Goal: Task Accomplishment & Management: Manage account settings

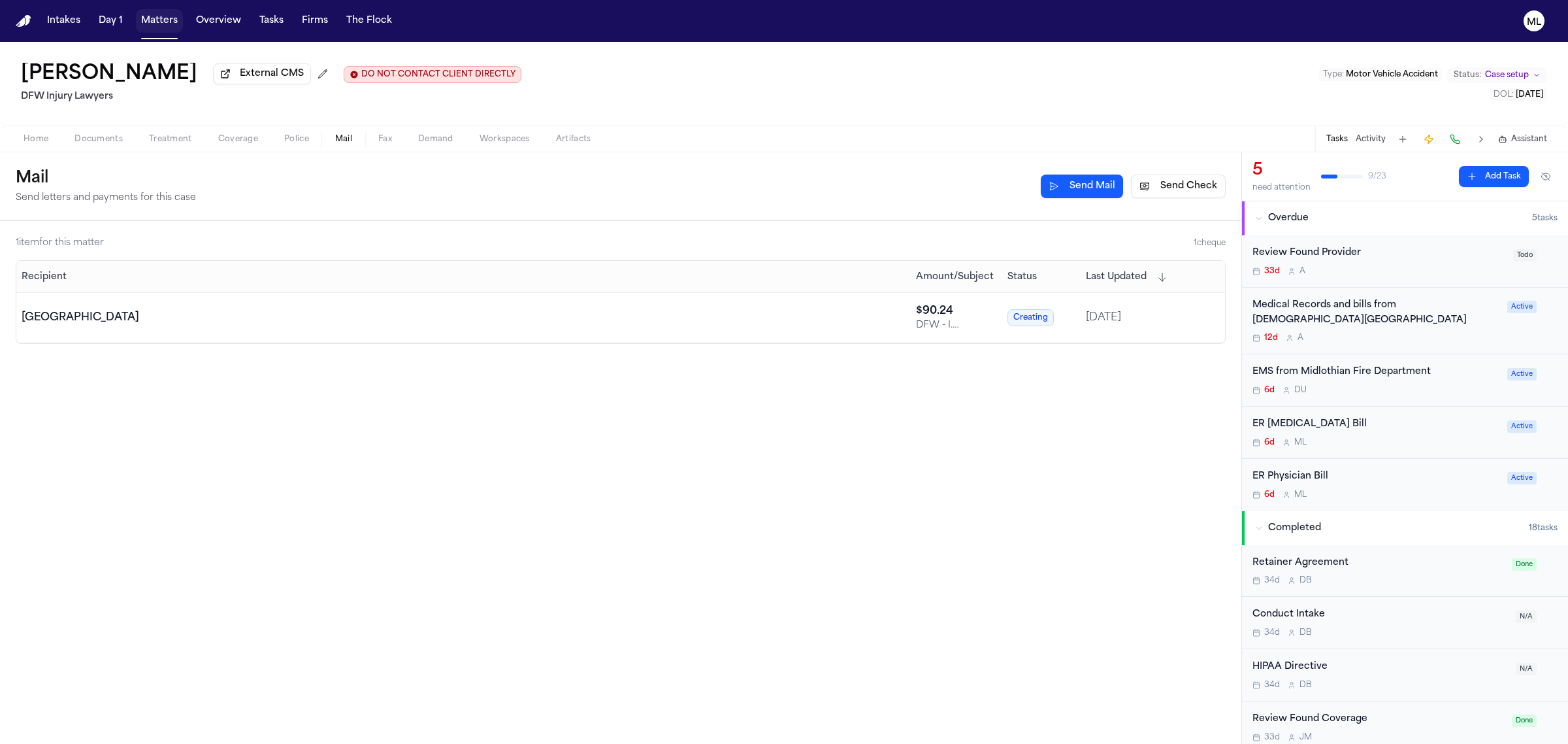
click at [159, 24] on button "Matters" at bounding box center [159, 21] width 47 height 24
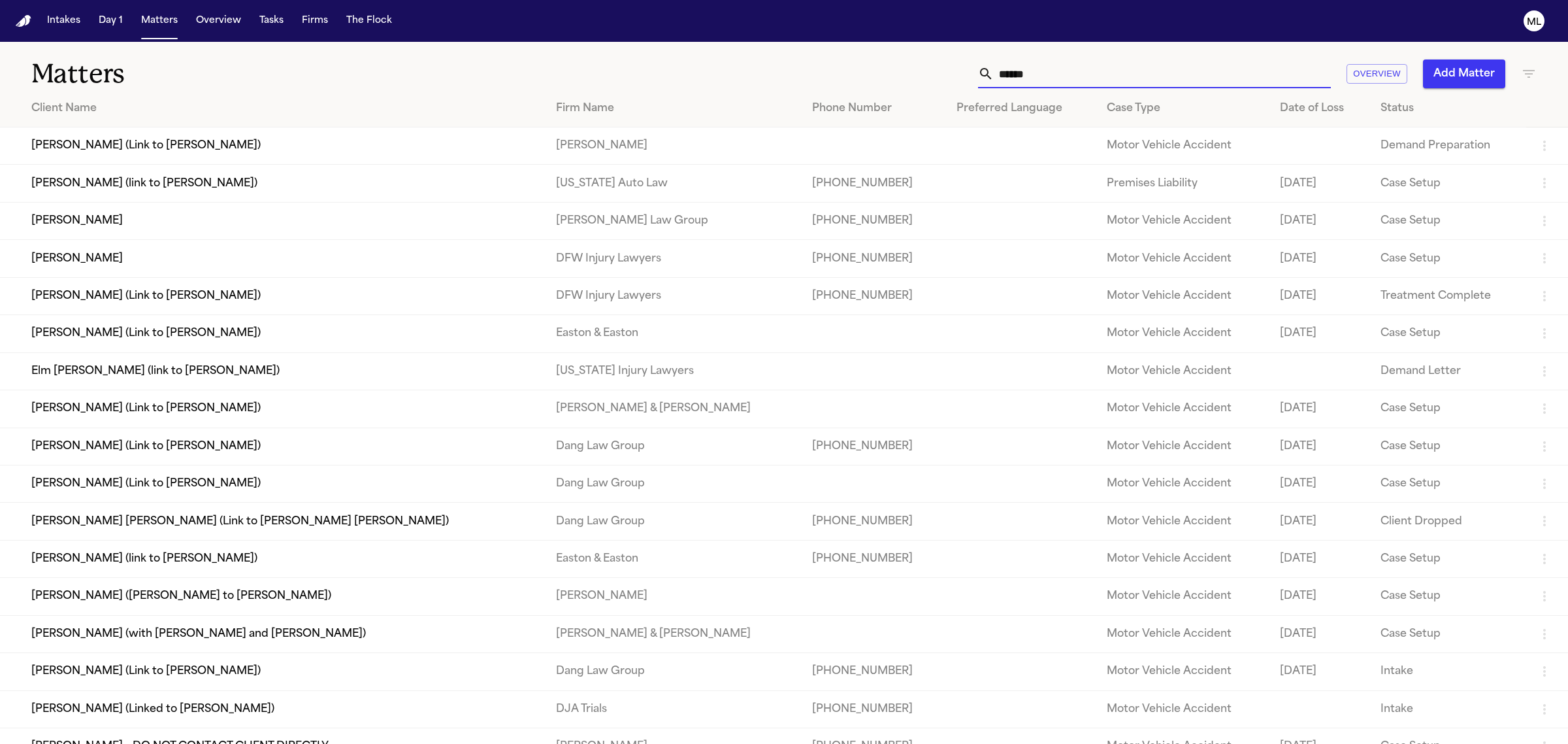
drag, startPoint x: 1047, startPoint y: 69, endPoint x: 972, endPoint y: 73, distance: 75.1
click at [972, 73] on div "****** Overview Add Matter" at bounding box center [1010, 73] width 1054 height 29
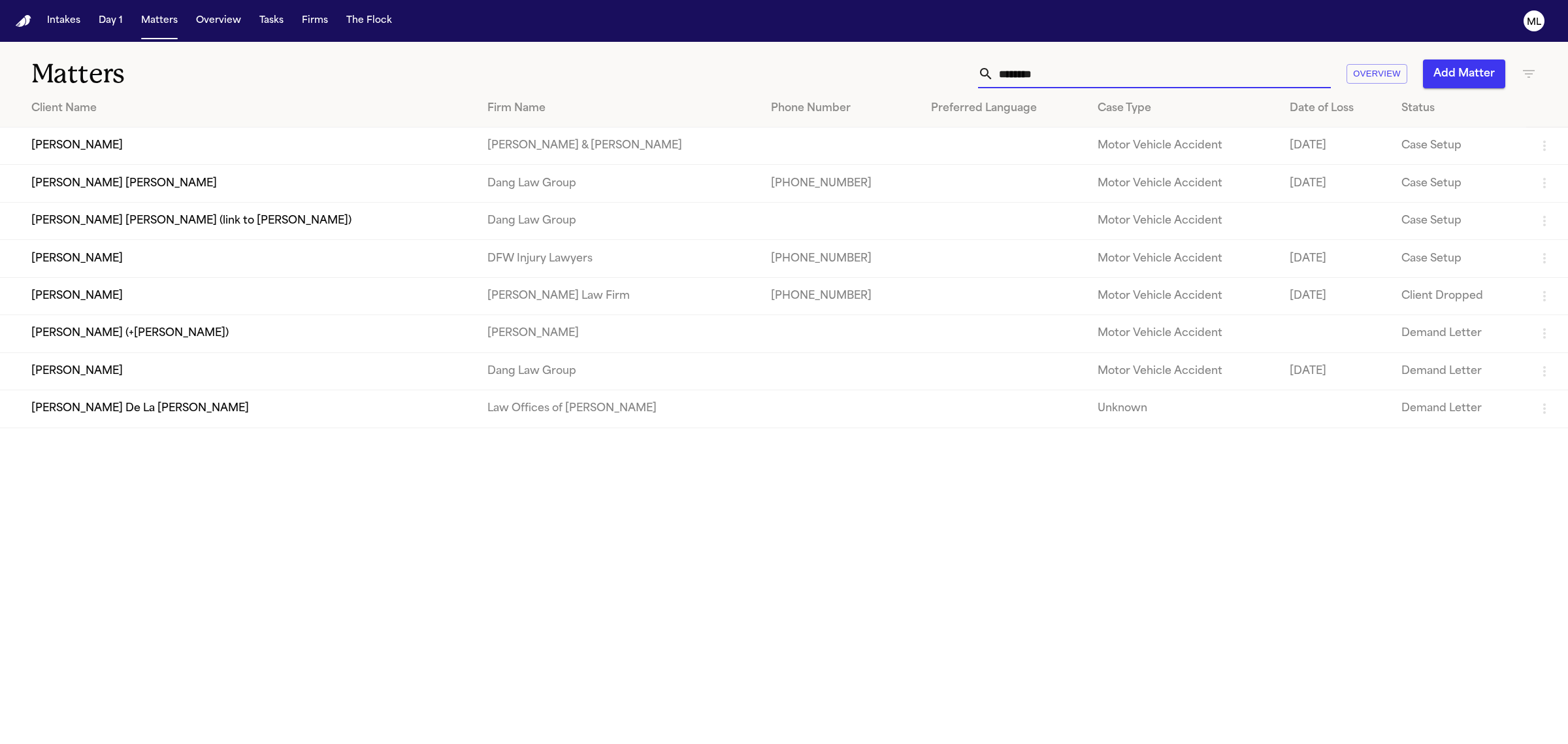
type input "********"
click at [242, 250] on td "[PERSON_NAME]" at bounding box center [239, 258] width 477 height 37
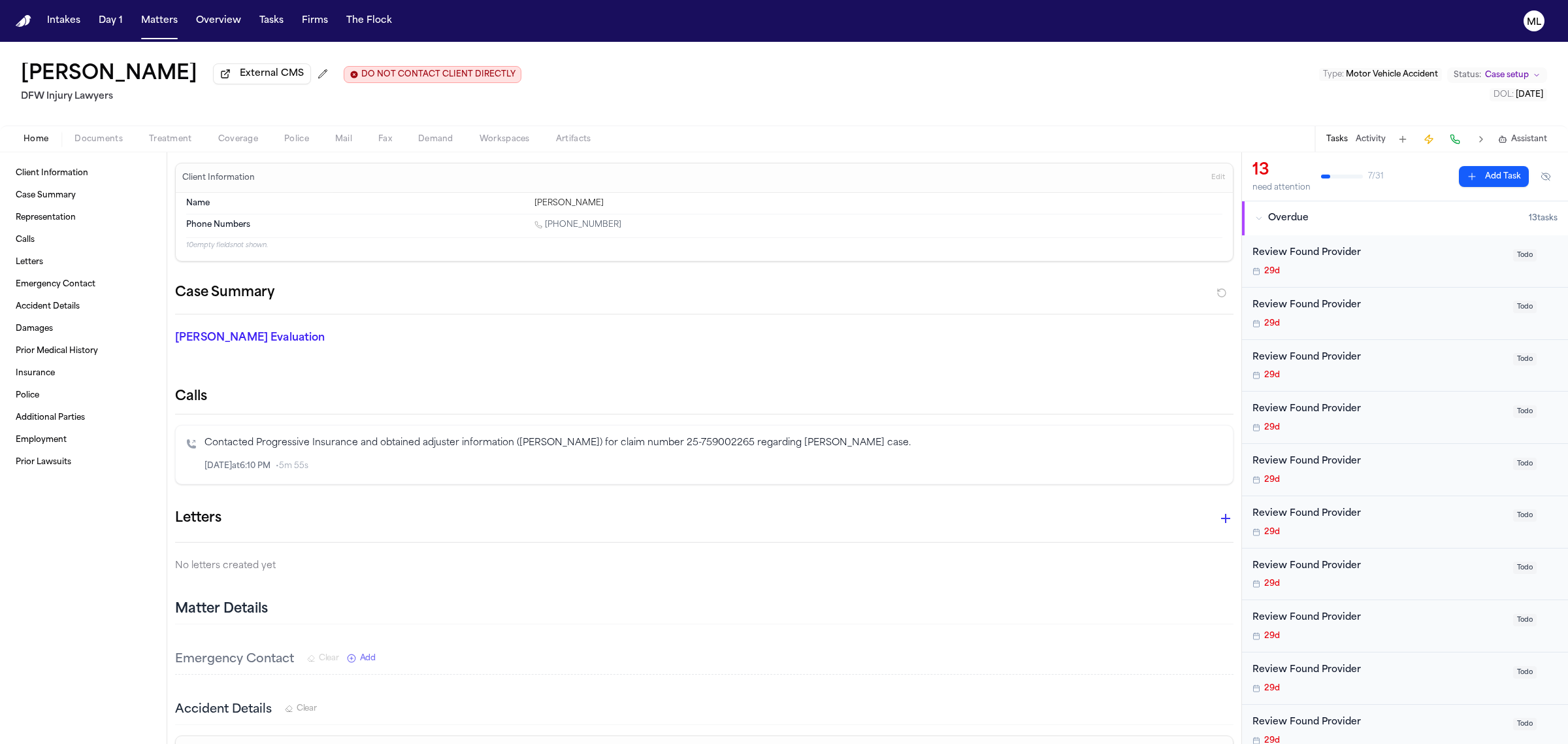
scroll to position [409, 0]
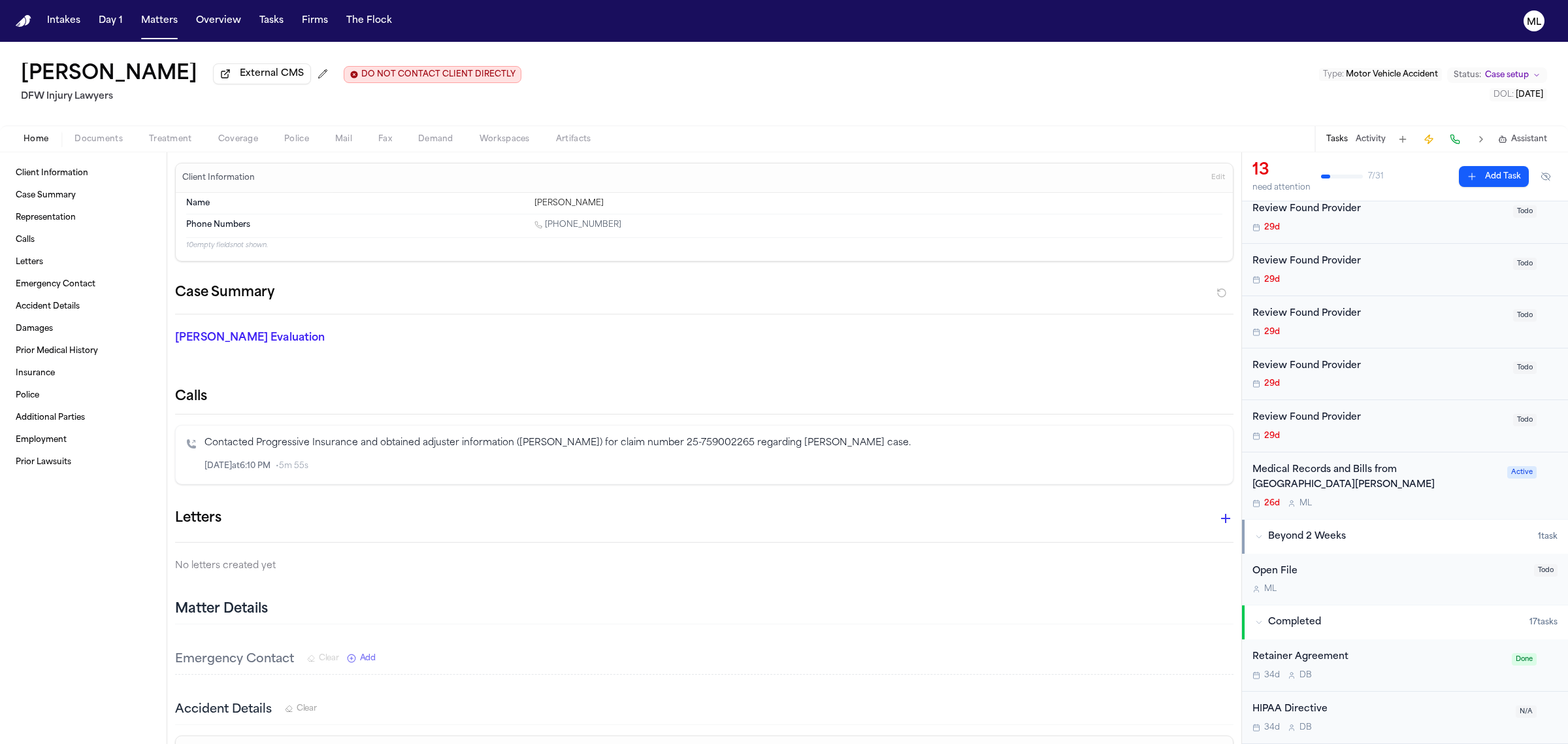
click at [1450, 491] on div "Medical Records and Bills from [GEOGRAPHIC_DATA][PERSON_NAME]" at bounding box center [1376, 477] width 247 height 30
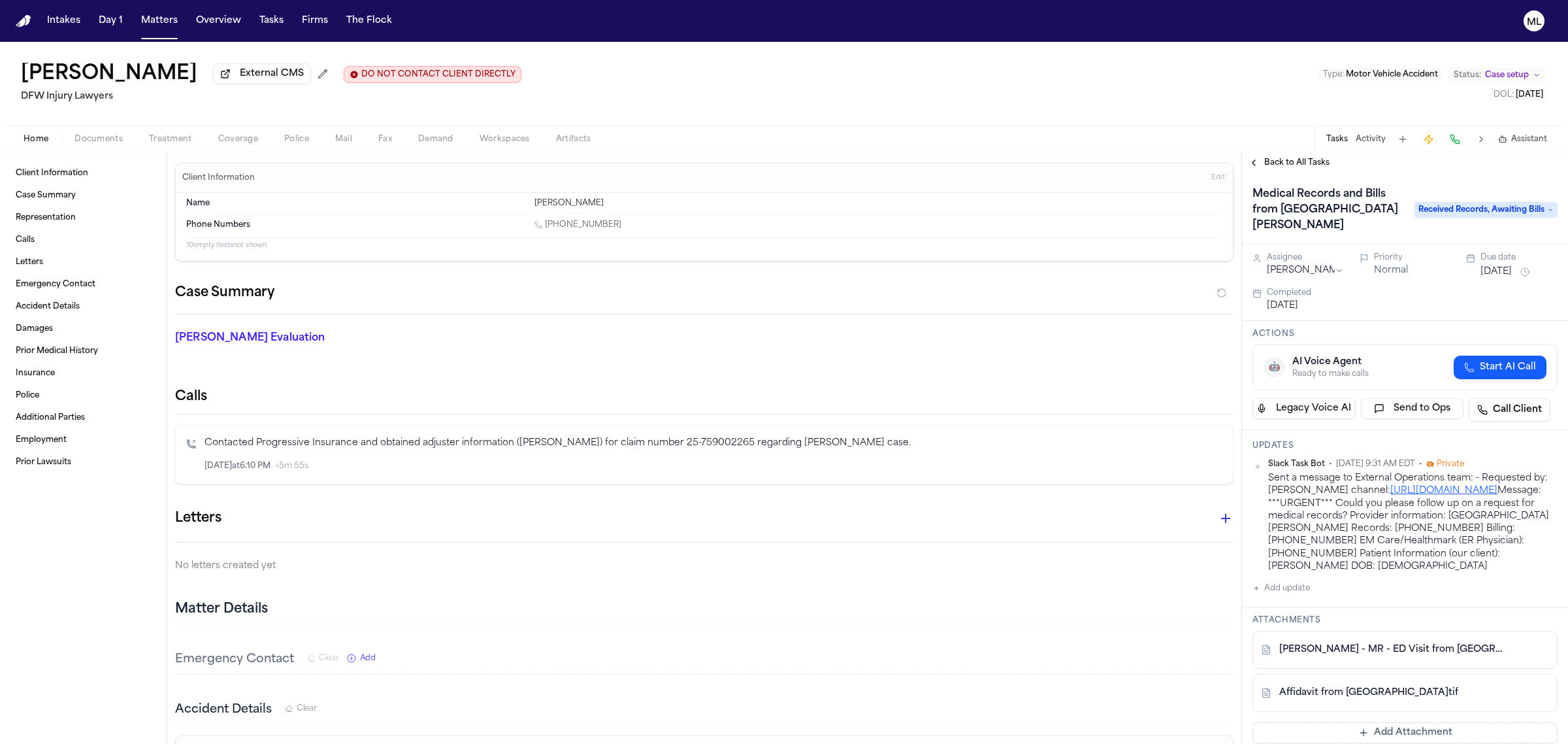
click at [162, 134] on span "Treatment" at bounding box center [171, 139] width 43 height 10
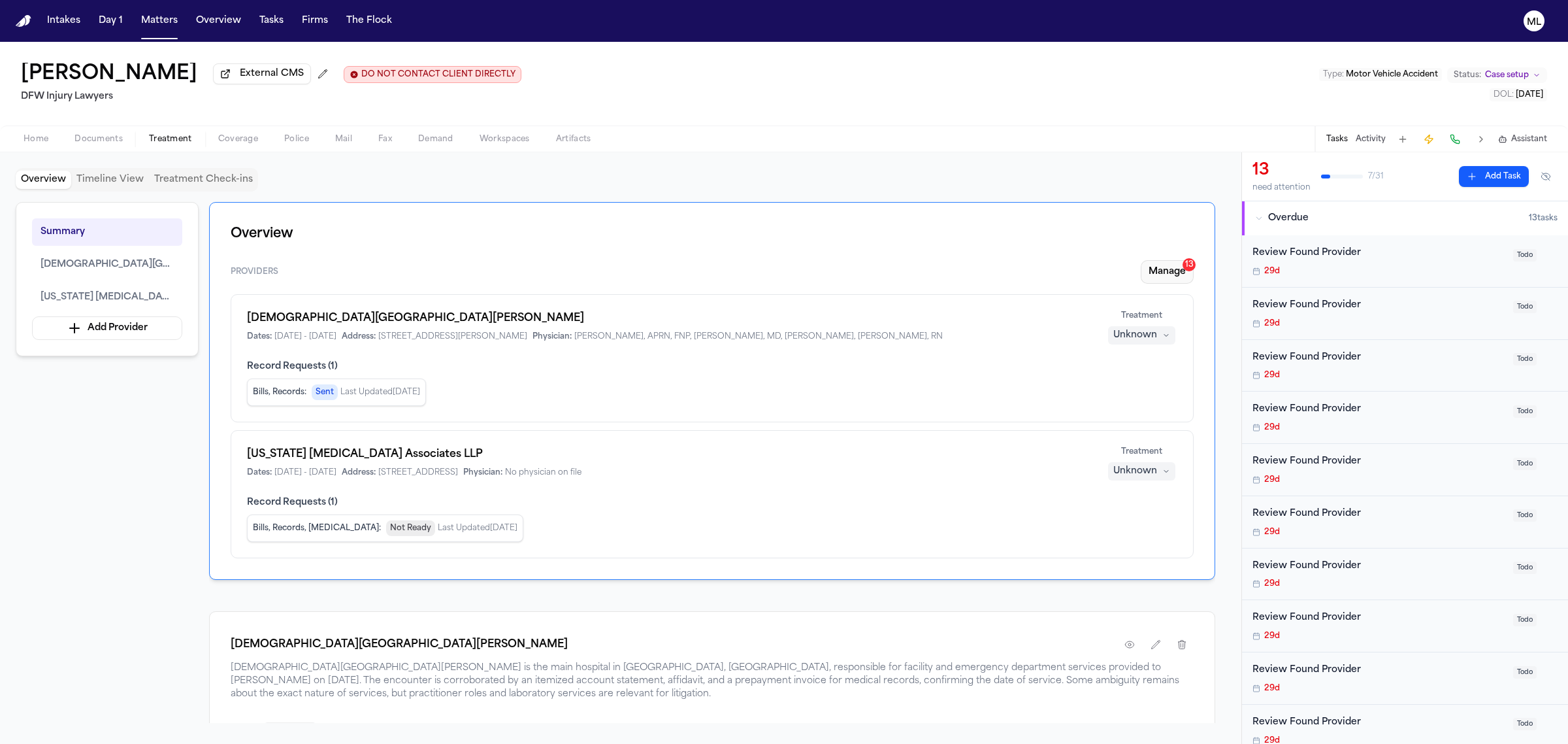
click at [1166, 267] on button "Manage 13" at bounding box center [1167, 272] width 53 height 24
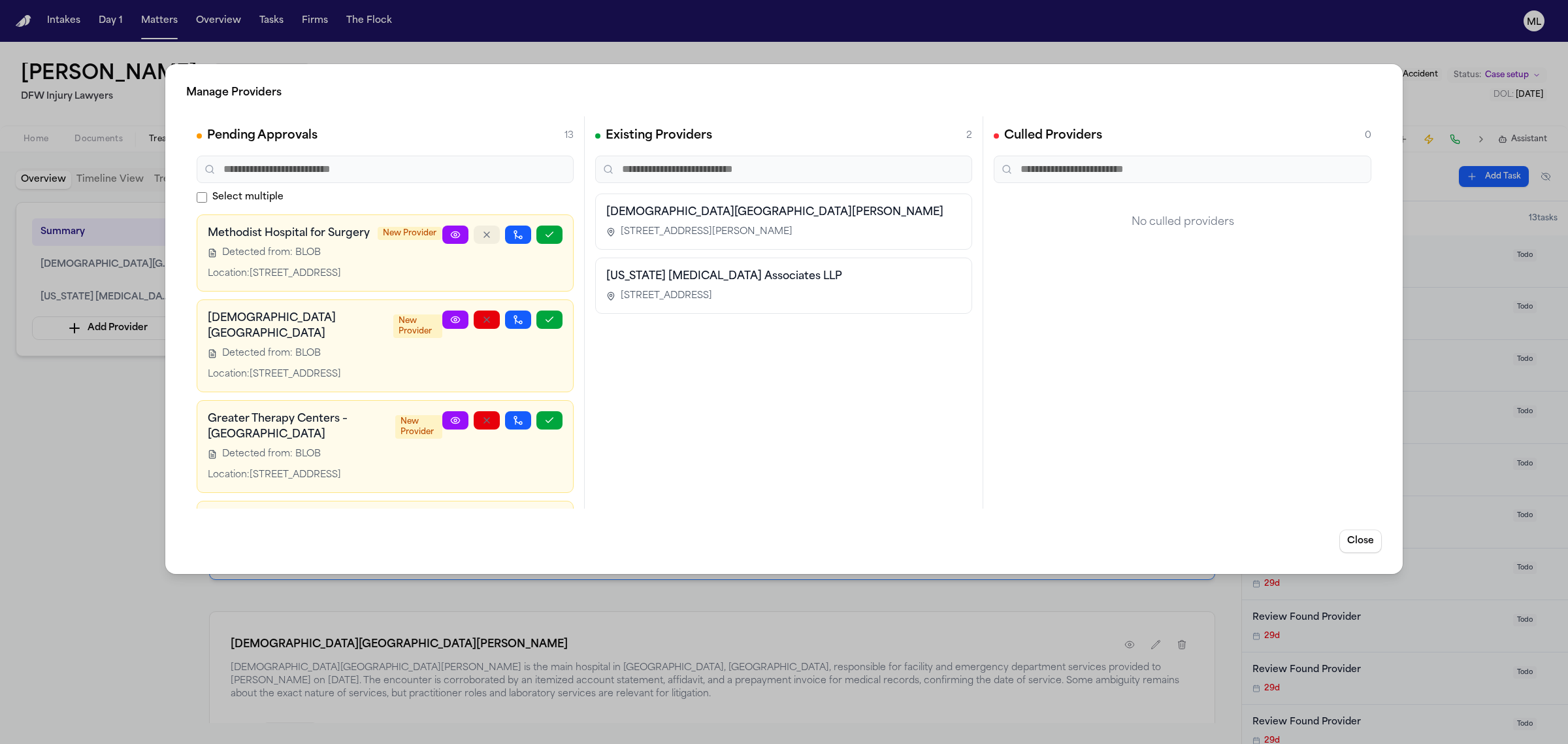
click at [481, 237] on icon "button" at bounding box center [486, 234] width 10 height 10
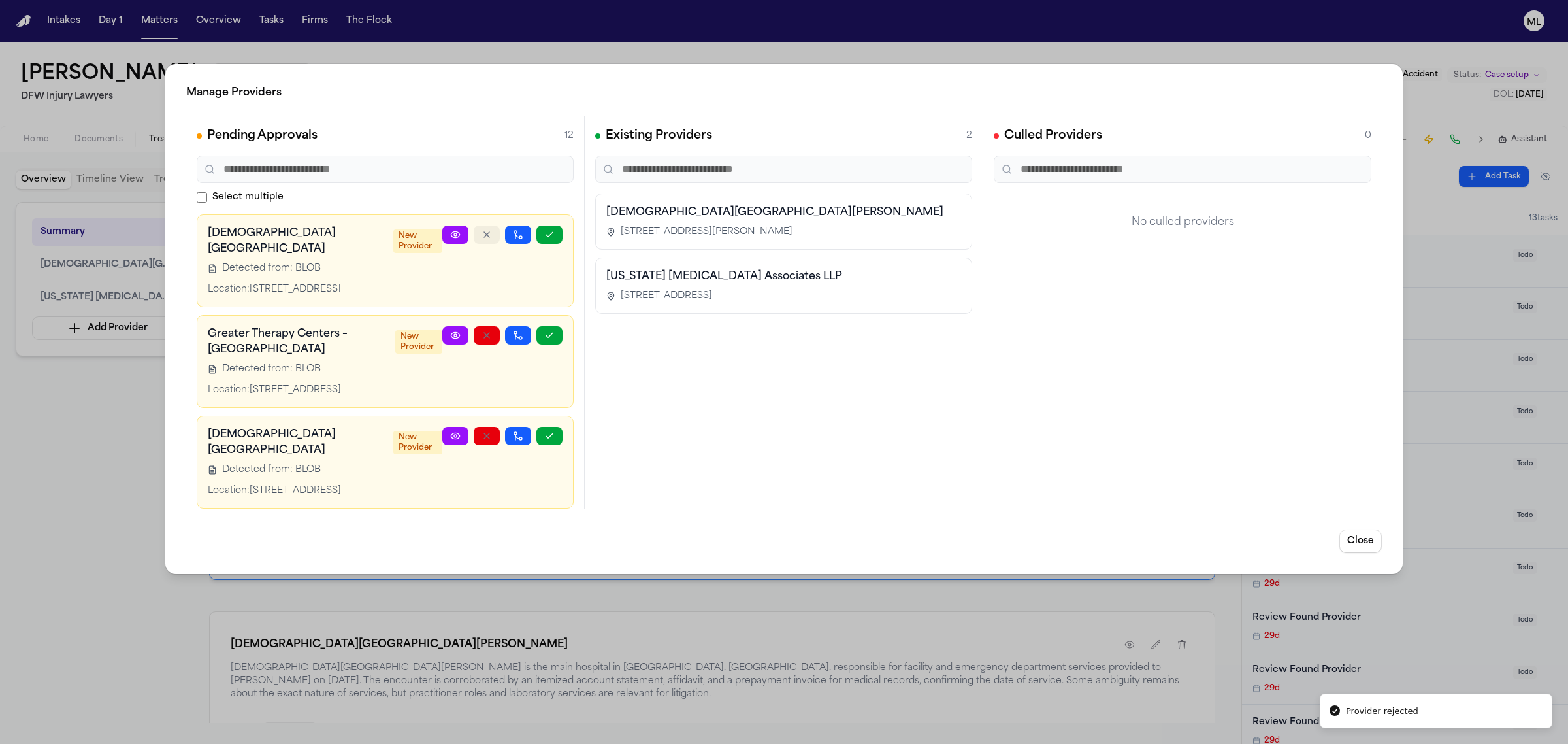
click at [481, 236] on icon "button" at bounding box center [486, 234] width 10 height 10
click at [484, 236] on icon "button" at bounding box center [486, 234] width 5 height 5
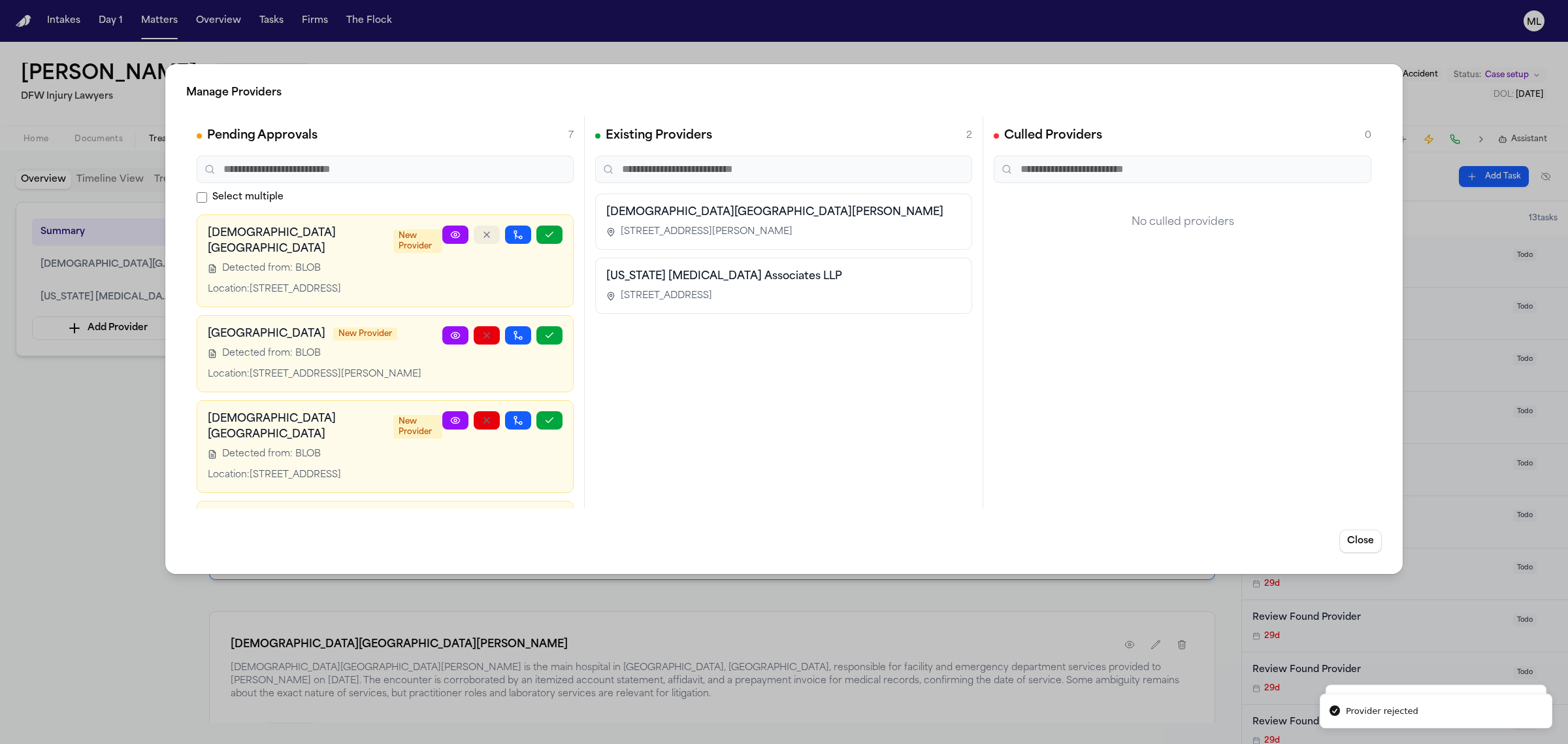
click at [484, 236] on icon "button" at bounding box center [486, 234] width 5 height 5
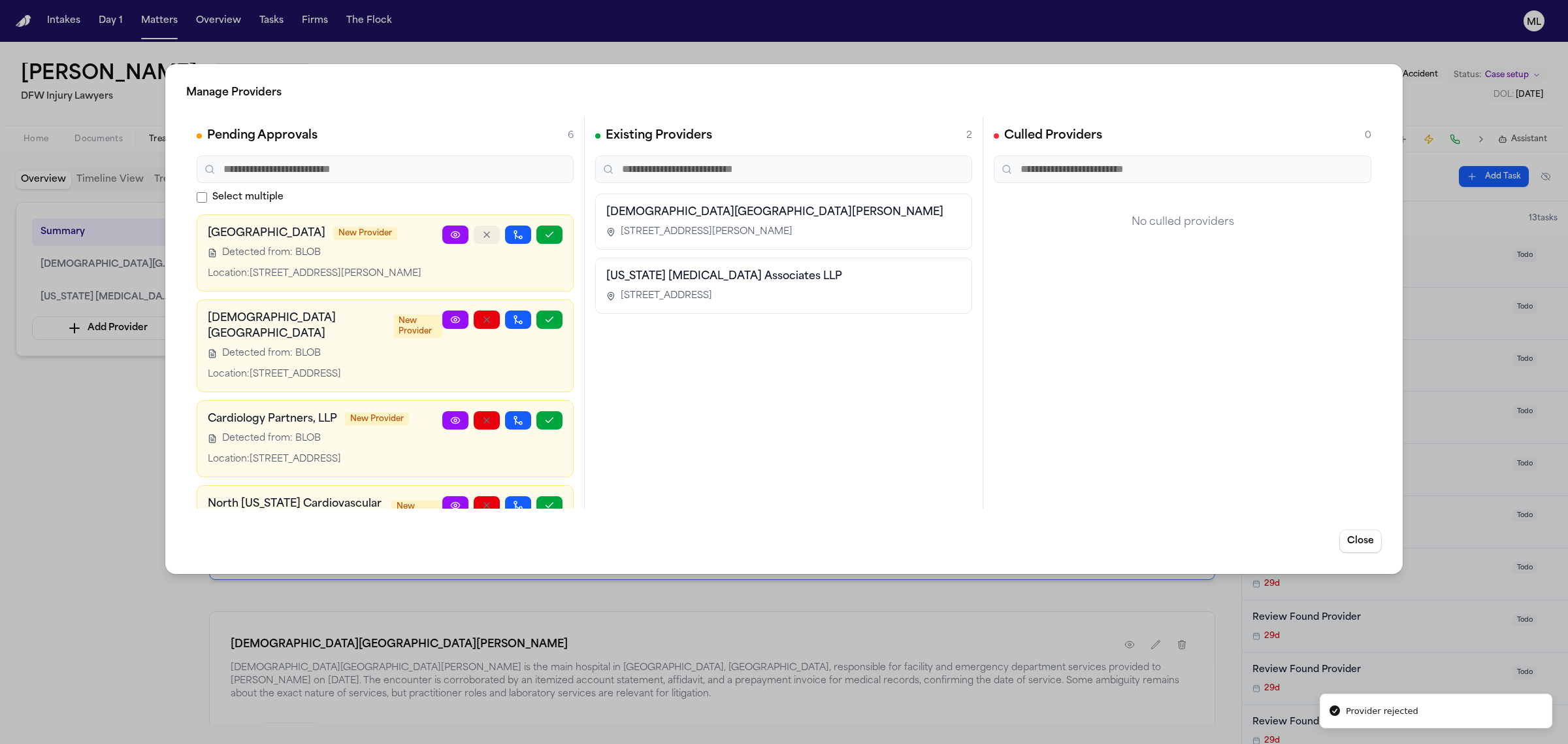
click at [481, 236] on icon "button" at bounding box center [486, 234] width 10 height 10
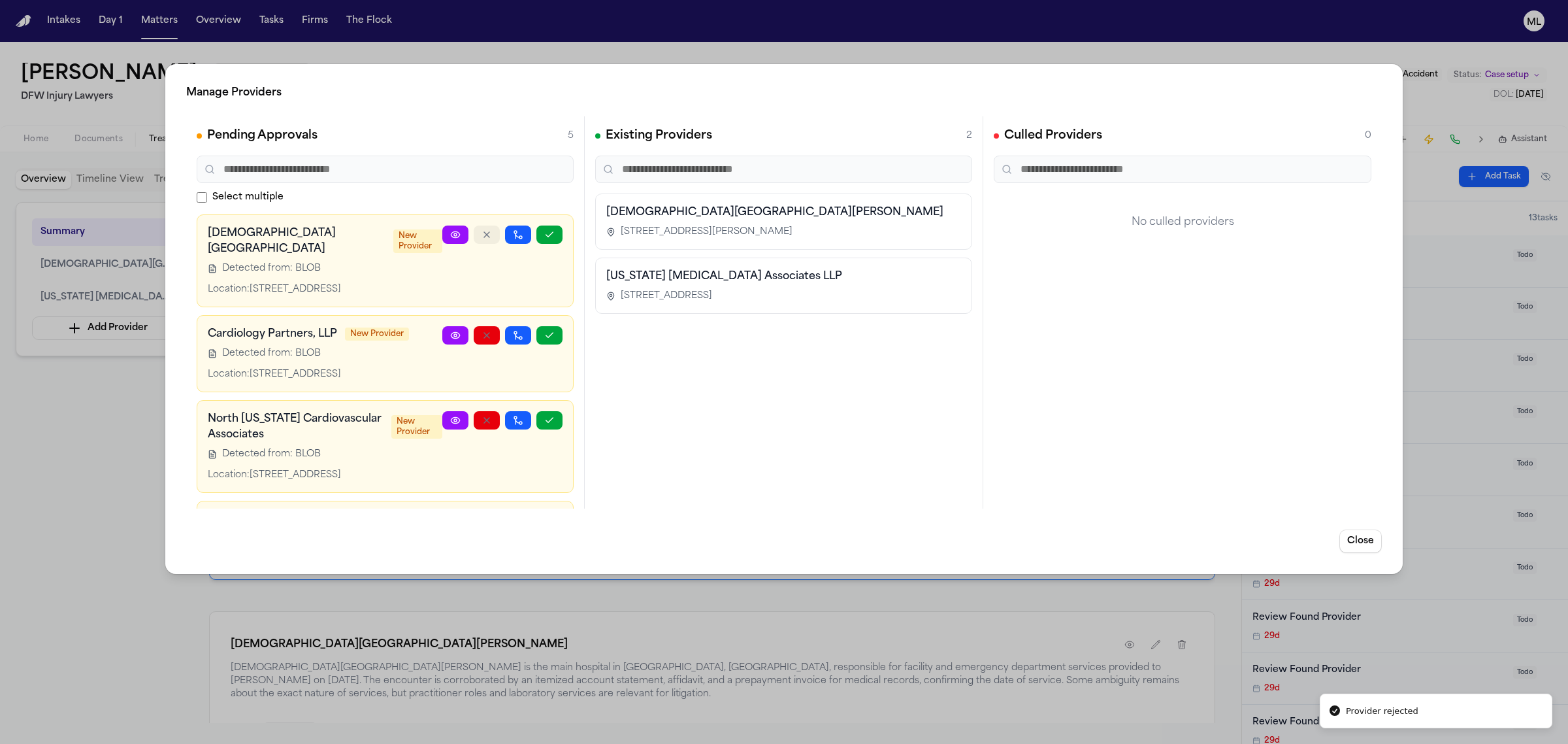
click at [481, 236] on icon "button" at bounding box center [486, 234] width 10 height 10
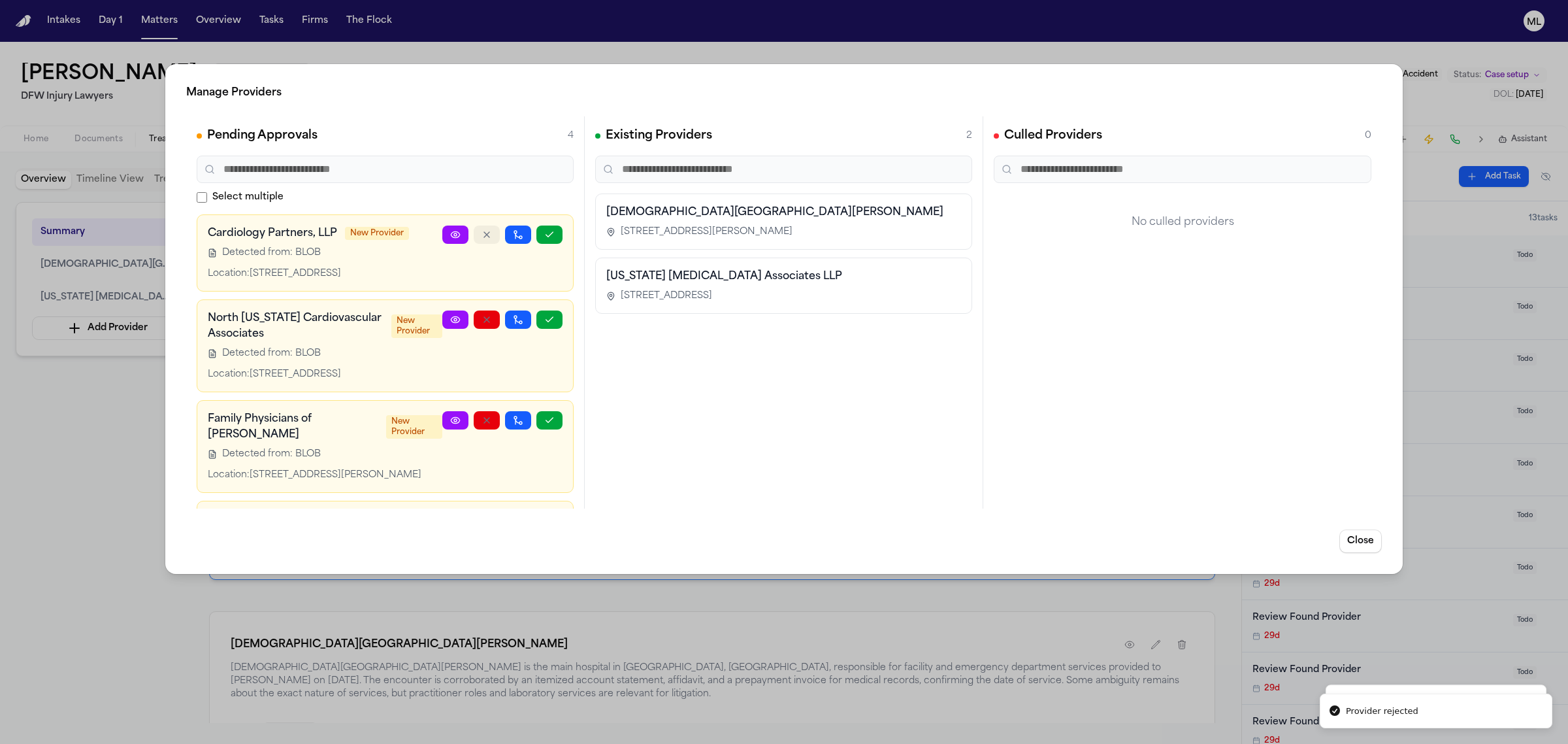
click at [481, 236] on icon "button" at bounding box center [486, 234] width 10 height 10
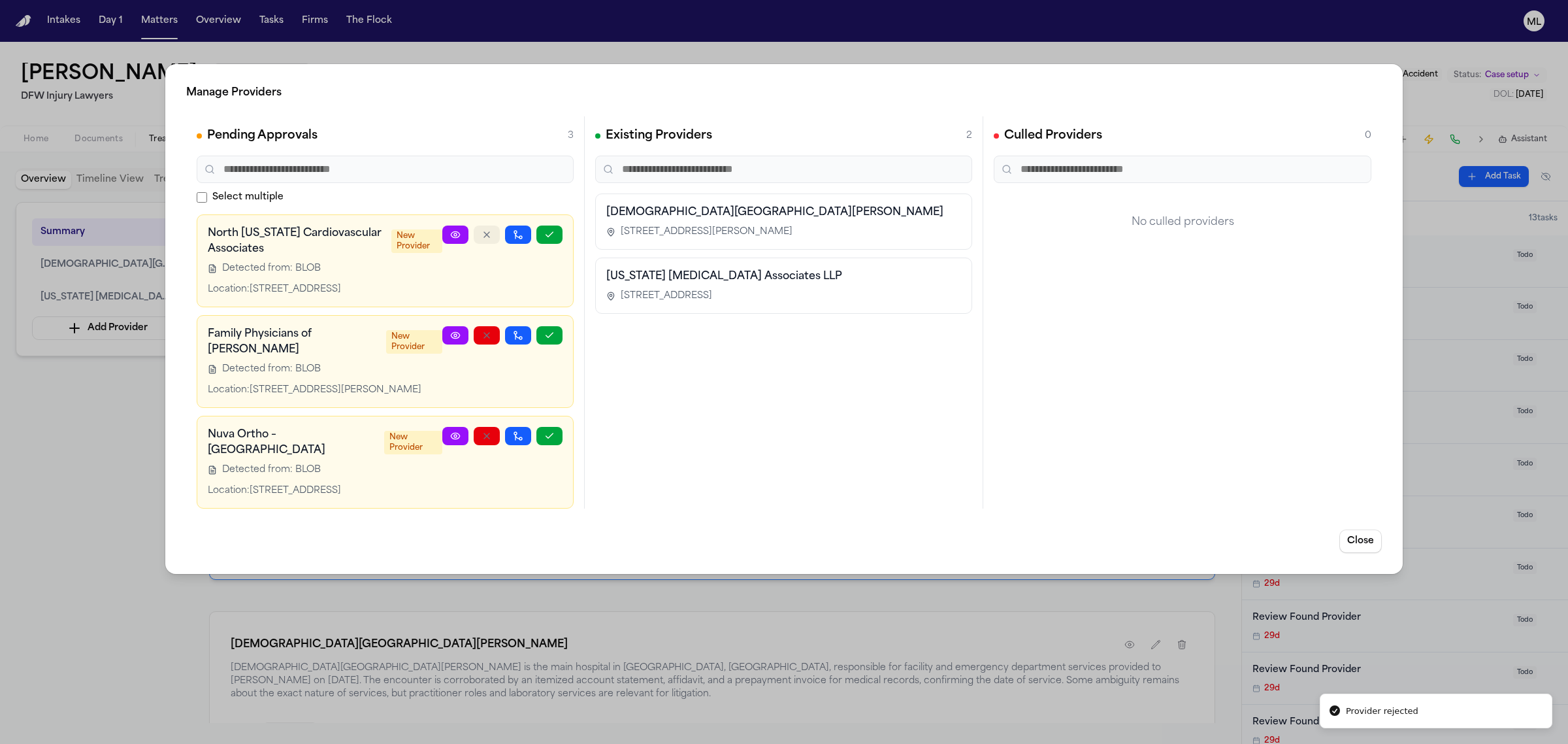
click at [481, 236] on icon "button" at bounding box center [486, 234] width 10 height 10
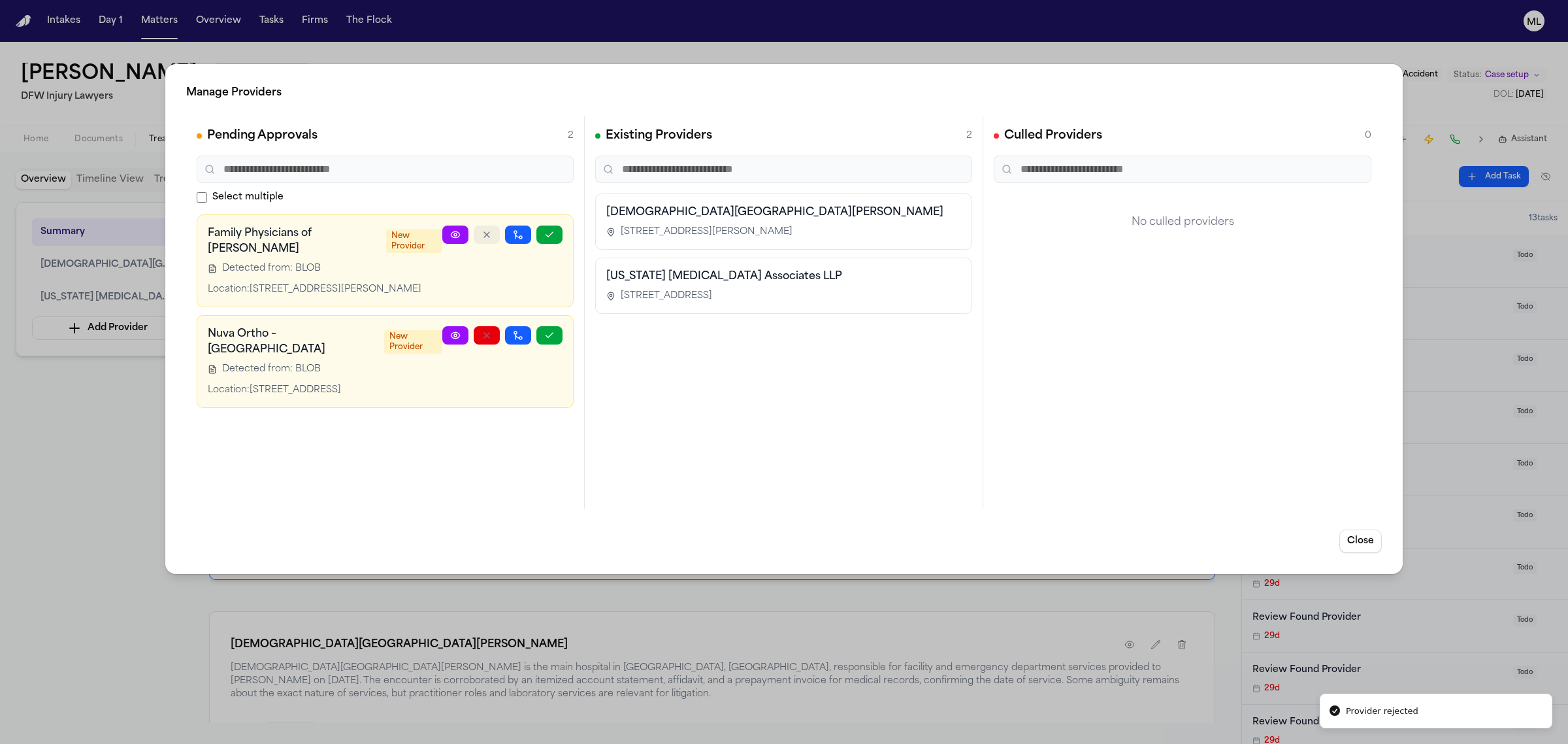
click at [475, 236] on button "button" at bounding box center [486, 234] width 26 height 18
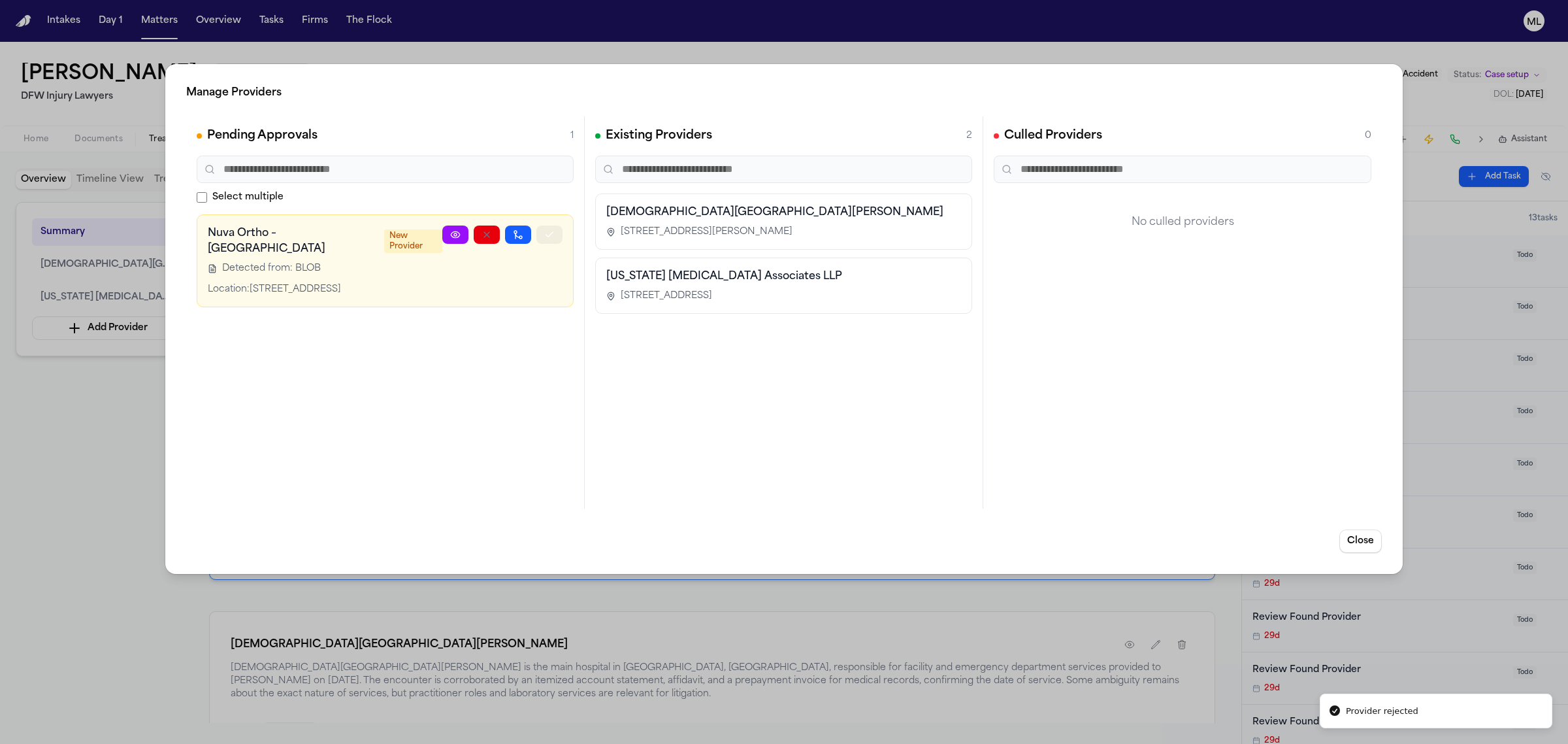
click at [550, 233] on icon "button" at bounding box center [550, 234] width 7 height 5
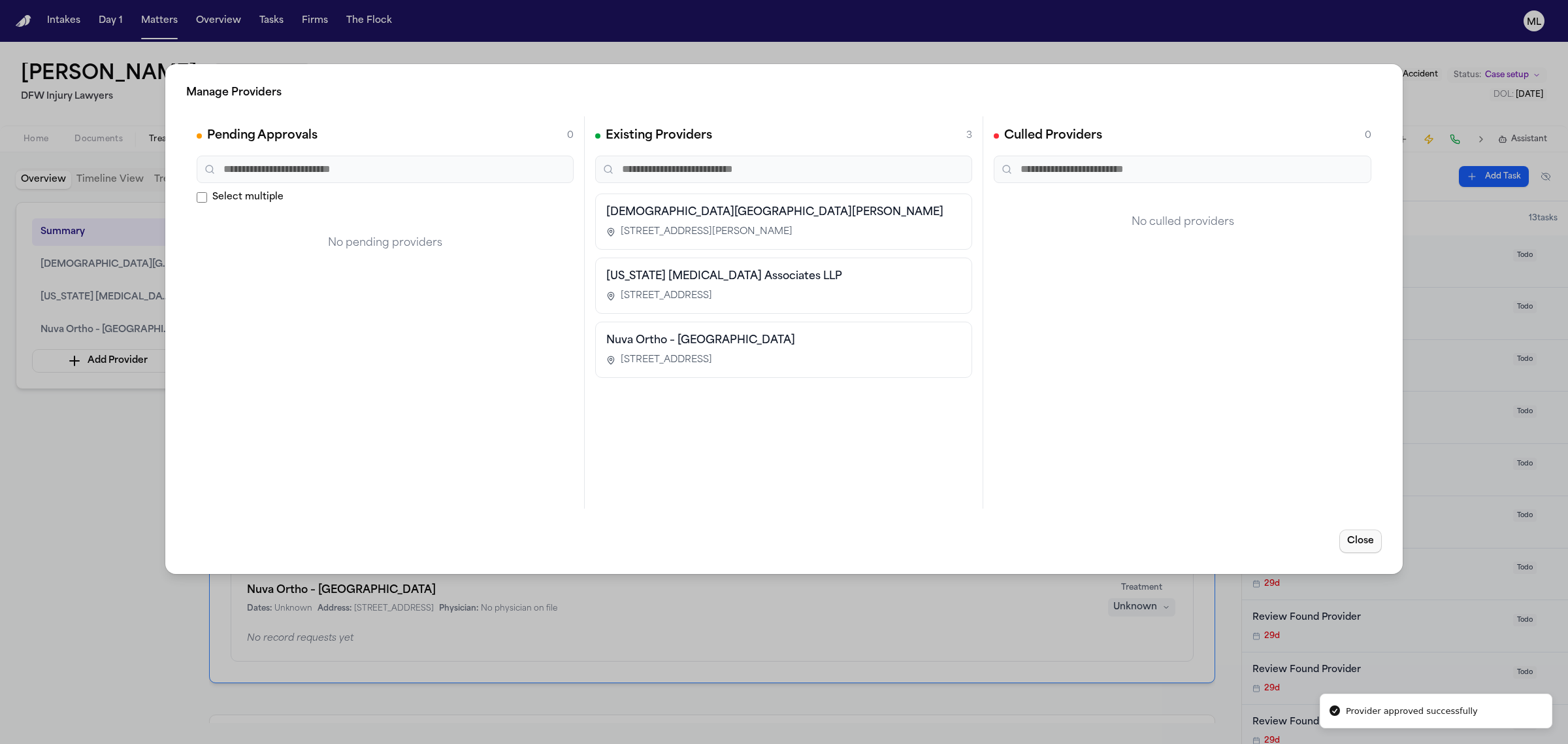
click at [1356, 536] on button "Close" at bounding box center [1360, 541] width 43 height 24
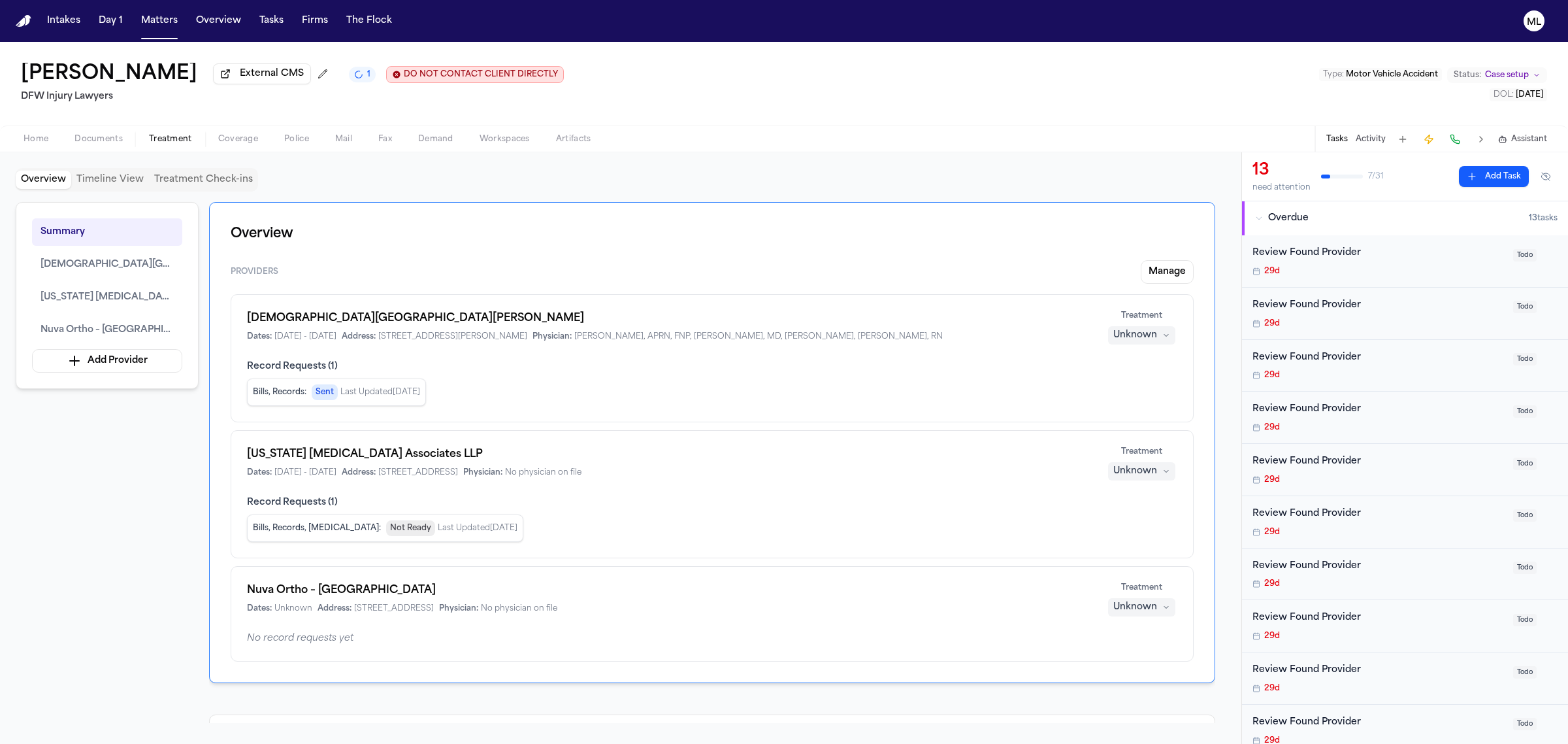
click at [1135, 335] on div "Unknown" at bounding box center [1135, 335] width 44 height 13
click at [1129, 381] on span "Completed" at bounding box center [1126, 386] width 52 height 13
click at [1131, 470] on div "Unknown" at bounding box center [1135, 471] width 44 height 13
click at [1129, 518] on span "Completed" at bounding box center [1126, 523] width 52 height 13
click at [1138, 601] on button "Unknown" at bounding box center [1142, 607] width 67 height 18
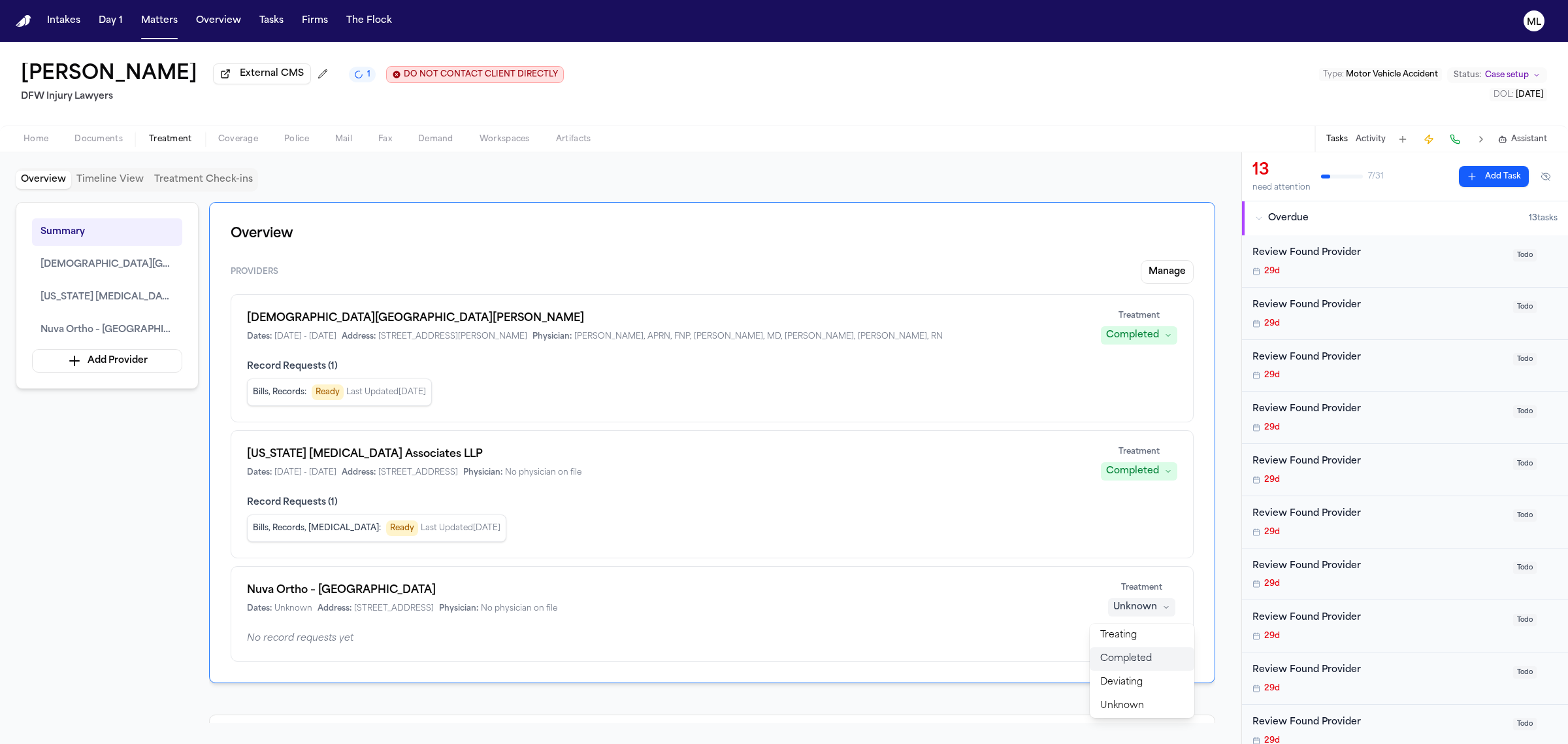
click at [1140, 656] on span "Completed" at bounding box center [1126, 659] width 52 height 13
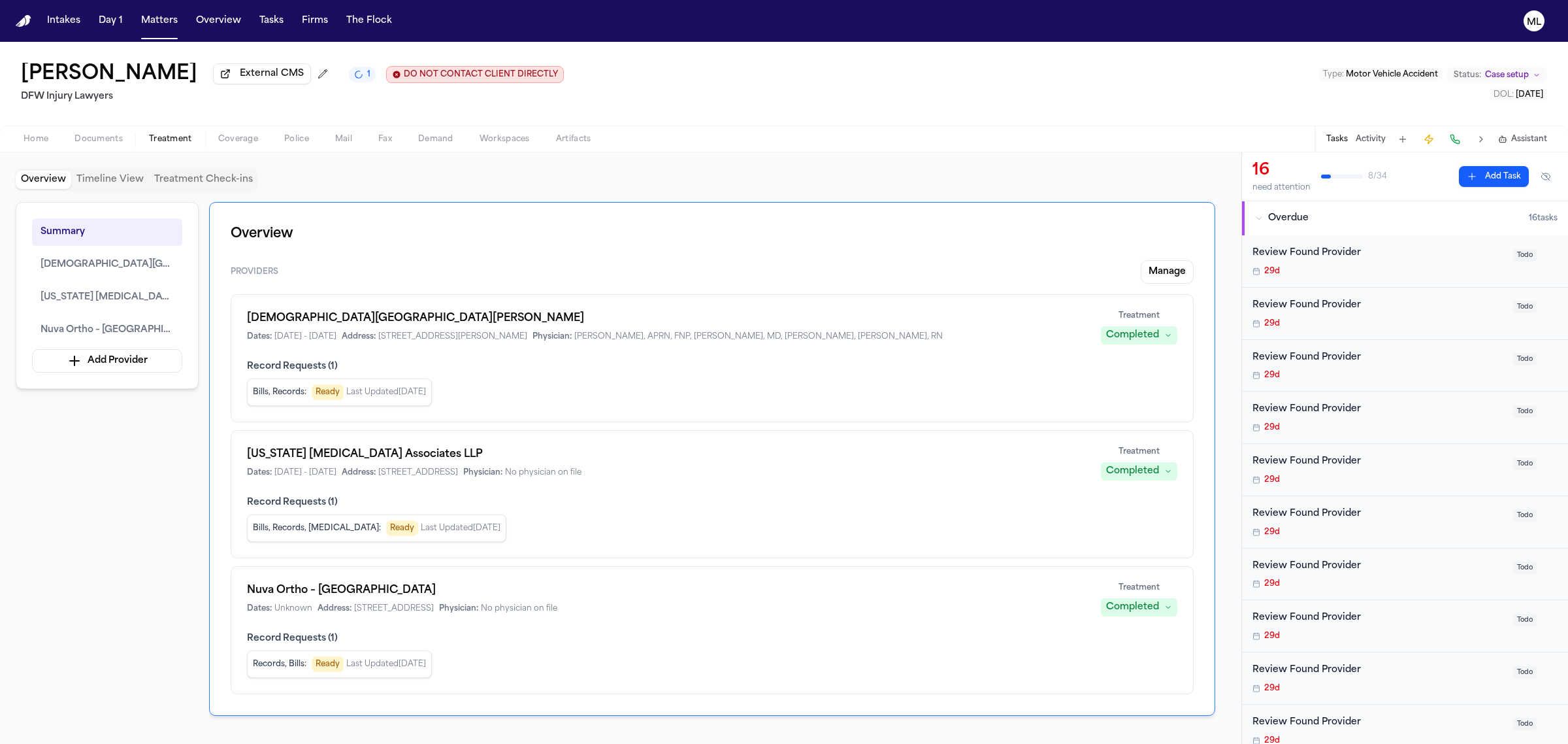
click at [1515, 253] on span "Todo" at bounding box center [1525, 255] width 24 height 13
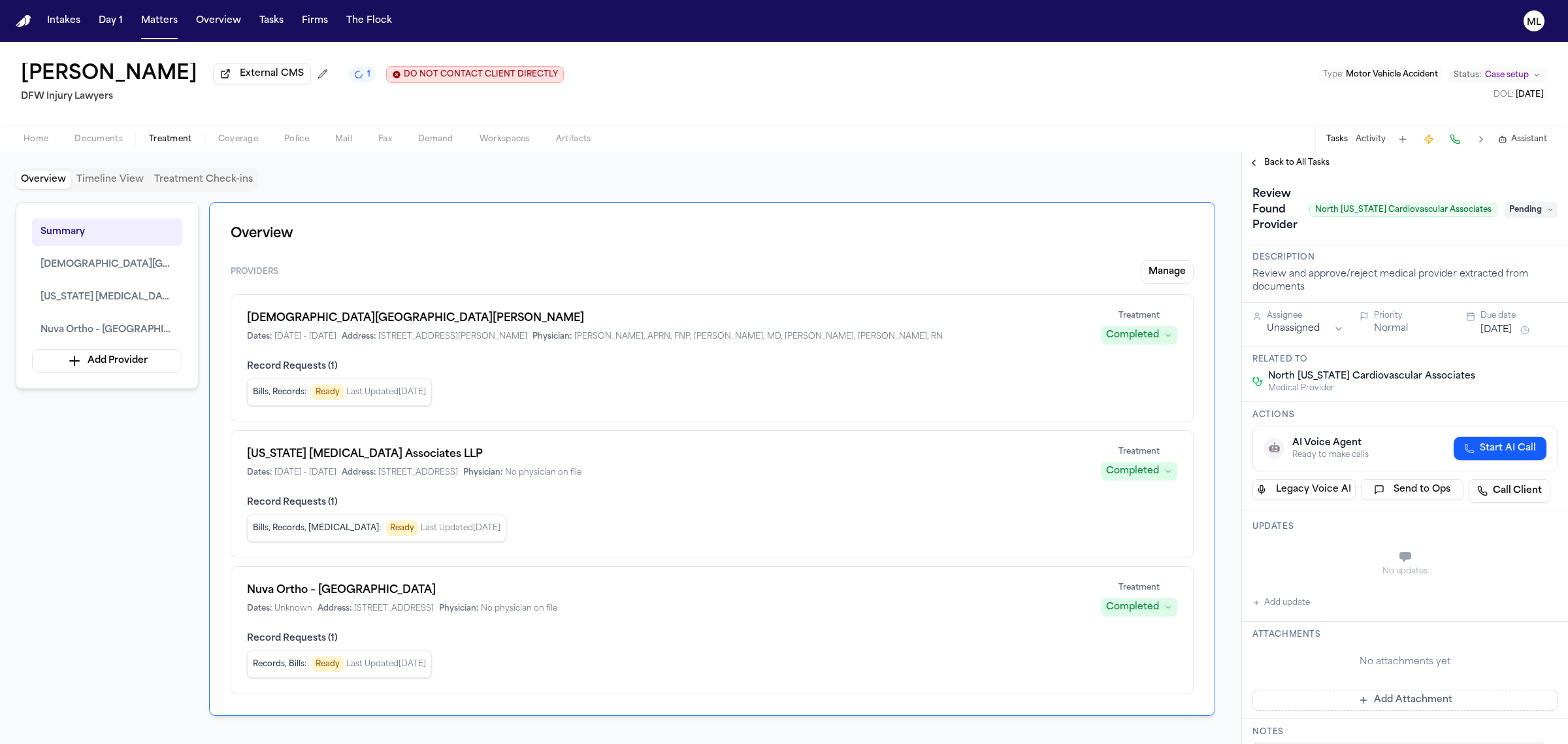
click at [1304, 160] on span "Back to All Tasks" at bounding box center [1297, 162] width 65 height 10
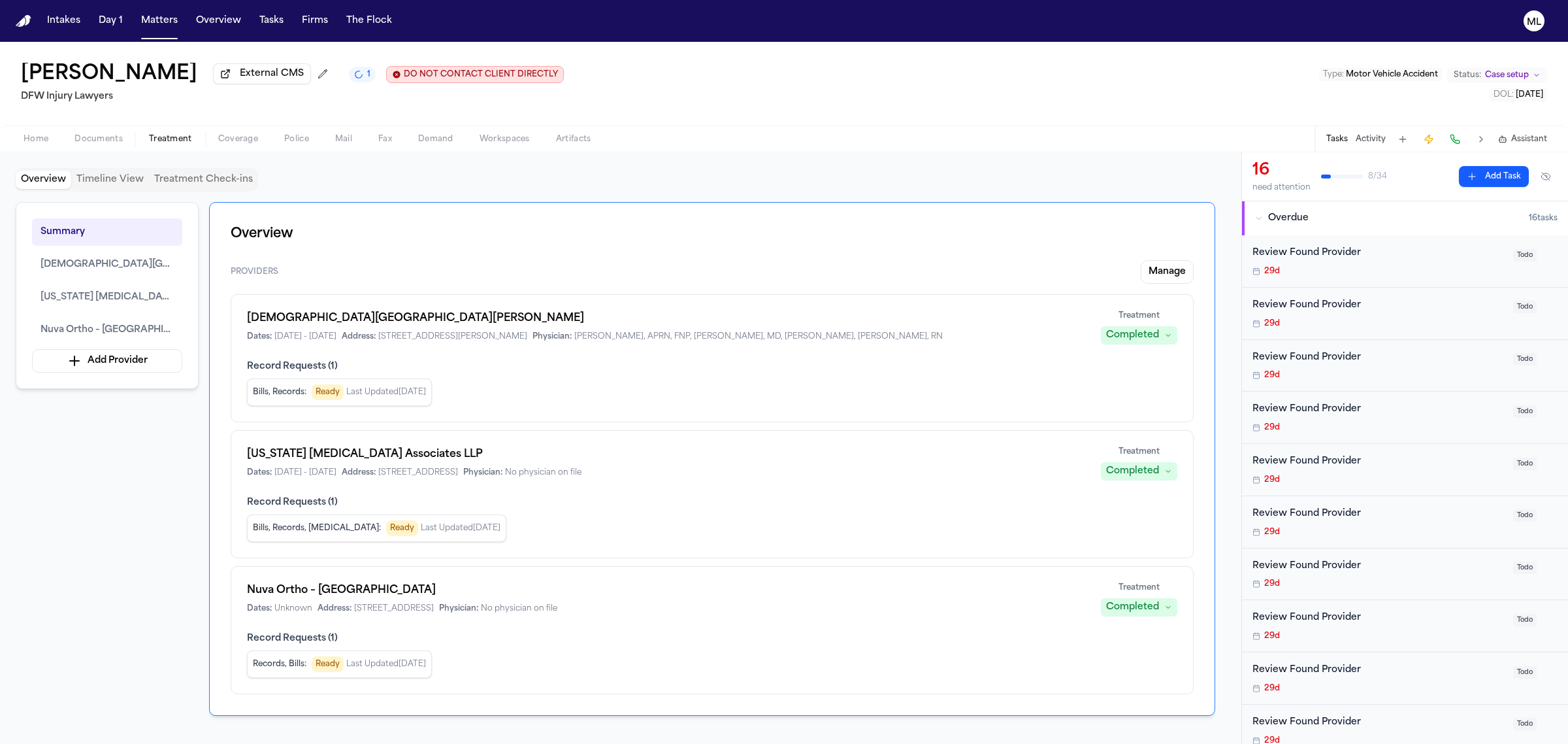
click at [1376, 135] on button "Activity" at bounding box center [1371, 139] width 30 height 10
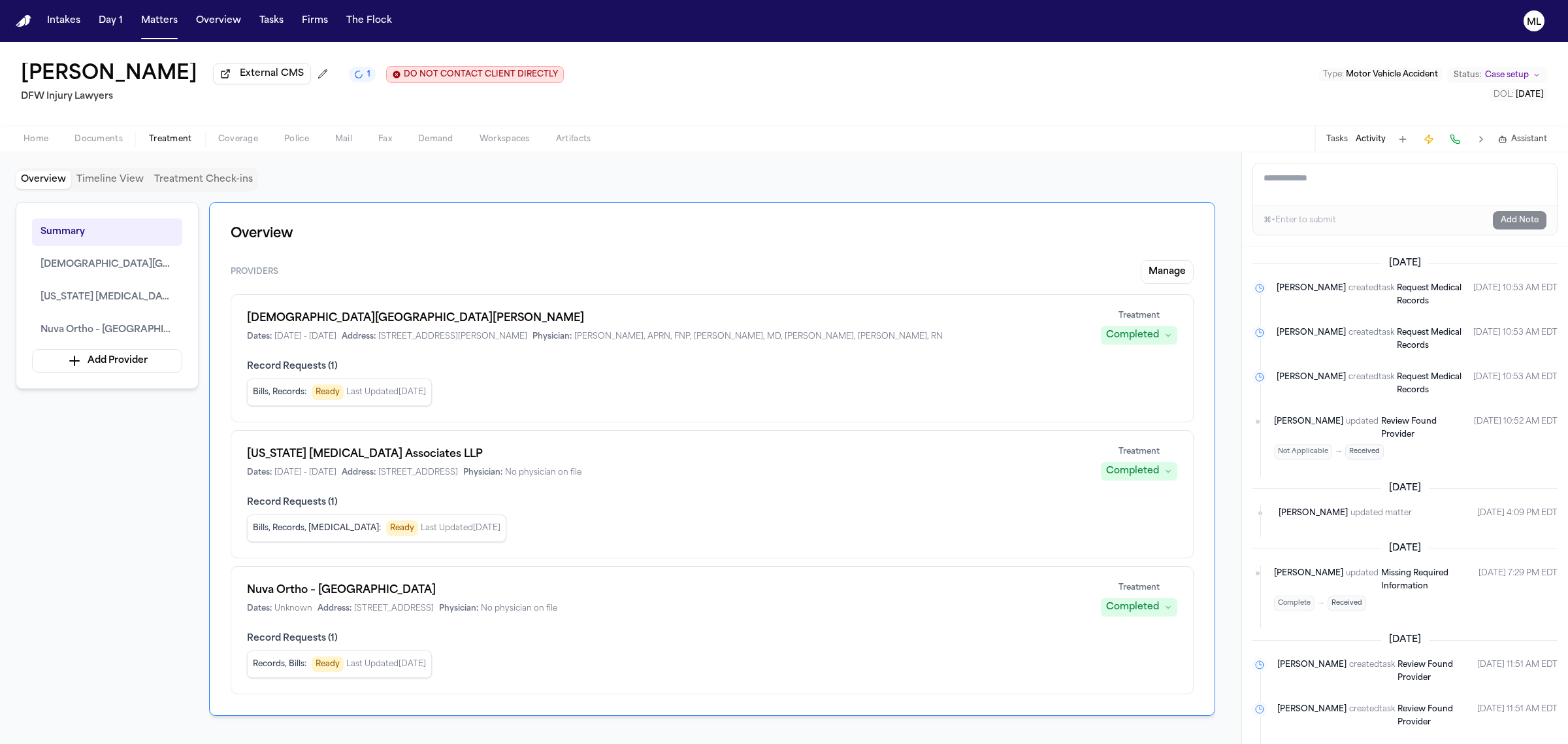
click at [1298, 224] on div "⌘+Enter to submit" at bounding box center [1300, 220] width 73 height 10
click at [1302, 191] on textarea "Add a note to this matter" at bounding box center [1405, 184] width 304 height 42
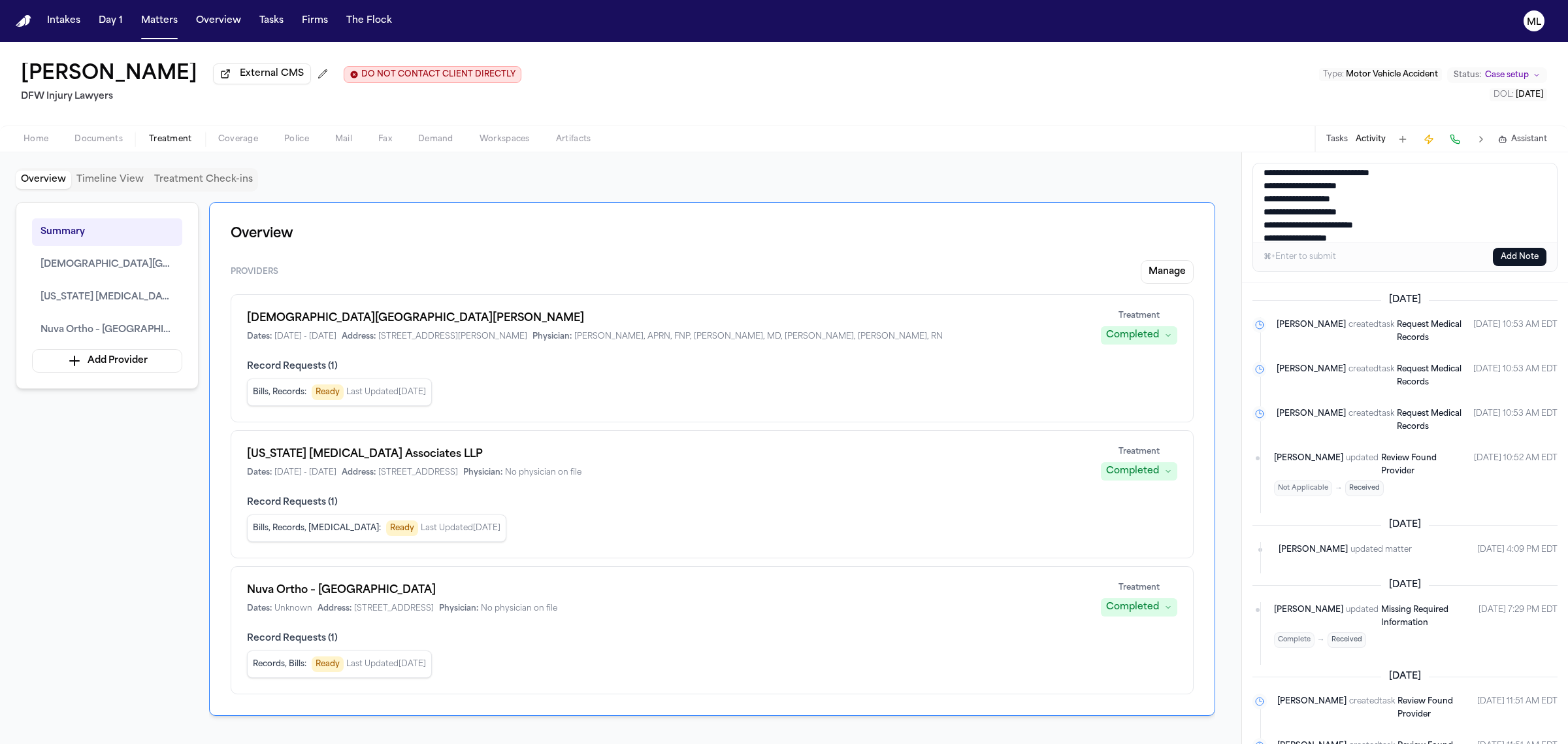
scroll to position [44, 0]
type textarea "**********"
click at [1516, 262] on button "Add Note" at bounding box center [1520, 257] width 54 height 18
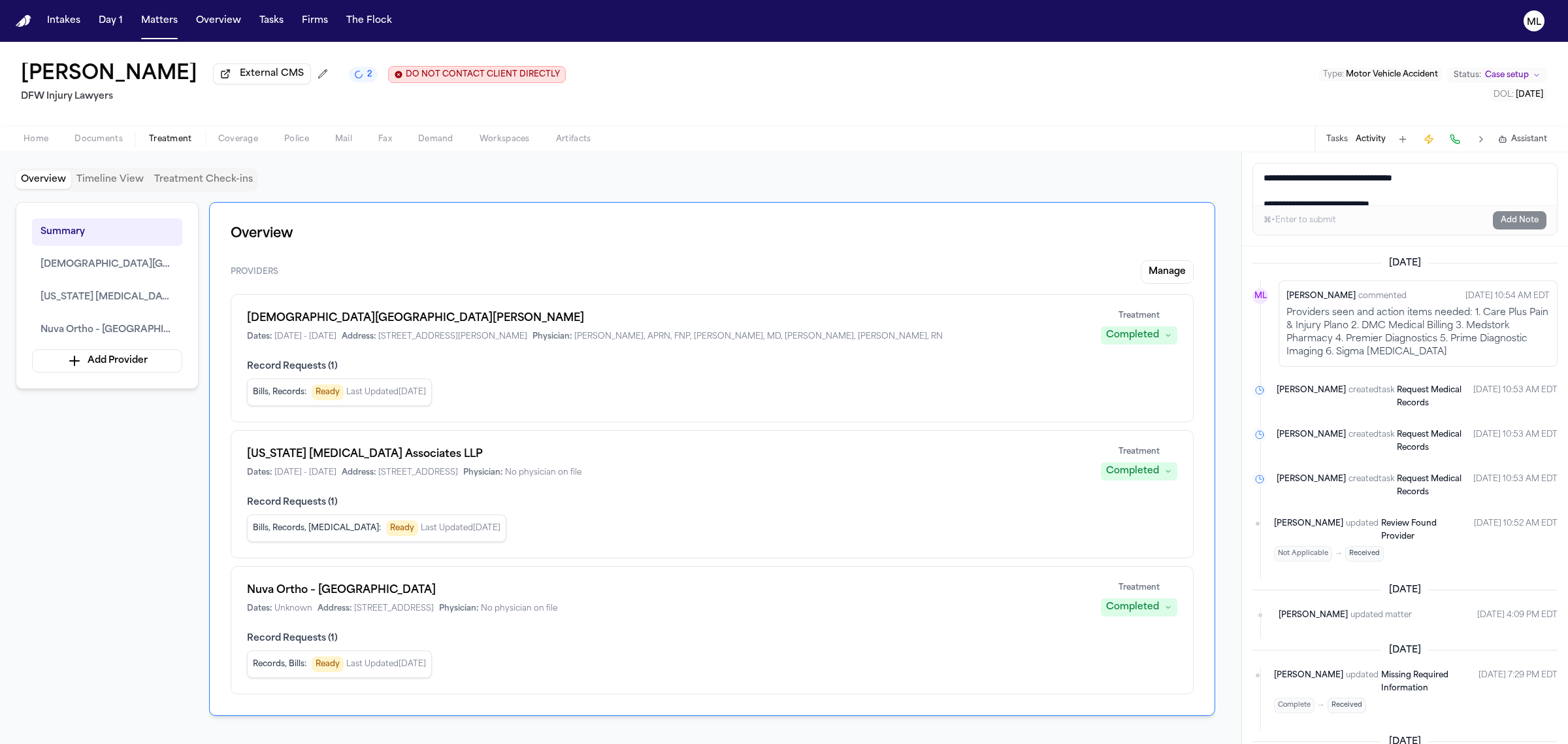
click at [112, 135] on span "Documents" at bounding box center [98, 139] width 48 height 10
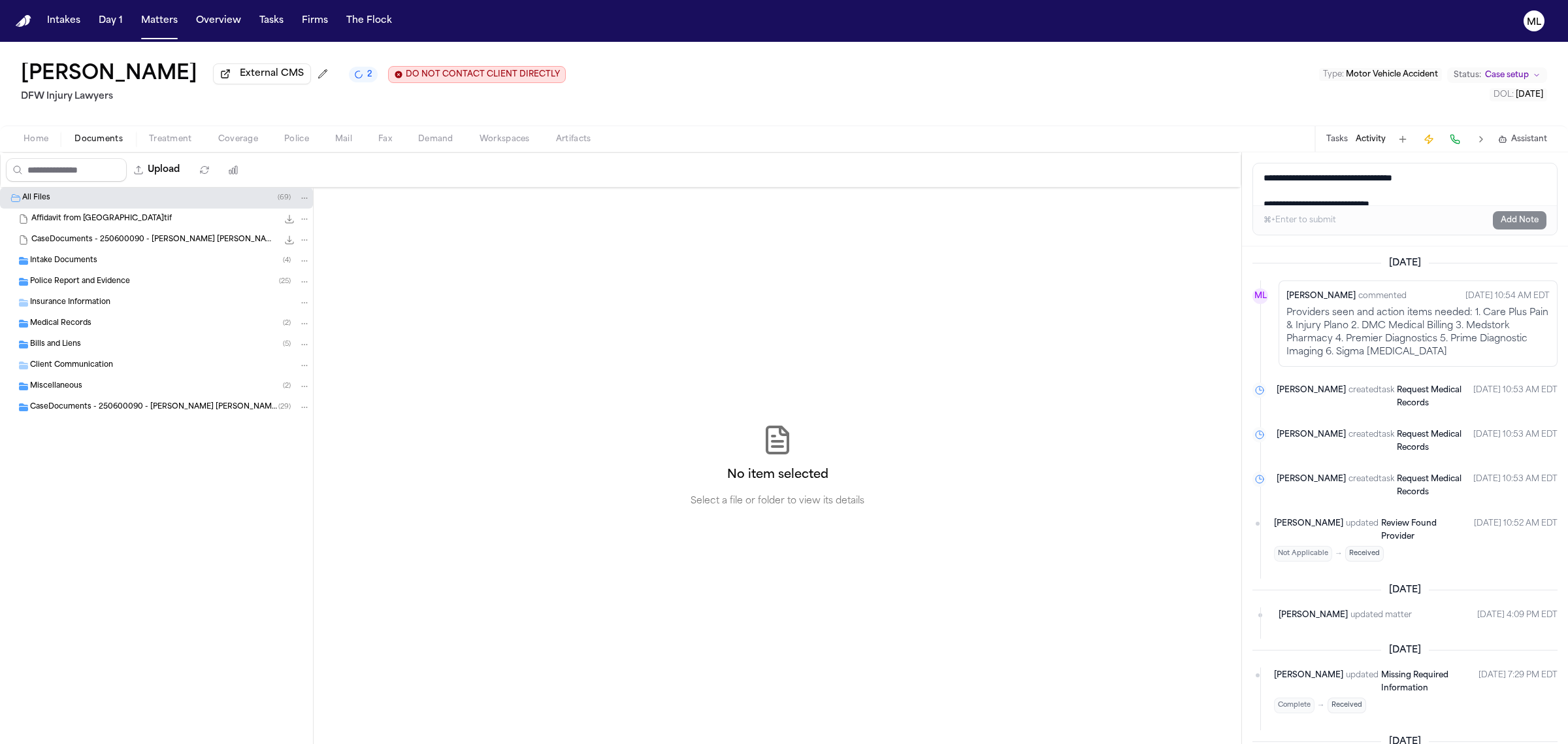
click at [1339, 134] on button "Tasks" at bounding box center [1337, 139] width 22 height 10
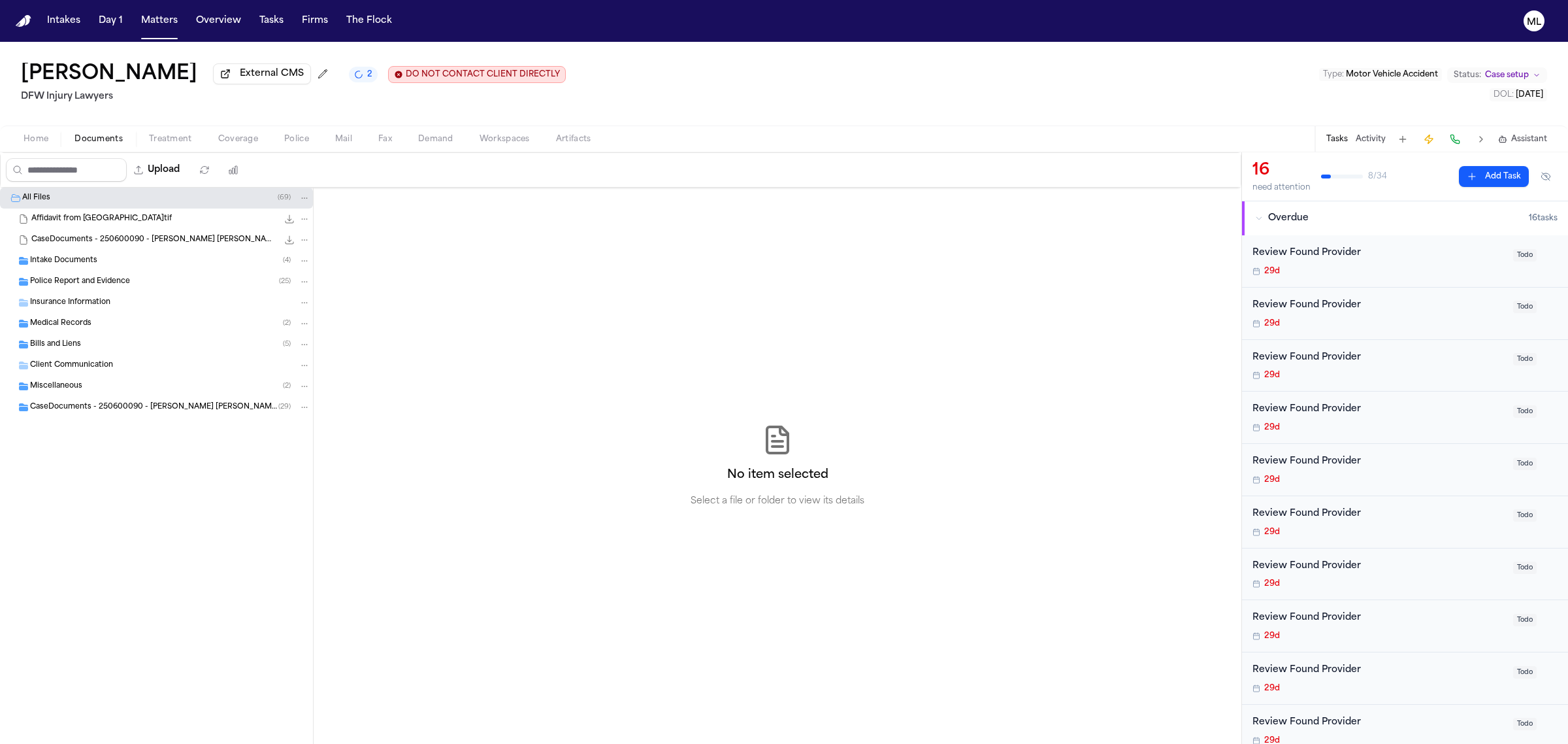
click at [1465, 256] on div "Review Found Provider" at bounding box center [1378, 253] width 253 height 15
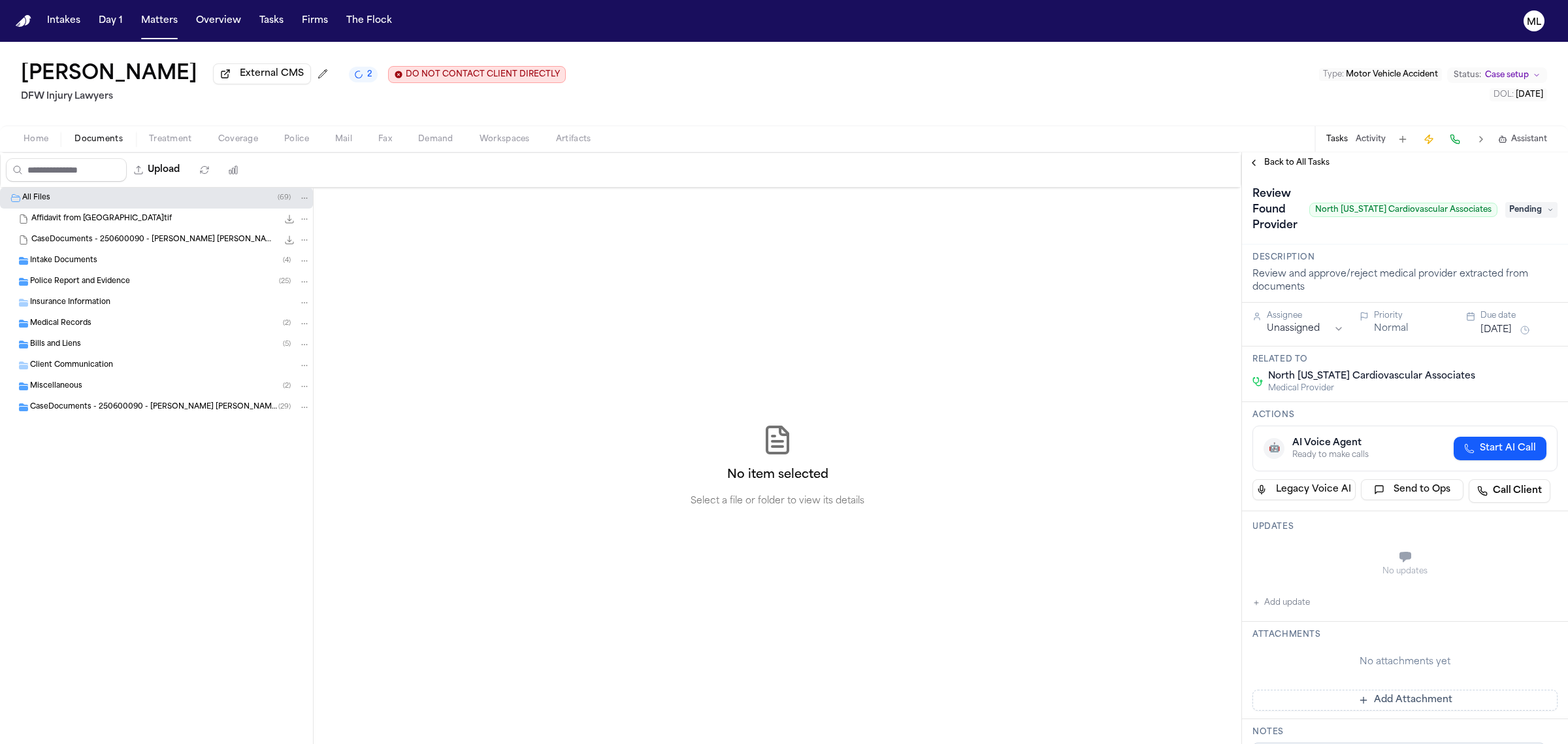
click at [1520, 206] on span "Pending" at bounding box center [1531, 210] width 52 height 15
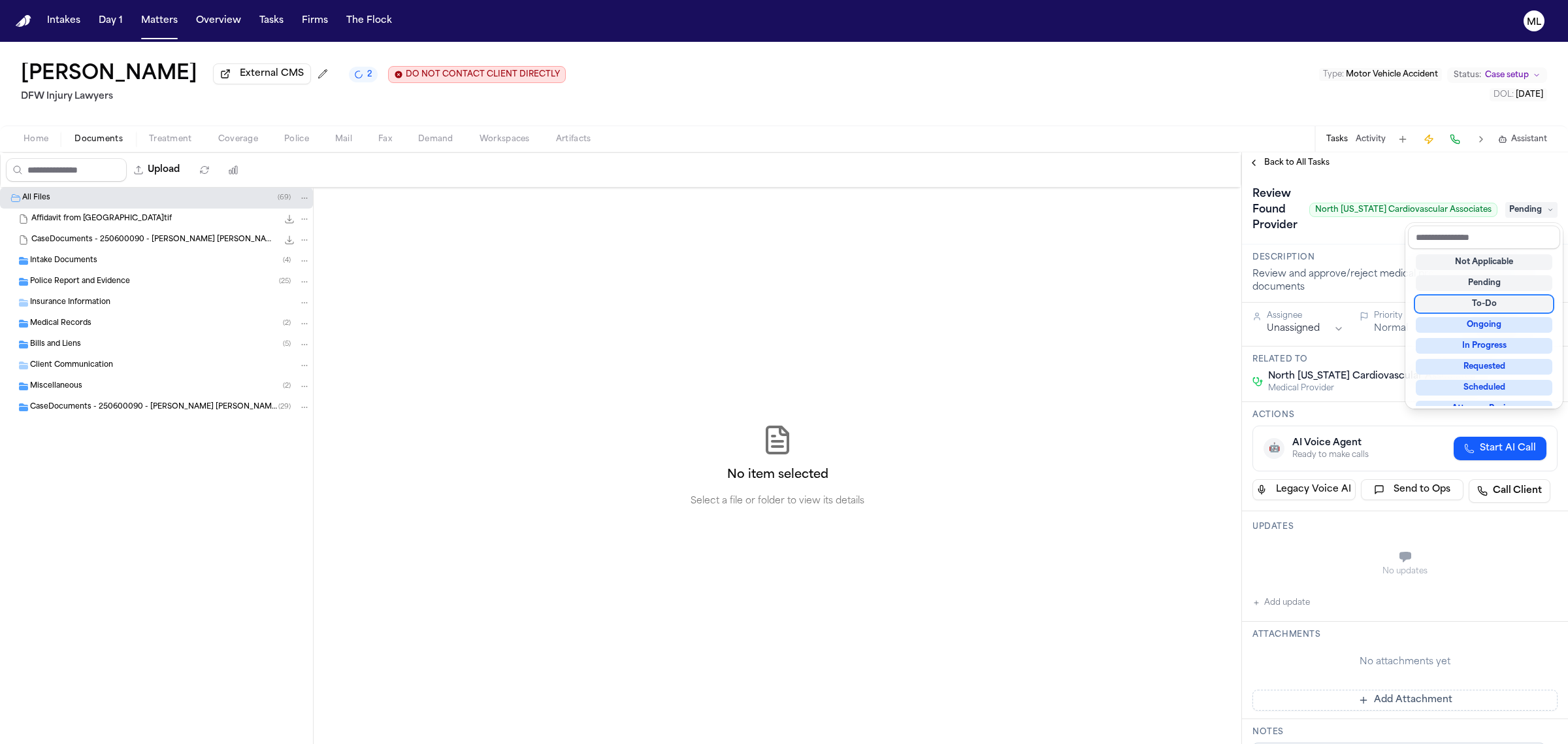
scroll to position [203, 0]
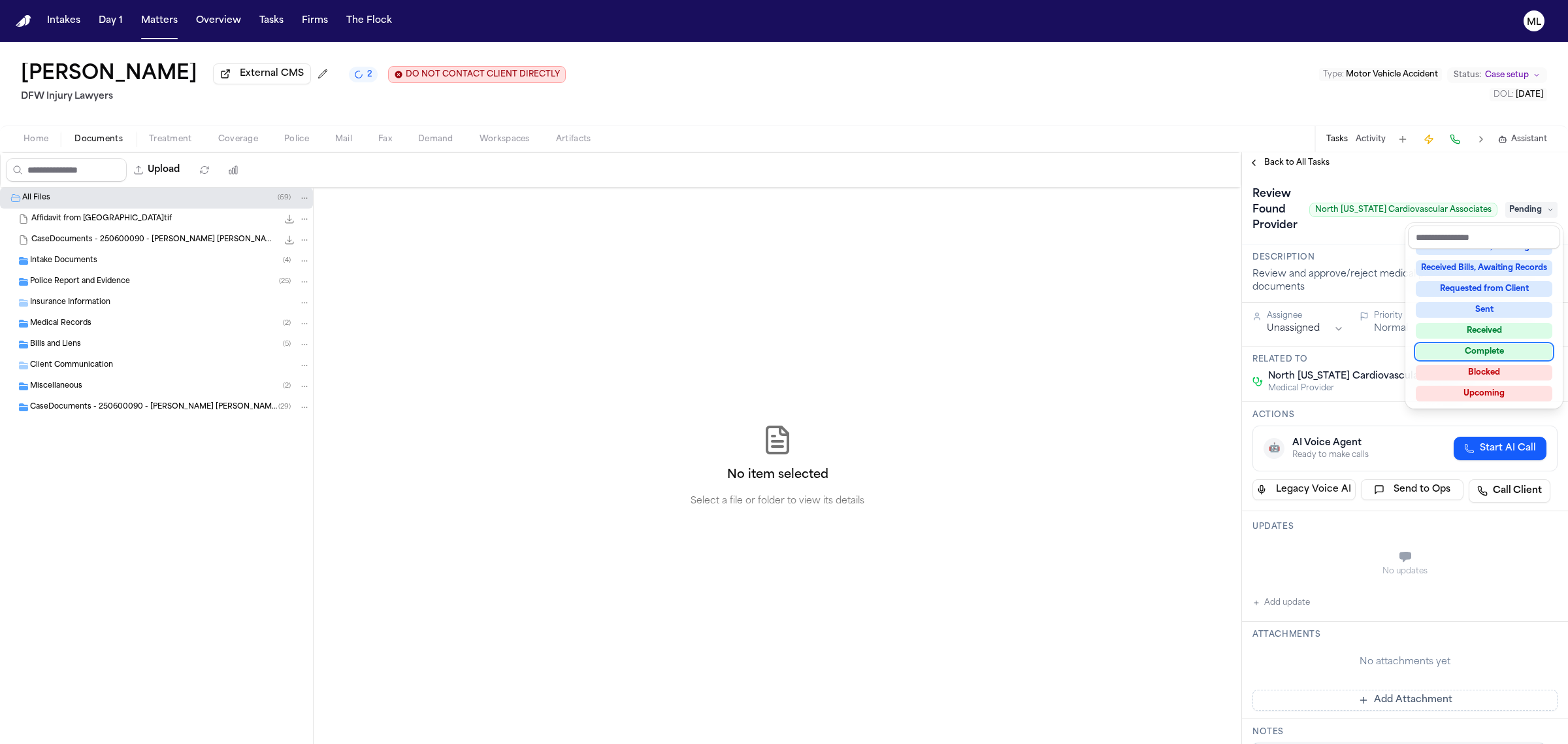
click at [1481, 346] on div "Complete" at bounding box center [1484, 351] width 136 height 15
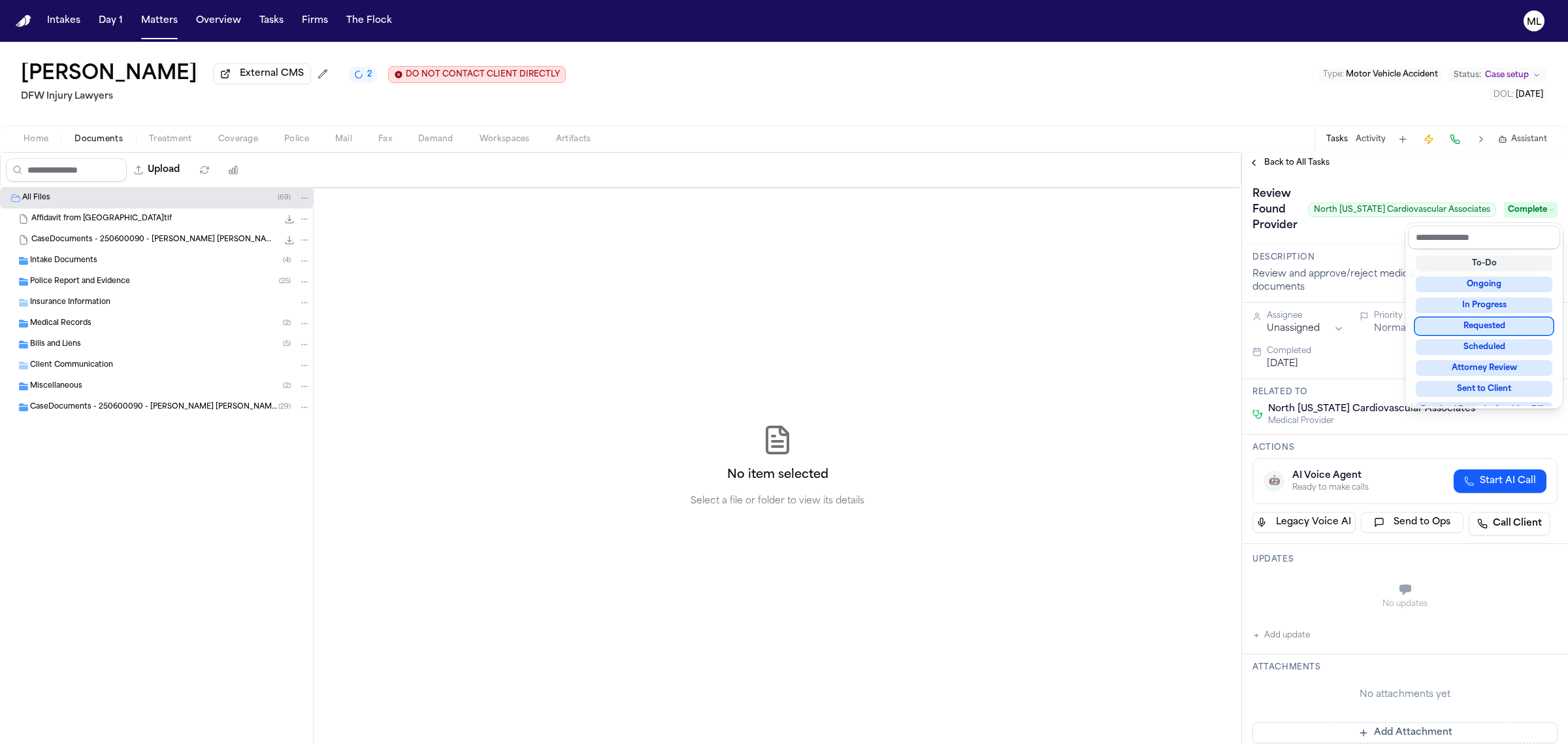
click at [1294, 161] on div "**********" at bounding box center [1405, 448] width 326 height 591
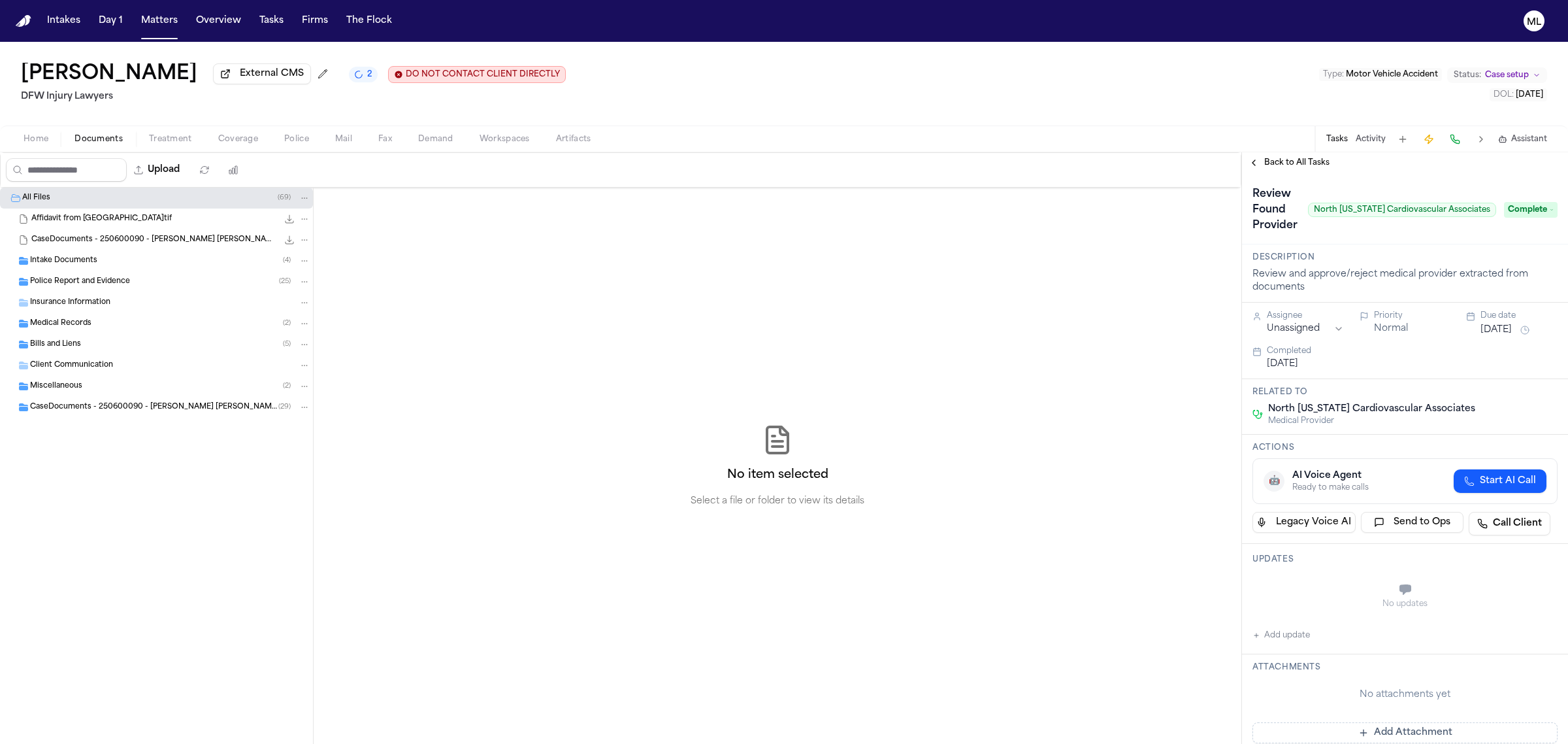
click at [1294, 161] on span "Back to All Tasks" at bounding box center [1297, 162] width 65 height 10
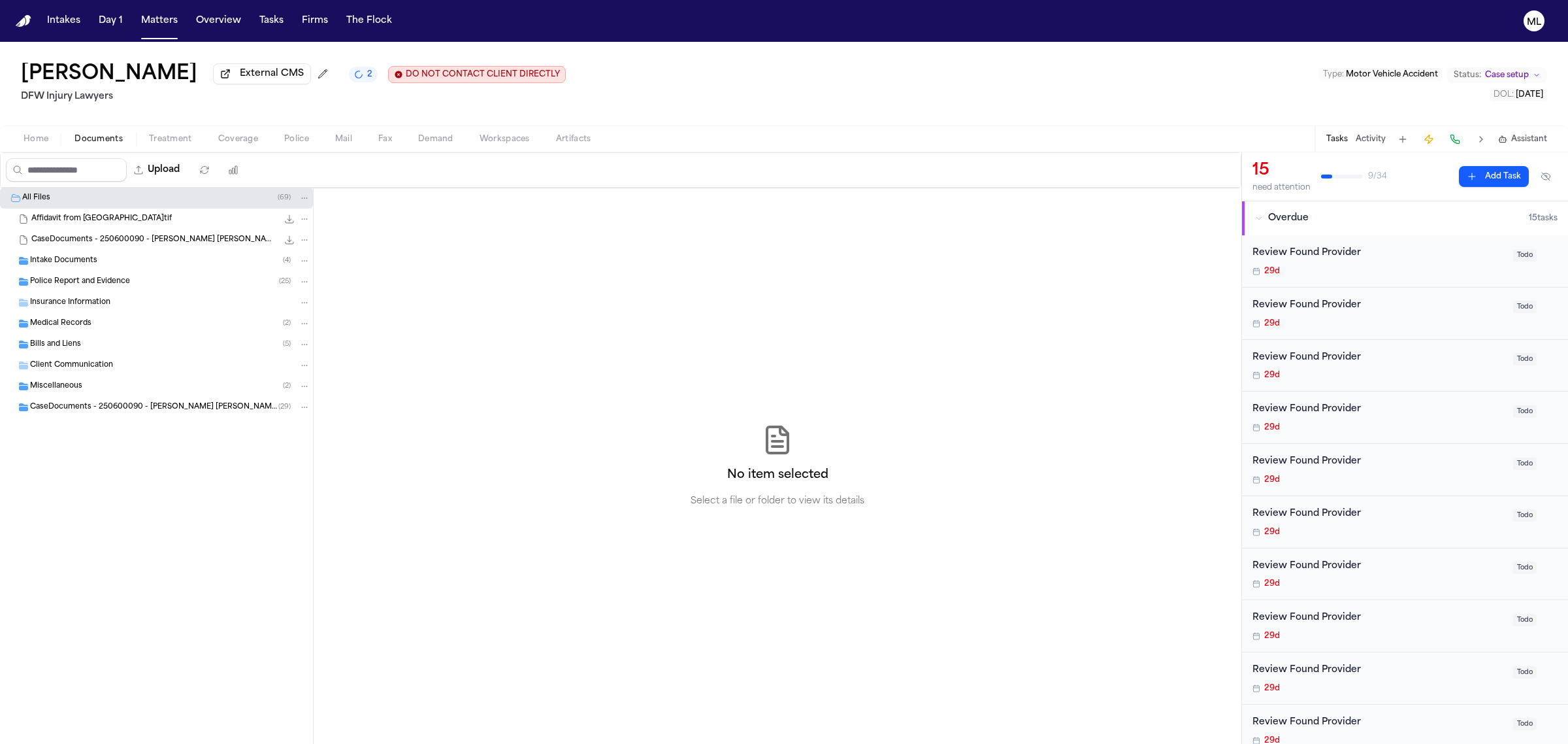
click at [1513, 252] on span "Todo" at bounding box center [1525, 255] width 24 height 13
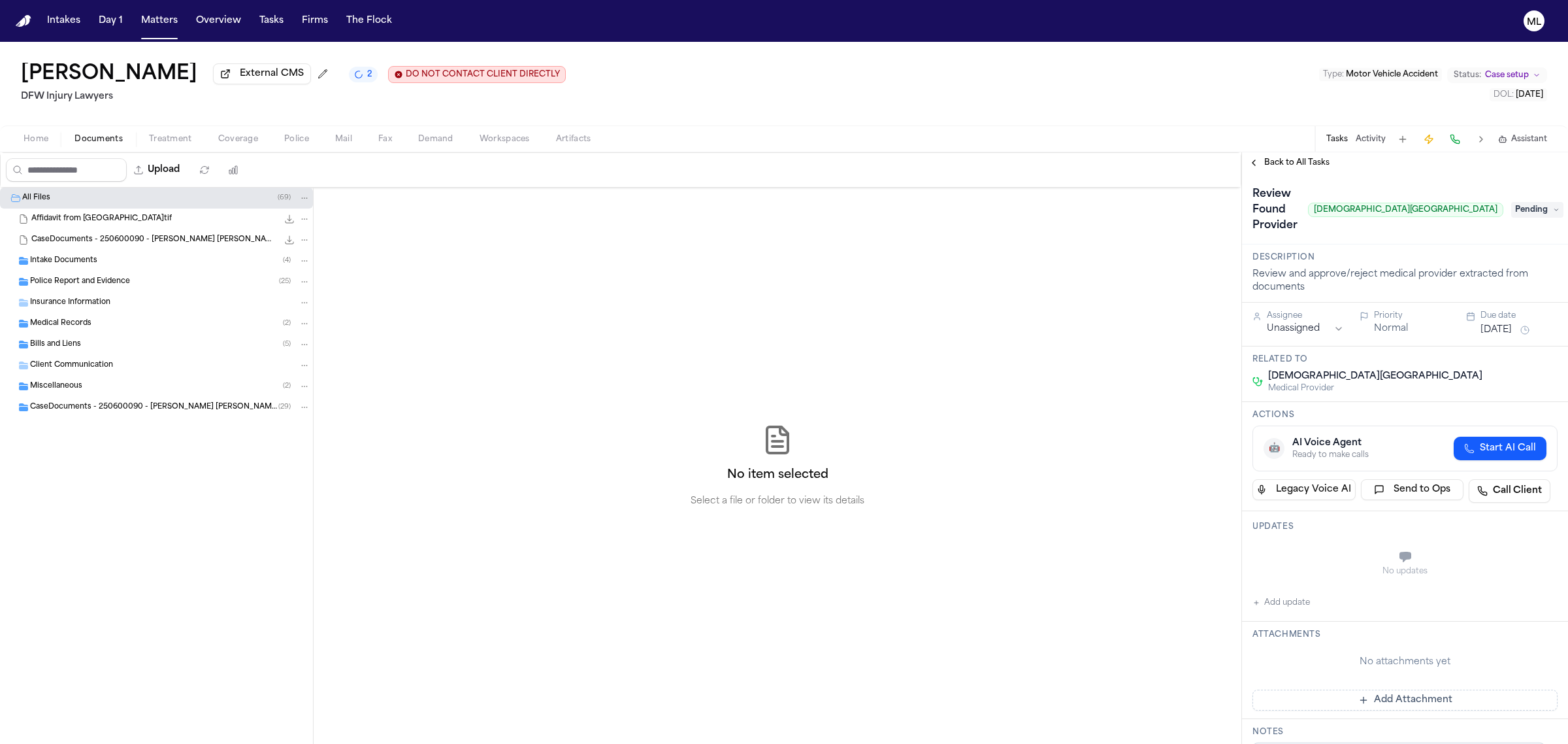
click at [1514, 208] on span "Pending" at bounding box center [1537, 210] width 52 height 15
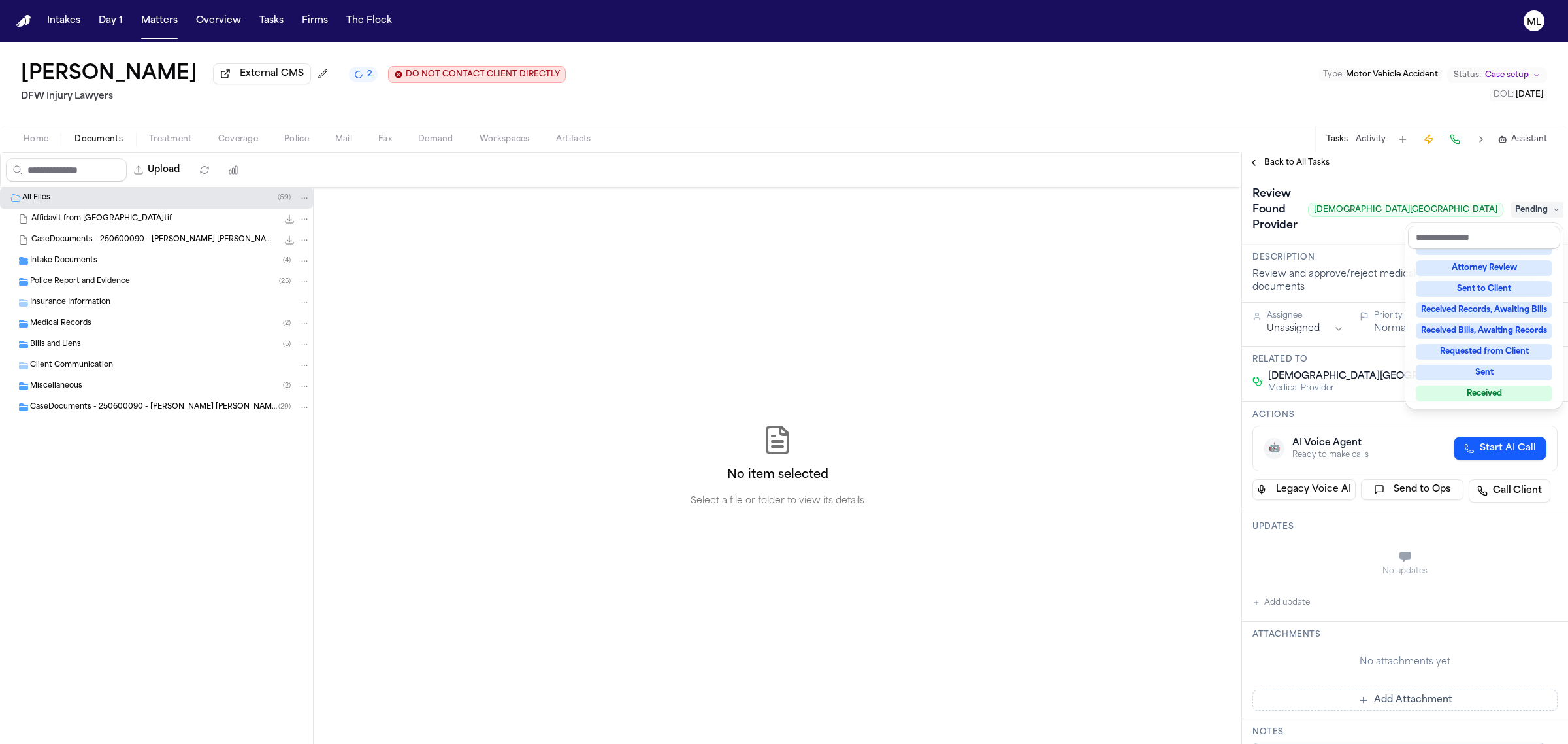
scroll to position [203, 0]
drag, startPoint x: 1481, startPoint y: 341, endPoint x: 1481, endPoint y: 350, distance: 9.0
click at [1481, 350] on div "Not Applicable Pending To-Do Ongoing In Progress Requested Scheduled Attorney R…" at bounding box center [1484, 328] width 153 height 157
click at [1481, 350] on div "Complete" at bounding box center [1484, 351] width 136 height 15
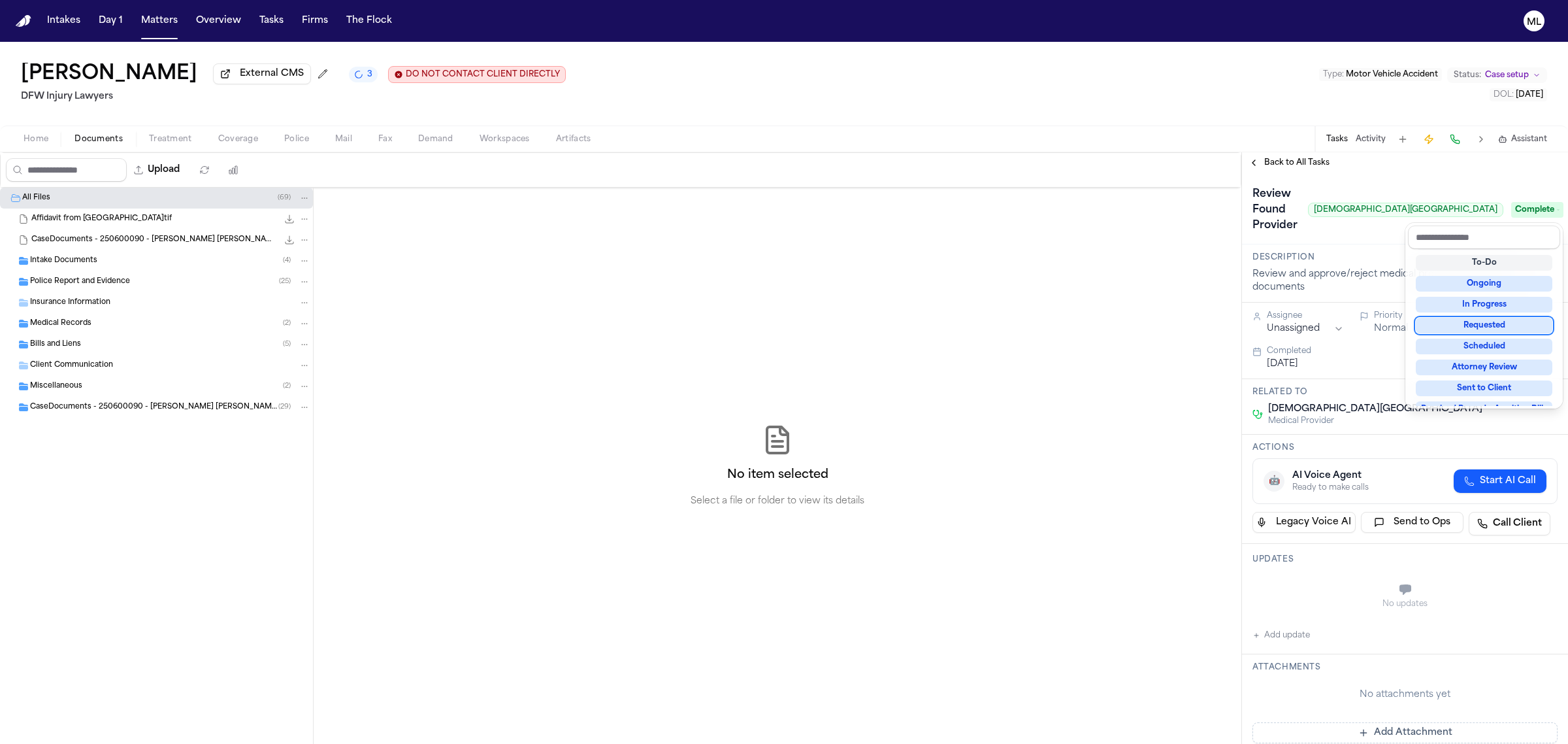
click at [1279, 159] on div "**********" at bounding box center [1405, 448] width 326 height 591
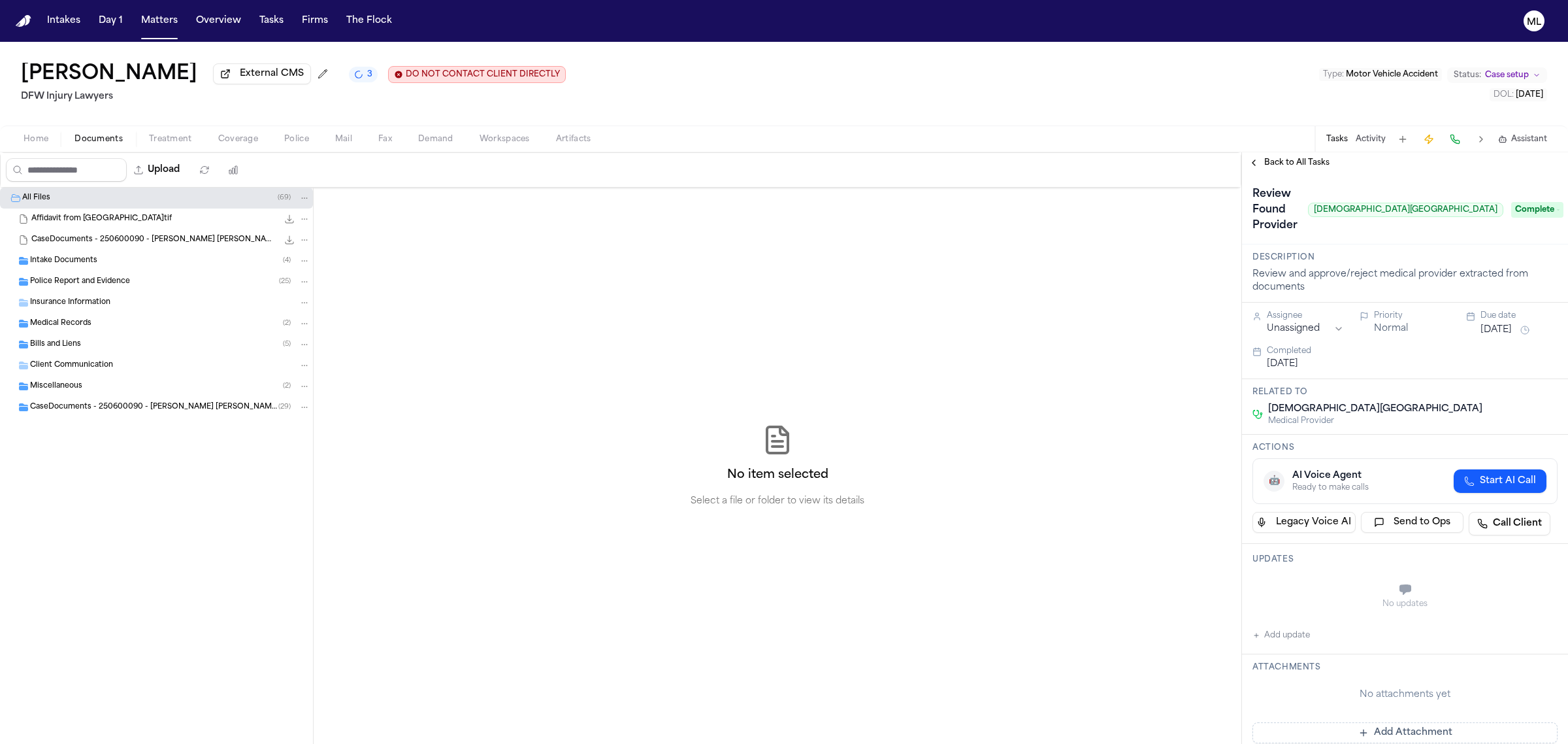
click at [1279, 159] on span "Back to All Tasks" at bounding box center [1297, 162] width 65 height 10
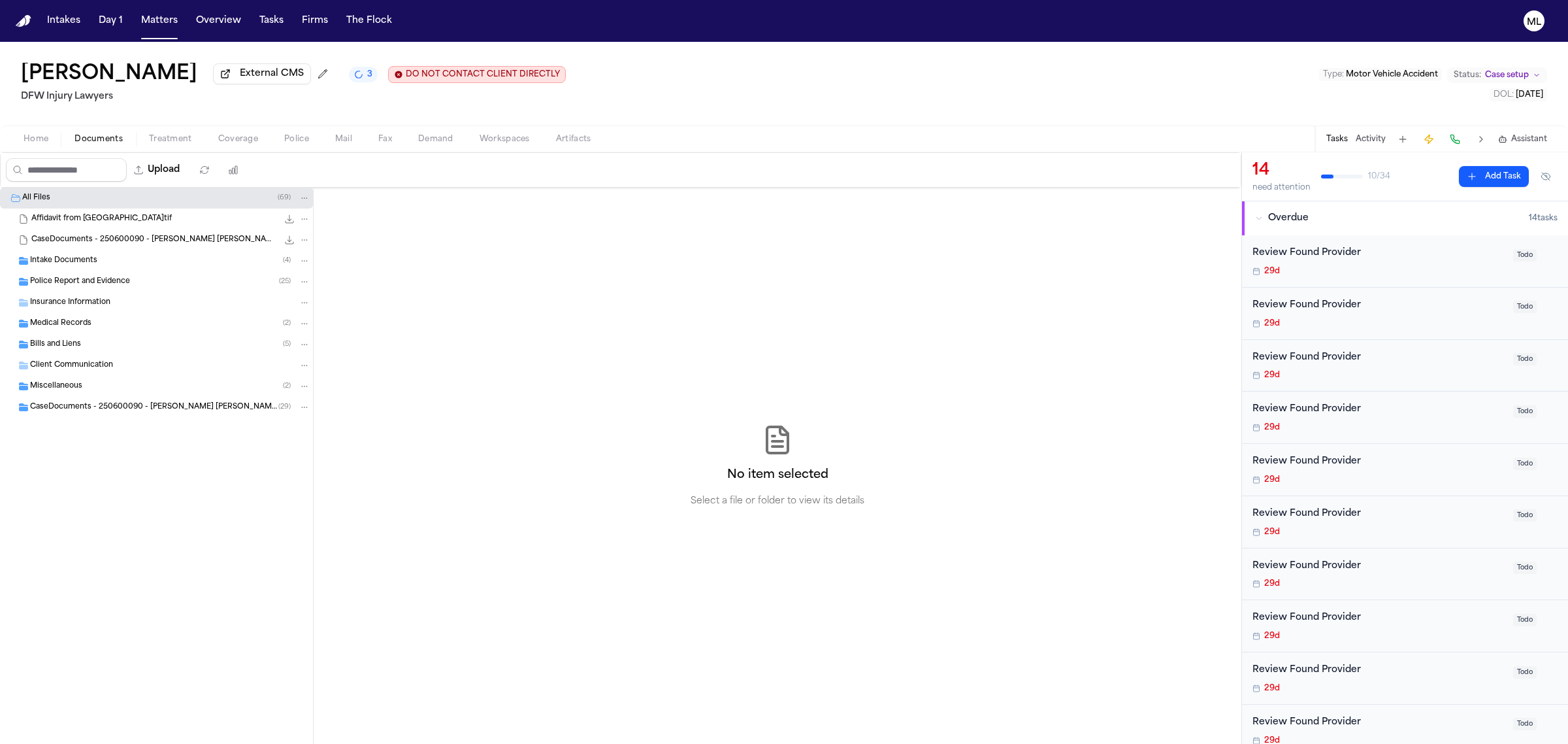
click at [1513, 256] on span "Todo" at bounding box center [1525, 255] width 24 height 13
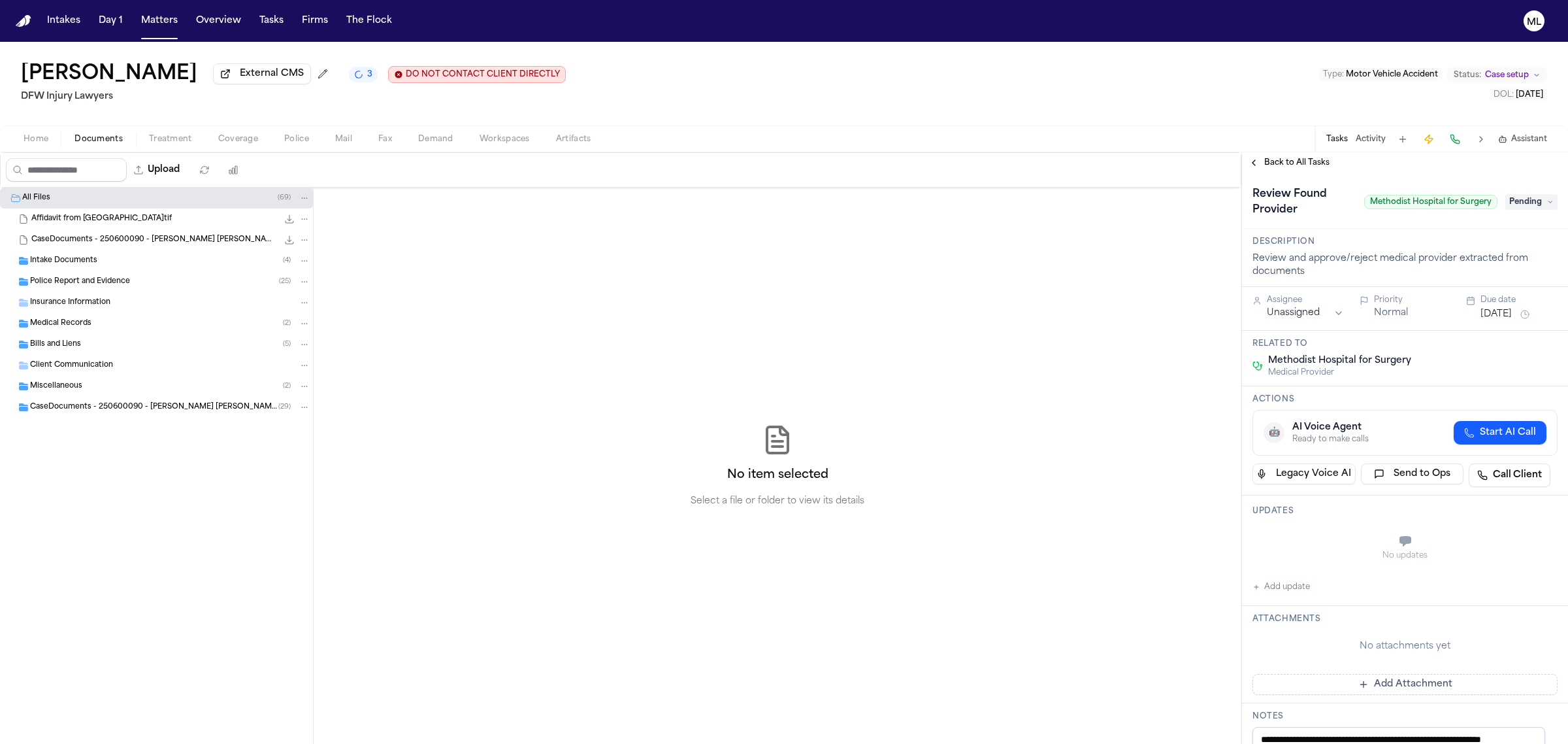
click at [1506, 197] on span "Pending" at bounding box center [1531, 202] width 52 height 15
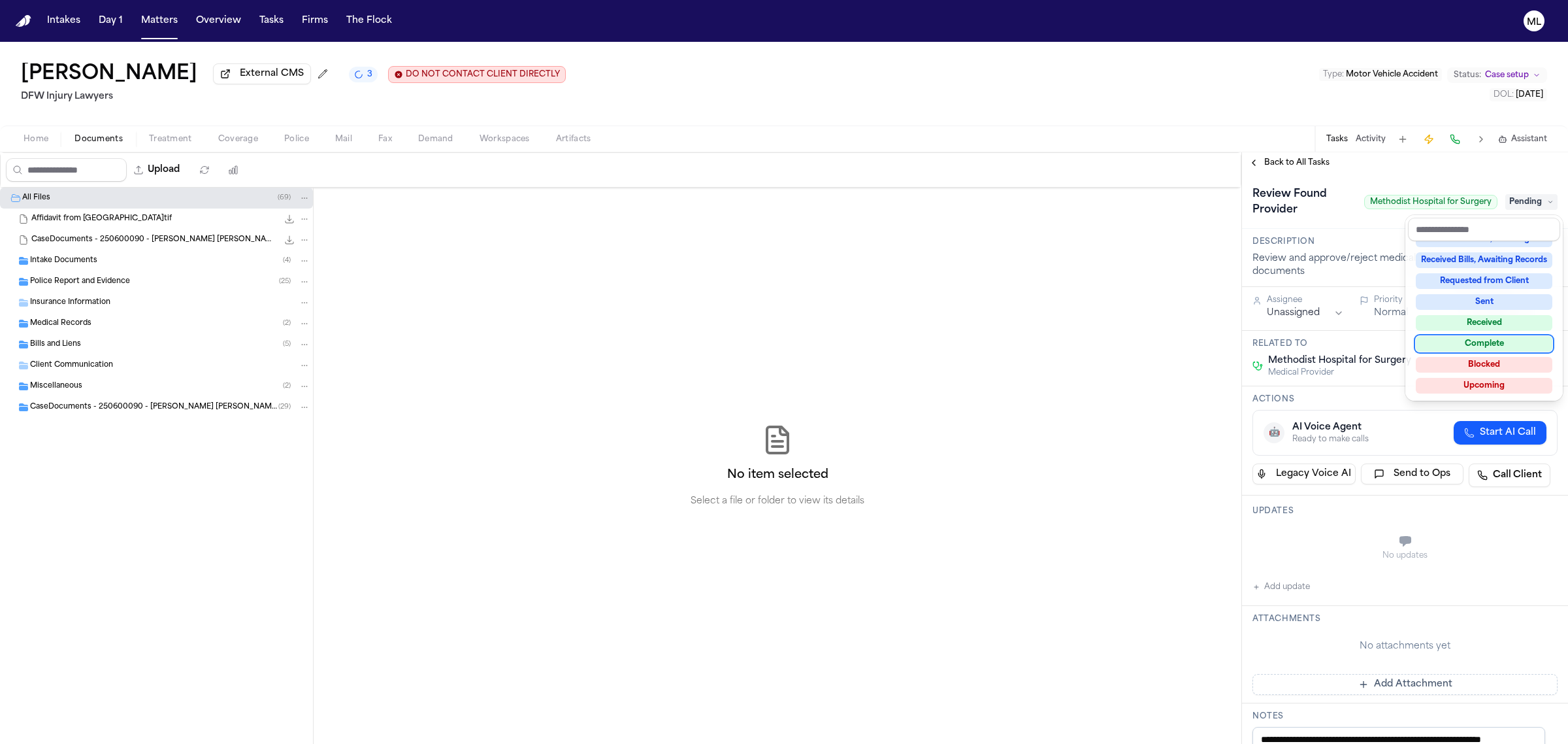
click at [1480, 340] on div "Complete" at bounding box center [1484, 344] width 136 height 15
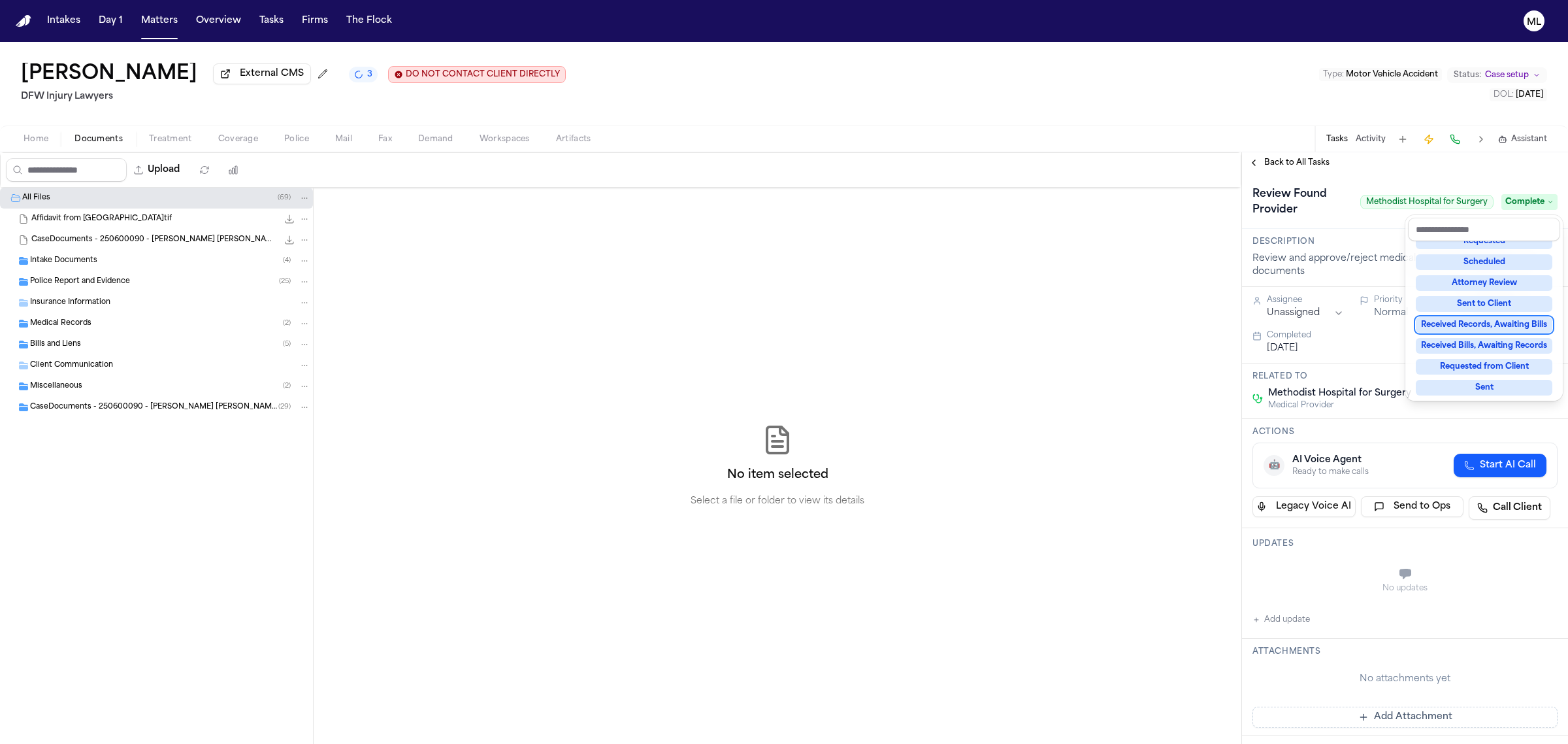
click at [1276, 172] on div "**********" at bounding box center [1405, 448] width 326 height 591
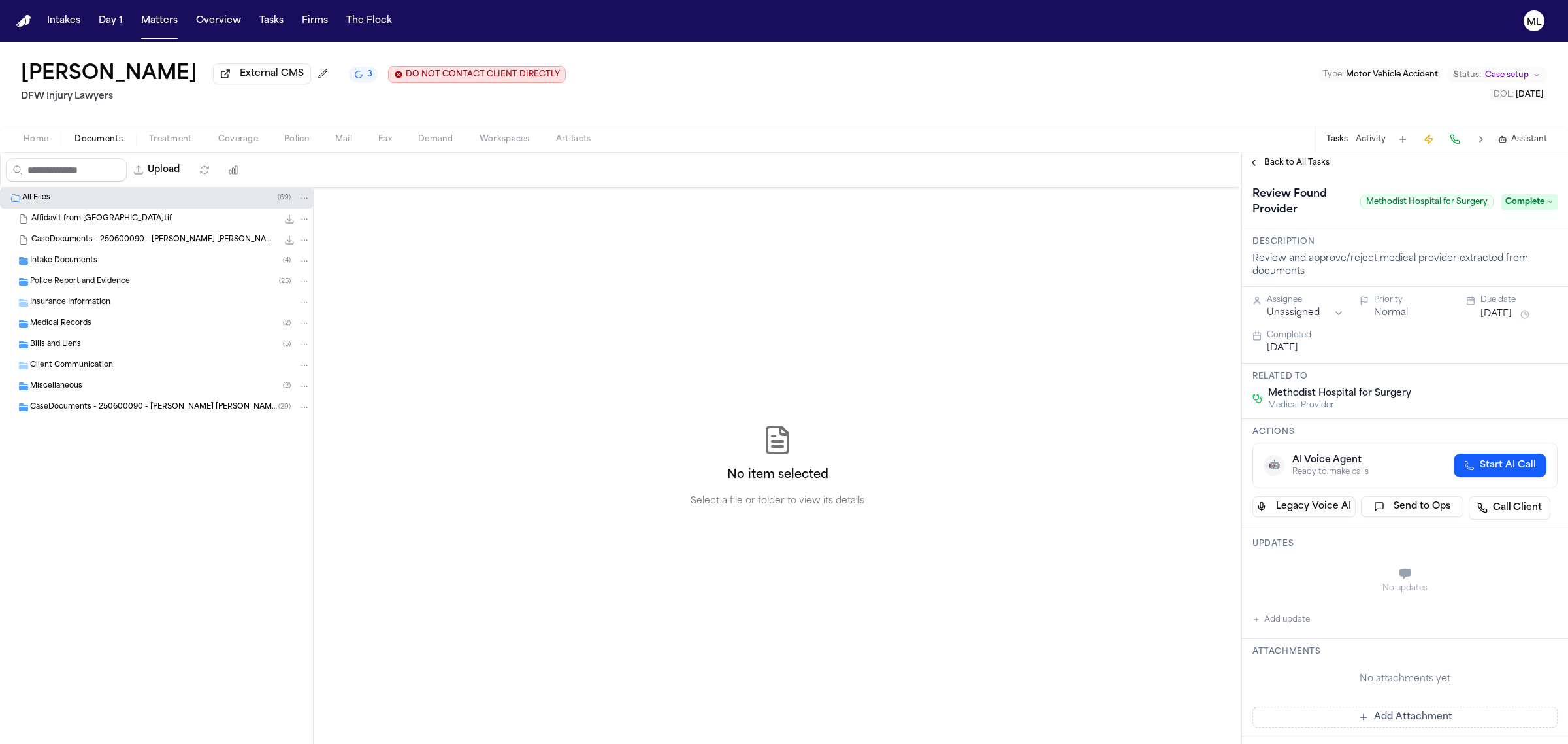
click at [1279, 162] on span "Back to All Tasks" at bounding box center [1297, 162] width 65 height 10
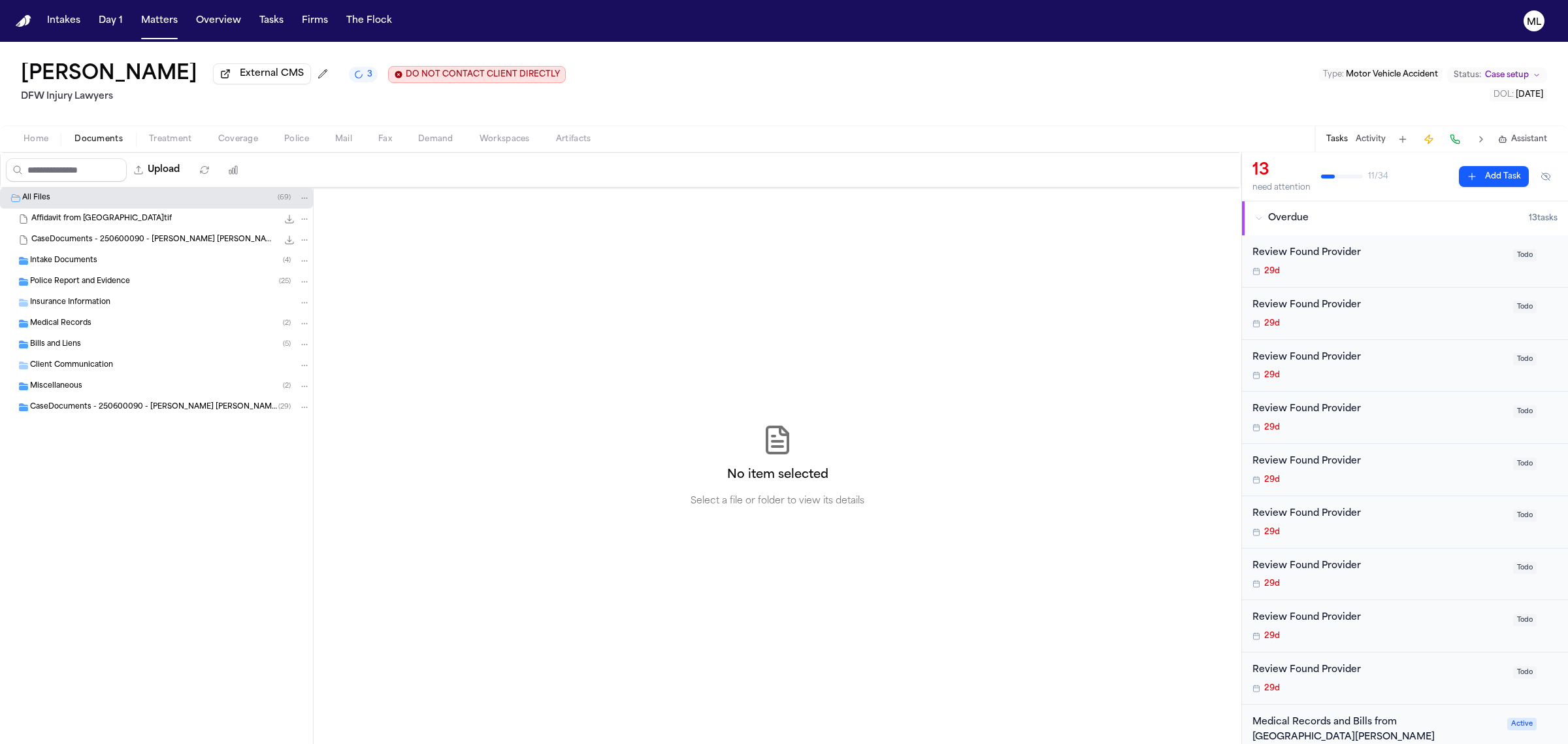
click at [1513, 253] on span "Todo" at bounding box center [1525, 255] width 24 height 13
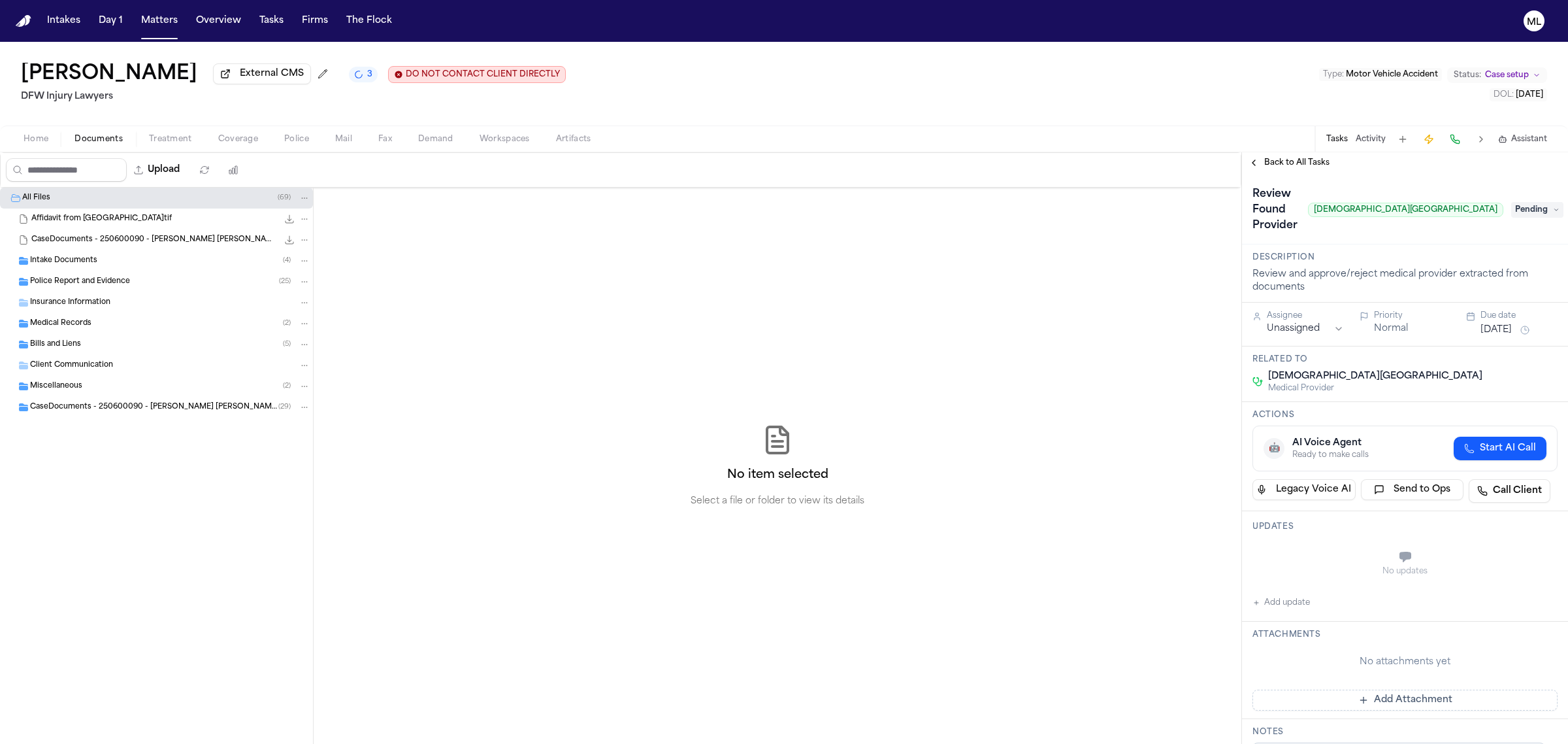
click at [1517, 203] on span "Pending" at bounding box center [1537, 210] width 52 height 15
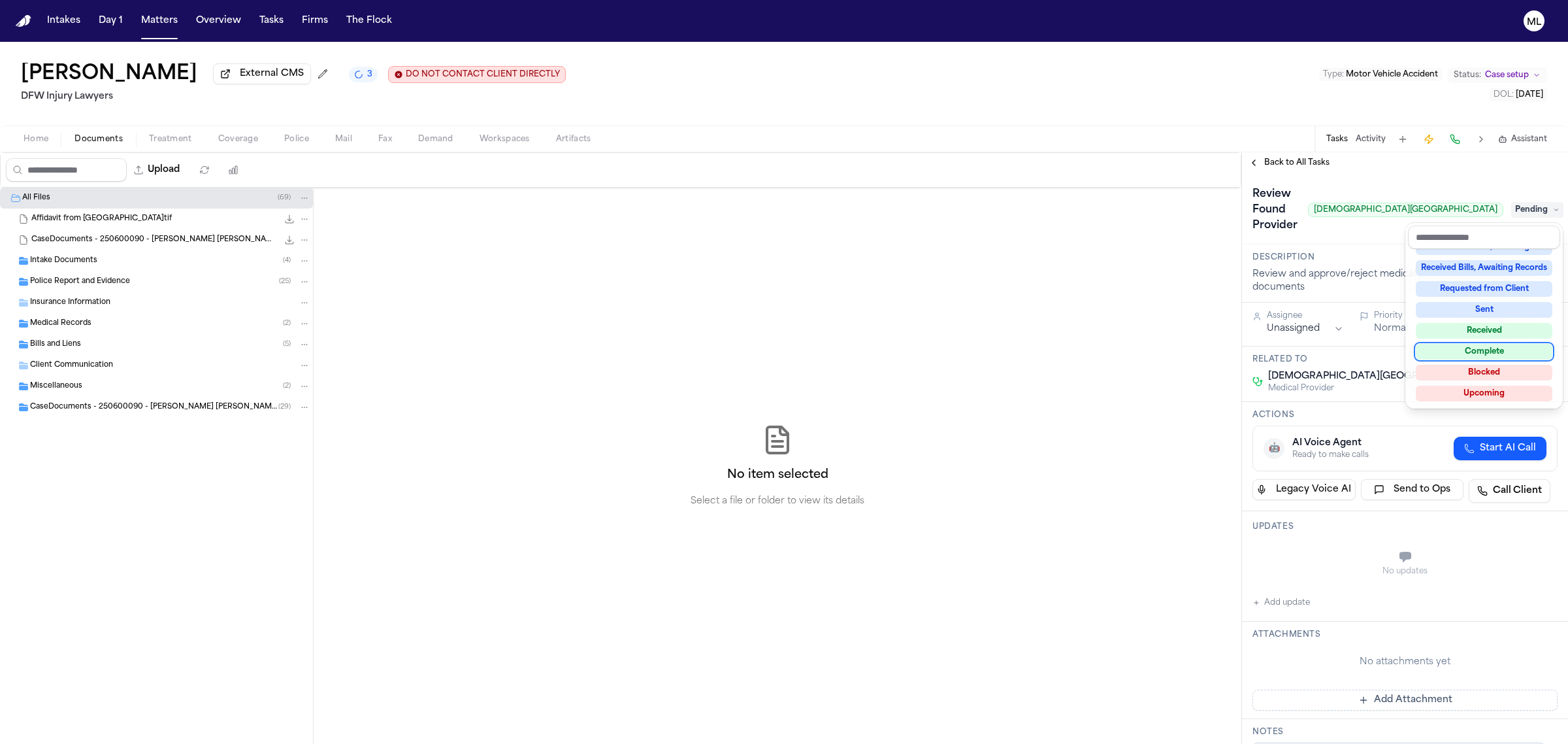
click at [1488, 350] on div "Complete" at bounding box center [1484, 351] width 136 height 15
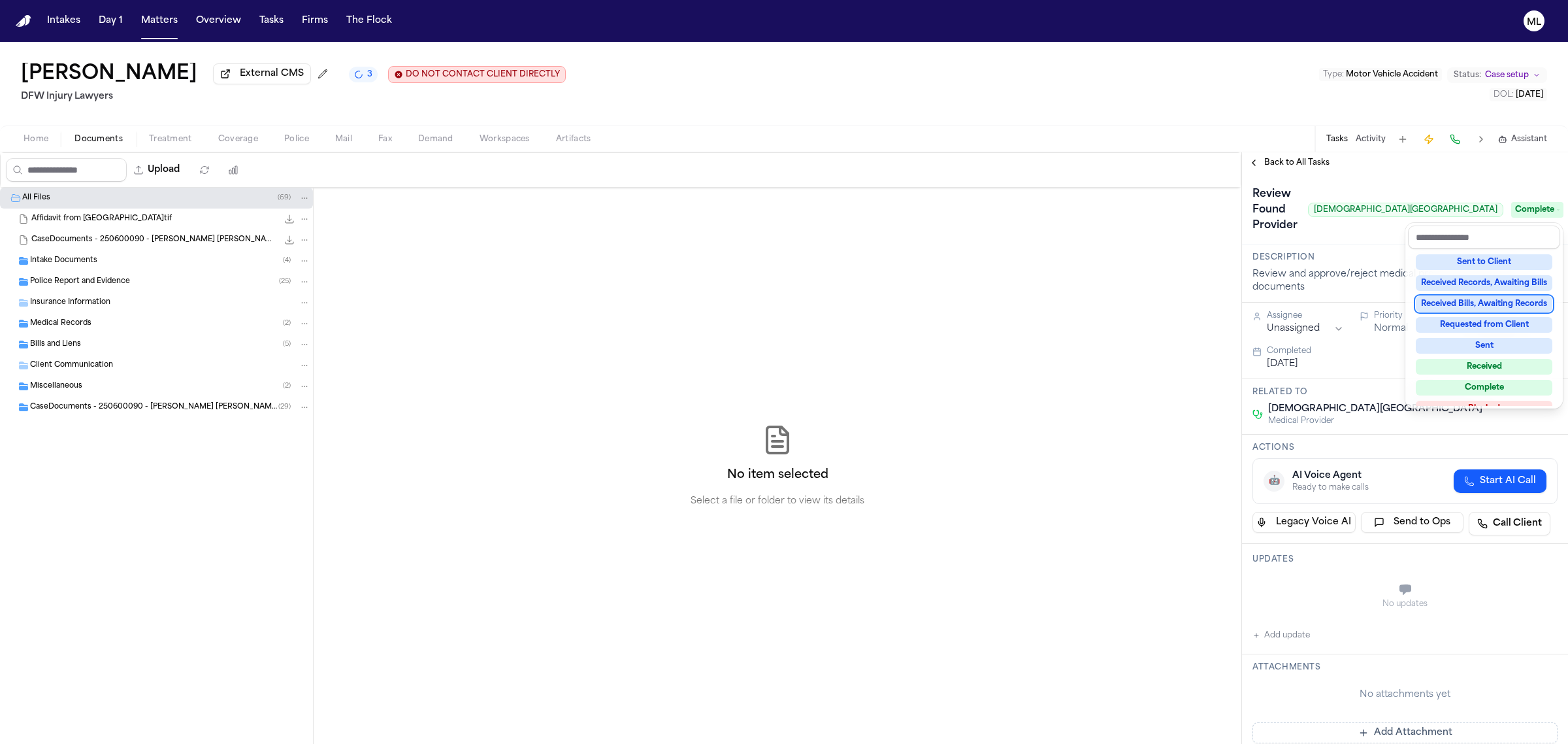
click at [1281, 161] on div "**********" at bounding box center [1405, 448] width 326 height 591
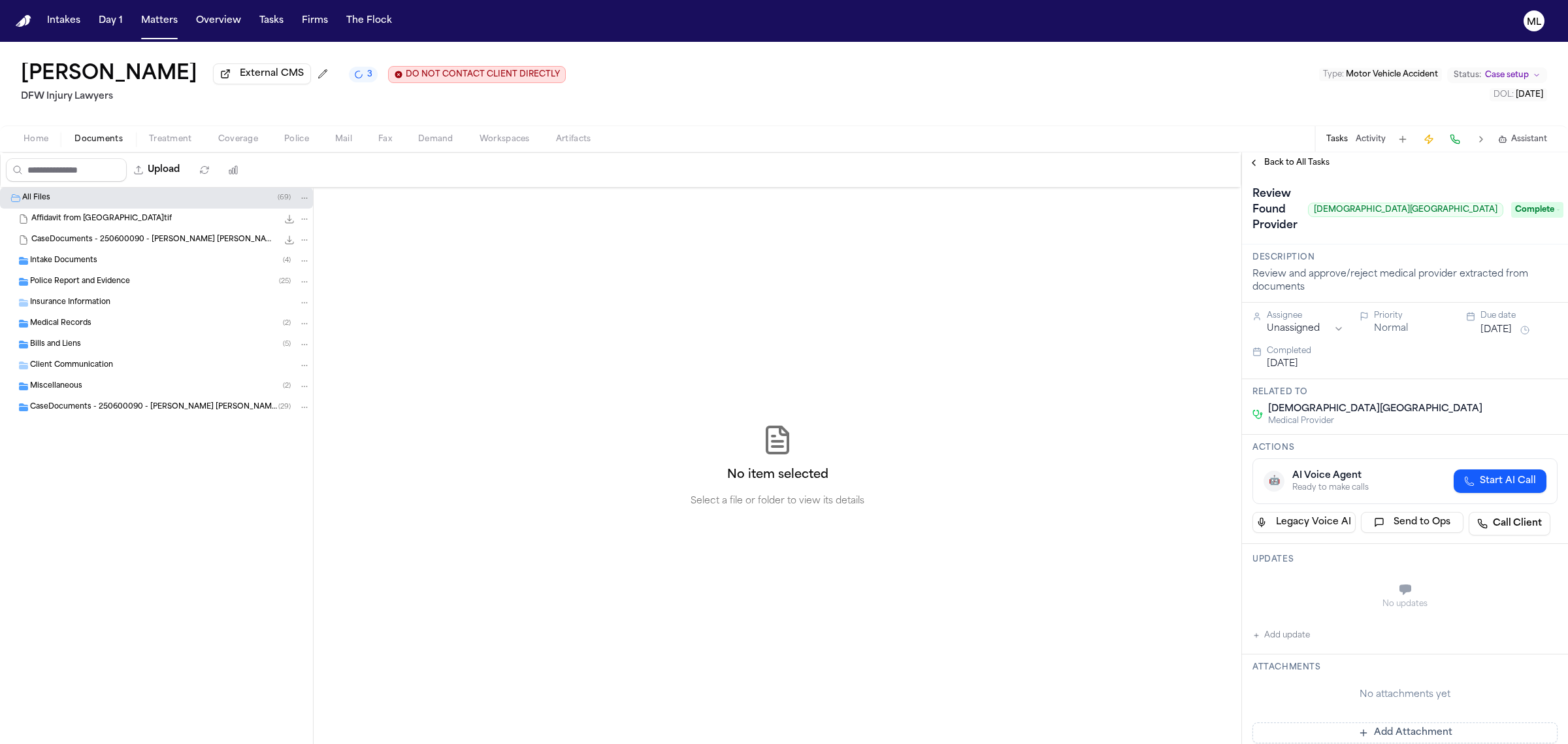
click at [1281, 161] on span "Back to All Tasks" at bounding box center [1297, 162] width 65 height 10
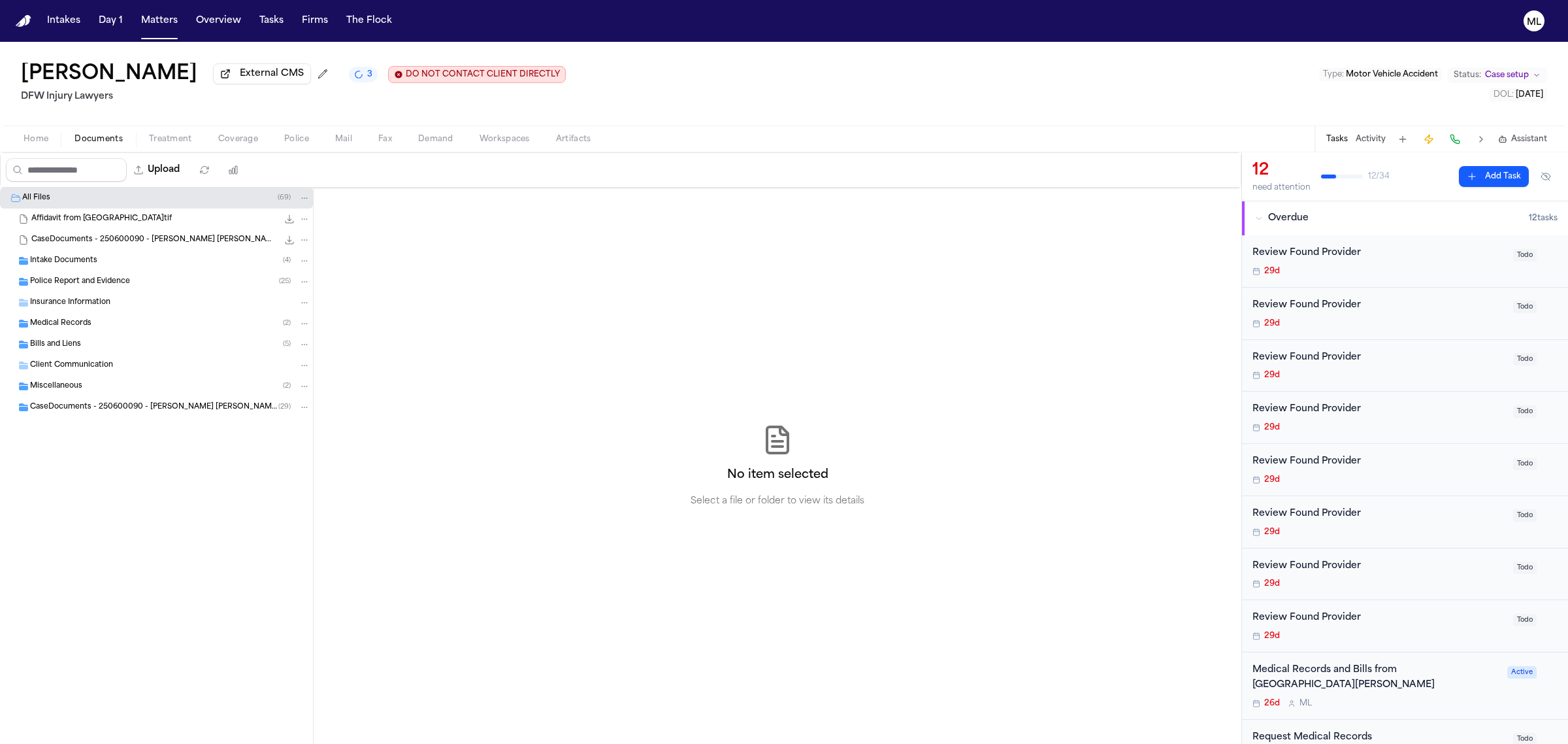
click at [1518, 253] on span "Todo" at bounding box center [1525, 255] width 24 height 13
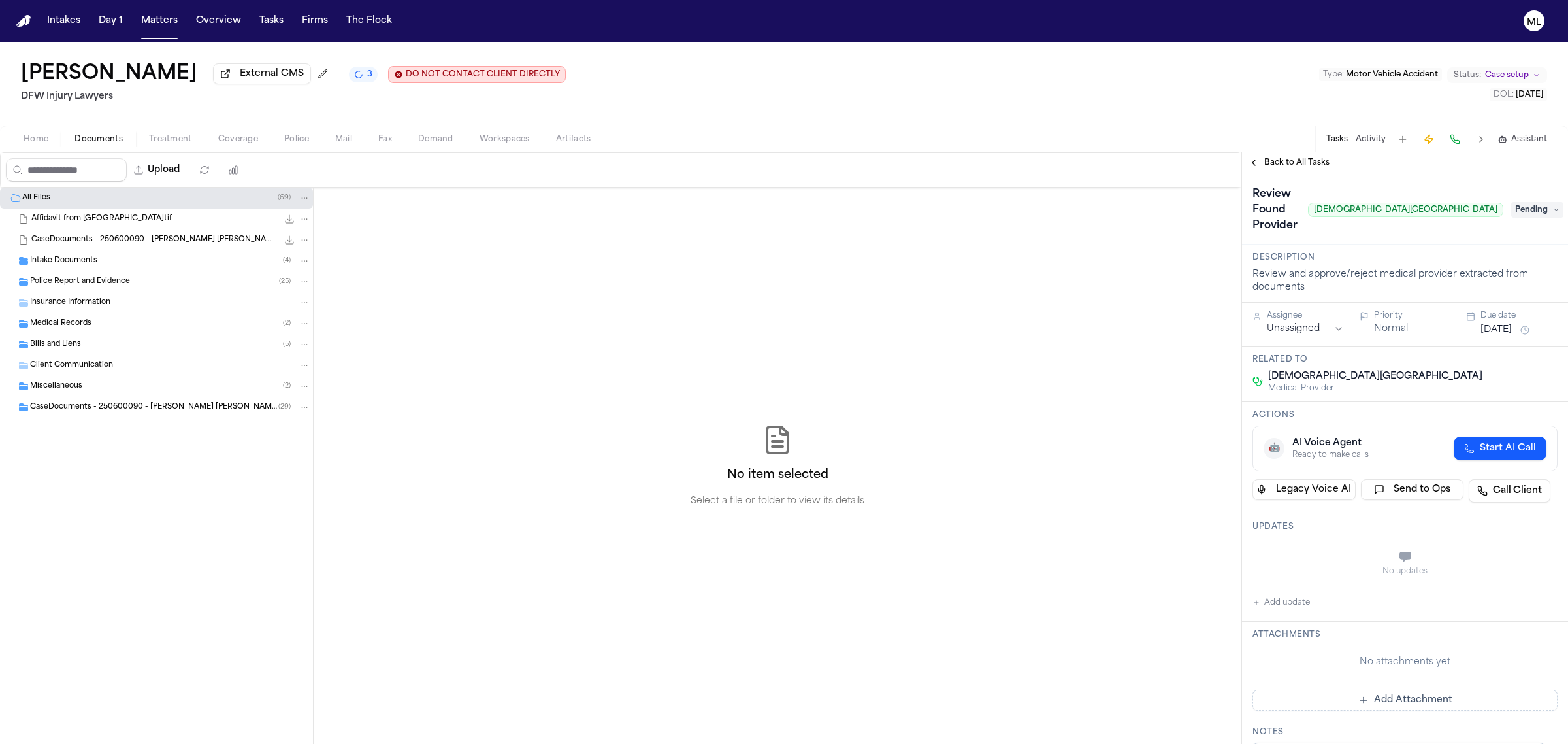
click at [1511, 202] on span "Pending" at bounding box center [1537, 210] width 52 height 15
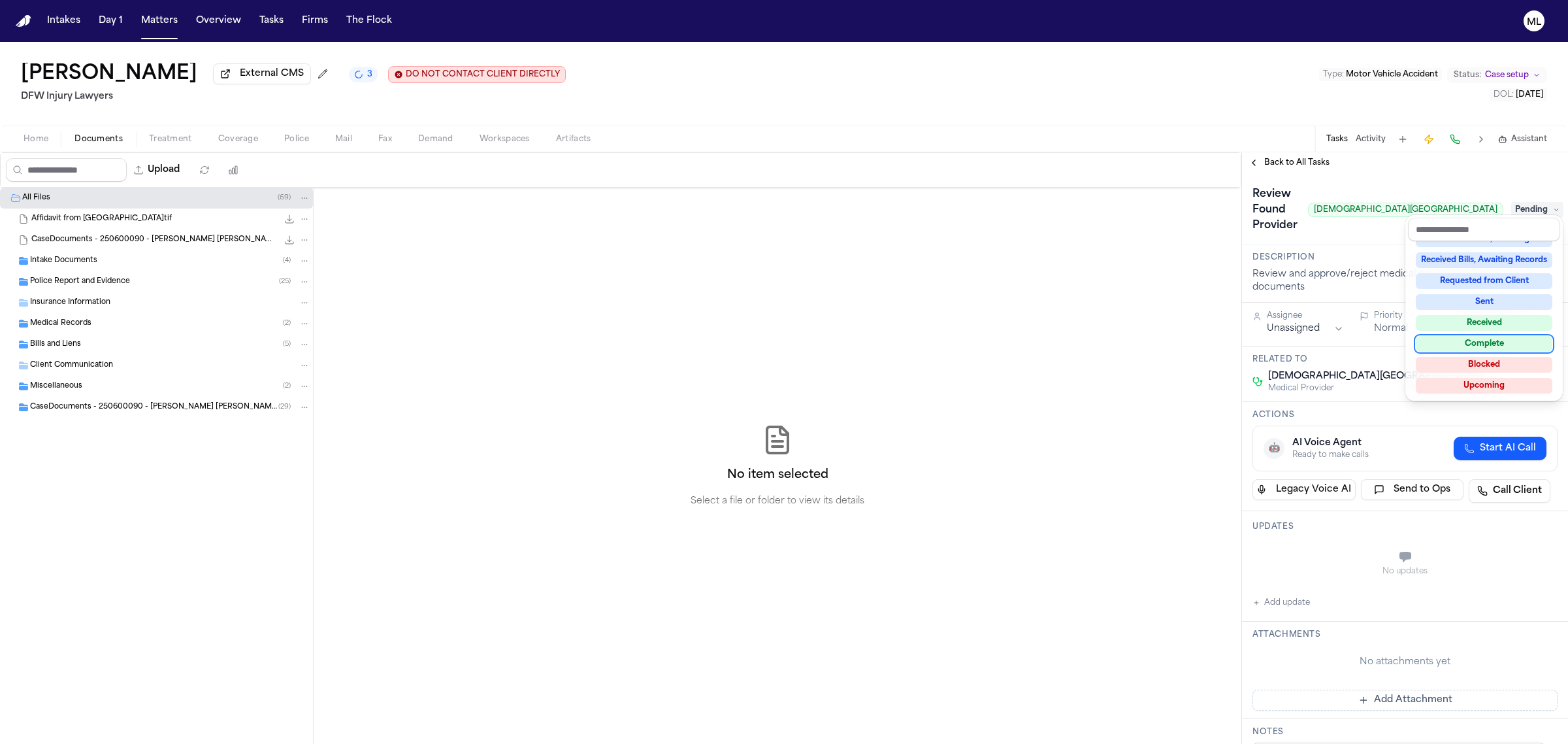
click at [1472, 340] on div "Complete" at bounding box center [1484, 344] width 136 height 15
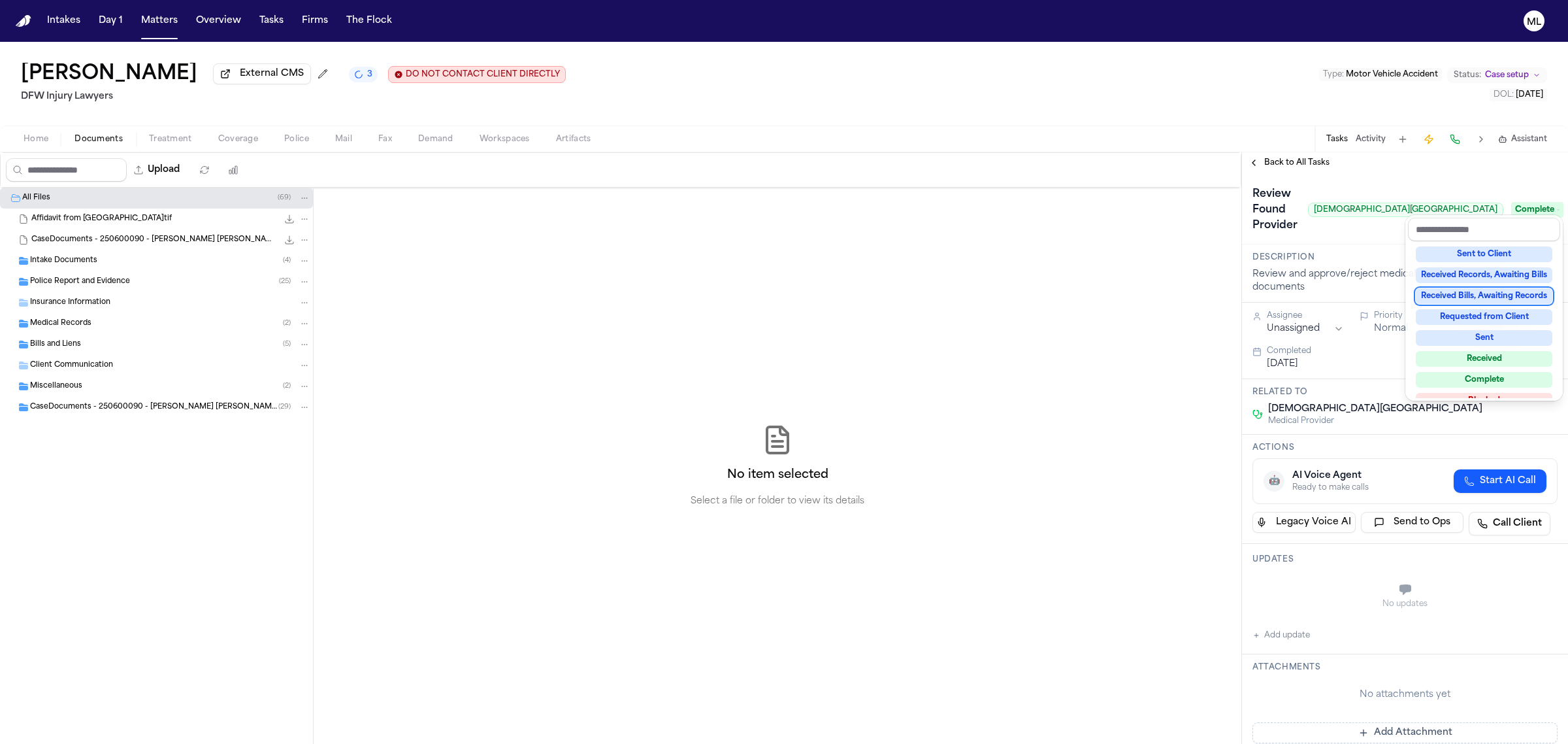
click at [1294, 158] on div "**********" at bounding box center [1405, 448] width 326 height 591
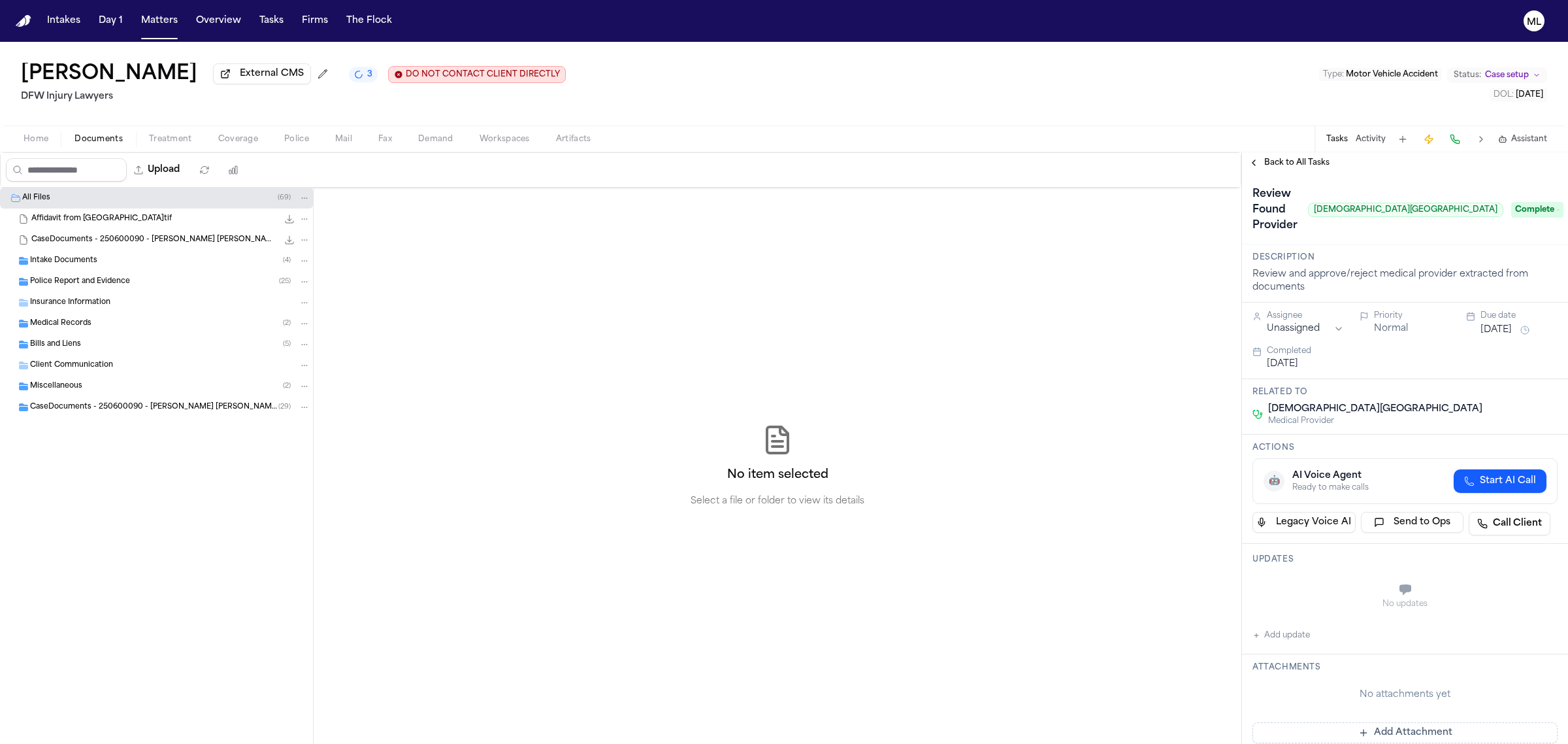
click at [1294, 158] on span "Back to All Tasks" at bounding box center [1297, 162] width 65 height 10
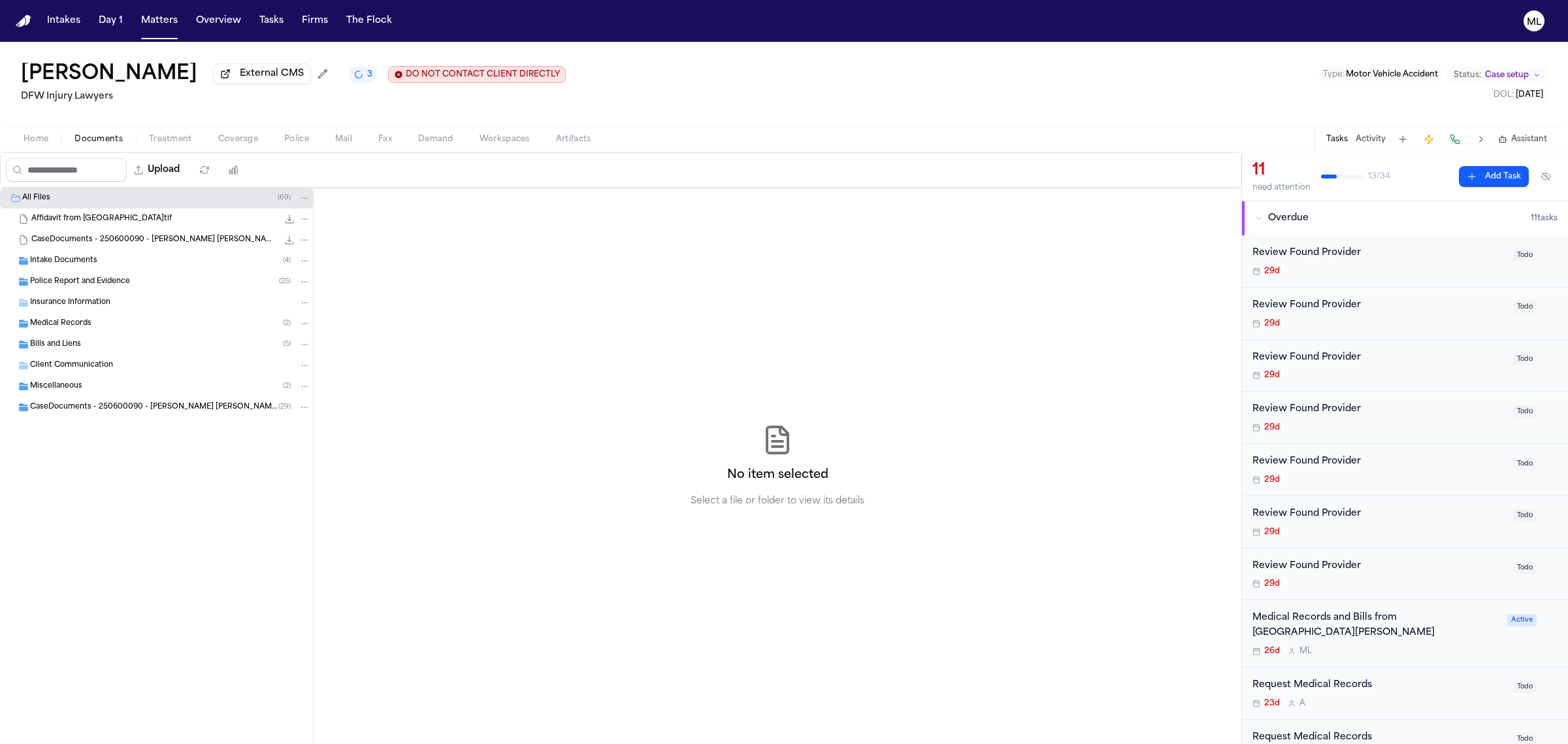
click at [1513, 255] on span "Todo" at bounding box center [1525, 255] width 24 height 13
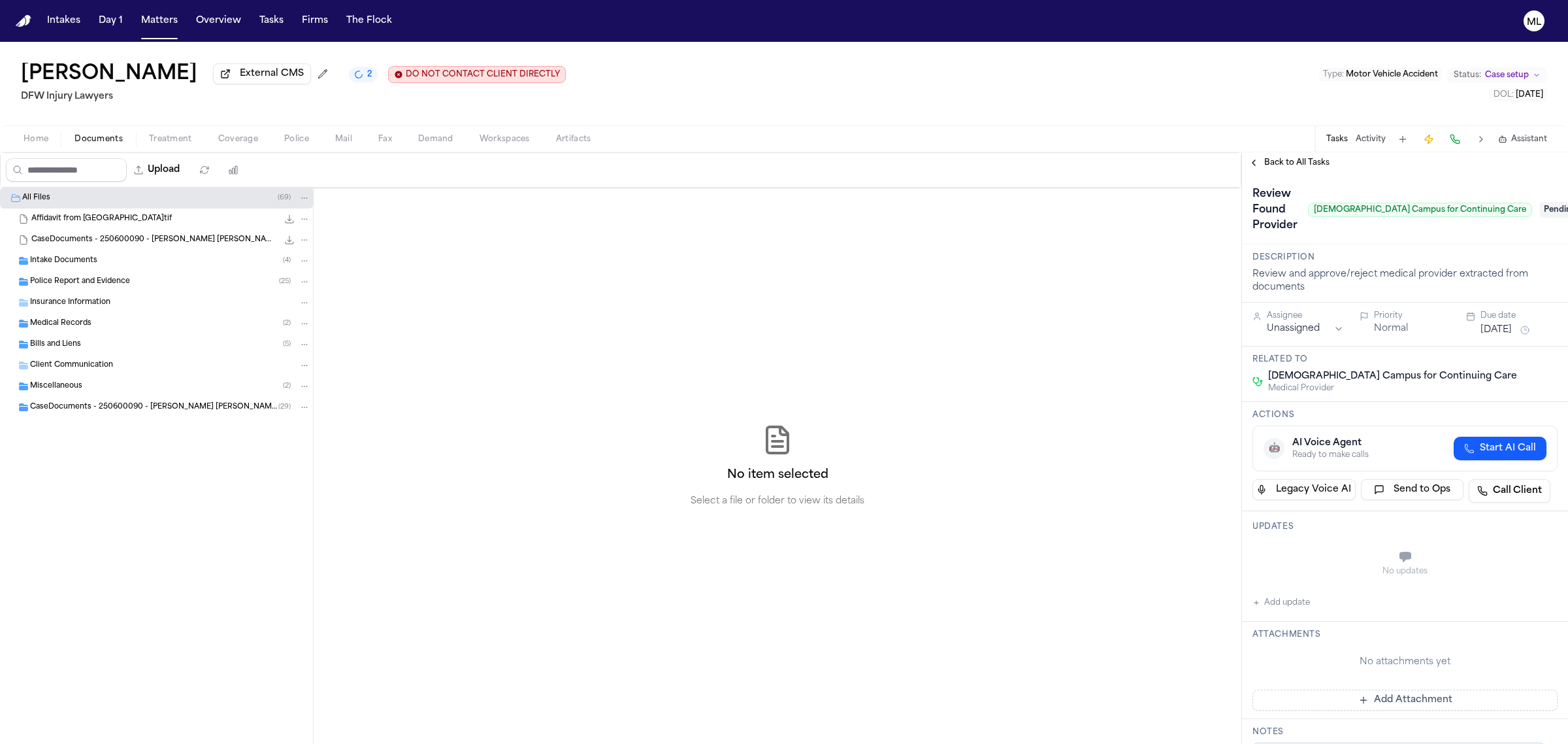
click at [1540, 211] on span "Pending" at bounding box center [1566, 210] width 52 height 15
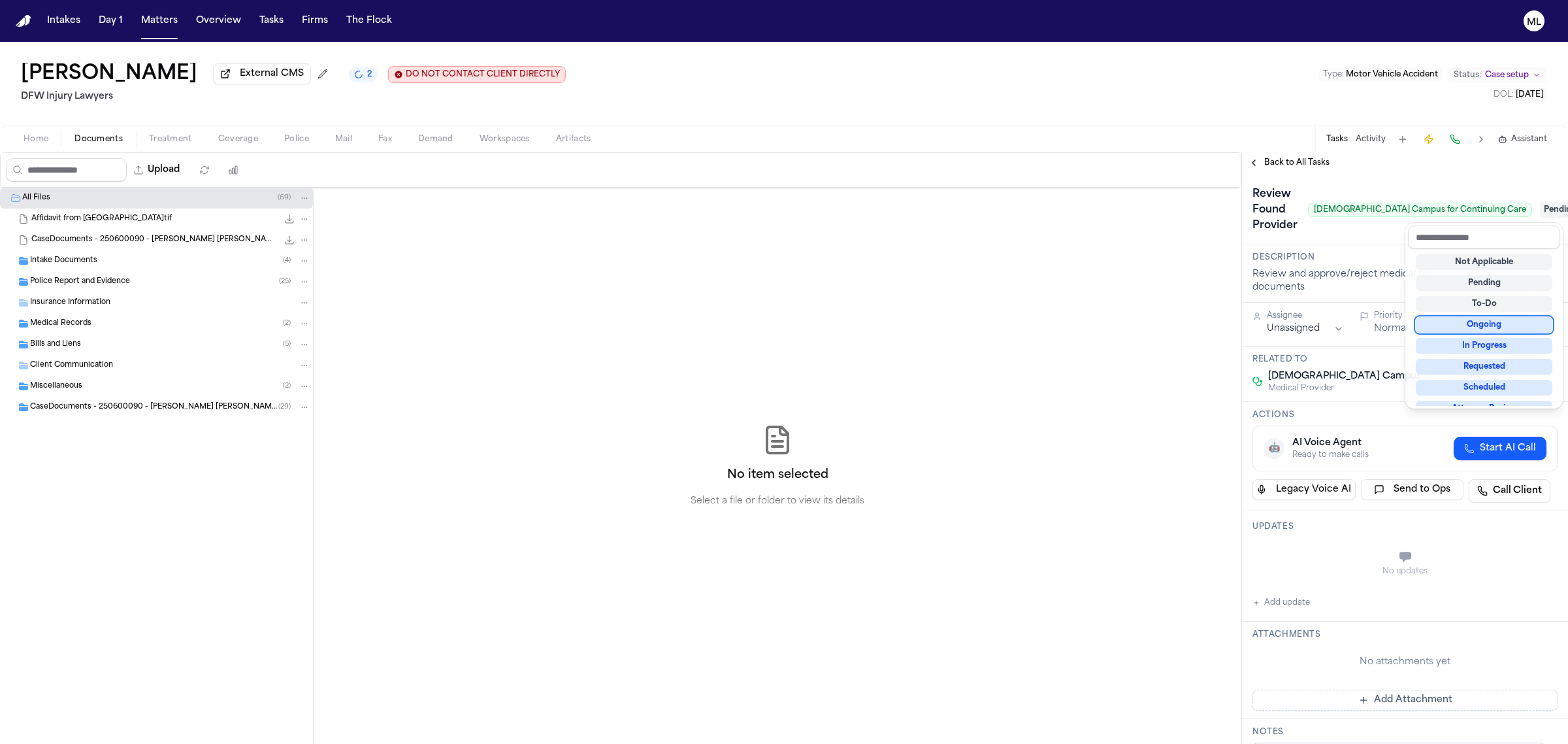
scroll to position [203, 0]
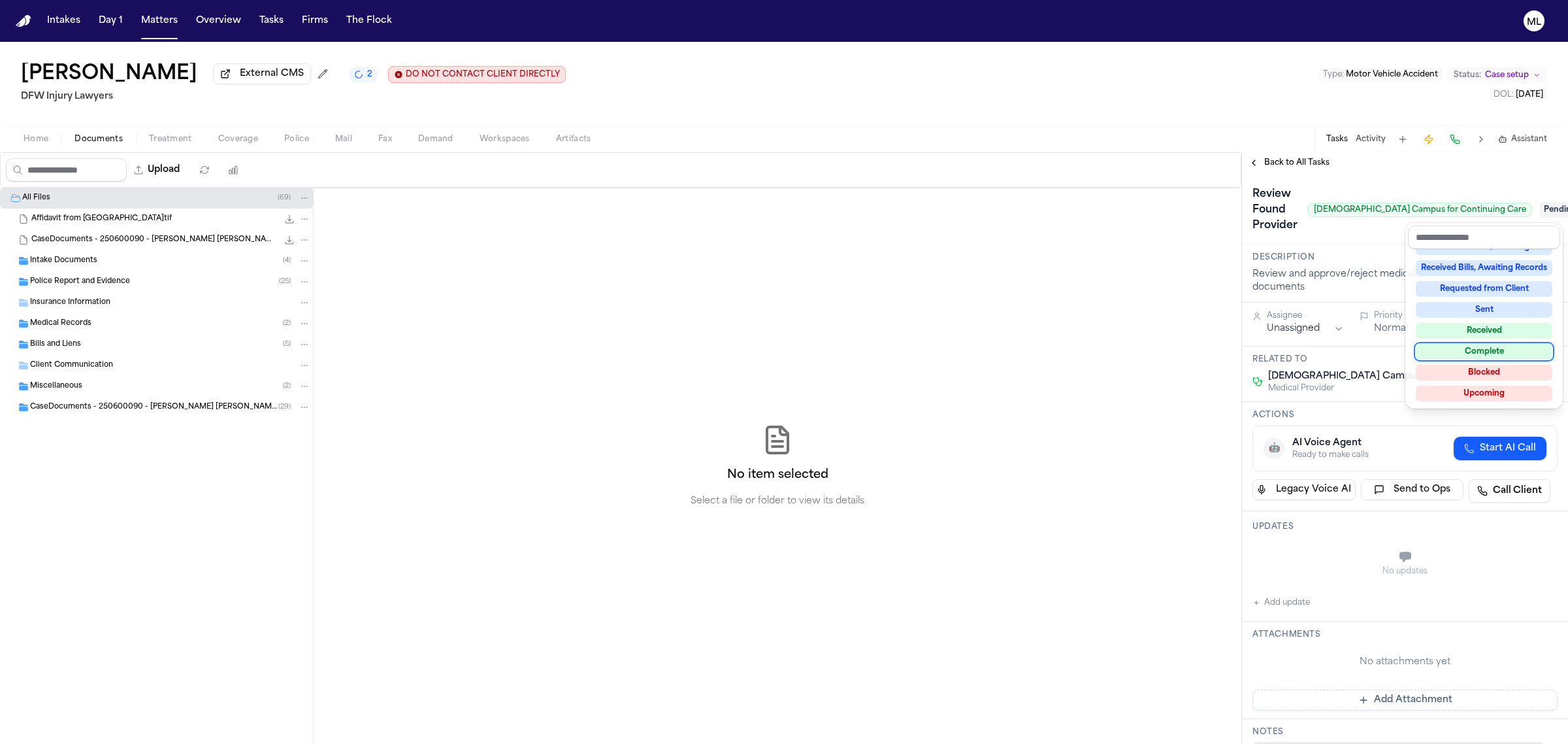
click at [1499, 344] on div "Complete" at bounding box center [1484, 351] width 136 height 15
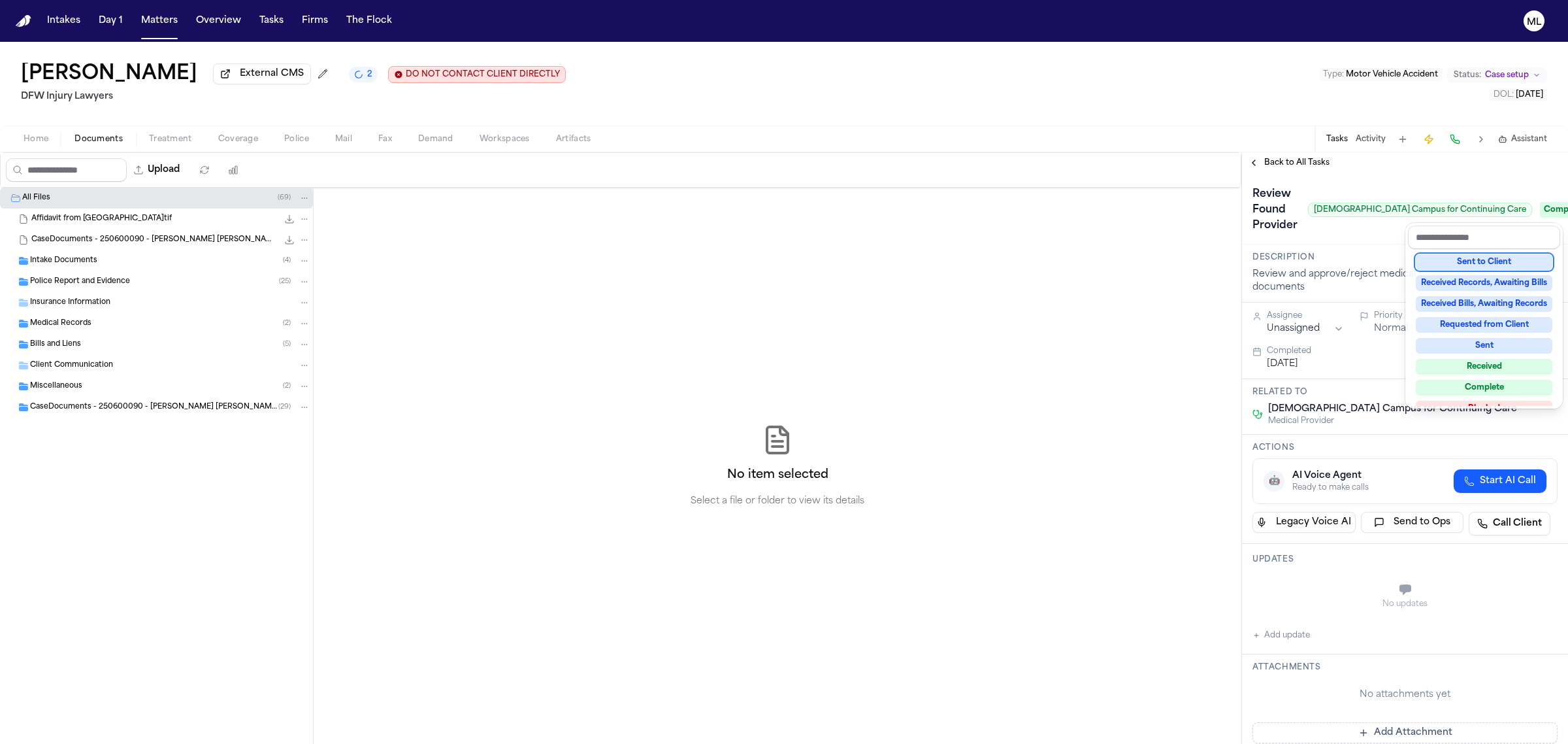
click at [1276, 157] on div "**********" at bounding box center [1405, 448] width 326 height 591
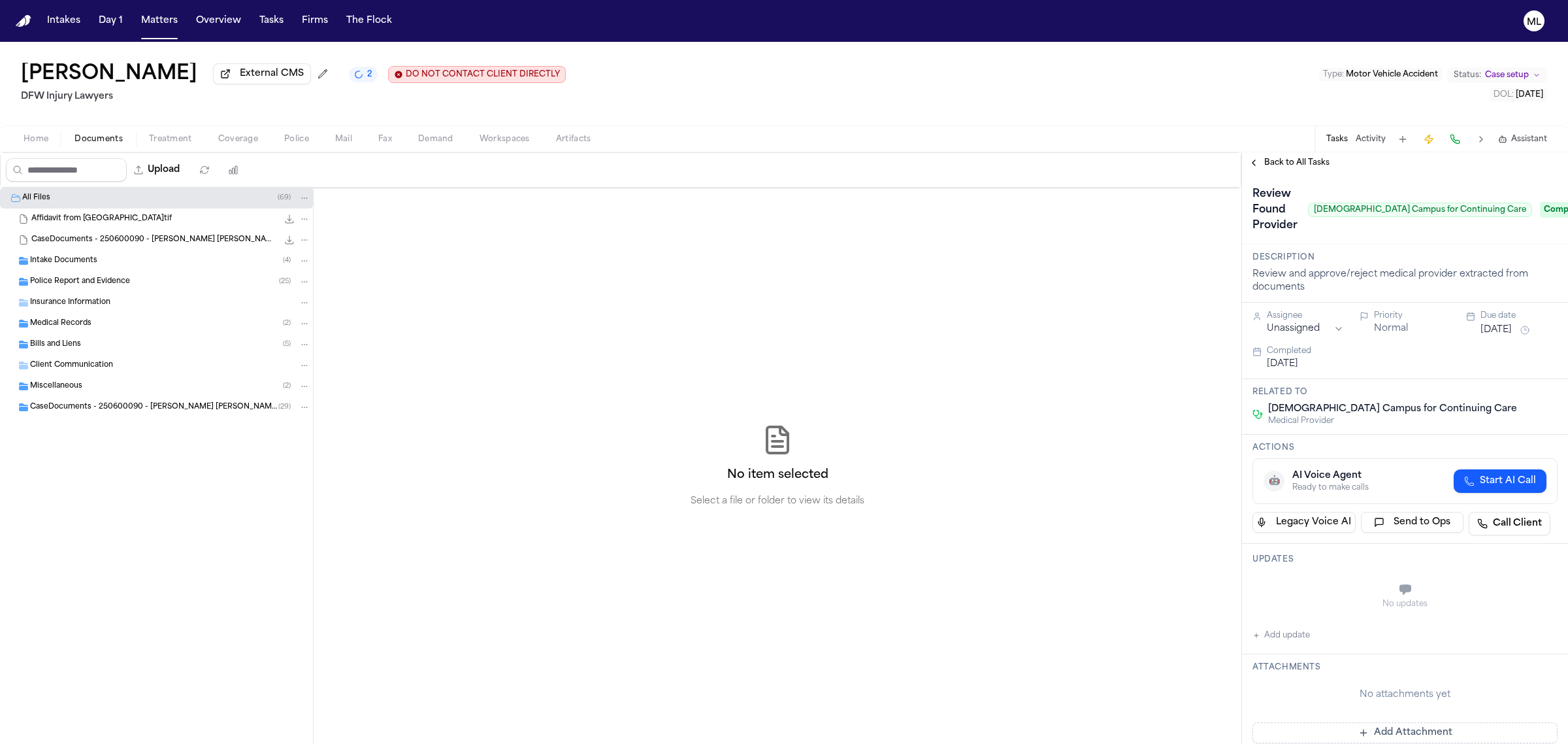
click at [1276, 157] on span "Back to All Tasks" at bounding box center [1297, 162] width 65 height 10
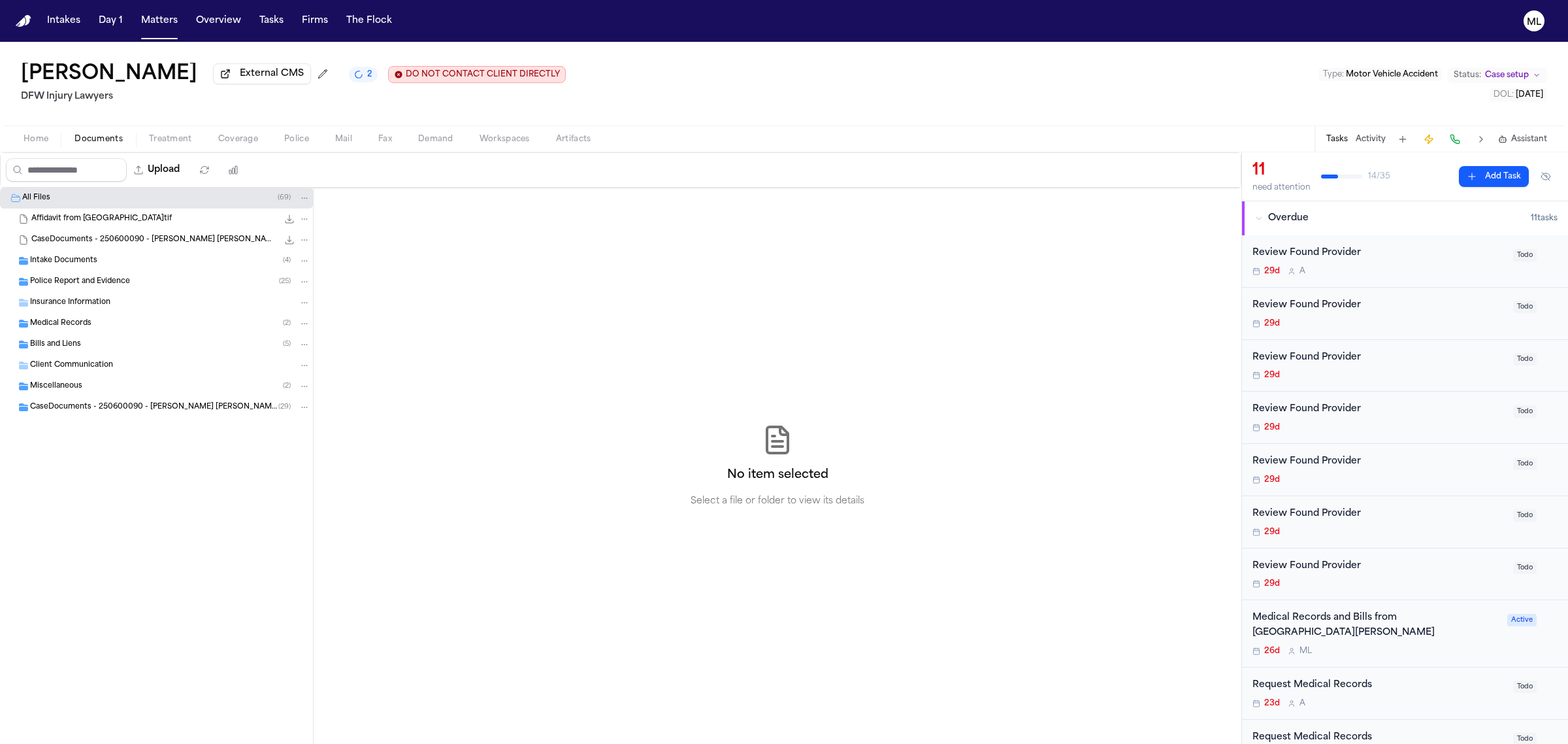
click at [1513, 253] on span "Todo" at bounding box center [1525, 255] width 24 height 13
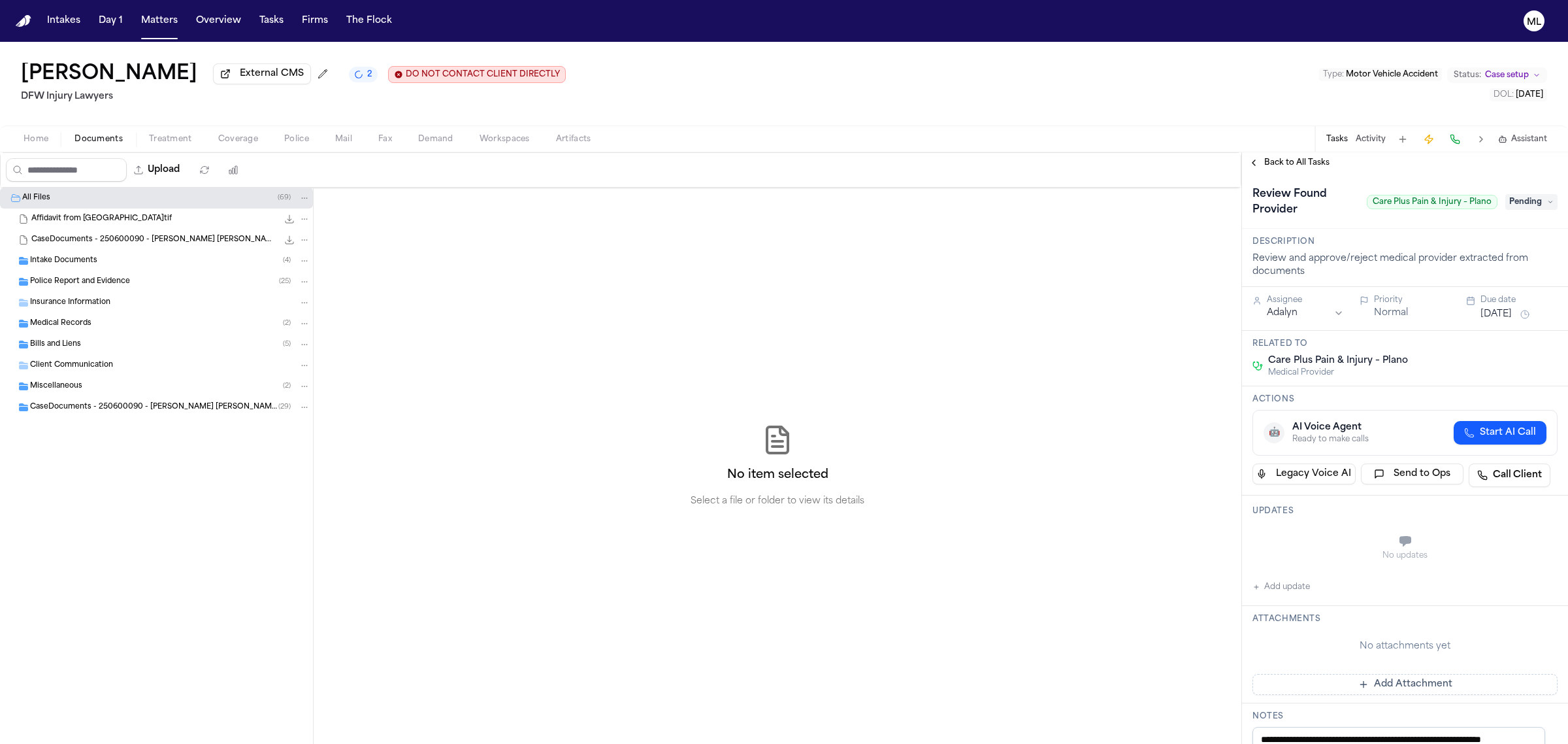
click at [1511, 204] on span "Pending" at bounding box center [1531, 202] width 52 height 15
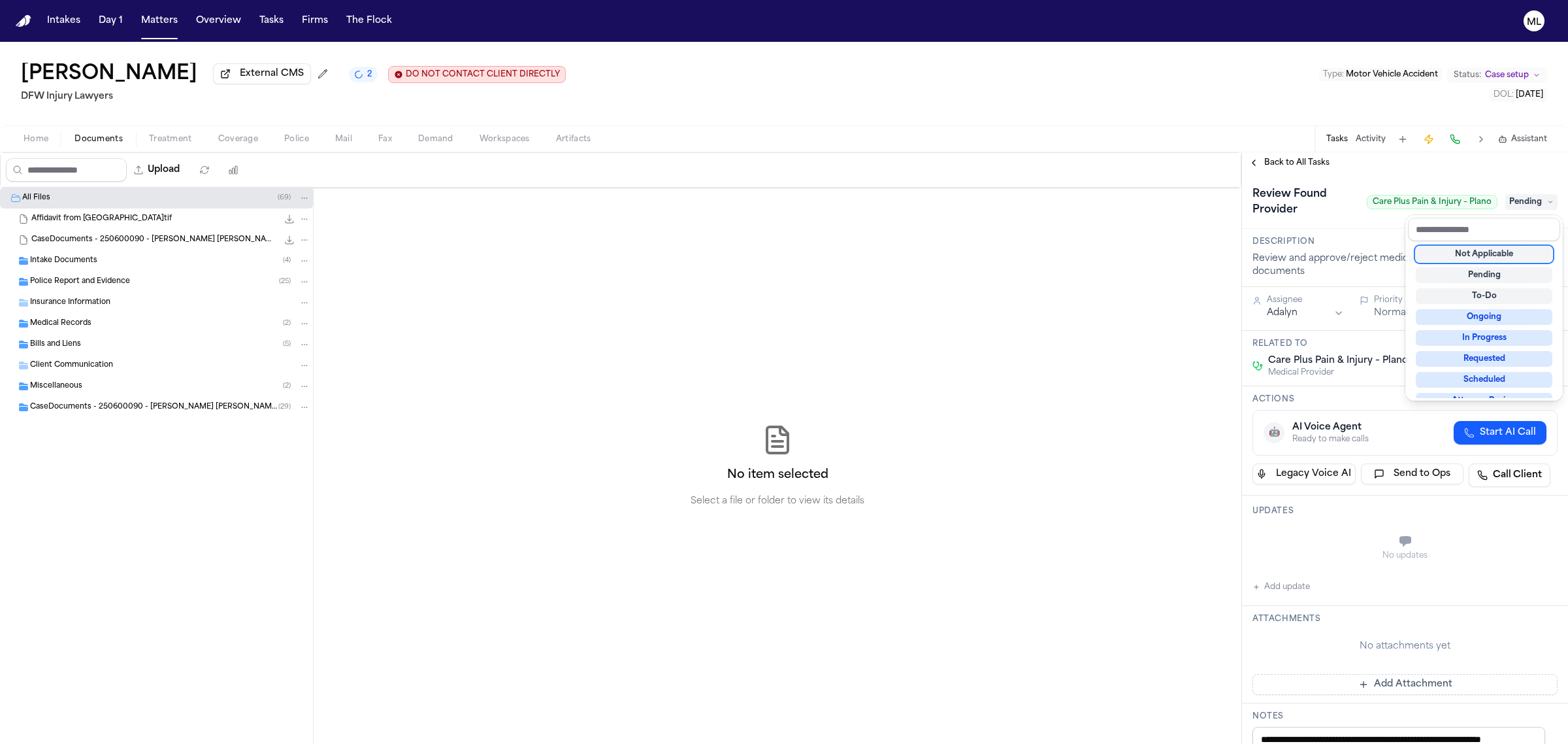
scroll to position [203, 0]
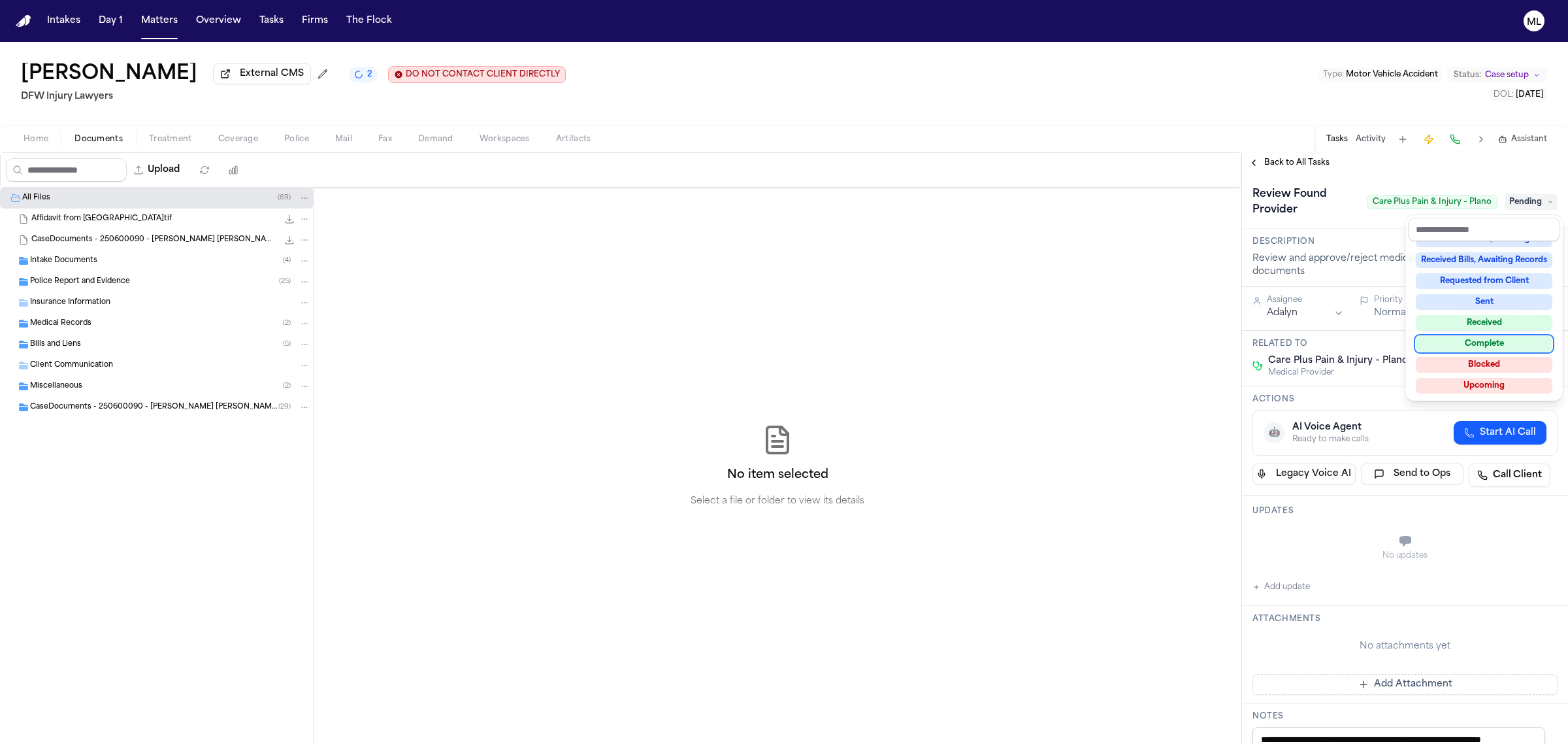
click at [1490, 336] on div "Complete" at bounding box center [1484, 344] width 136 height 15
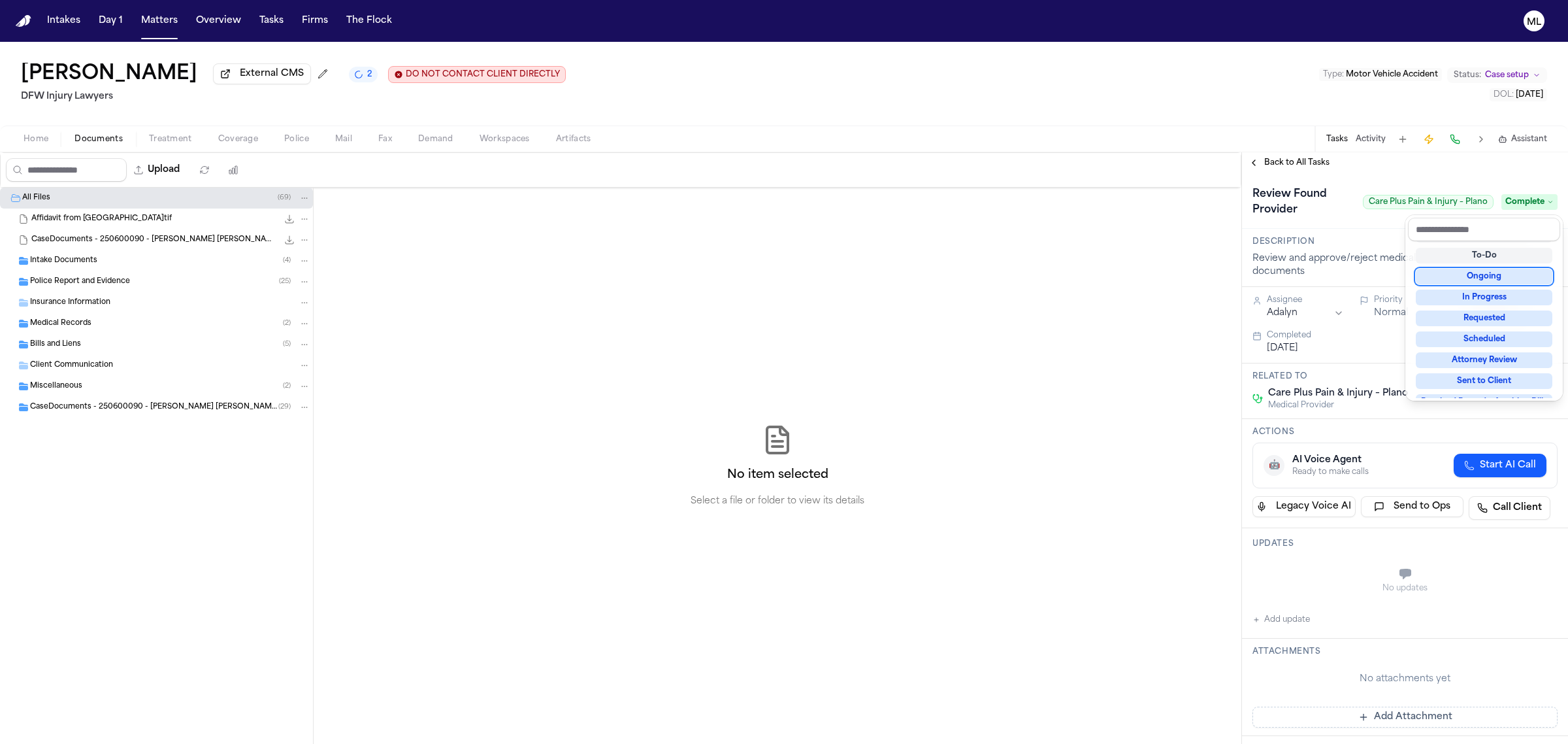
click at [1297, 159] on div "**********" at bounding box center [1405, 448] width 326 height 591
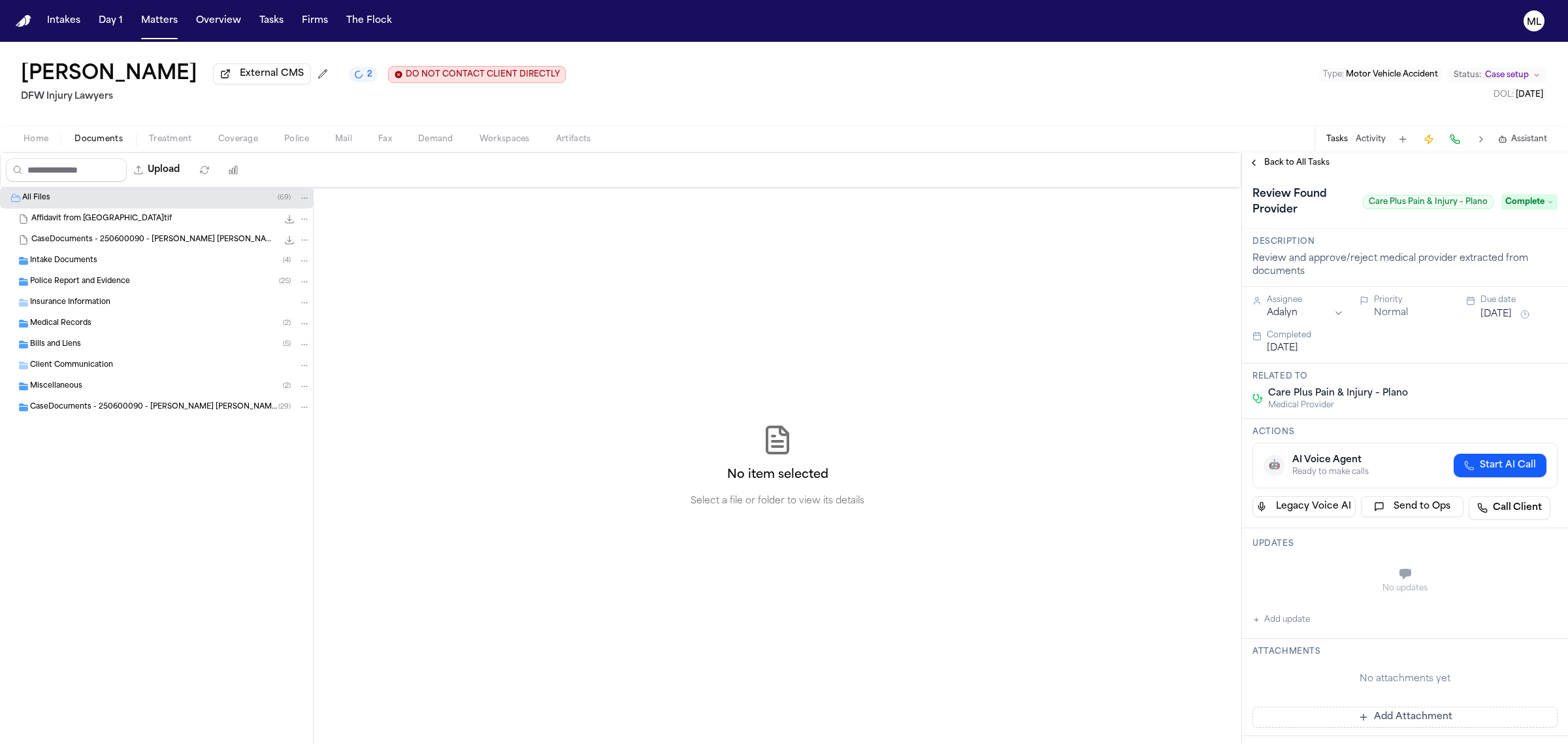
click at [1297, 159] on span "Back to All Tasks" at bounding box center [1297, 162] width 65 height 10
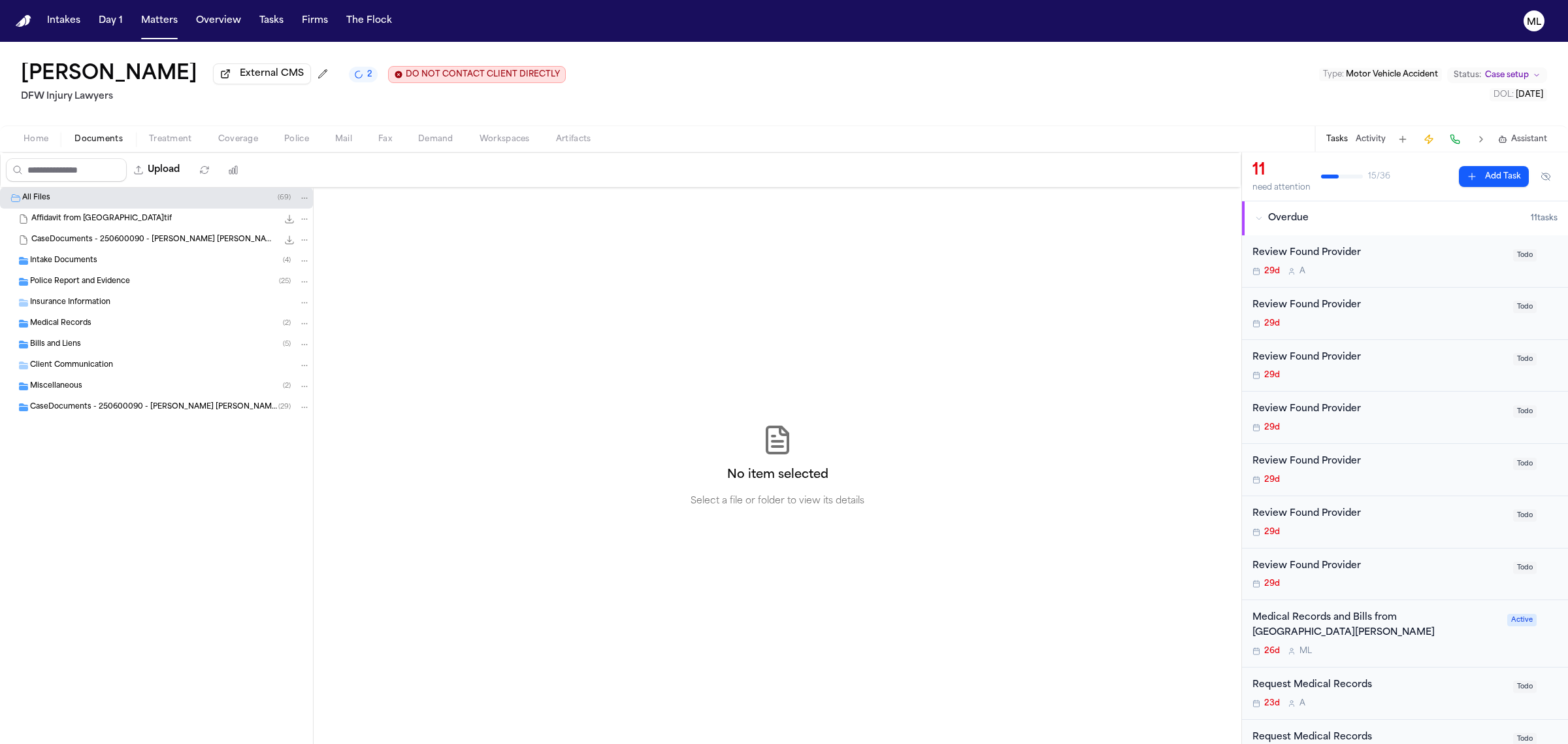
click at [1513, 253] on span "Todo" at bounding box center [1525, 255] width 24 height 13
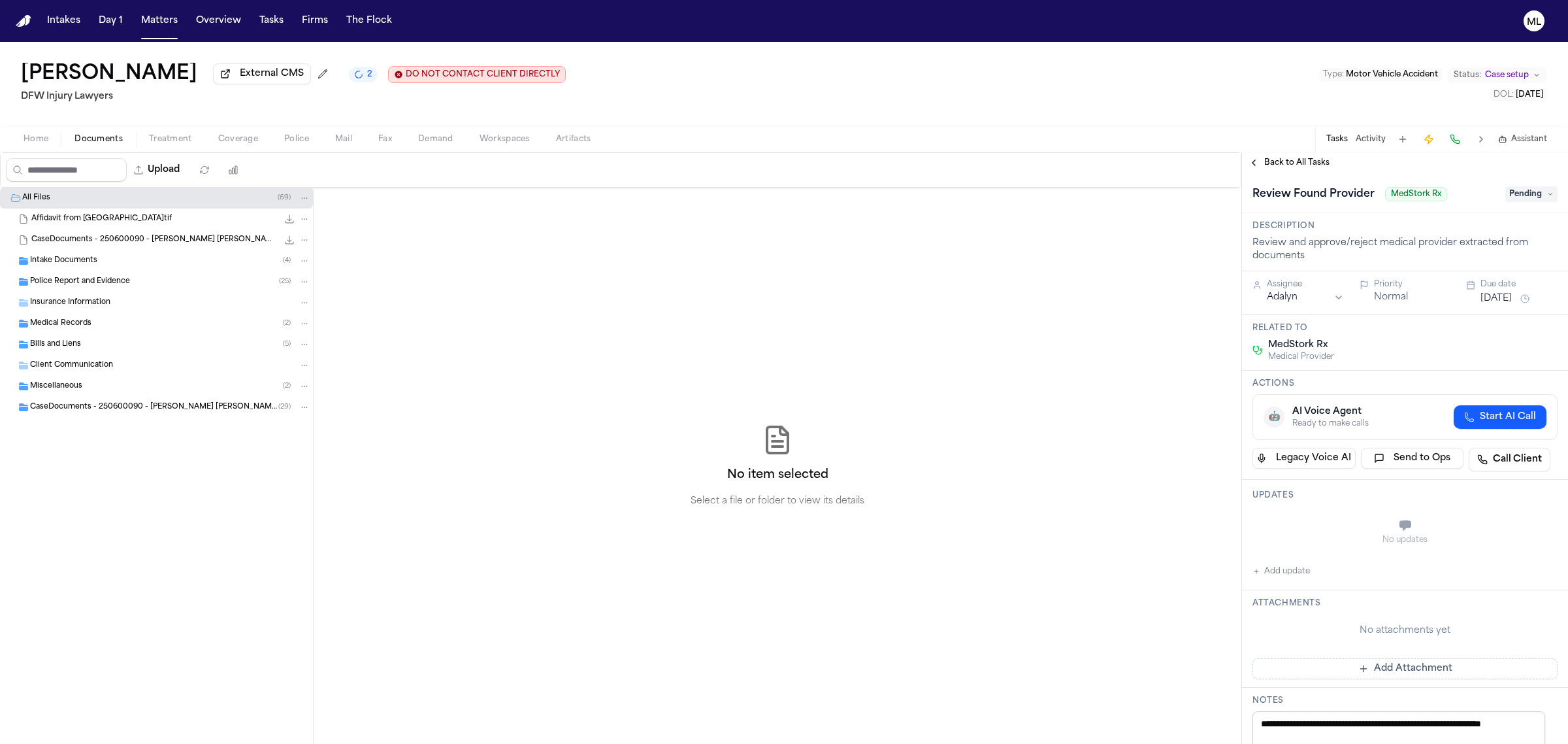
click at [1523, 194] on span "Pending" at bounding box center [1531, 194] width 52 height 15
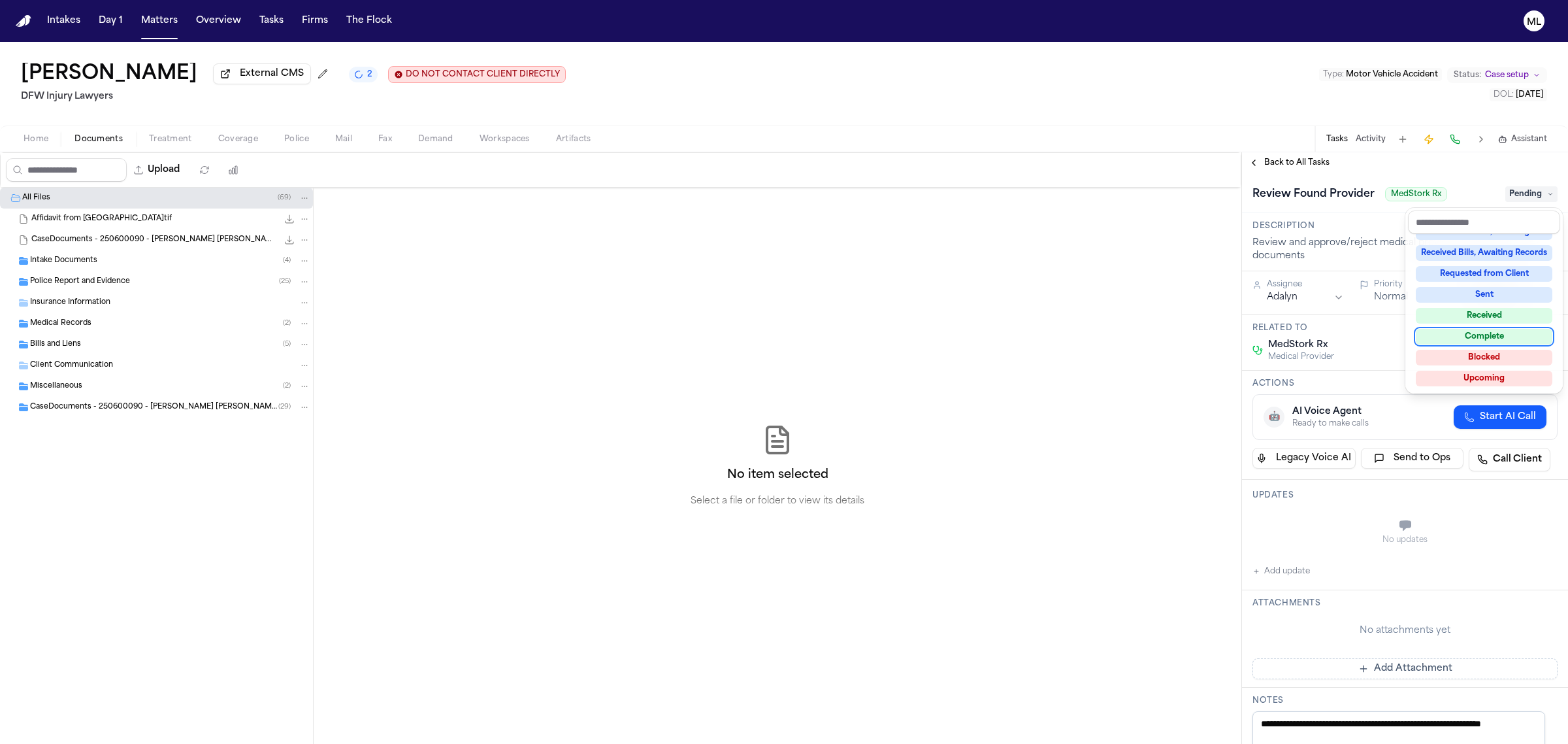
click at [1490, 330] on div "Complete" at bounding box center [1484, 337] width 136 height 15
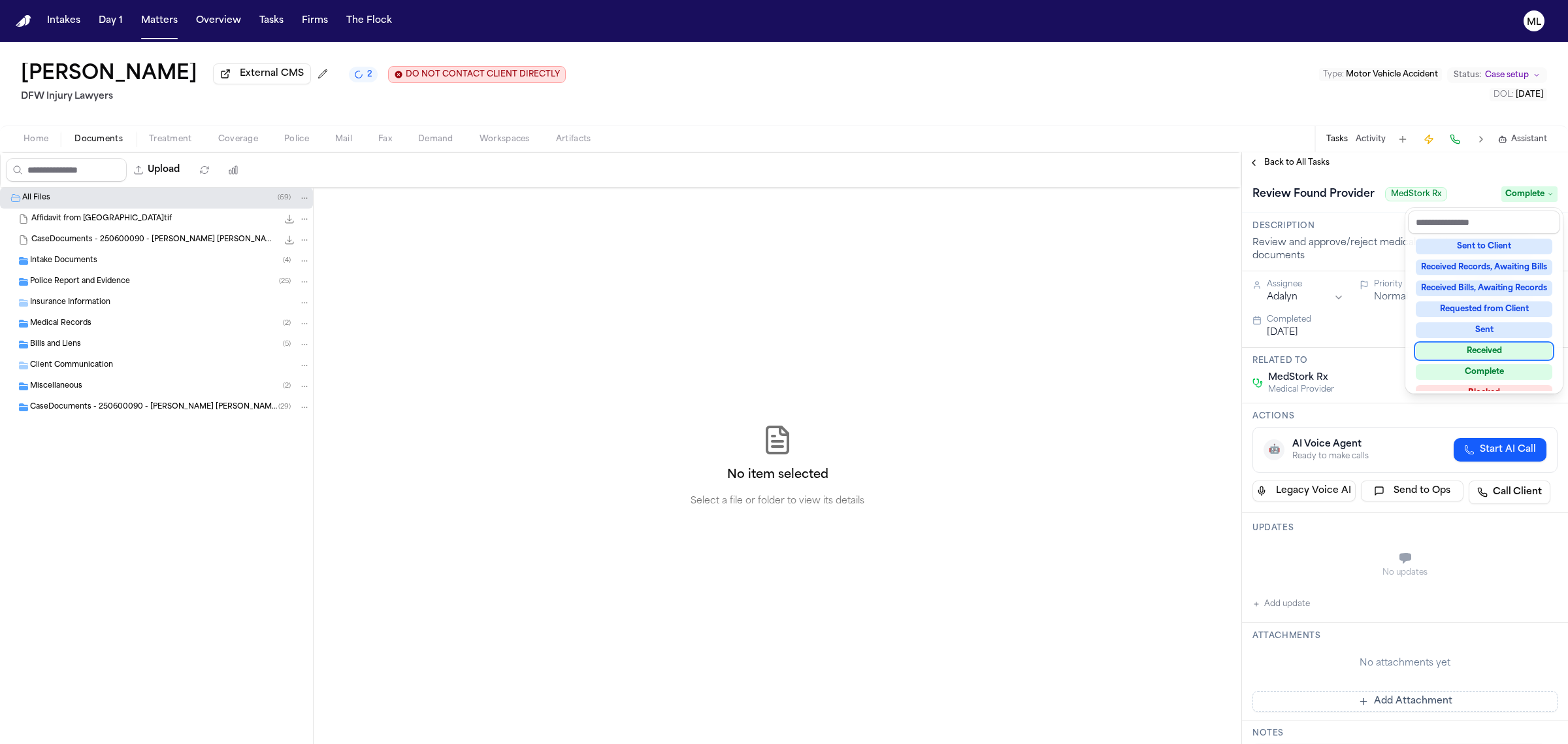
click at [1294, 154] on div "**********" at bounding box center [1405, 448] width 326 height 591
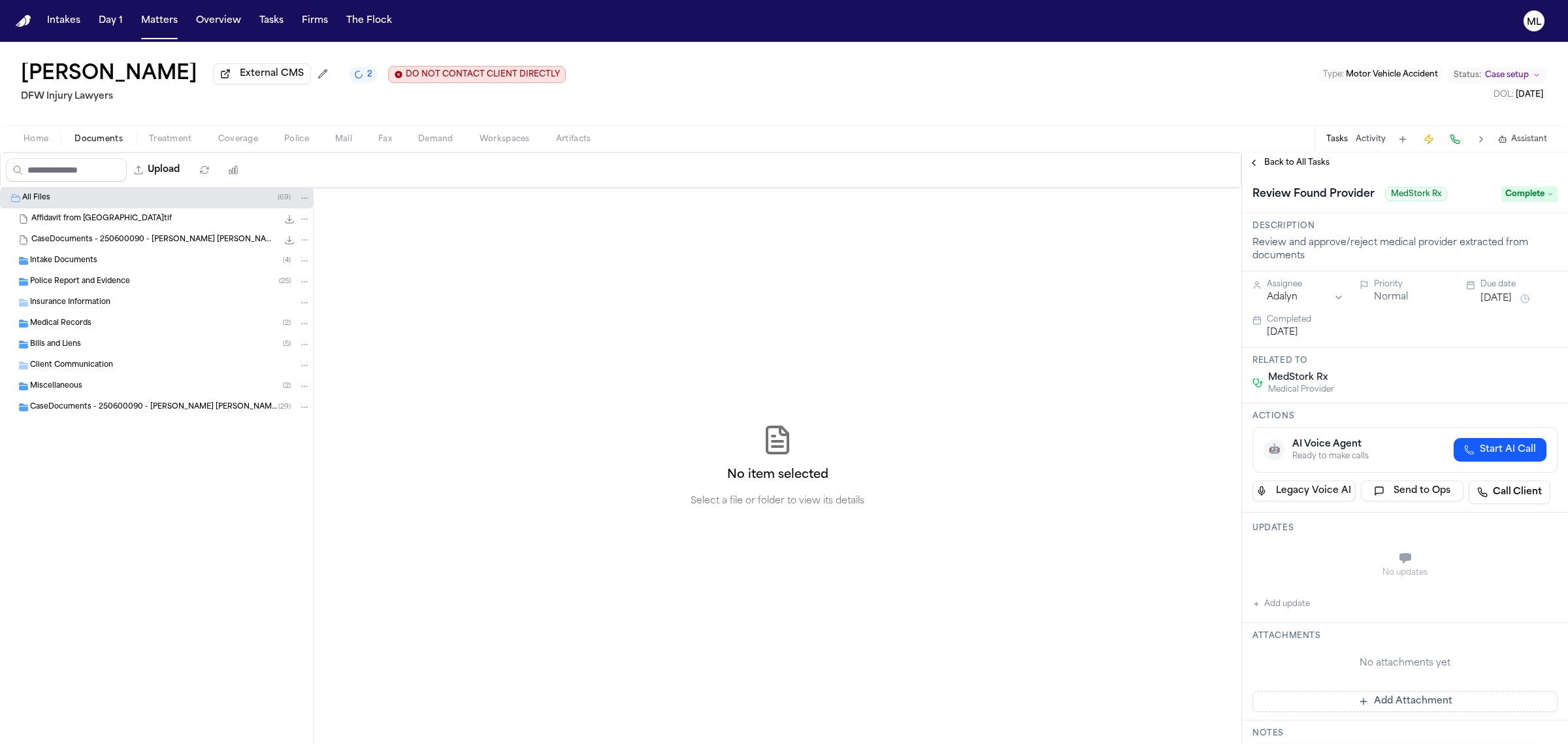
click at [1294, 154] on div "Back to All Tasks" at bounding box center [1405, 163] width 326 height 21
click at [1315, 161] on span "Back to All Tasks" at bounding box center [1297, 162] width 65 height 10
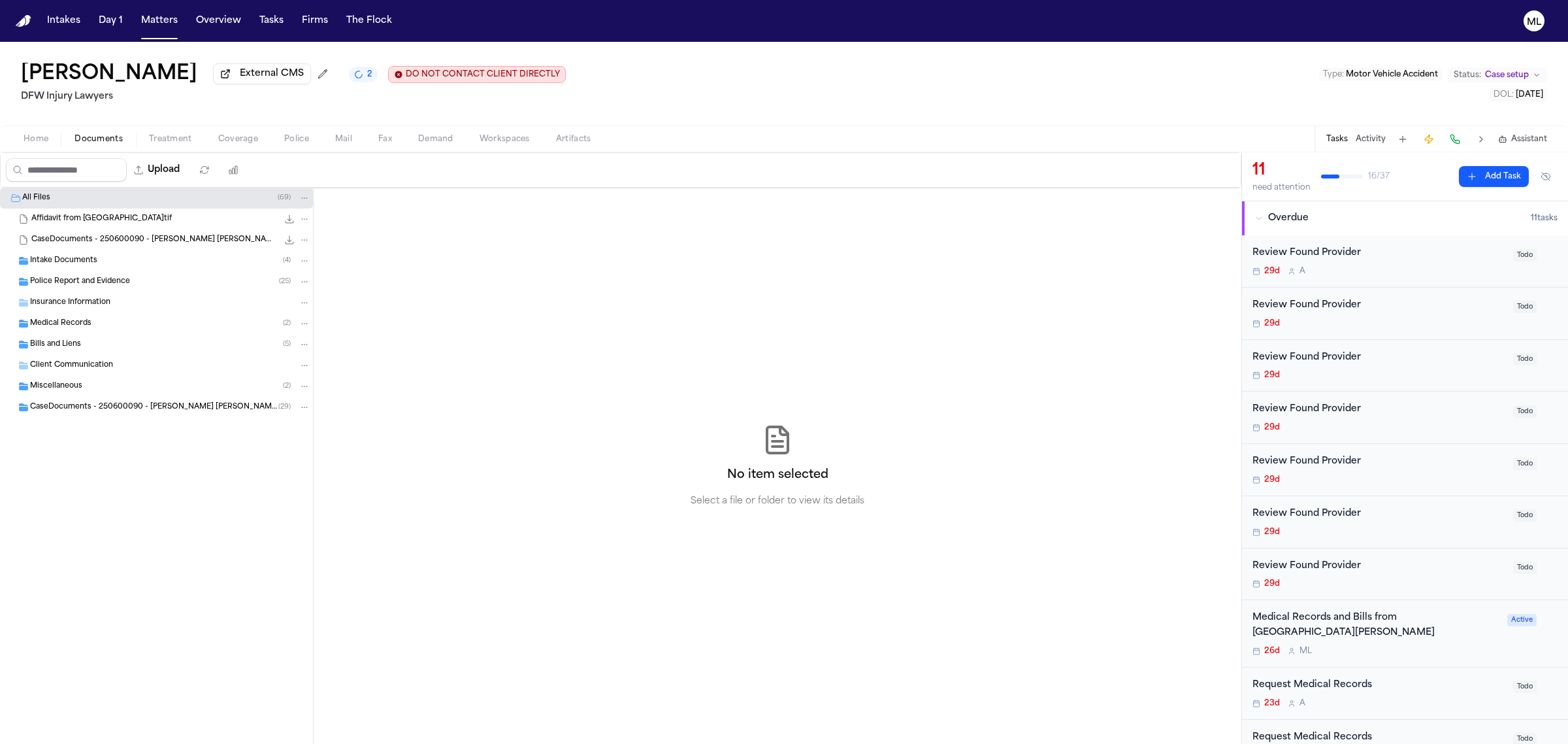
click at [1513, 256] on span "Todo" at bounding box center [1525, 255] width 24 height 13
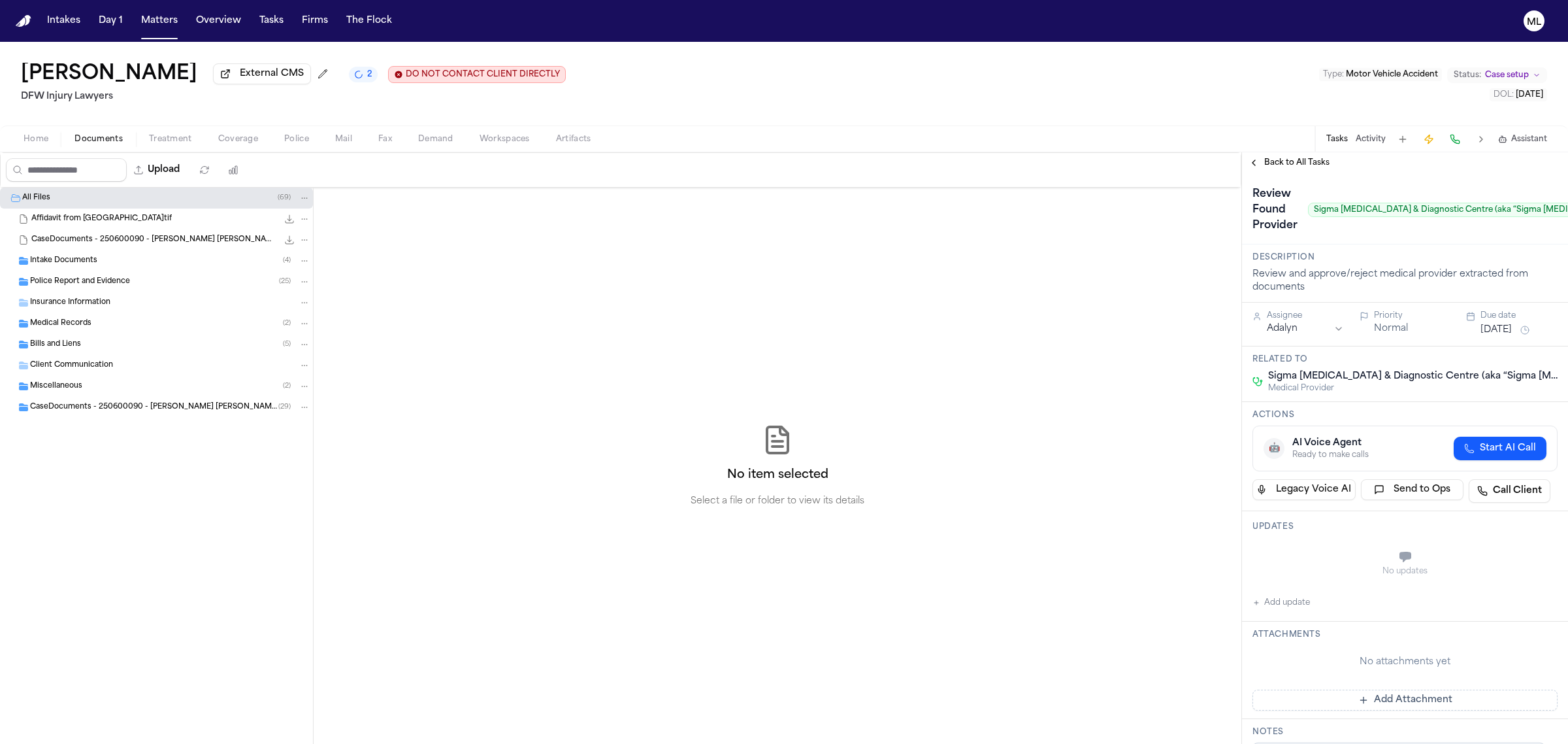
click at [1520, 139] on span "Assistant" at bounding box center [1529, 139] width 36 height 10
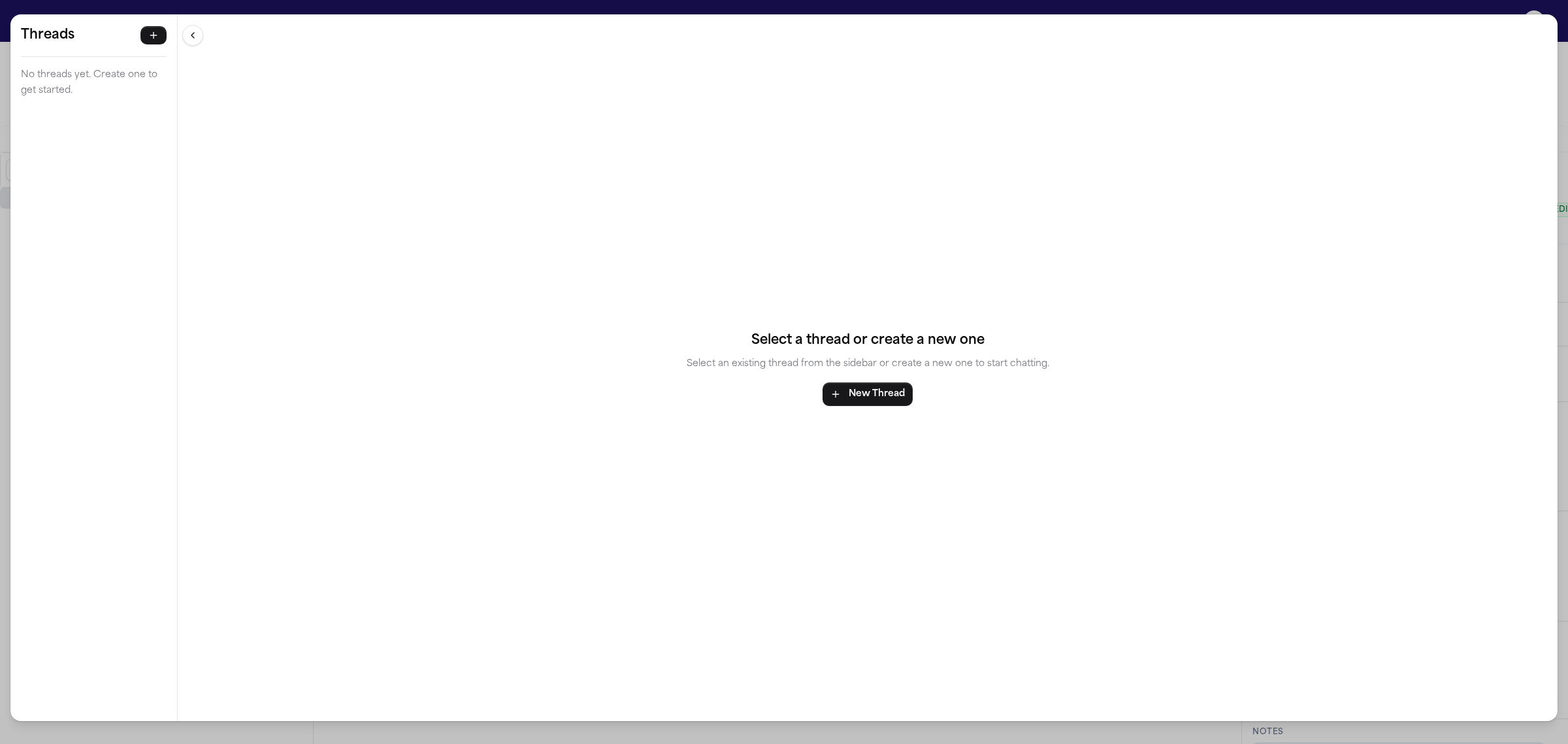
click at [0, 8] on div "Threads No threads yet. Create one to get started. Threads No threads yet. Crea…" at bounding box center [784, 372] width 1568 height 744
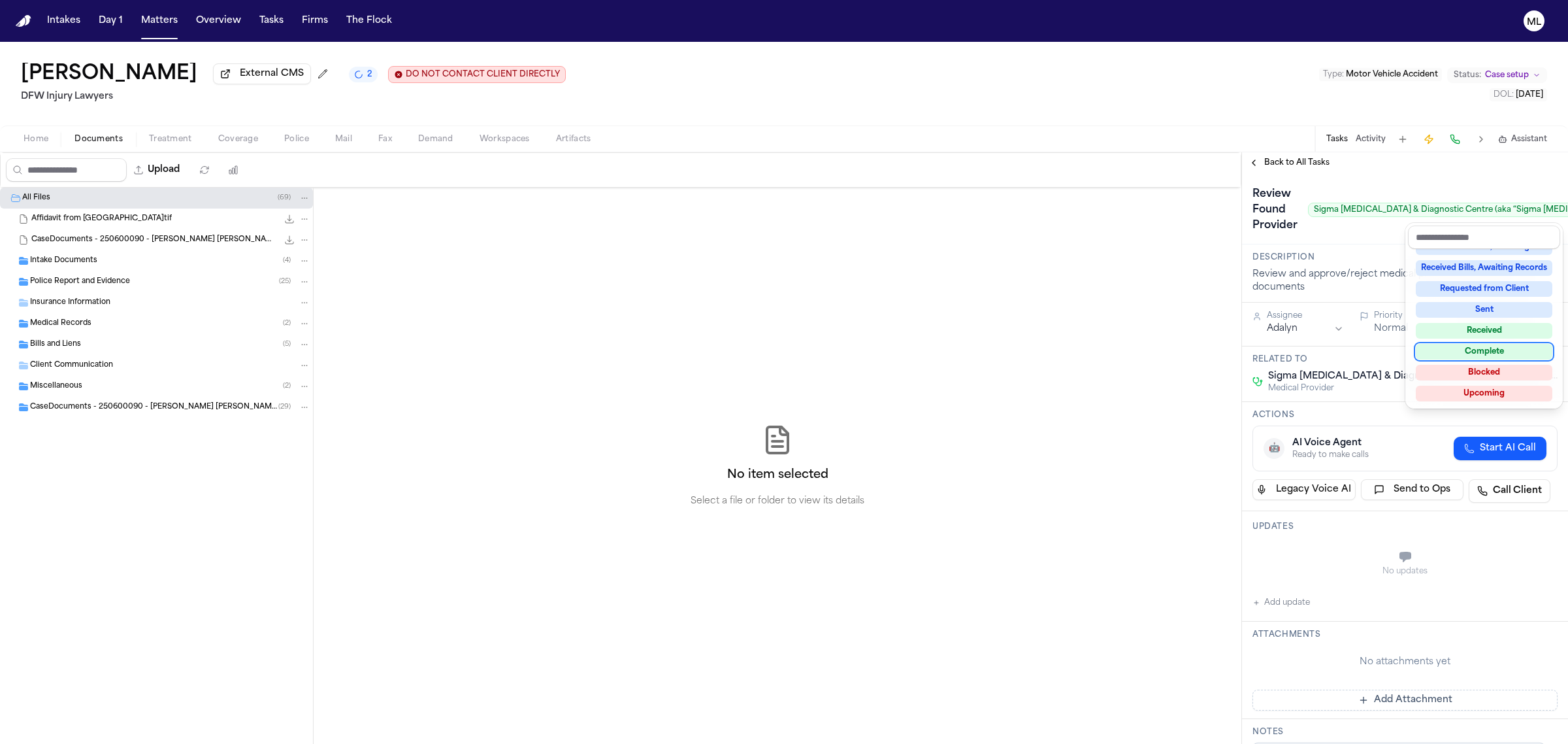
click at [1447, 351] on div "Complete" at bounding box center [1484, 351] width 136 height 15
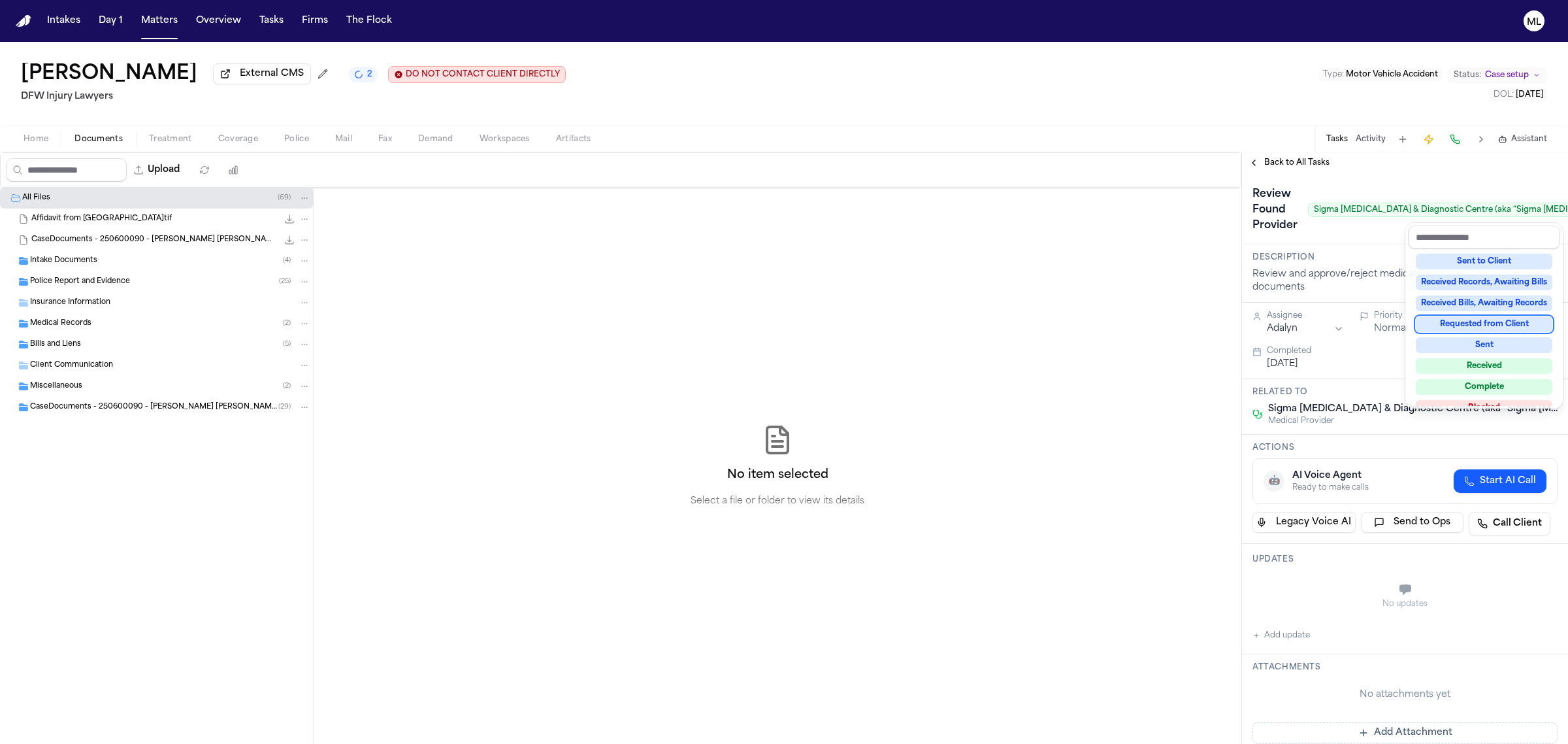
click at [1285, 155] on div "**********" at bounding box center [1405, 448] width 326 height 591
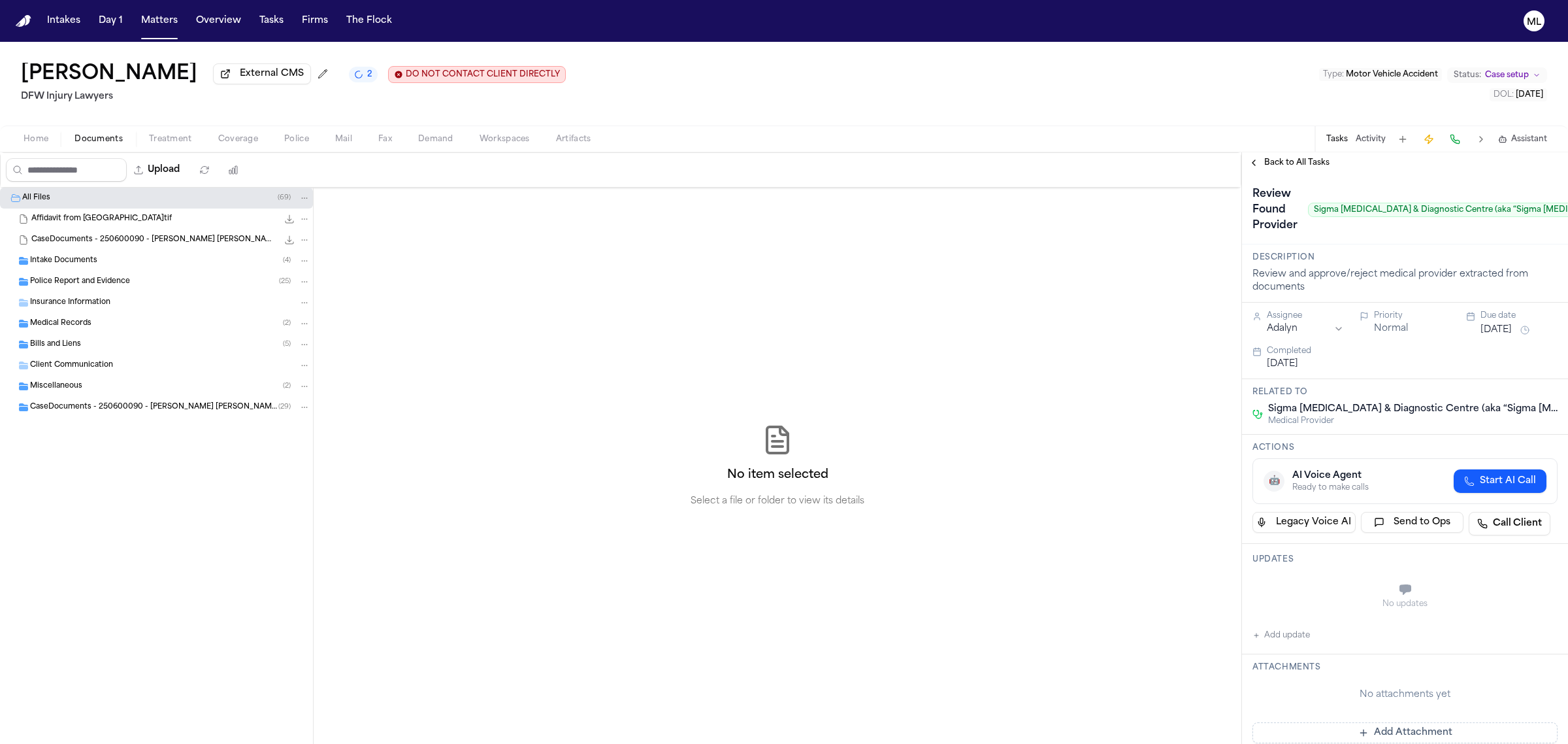
click at [1285, 155] on div "Back to All Tasks" at bounding box center [1405, 163] width 326 height 21
click at [1288, 163] on span "Back to All Tasks" at bounding box center [1297, 162] width 65 height 10
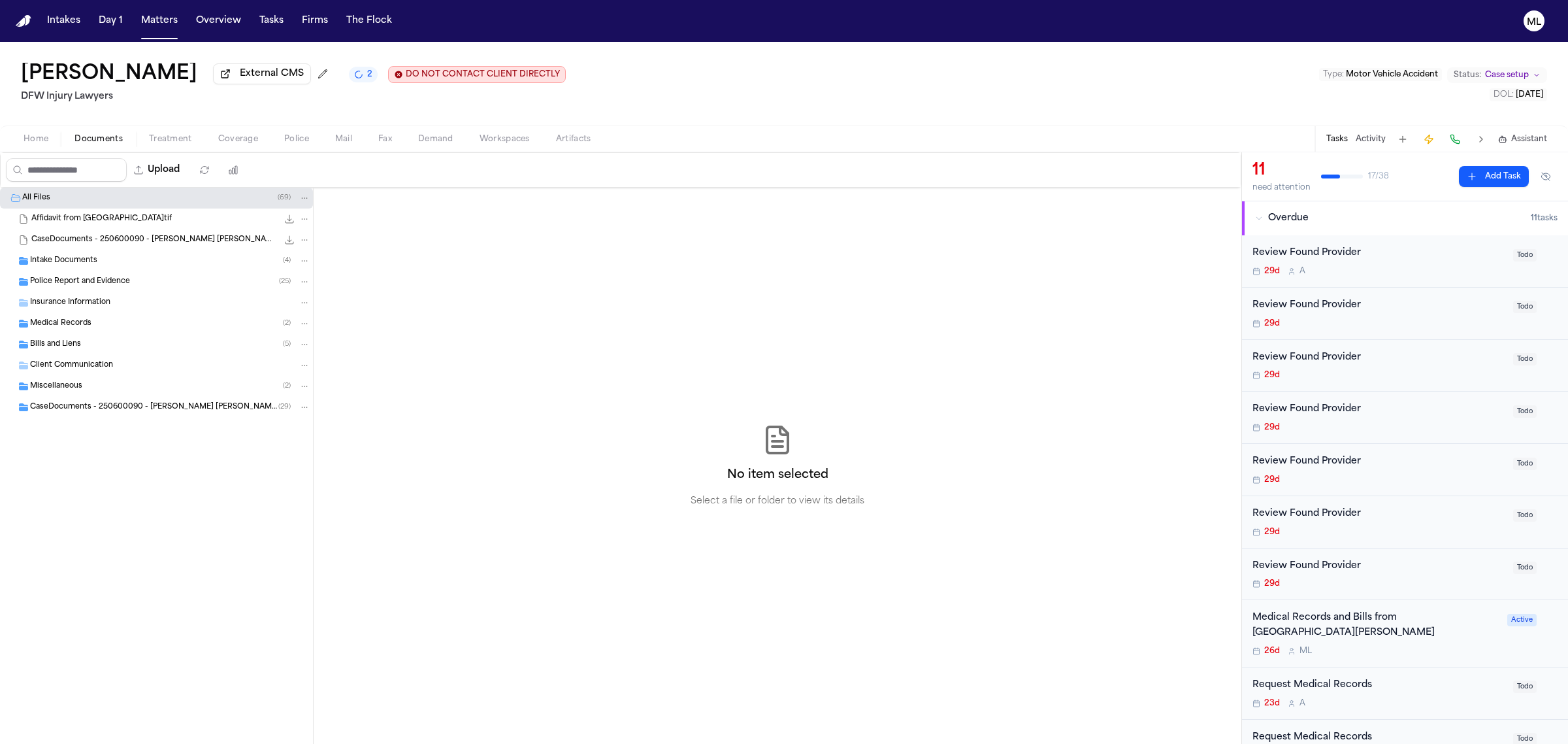
click at [1408, 266] on div "29d A" at bounding box center [1378, 271] width 253 height 10
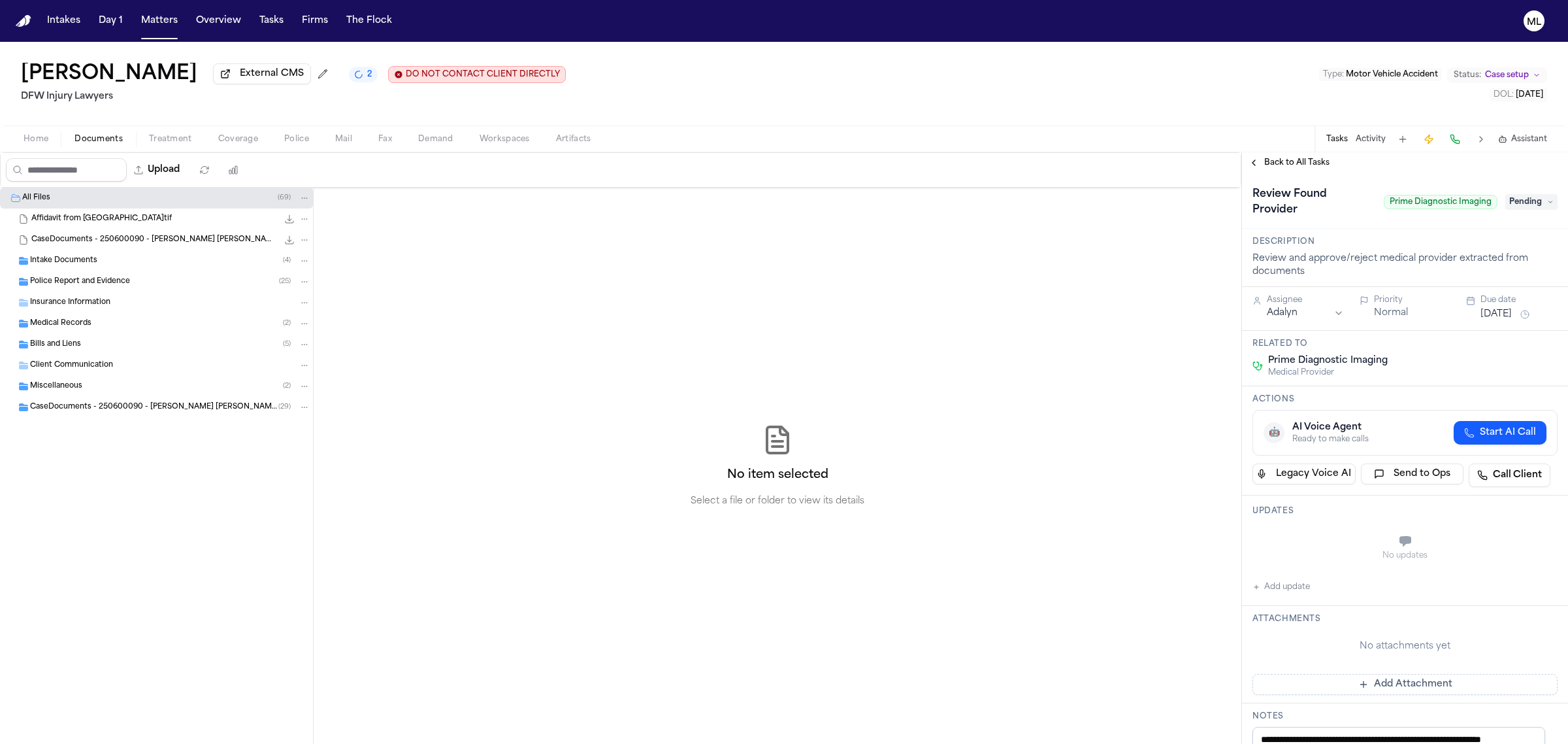
click at [1523, 198] on span "Pending" at bounding box center [1531, 202] width 52 height 15
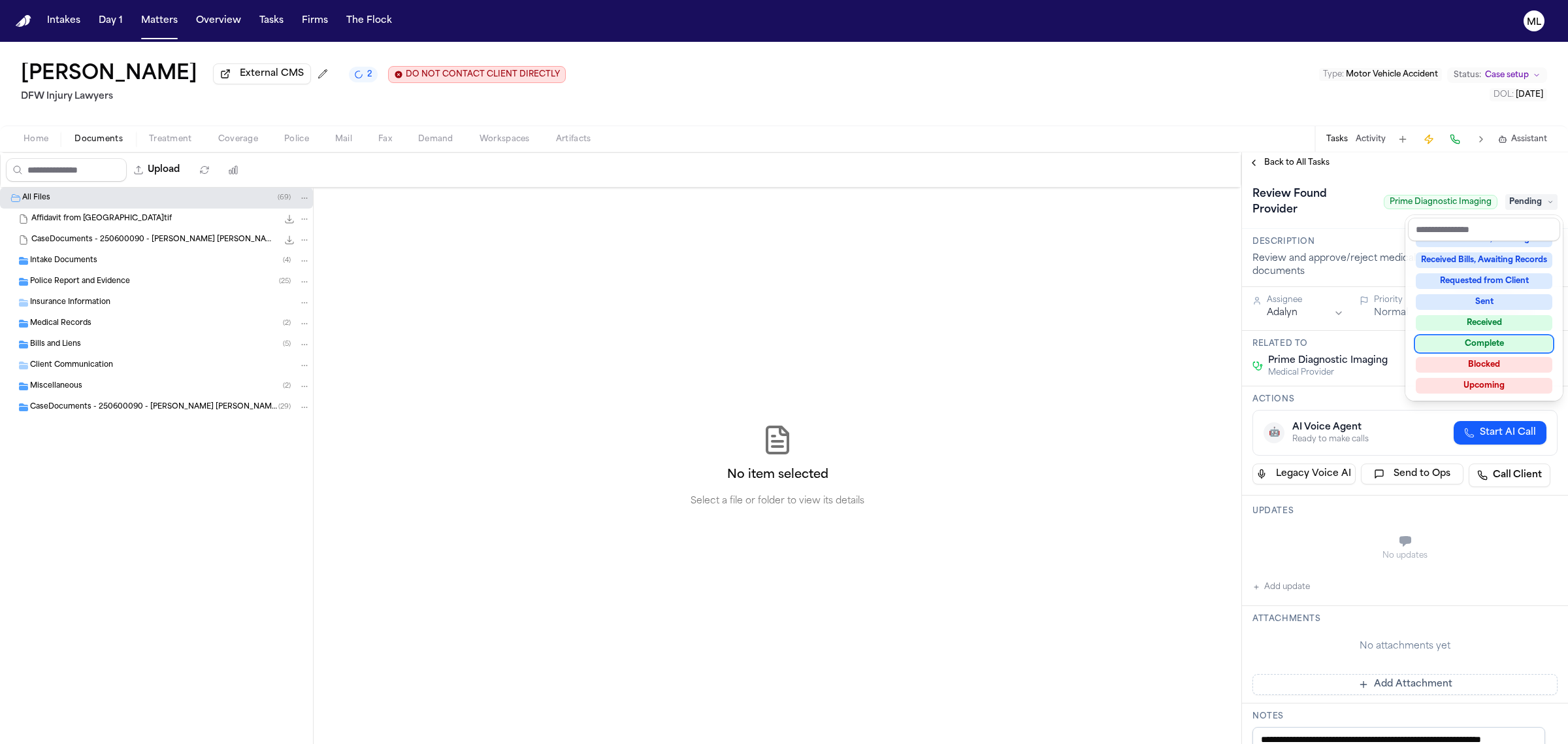
click at [1474, 339] on div "Complete" at bounding box center [1484, 344] width 136 height 15
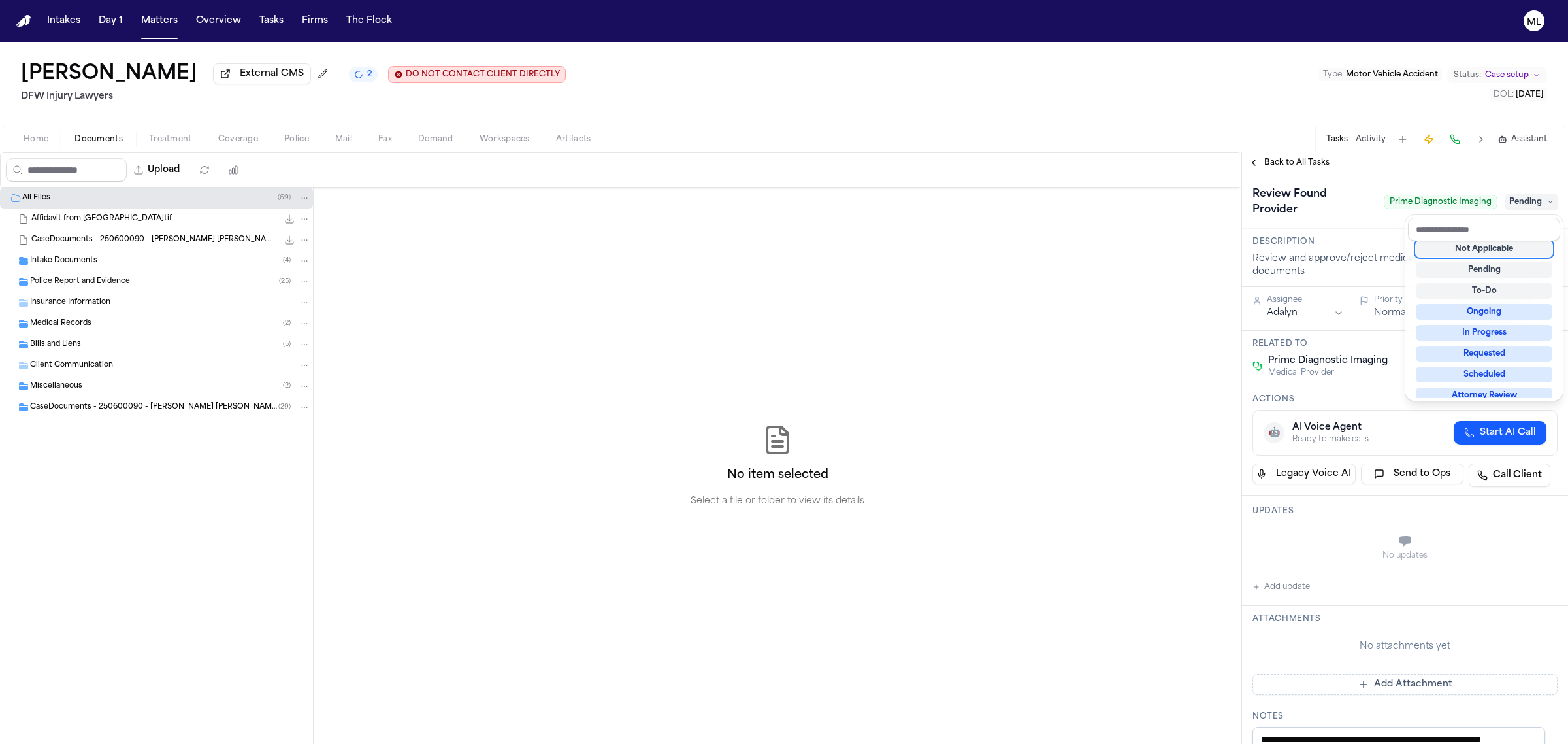
scroll to position [5, 0]
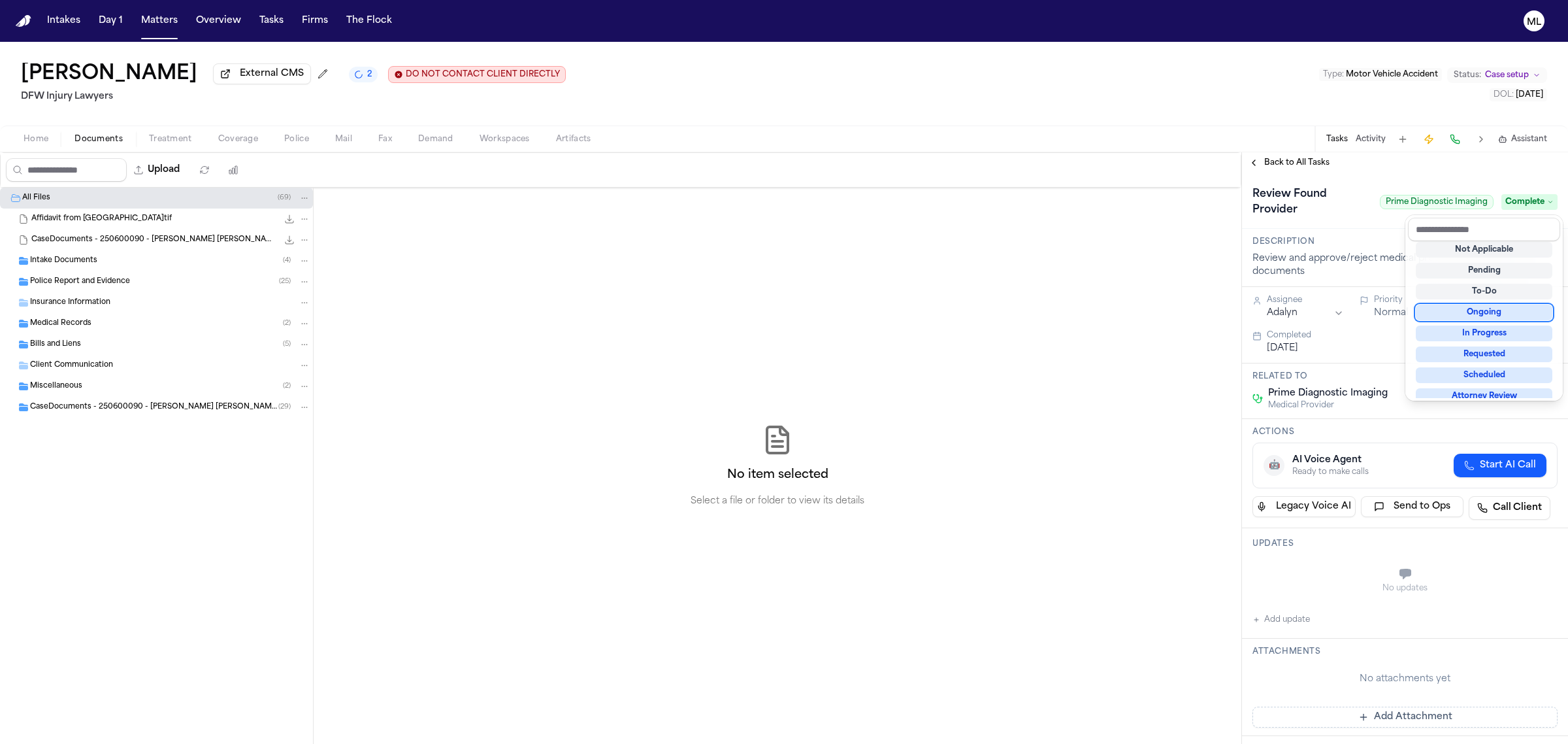
click at [1278, 158] on div "**********" at bounding box center [1405, 448] width 326 height 591
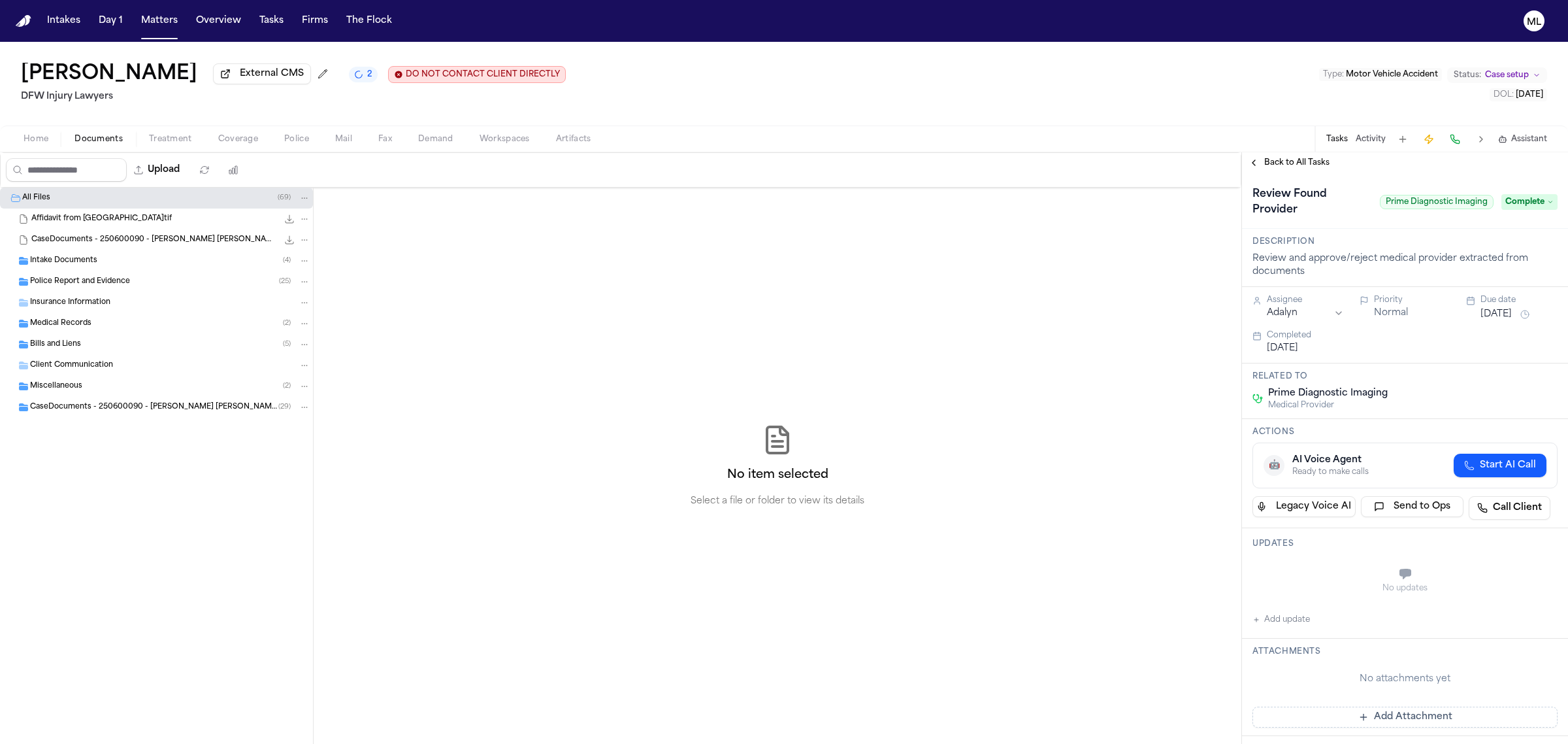
click at [1278, 158] on span "Back to All Tasks" at bounding box center [1297, 162] width 65 height 10
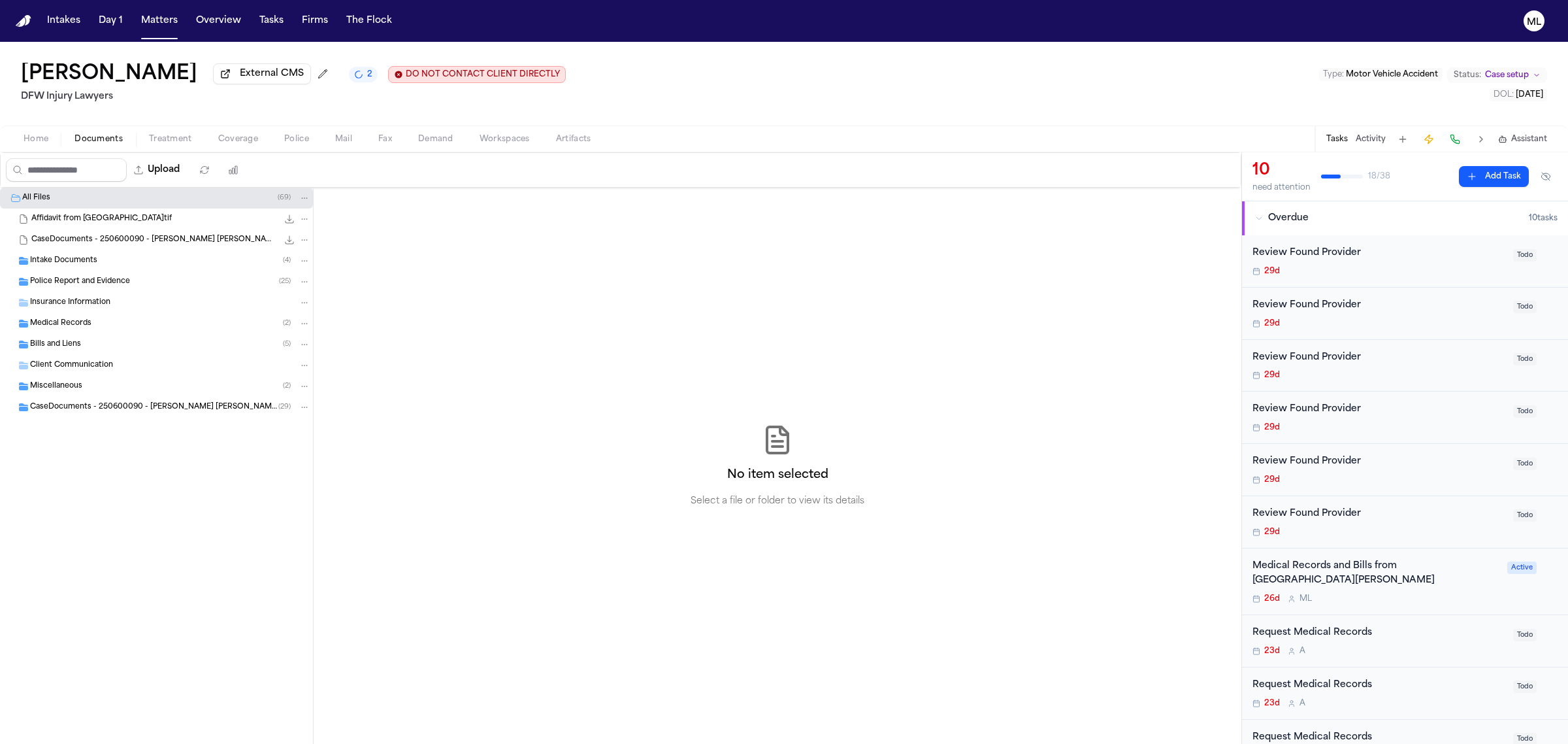
click at [1513, 253] on span "Todo" at bounding box center [1525, 255] width 24 height 13
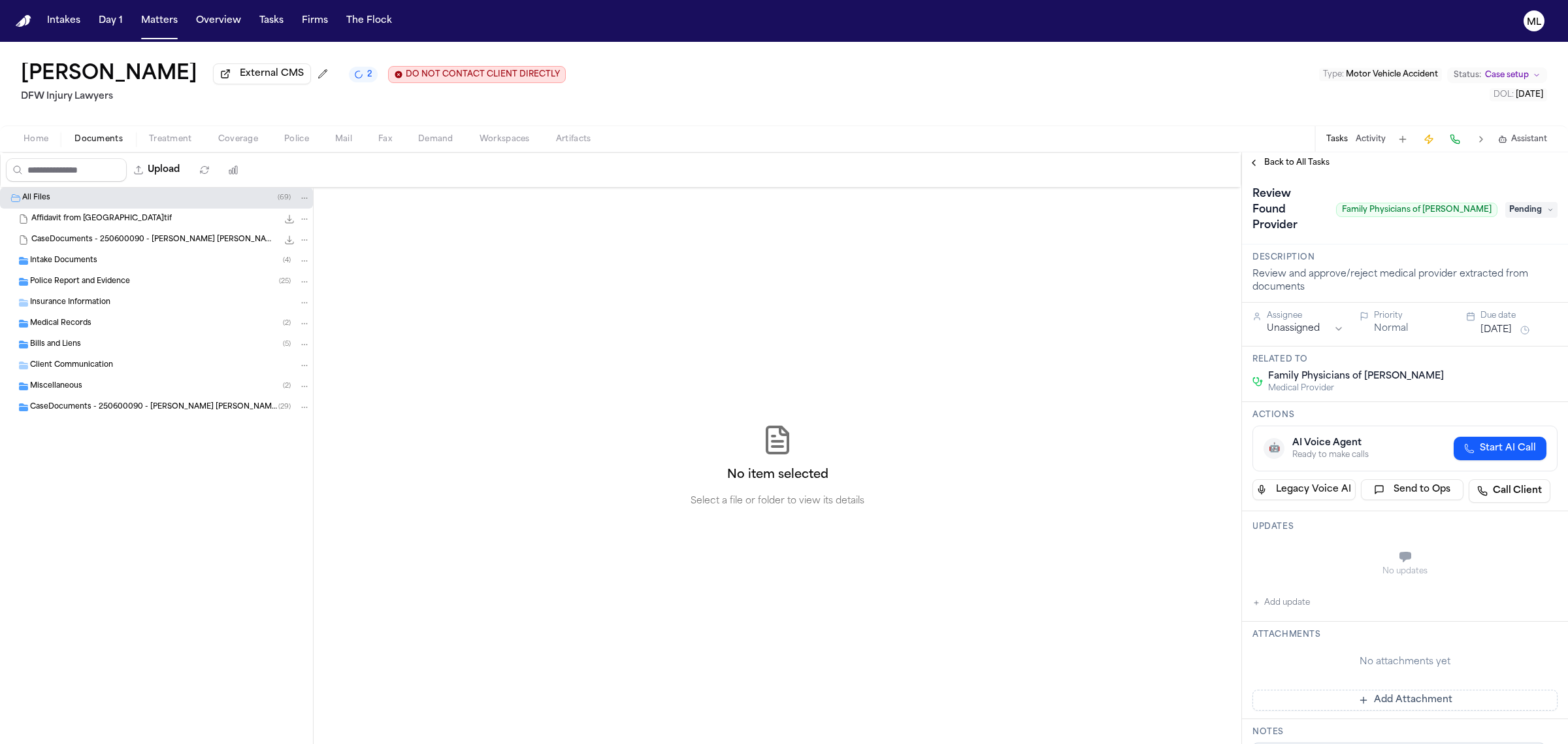
click at [1511, 202] on span "Pending" at bounding box center [1531, 210] width 52 height 15
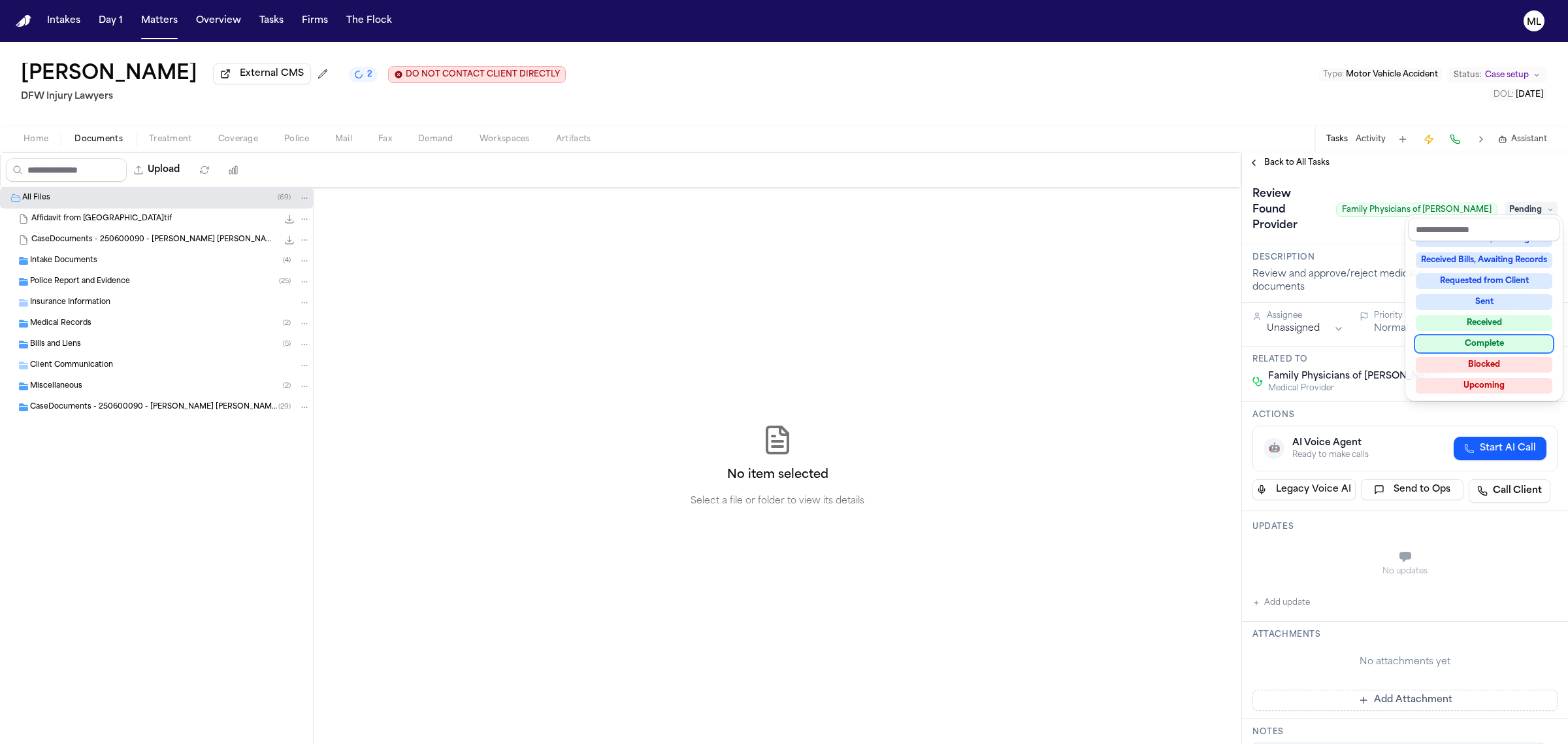
click at [1499, 341] on div "Complete" at bounding box center [1484, 344] width 136 height 15
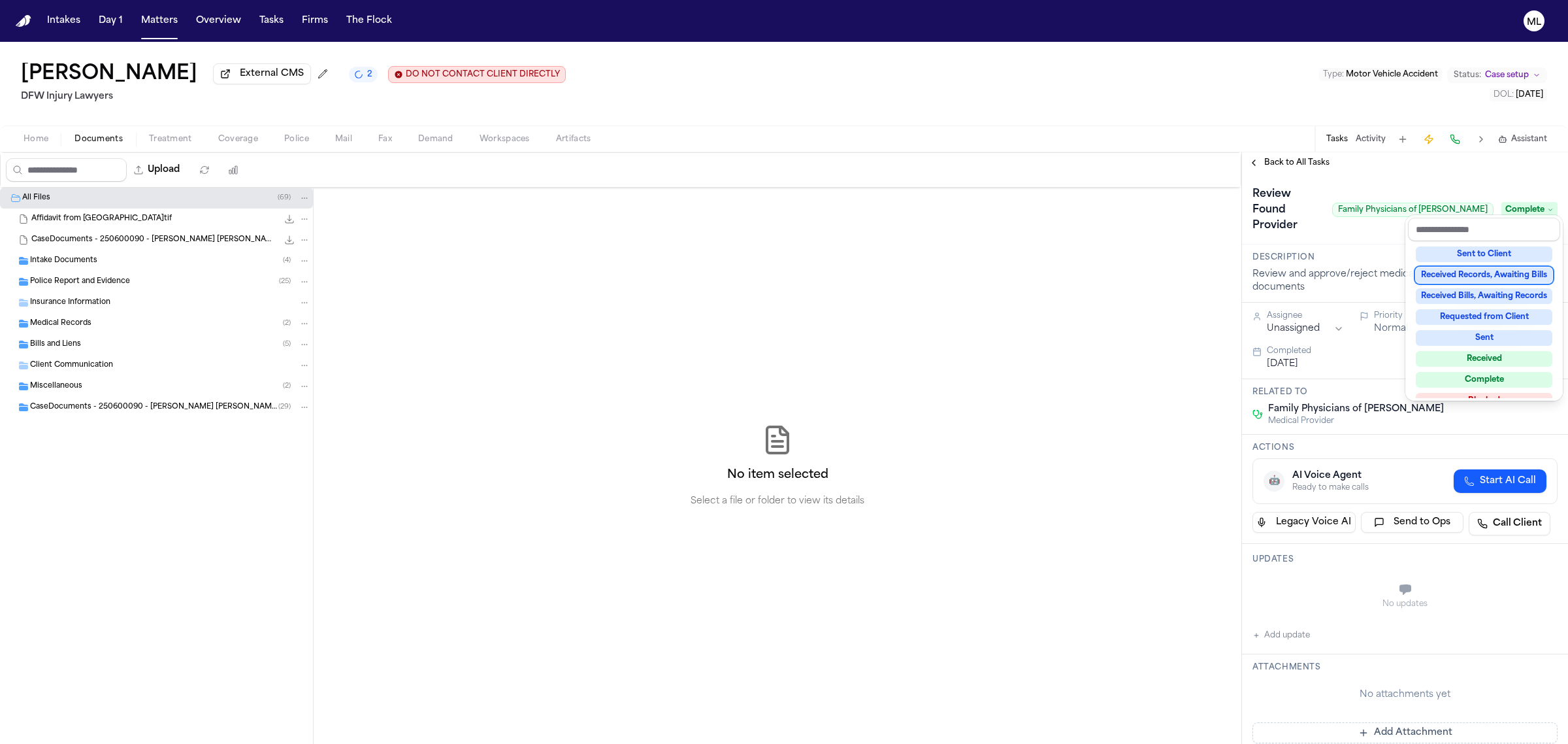
click at [1294, 161] on div "**********" at bounding box center [1405, 448] width 326 height 591
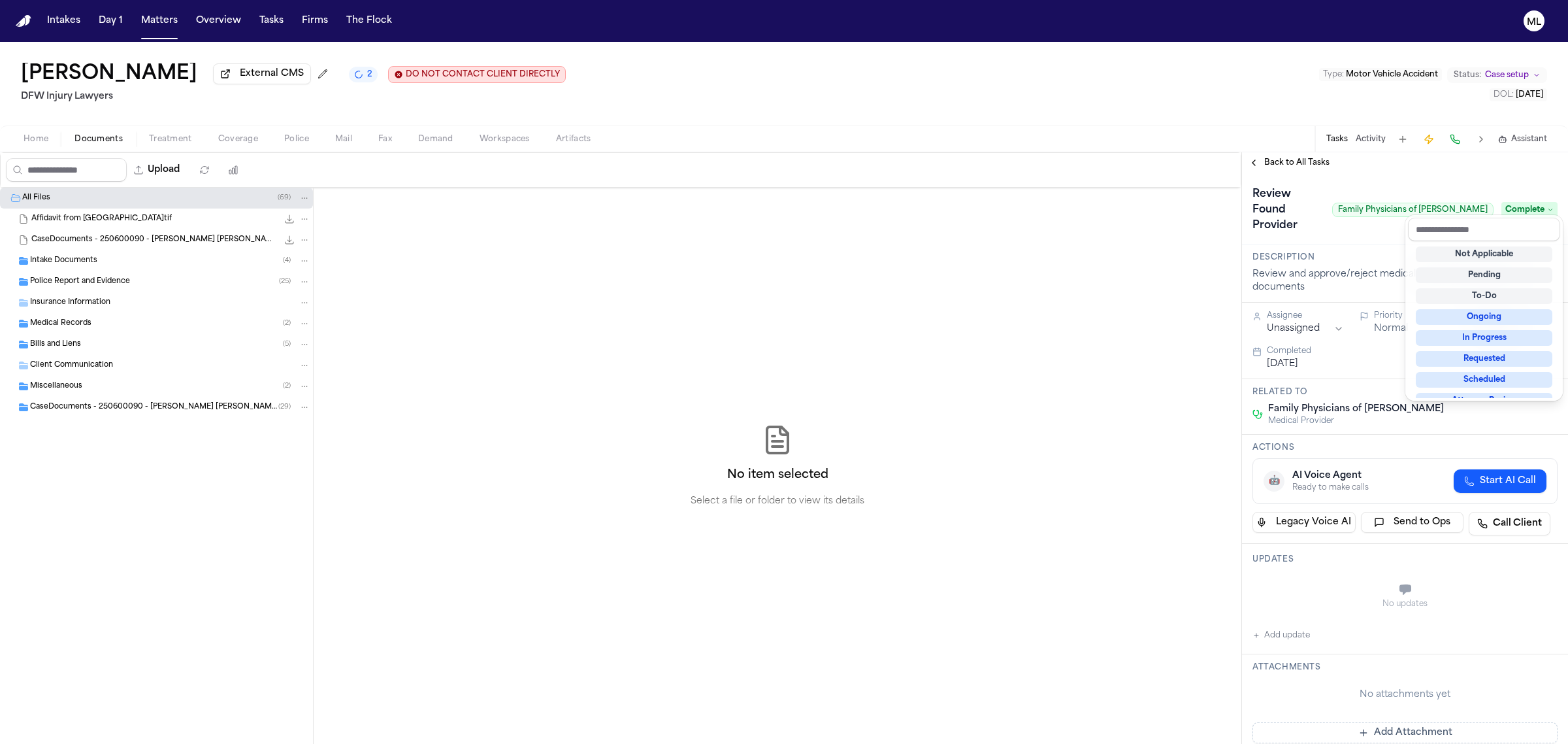
click at [1294, 161] on span "Back to All Tasks" at bounding box center [1297, 162] width 65 height 10
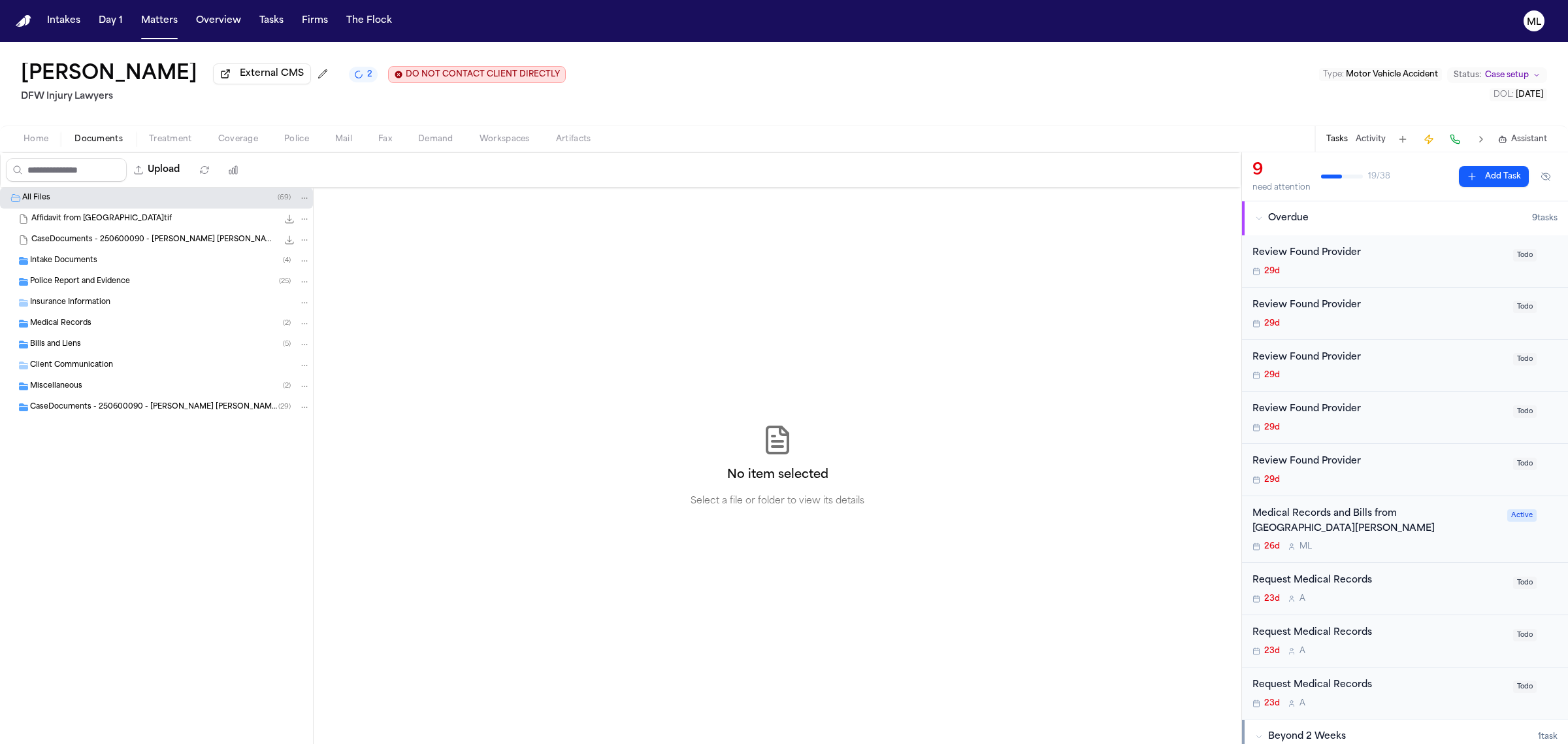
click at [1497, 258] on div "Review Found Provider 29d Todo" at bounding box center [1405, 261] width 305 height 31
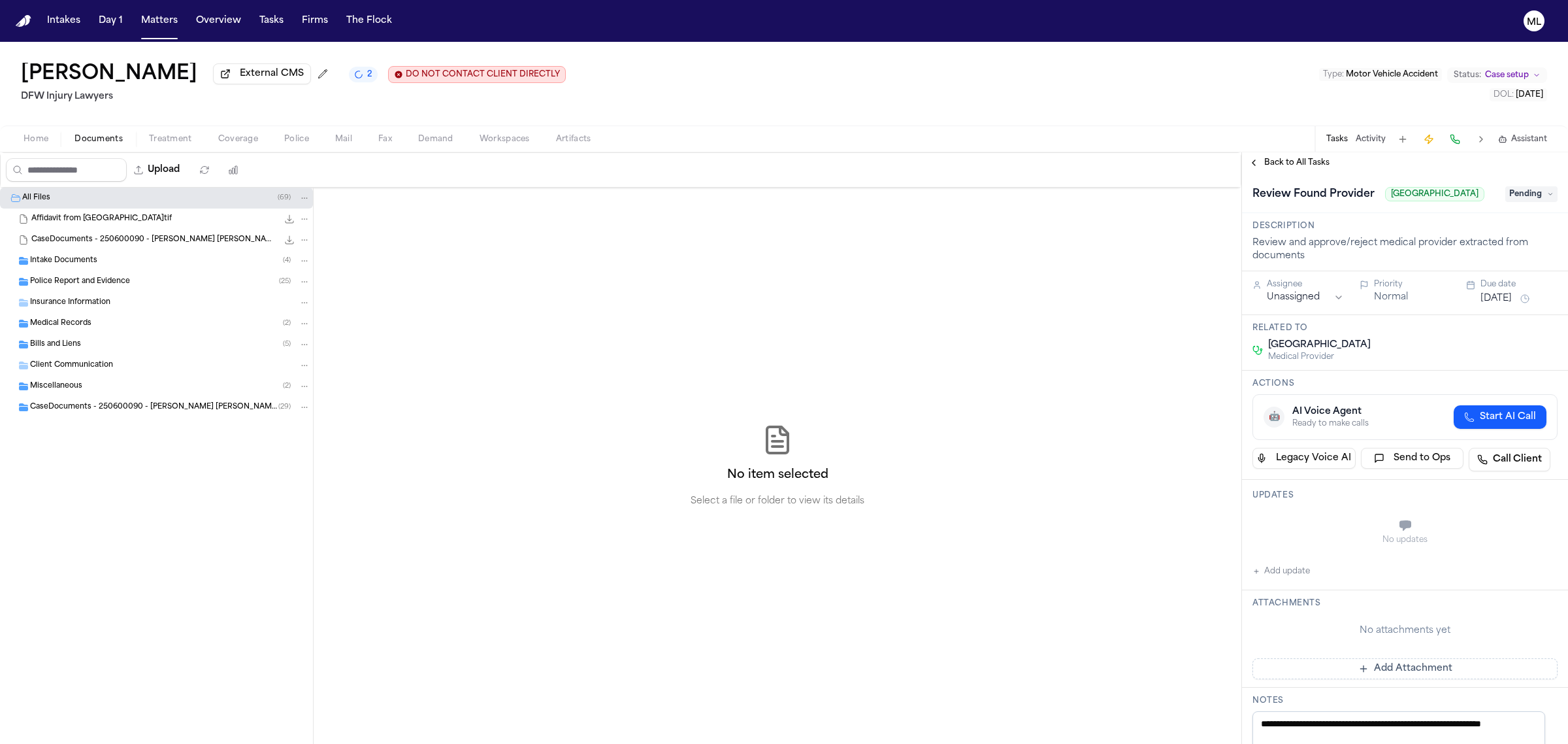
click at [1520, 195] on span "Pending" at bounding box center [1531, 194] width 52 height 15
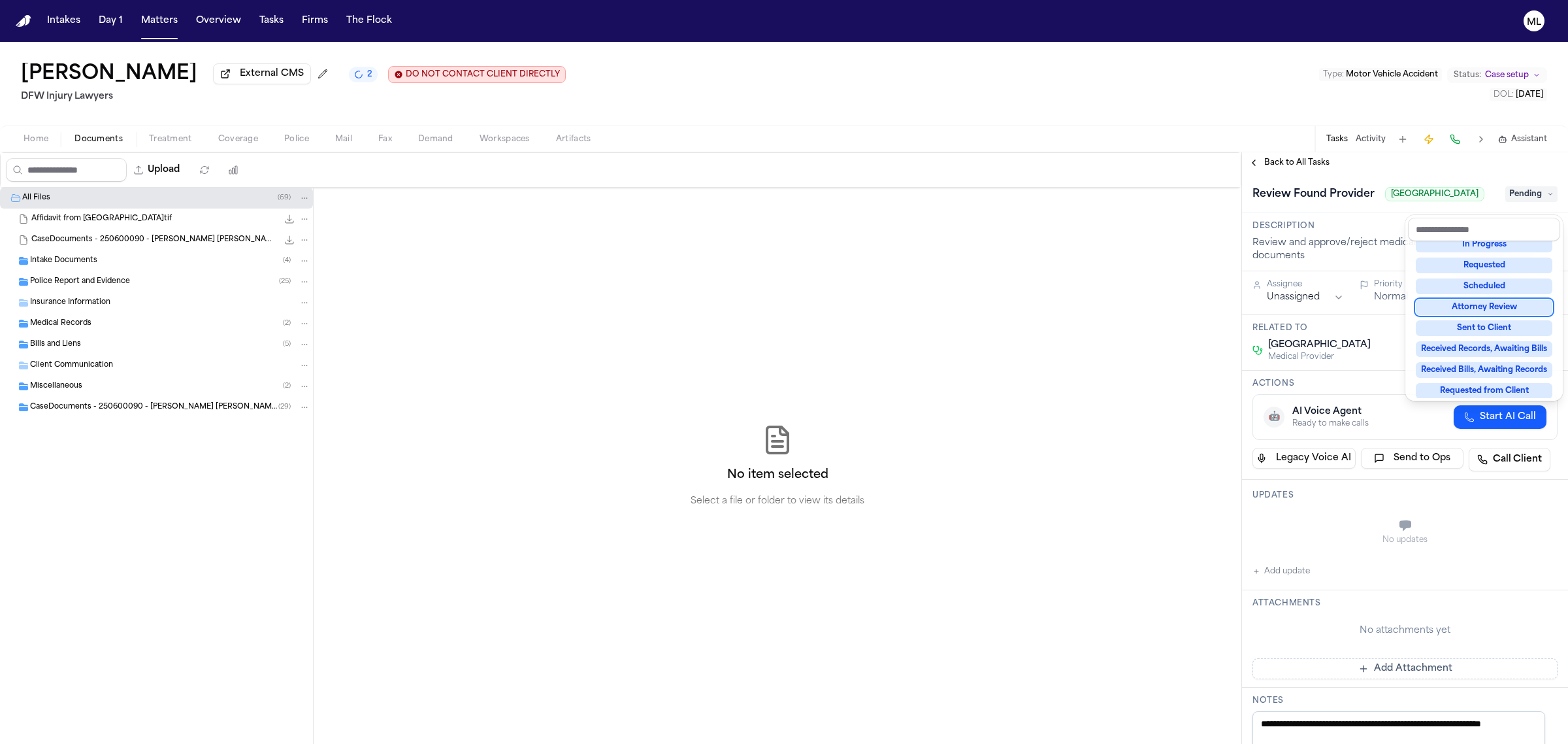
scroll to position [173, 0]
click at [1452, 370] on div "Complete" at bounding box center [1484, 374] width 136 height 15
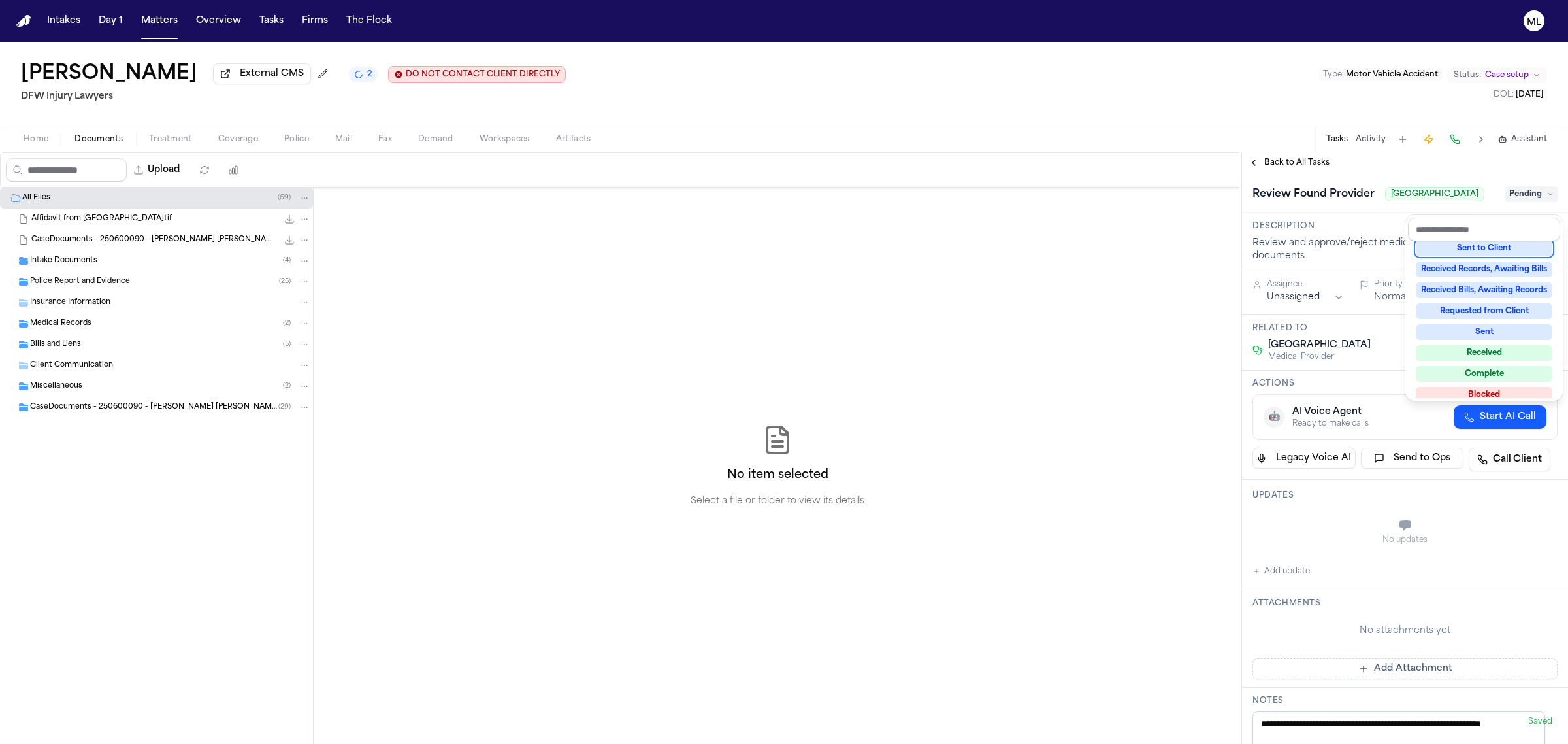
scroll to position [59, 0]
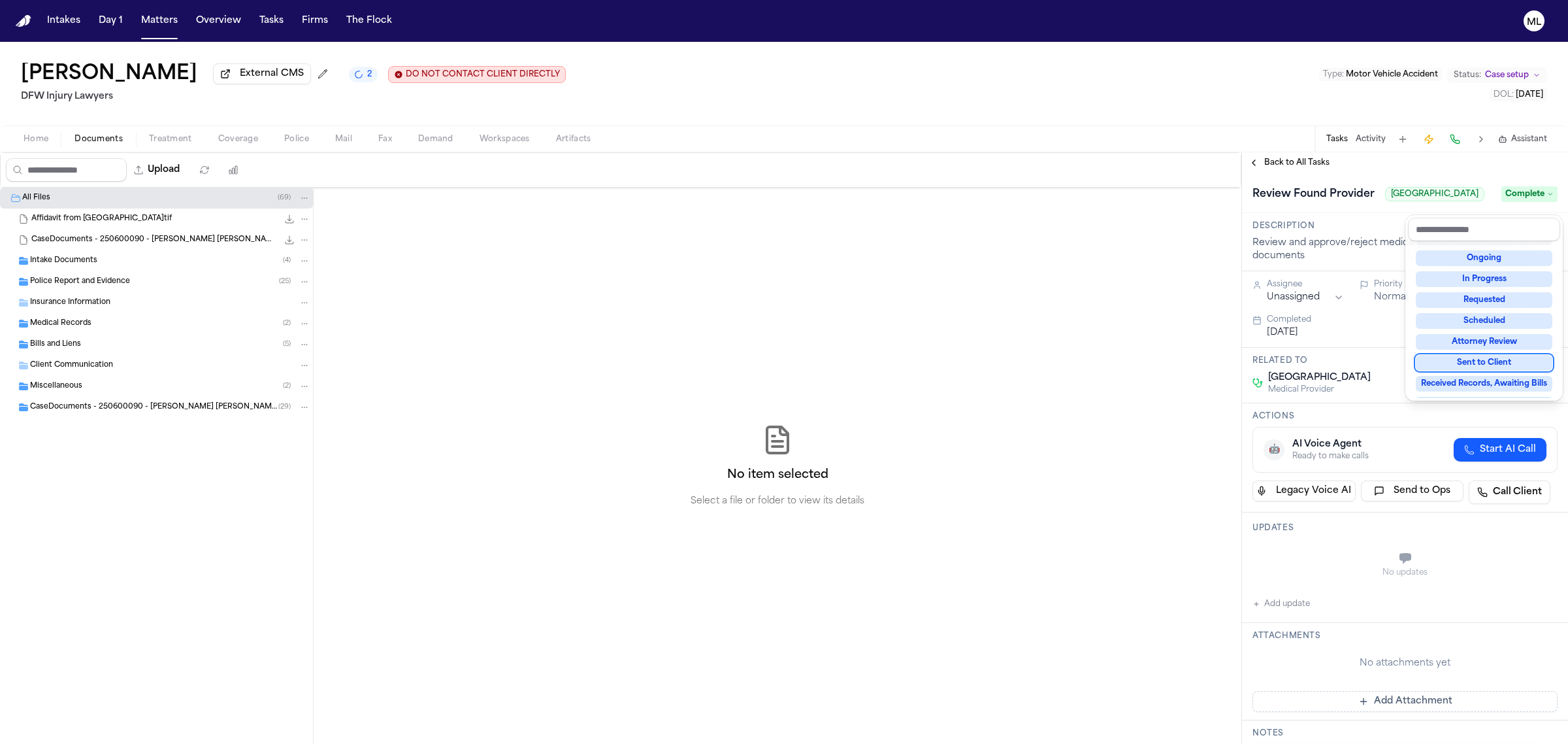
click at [1284, 155] on div "**********" at bounding box center [1405, 448] width 326 height 591
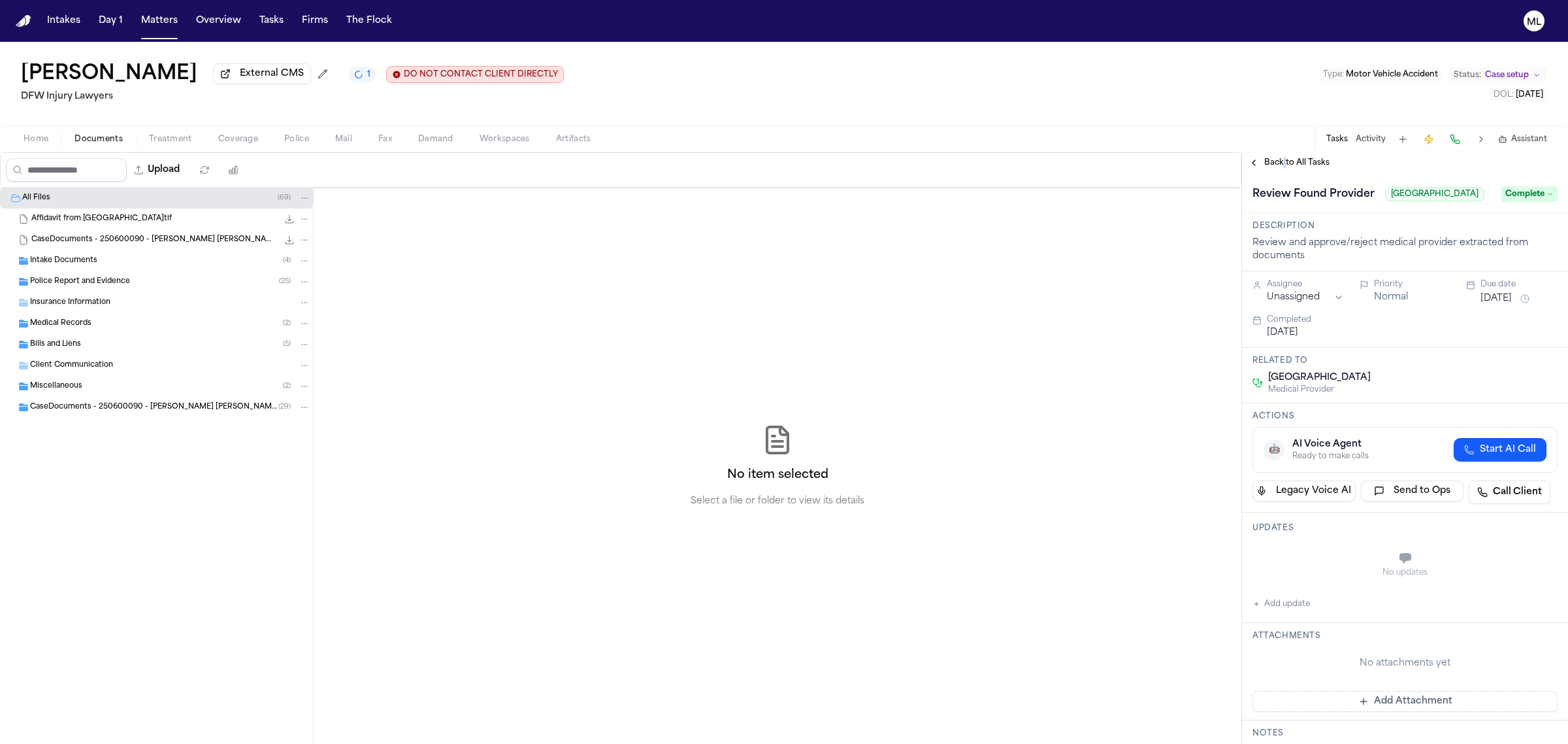
click at [1284, 155] on div "Back to All Tasks" at bounding box center [1405, 163] width 326 height 21
click at [1286, 159] on span "Back to All Tasks" at bounding box center [1297, 162] width 65 height 10
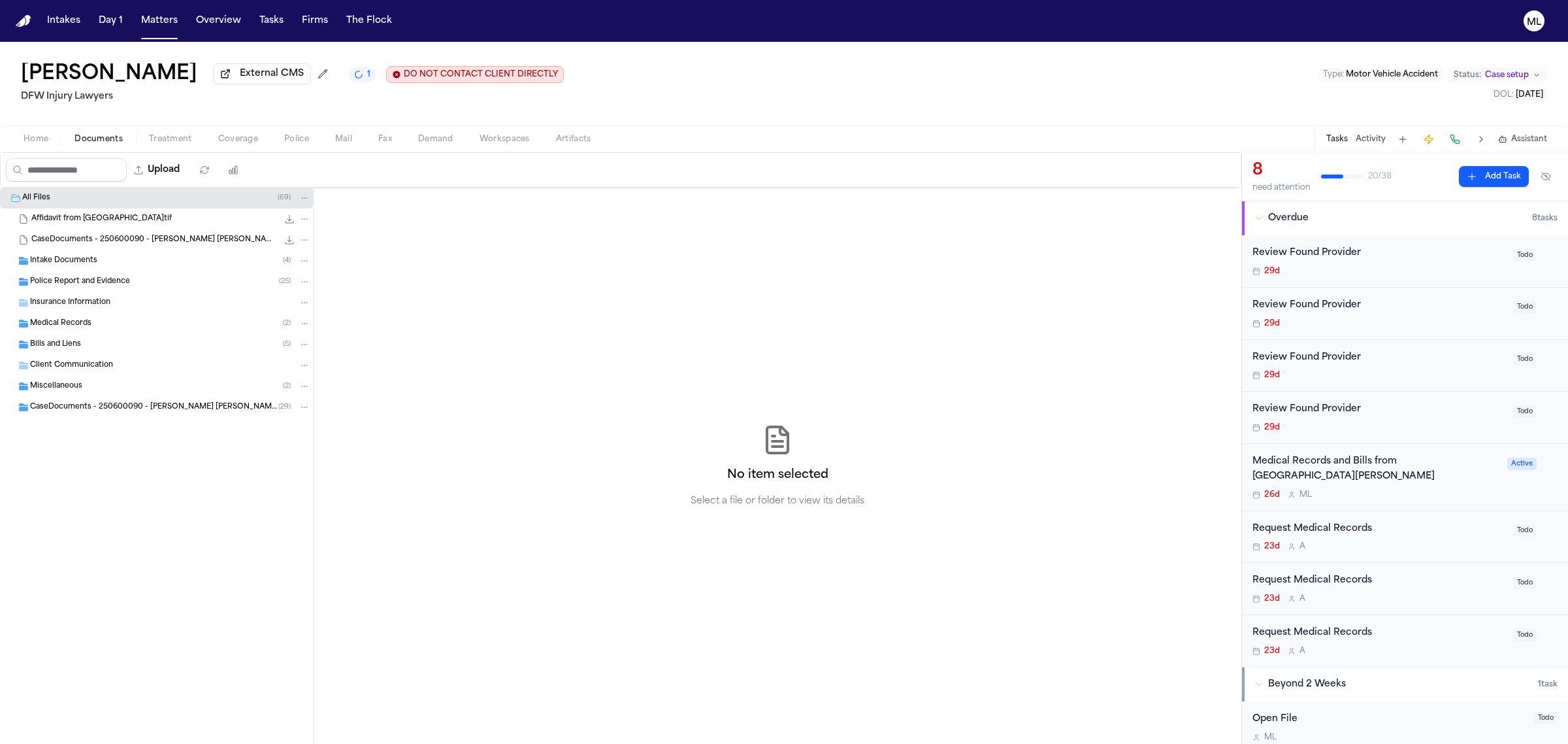
click at [1468, 260] on div "Review Found Provider" at bounding box center [1378, 253] width 253 height 15
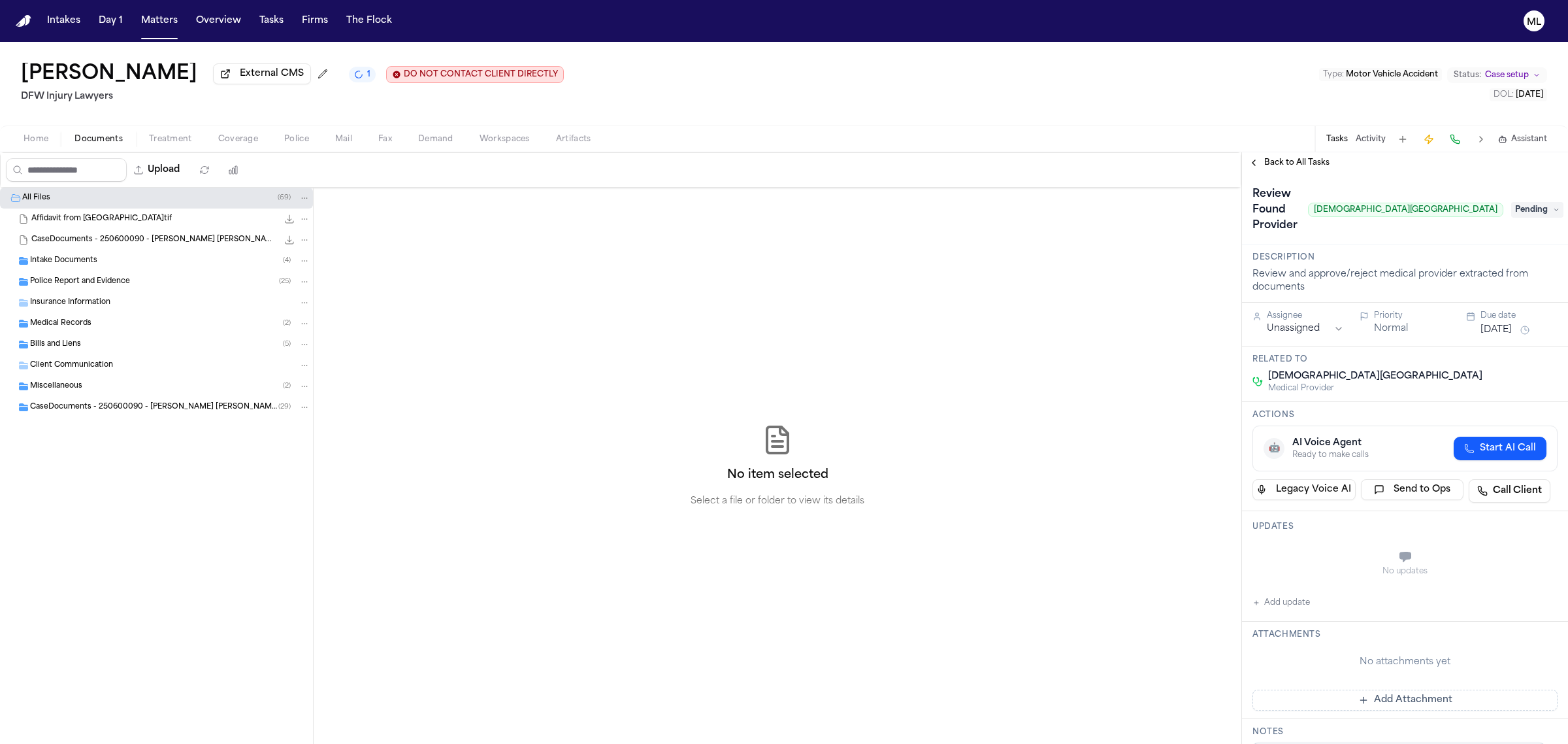
click at [1511, 202] on span "Pending" at bounding box center [1537, 210] width 52 height 15
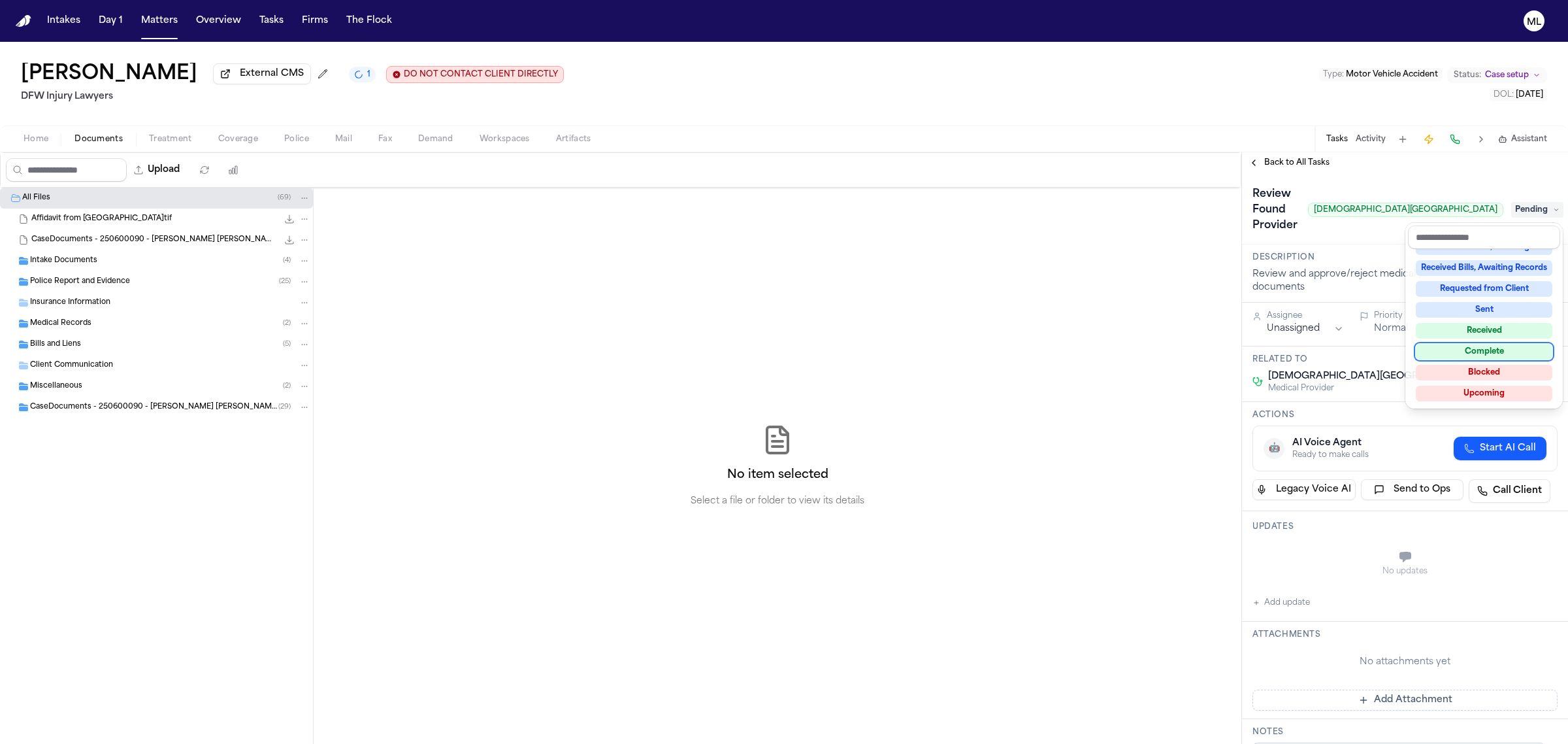
click at [1453, 347] on div "Complete" at bounding box center [1484, 351] width 136 height 15
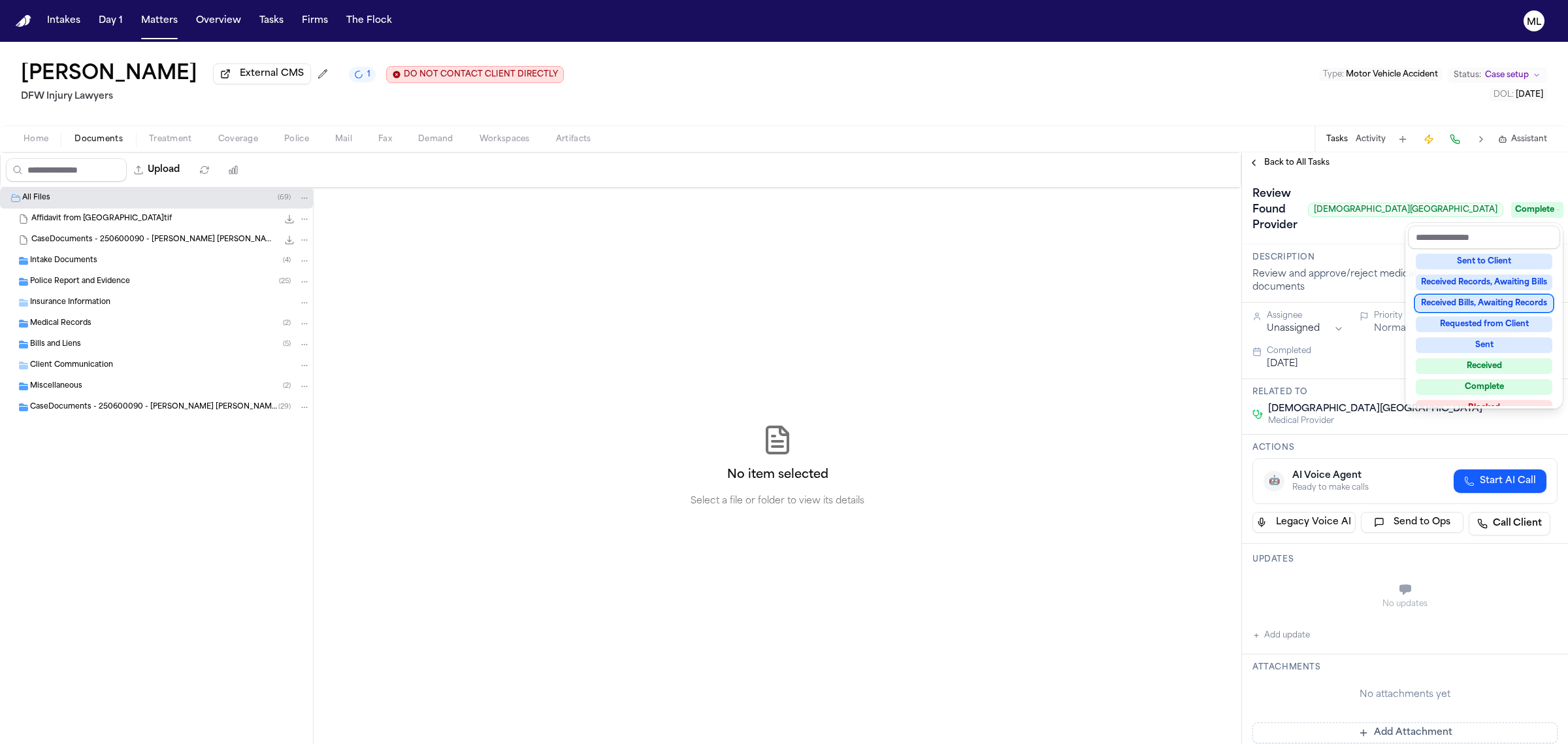
click at [1285, 155] on div "**********" at bounding box center [1405, 448] width 326 height 591
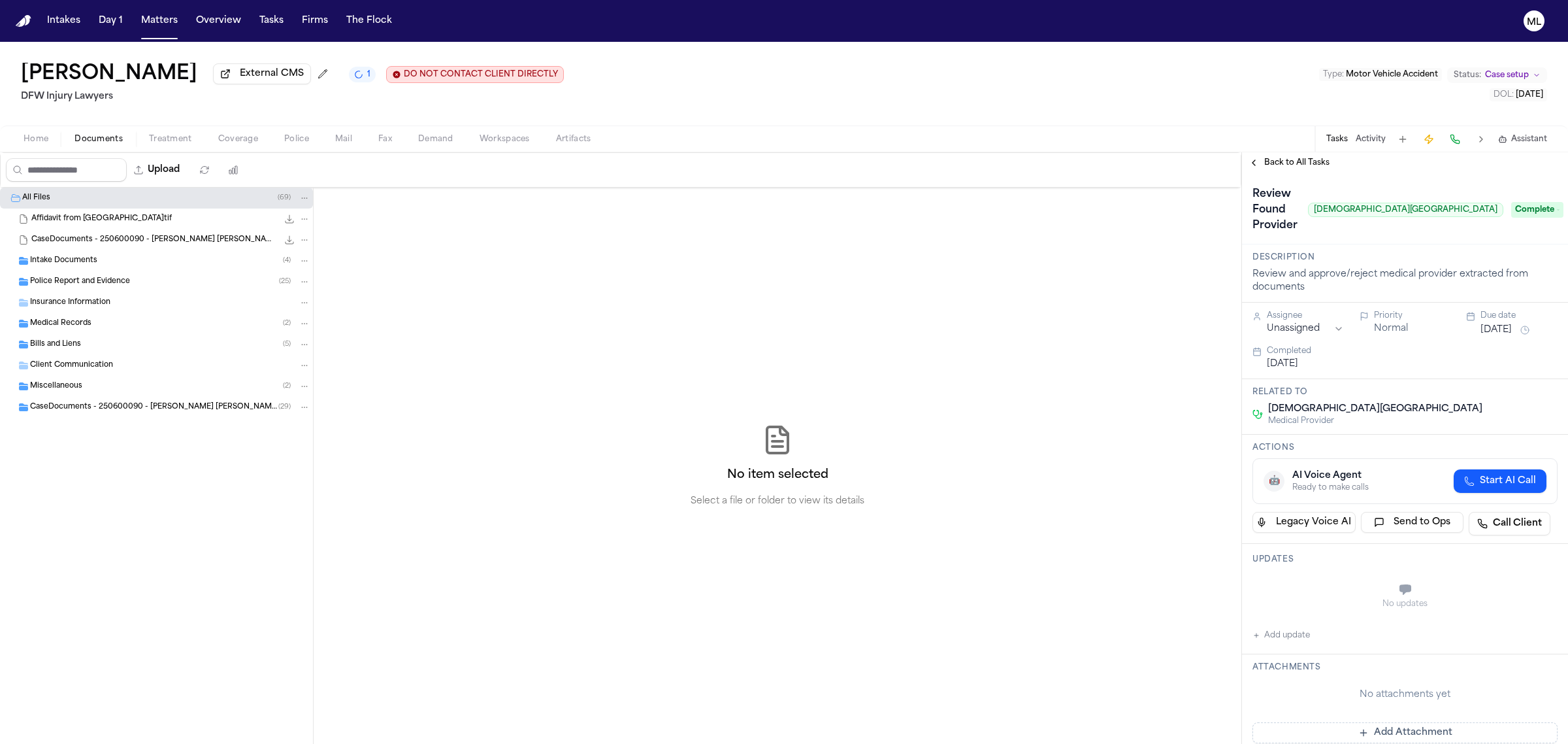
click at [1284, 161] on span "Back to All Tasks" at bounding box center [1297, 162] width 65 height 10
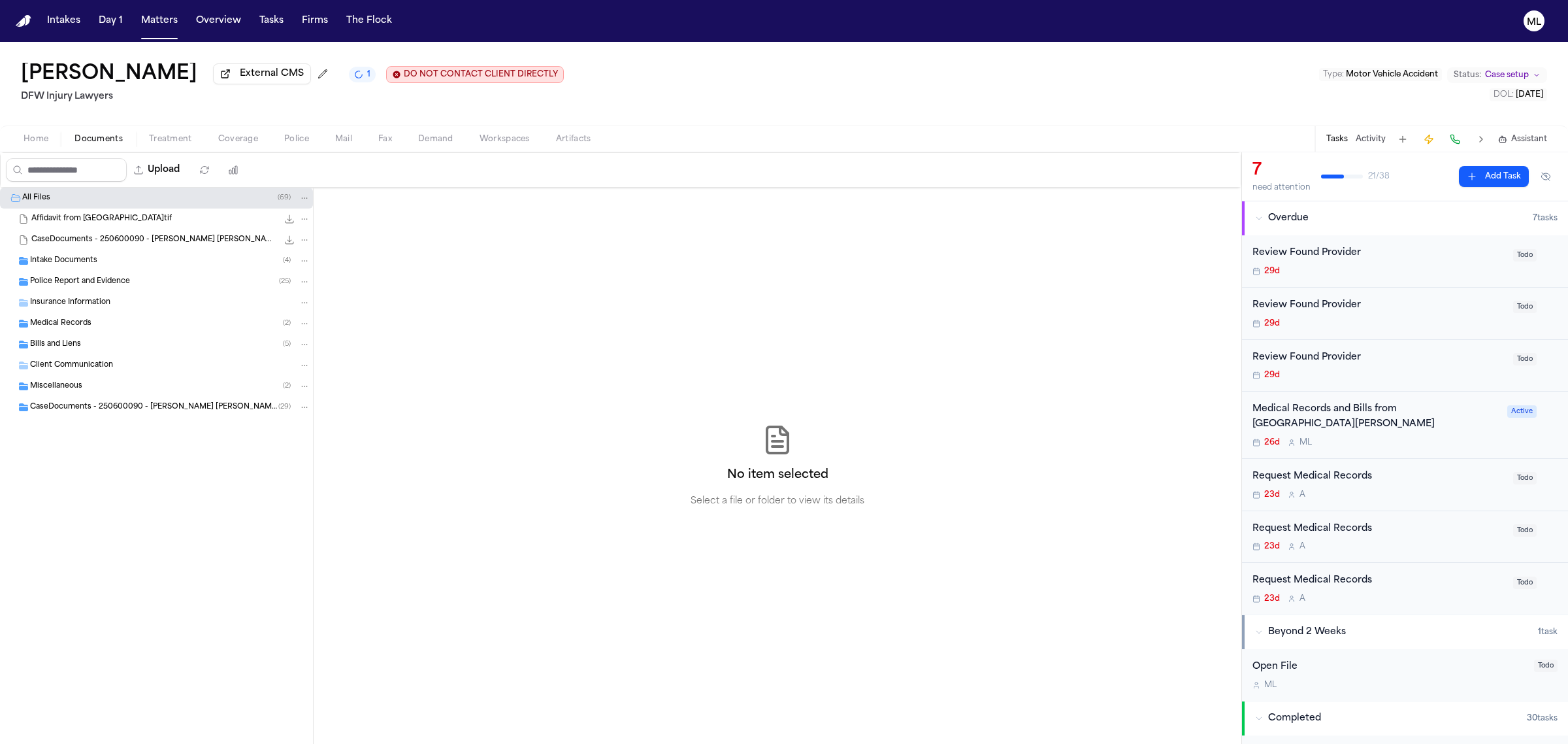
click at [1450, 268] on div "29d" at bounding box center [1378, 271] width 253 height 10
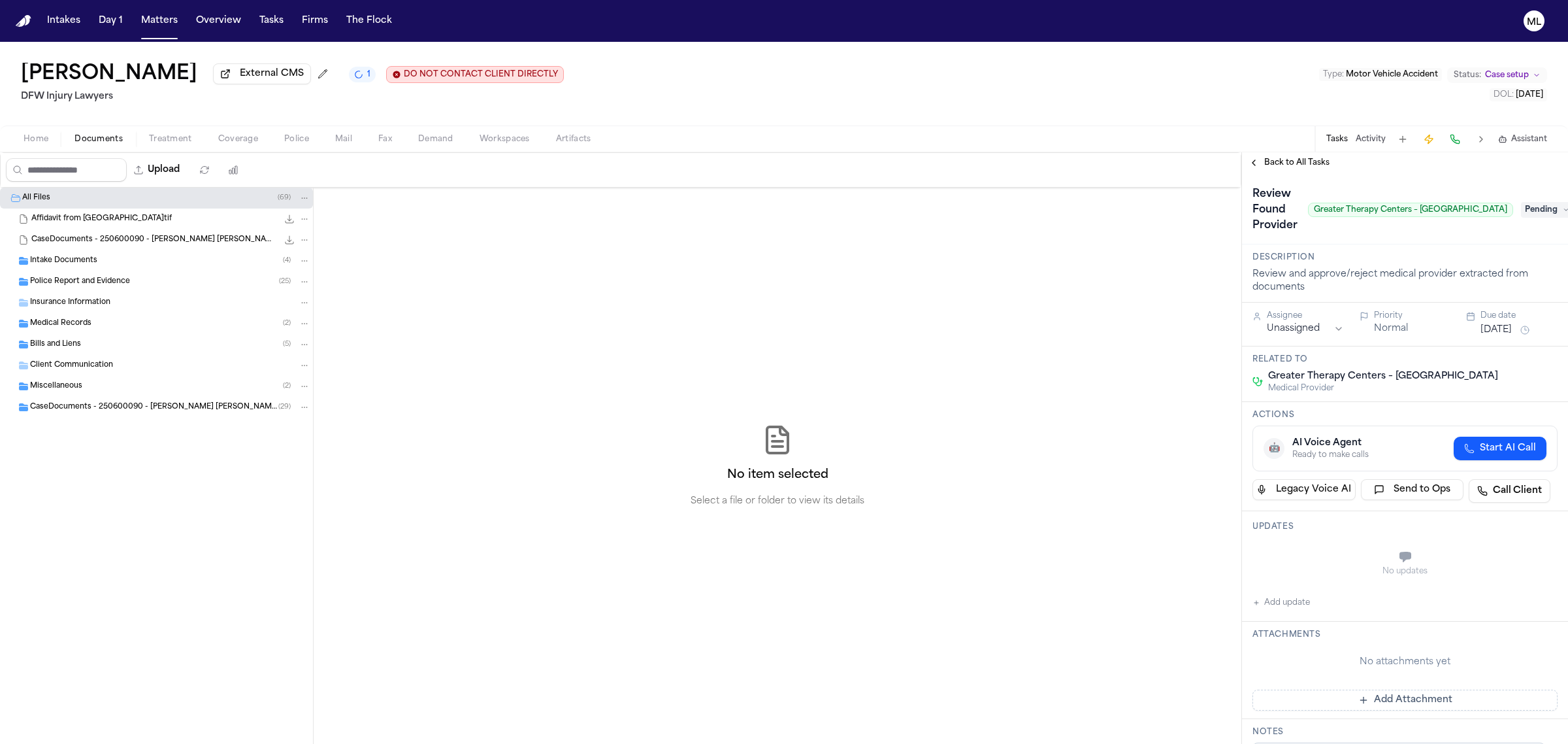
click at [1524, 203] on span "Pending" at bounding box center [1547, 210] width 52 height 15
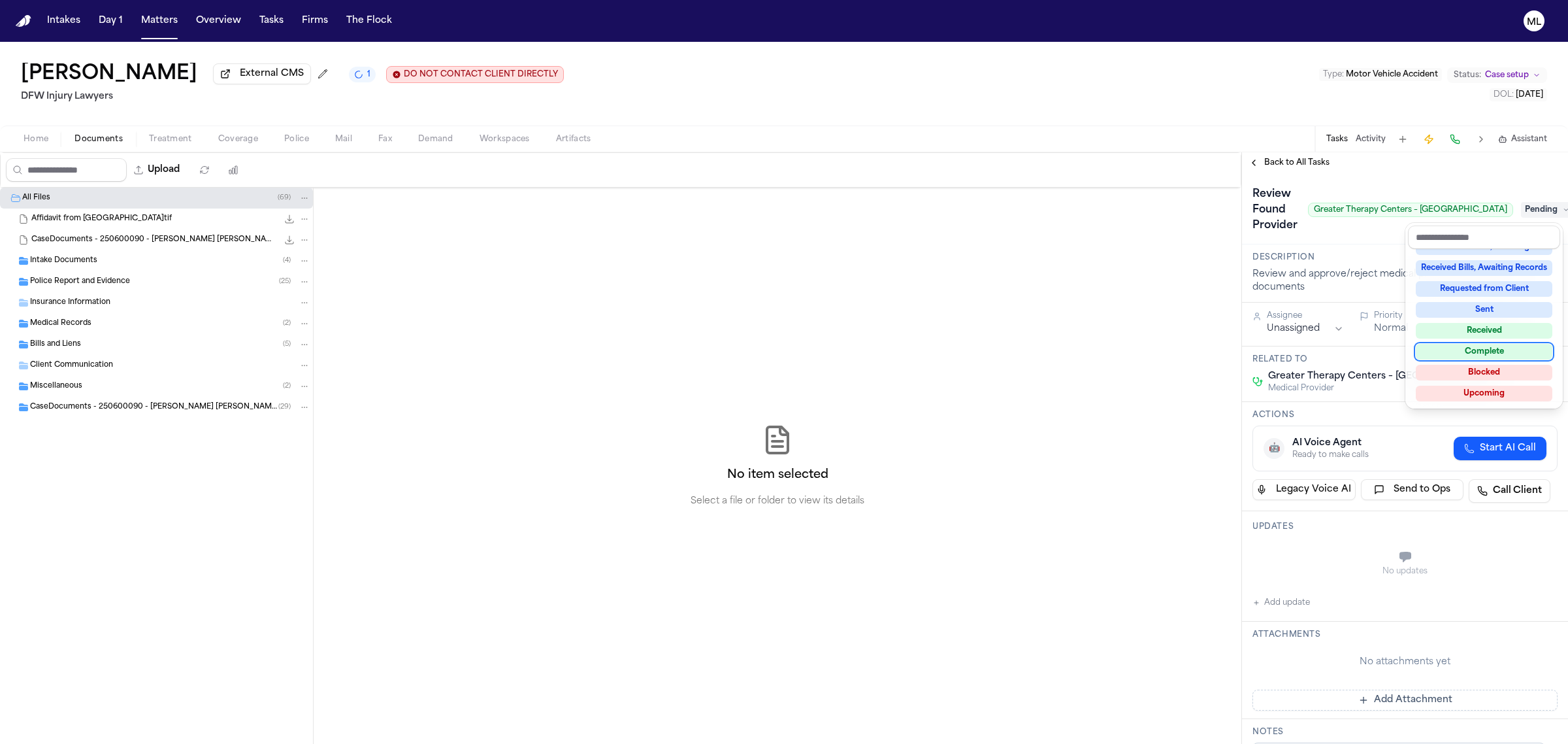
click at [1454, 354] on div "Complete" at bounding box center [1484, 351] width 136 height 15
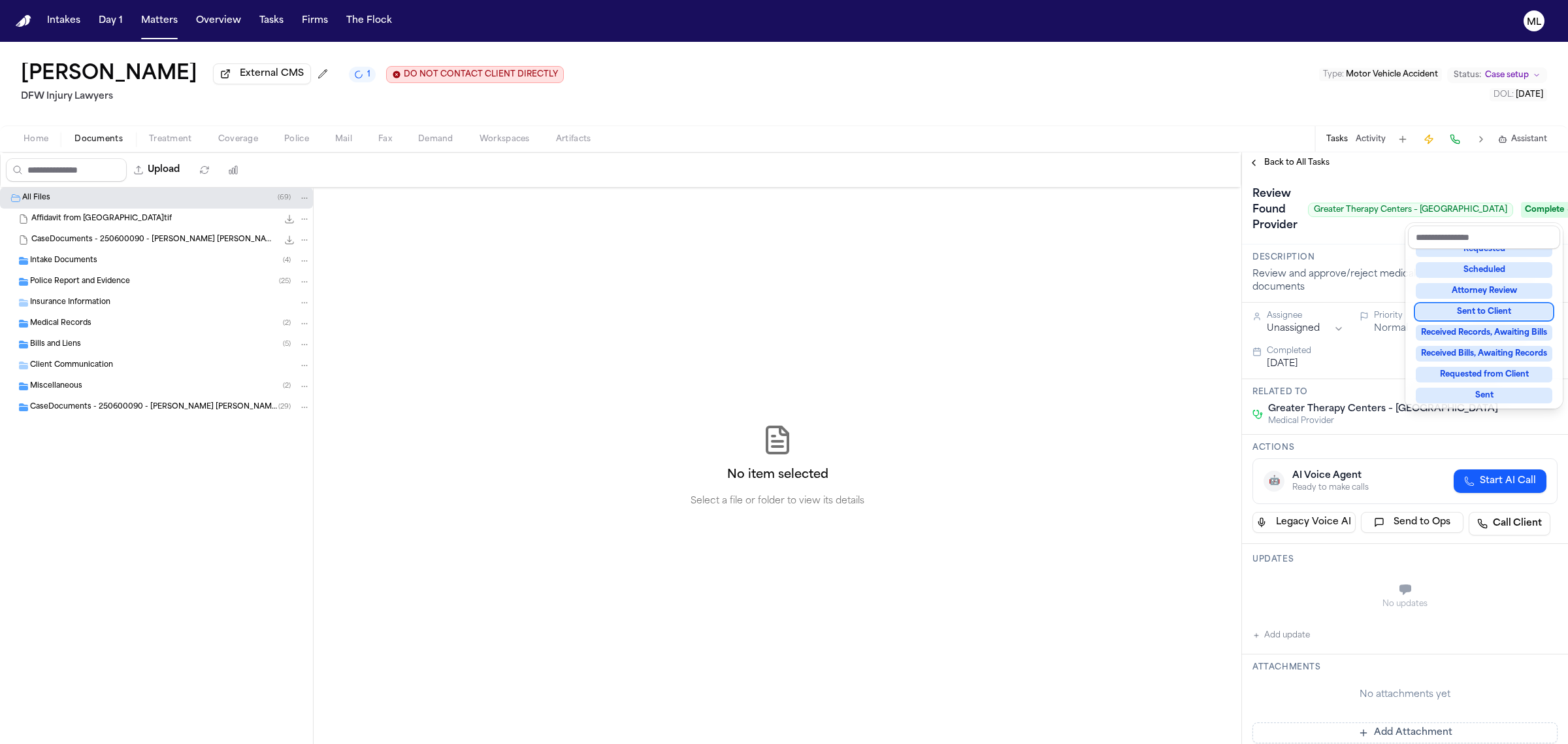
click at [1284, 155] on div "**********" at bounding box center [1405, 448] width 326 height 591
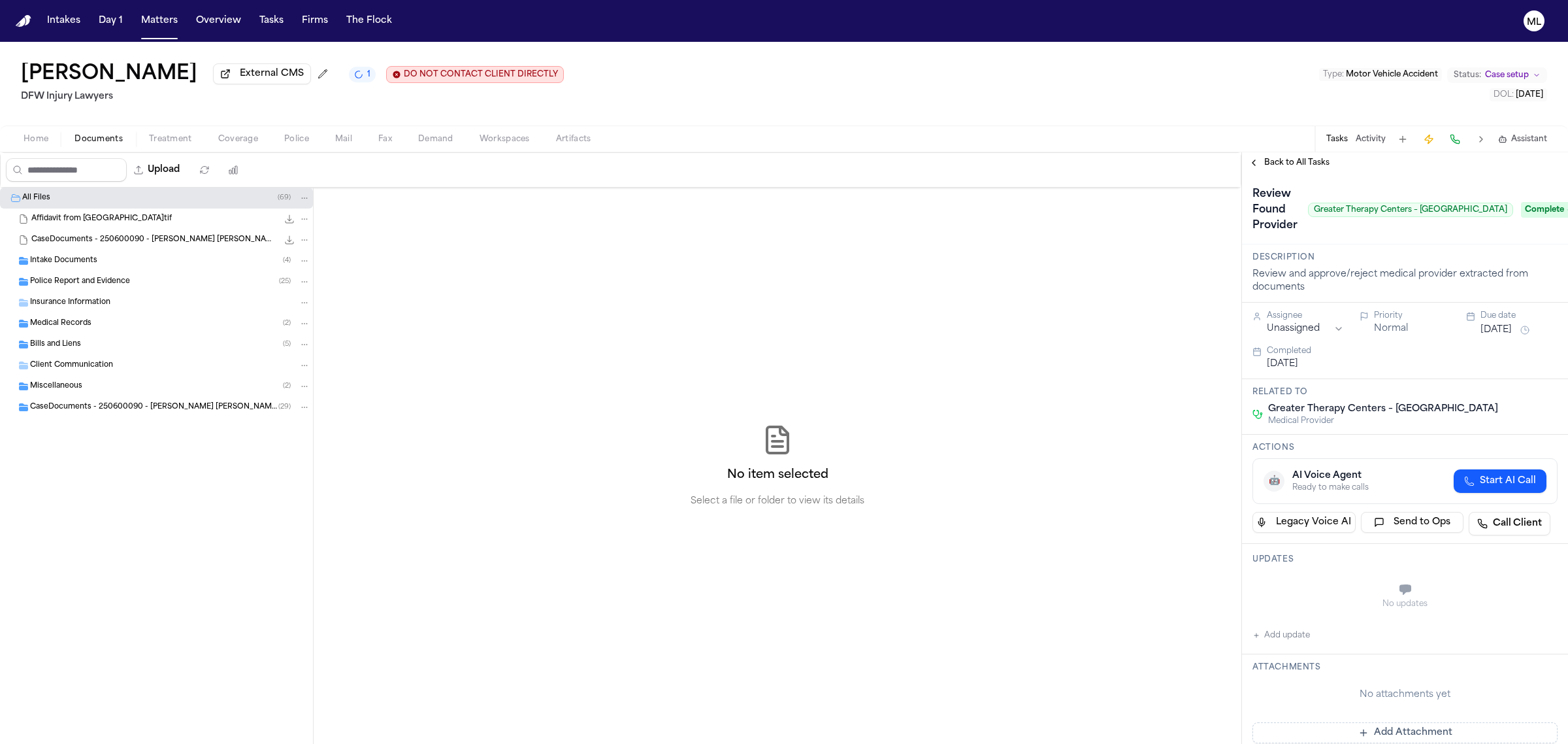
click at [1287, 157] on span "Back to All Tasks" at bounding box center [1297, 162] width 65 height 10
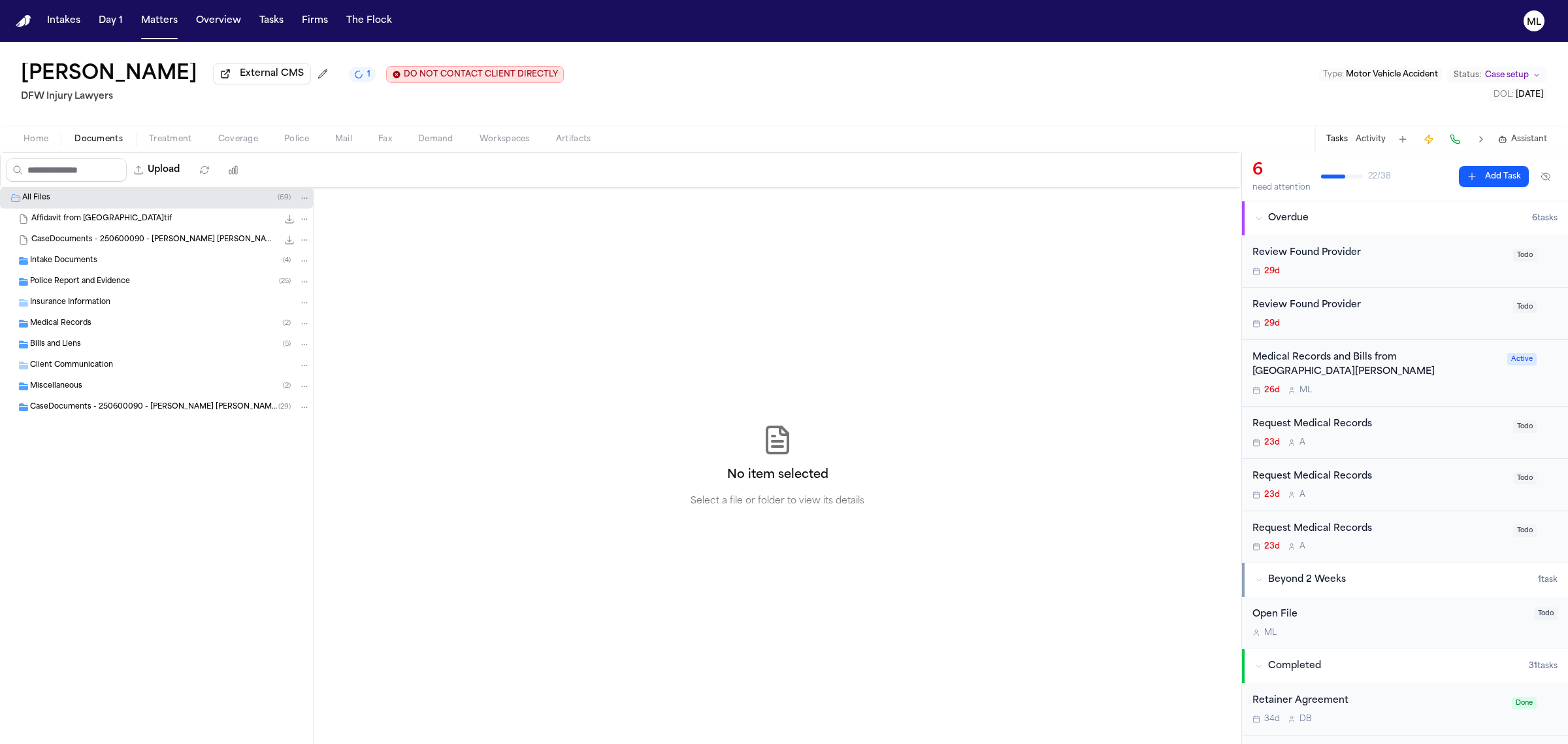
click at [1441, 255] on div "Review Found Provider" at bounding box center [1378, 253] width 253 height 15
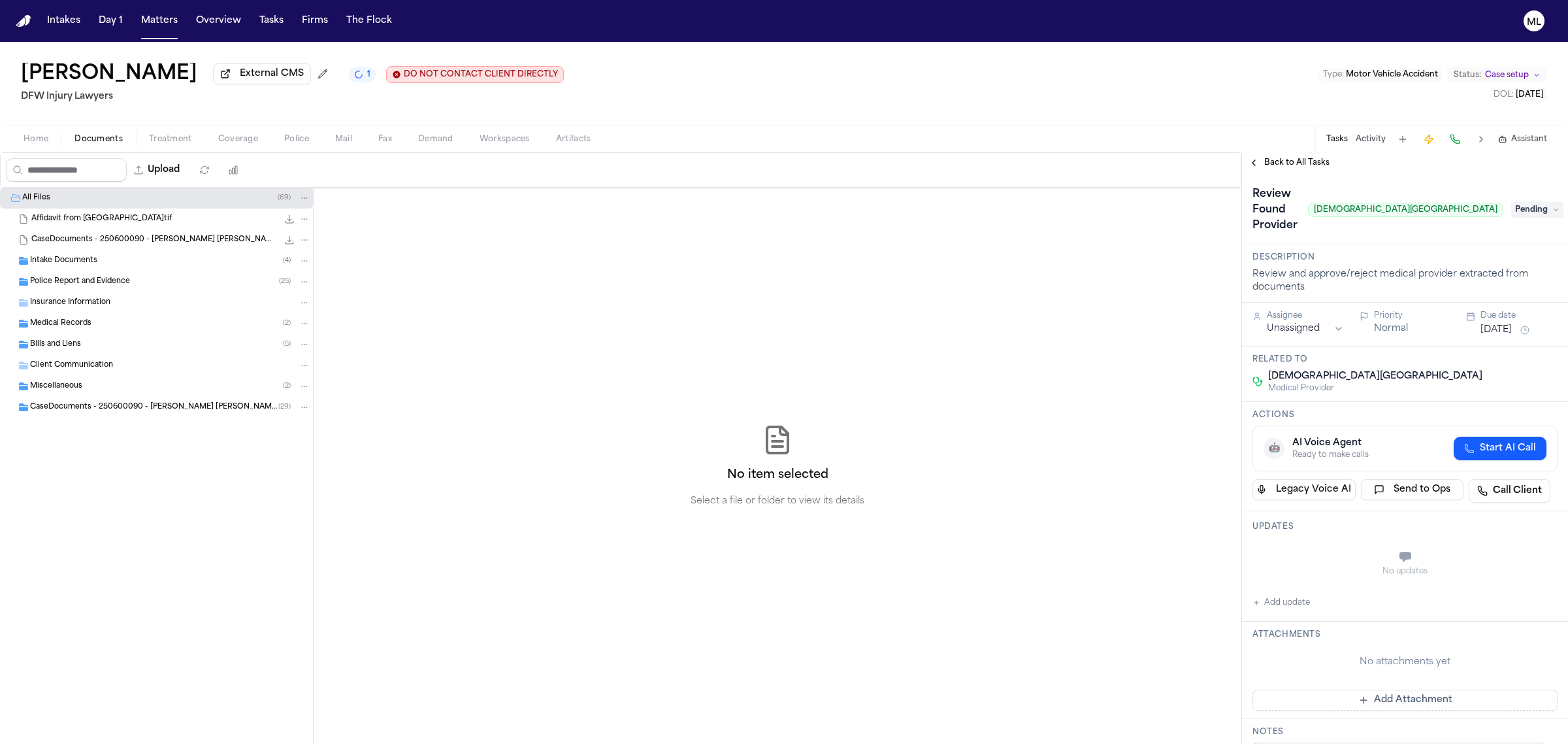
click at [1511, 206] on span "Pending" at bounding box center [1537, 210] width 52 height 15
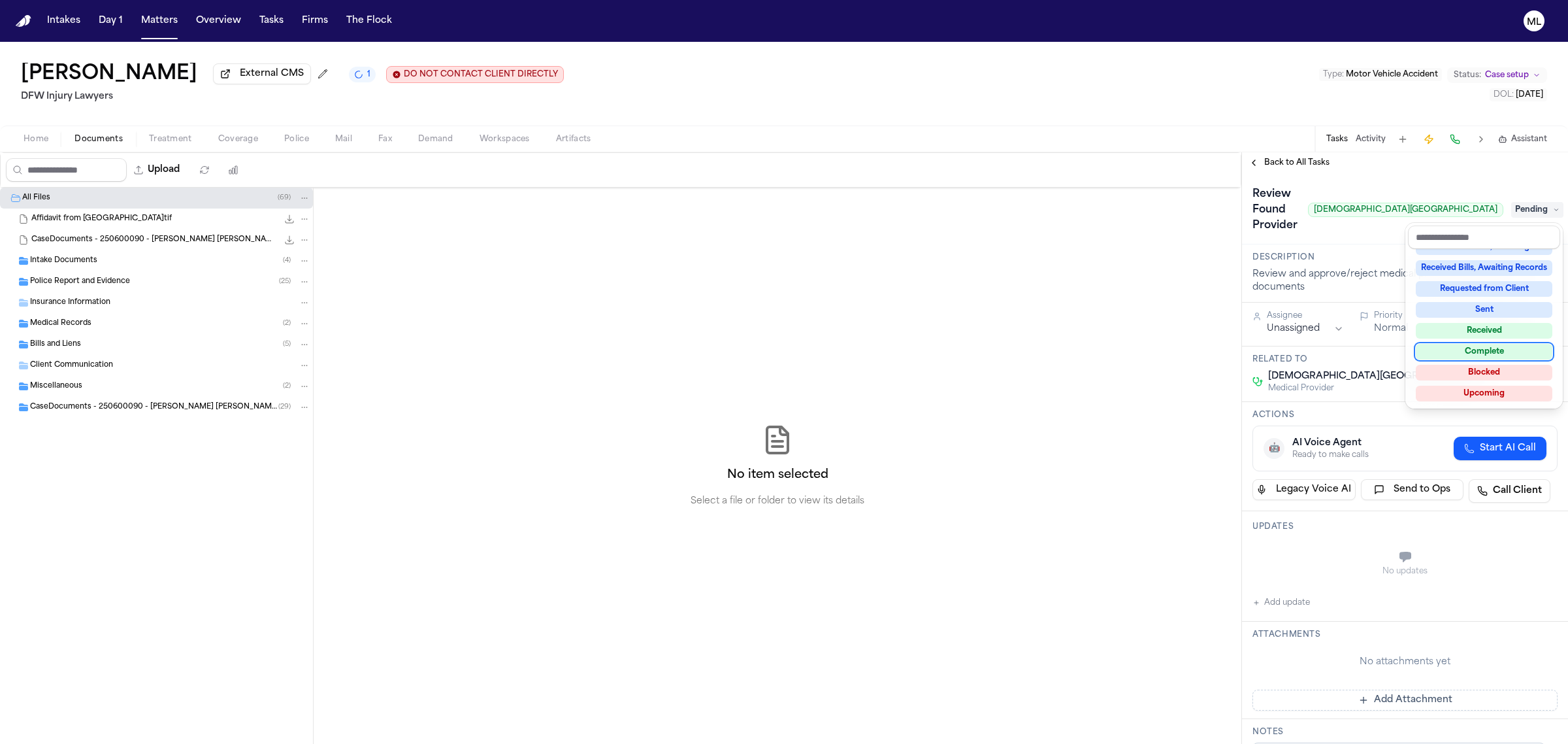
click at [1482, 346] on div "Complete" at bounding box center [1484, 351] width 136 height 15
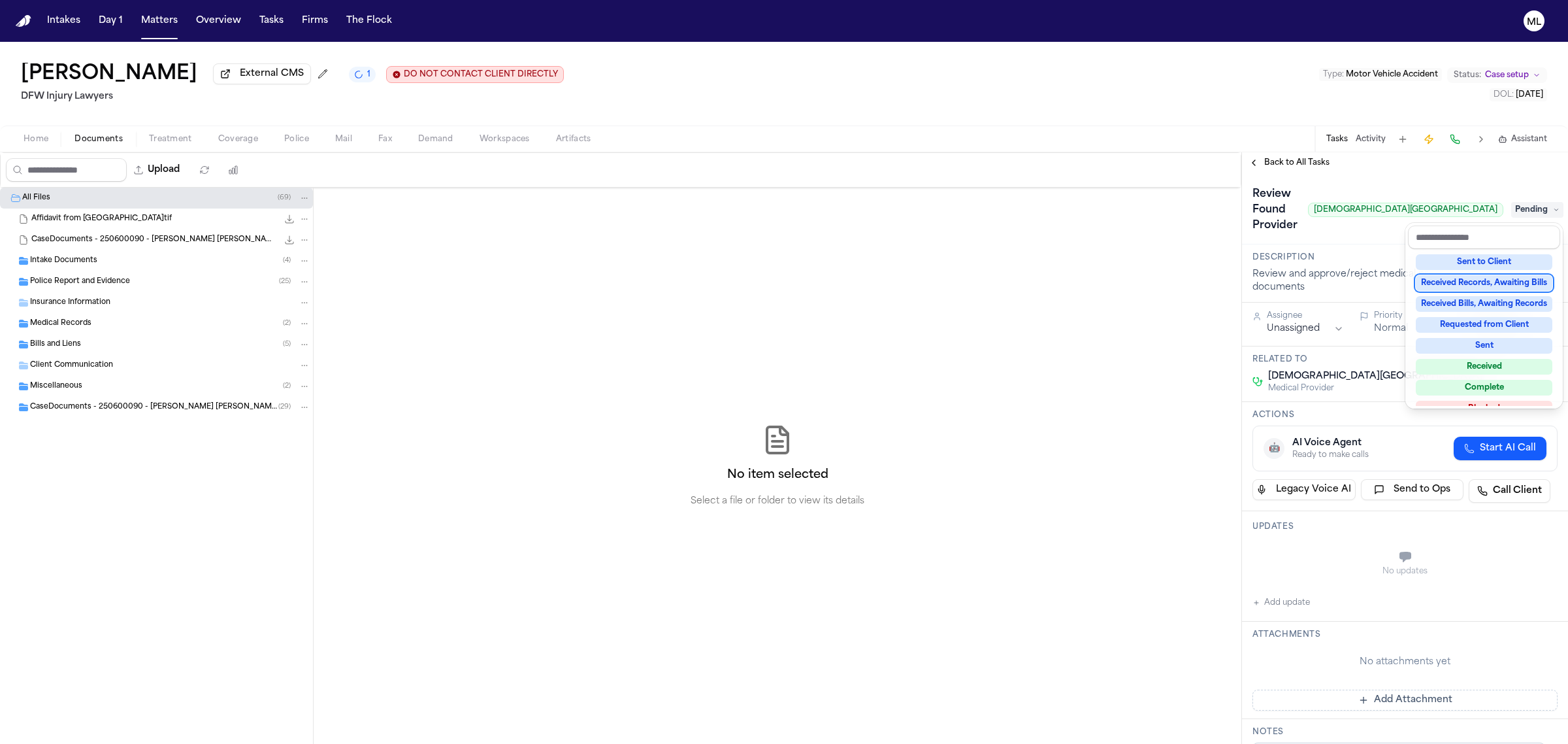
click at [1281, 153] on div "**********" at bounding box center [1405, 448] width 326 height 591
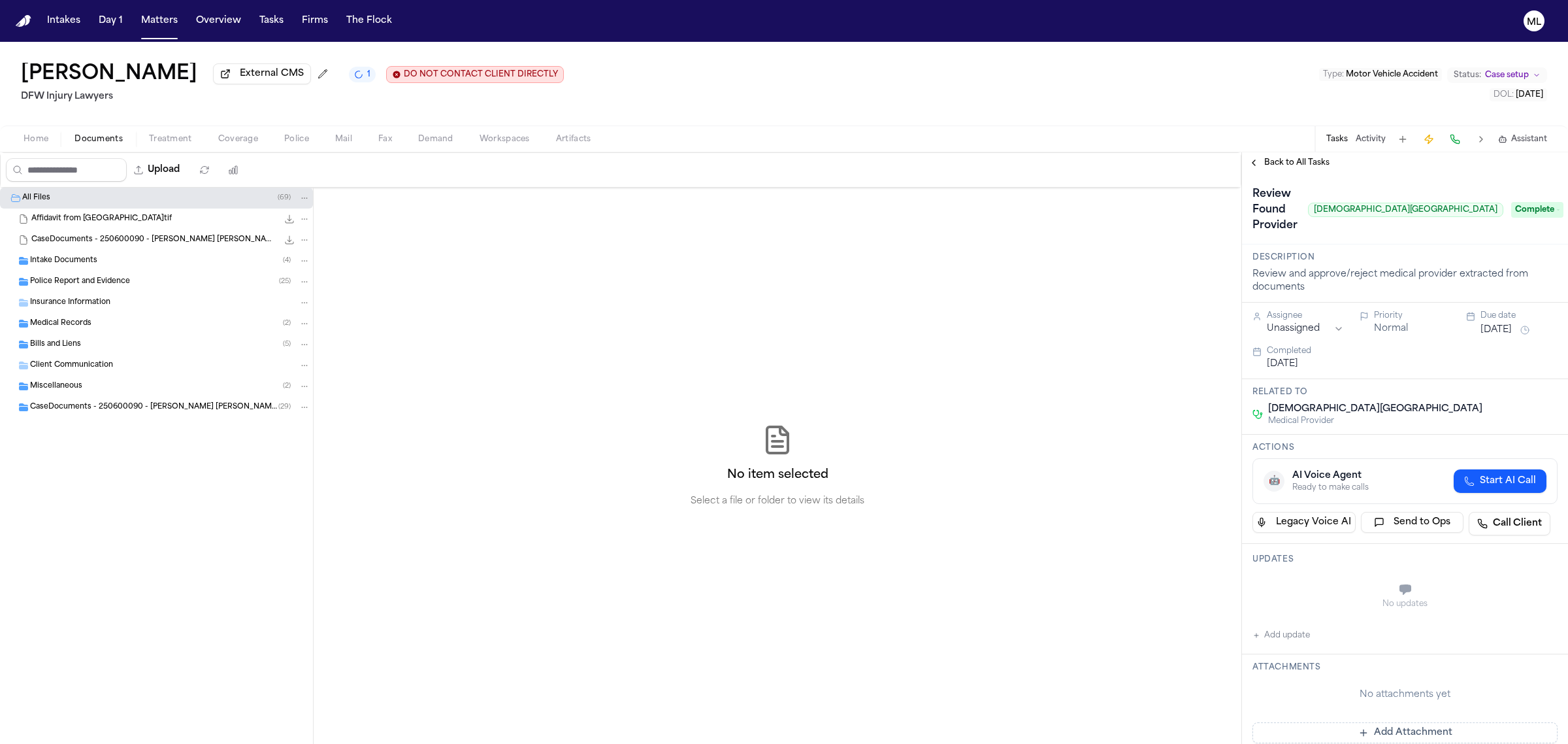
click at [1281, 158] on span "Back to All Tasks" at bounding box center [1297, 162] width 65 height 10
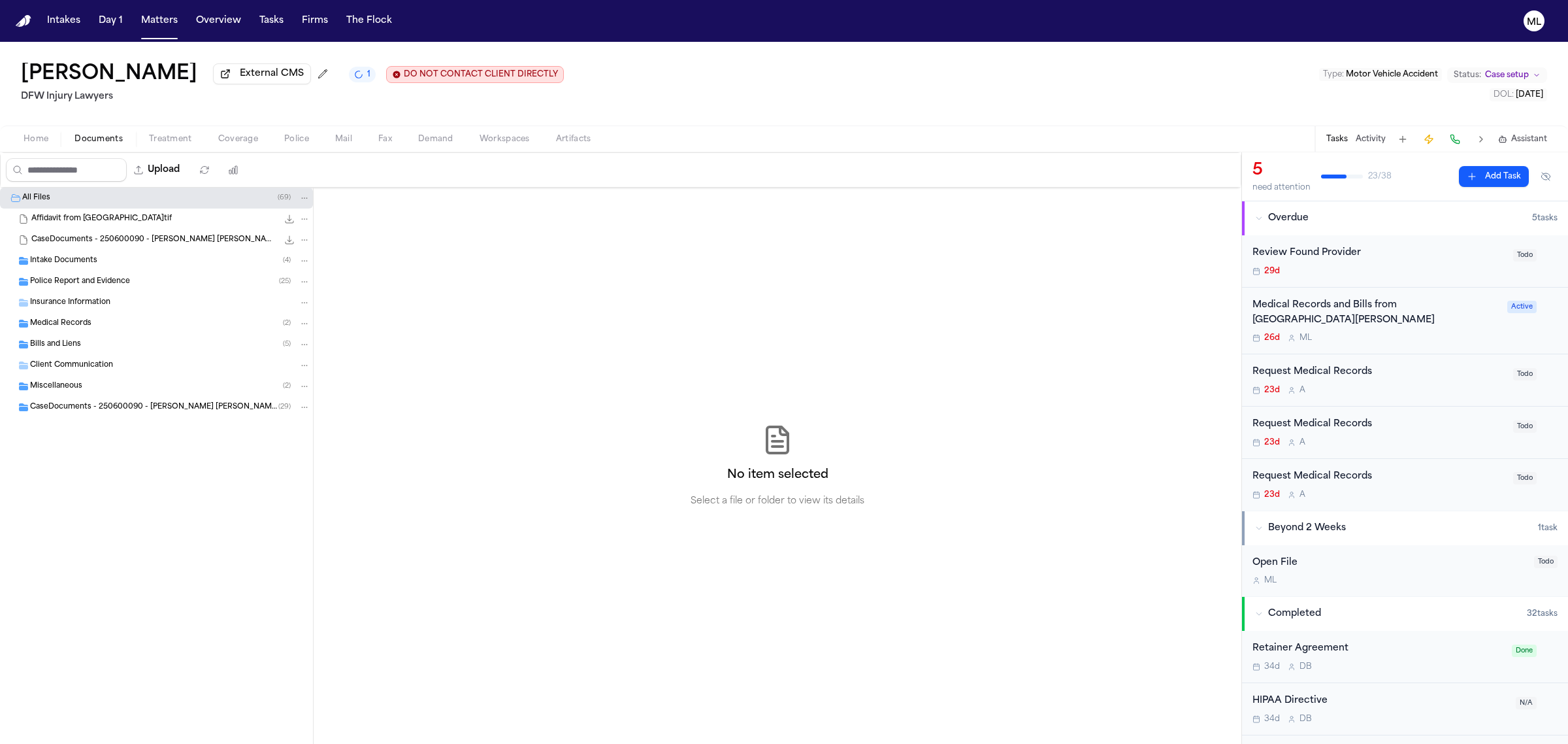
click at [1467, 270] on div "29d" at bounding box center [1378, 271] width 253 height 10
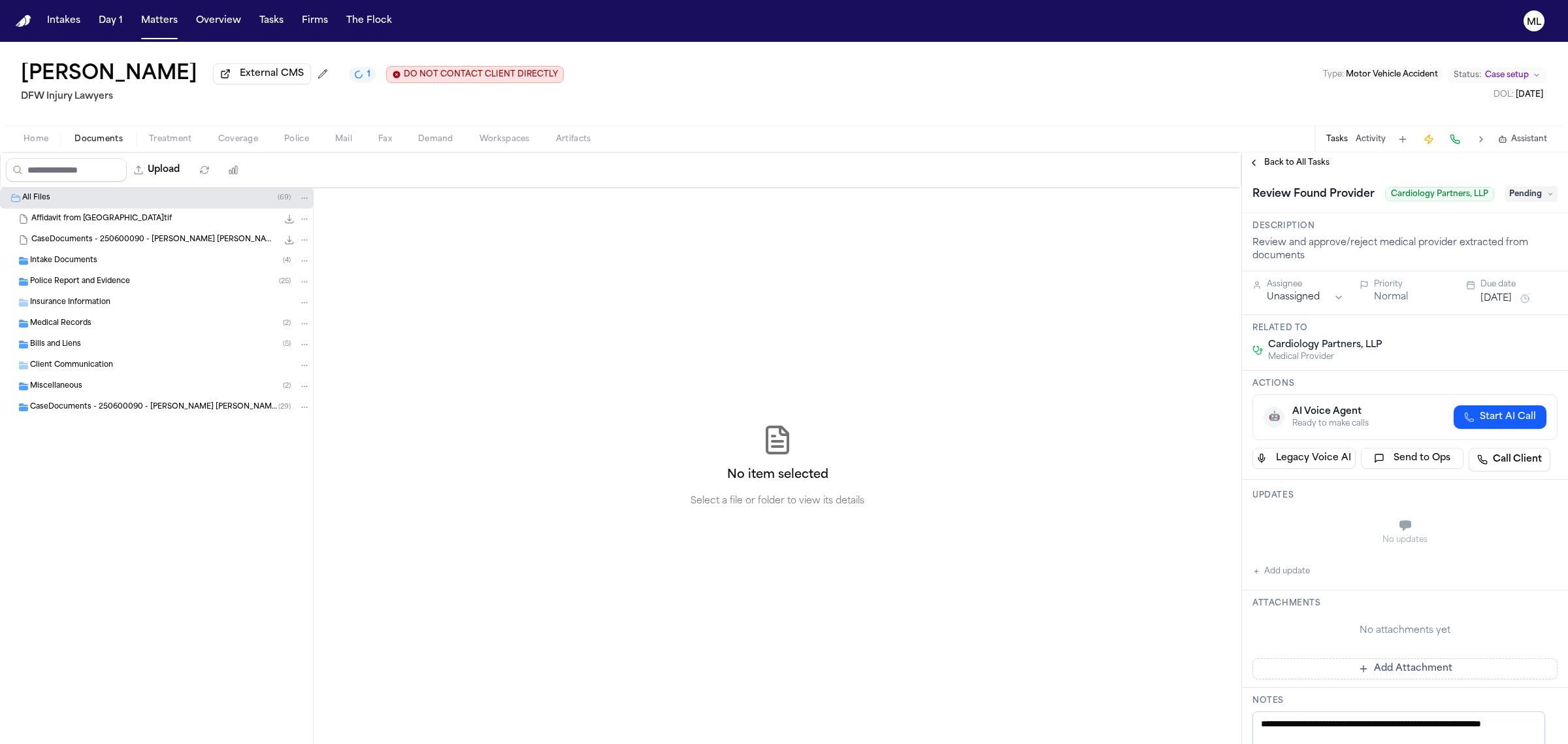
click at [1509, 202] on span "Pending" at bounding box center [1531, 194] width 52 height 15
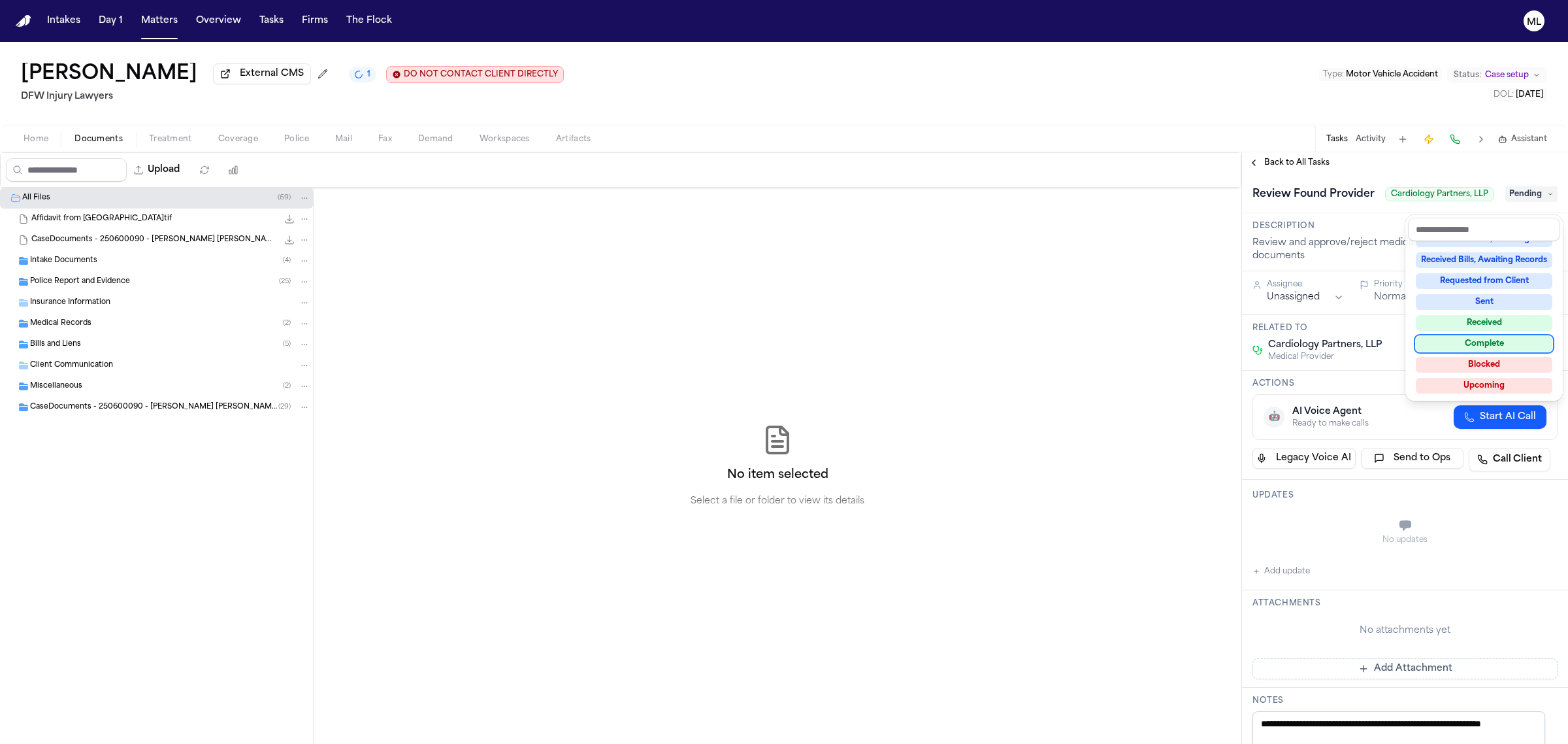
click at [1486, 340] on div "Complete" at bounding box center [1484, 344] width 136 height 15
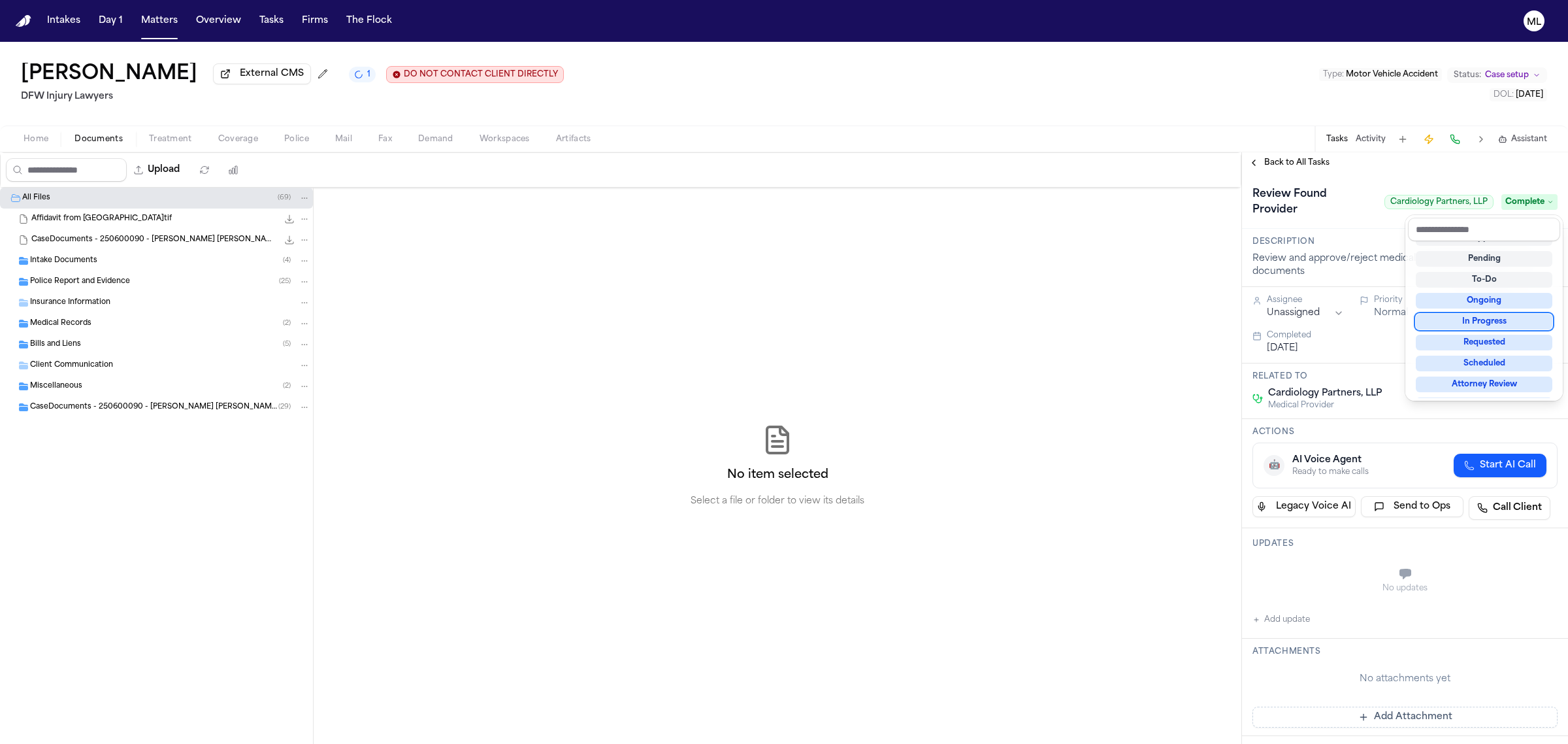
click at [1295, 159] on div "**********" at bounding box center [1405, 448] width 326 height 591
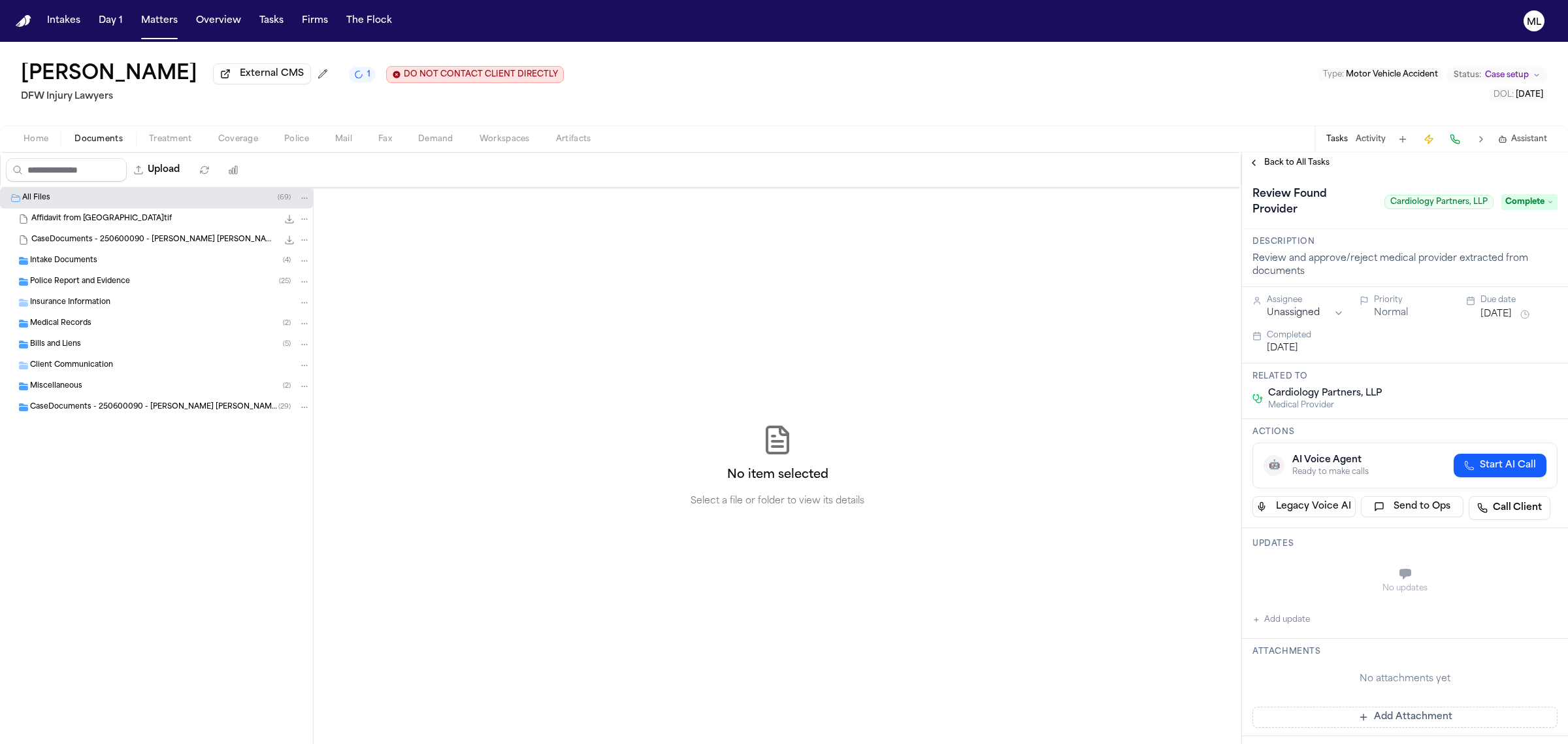
click at [1295, 159] on span "Back to All Tasks" at bounding box center [1297, 162] width 65 height 10
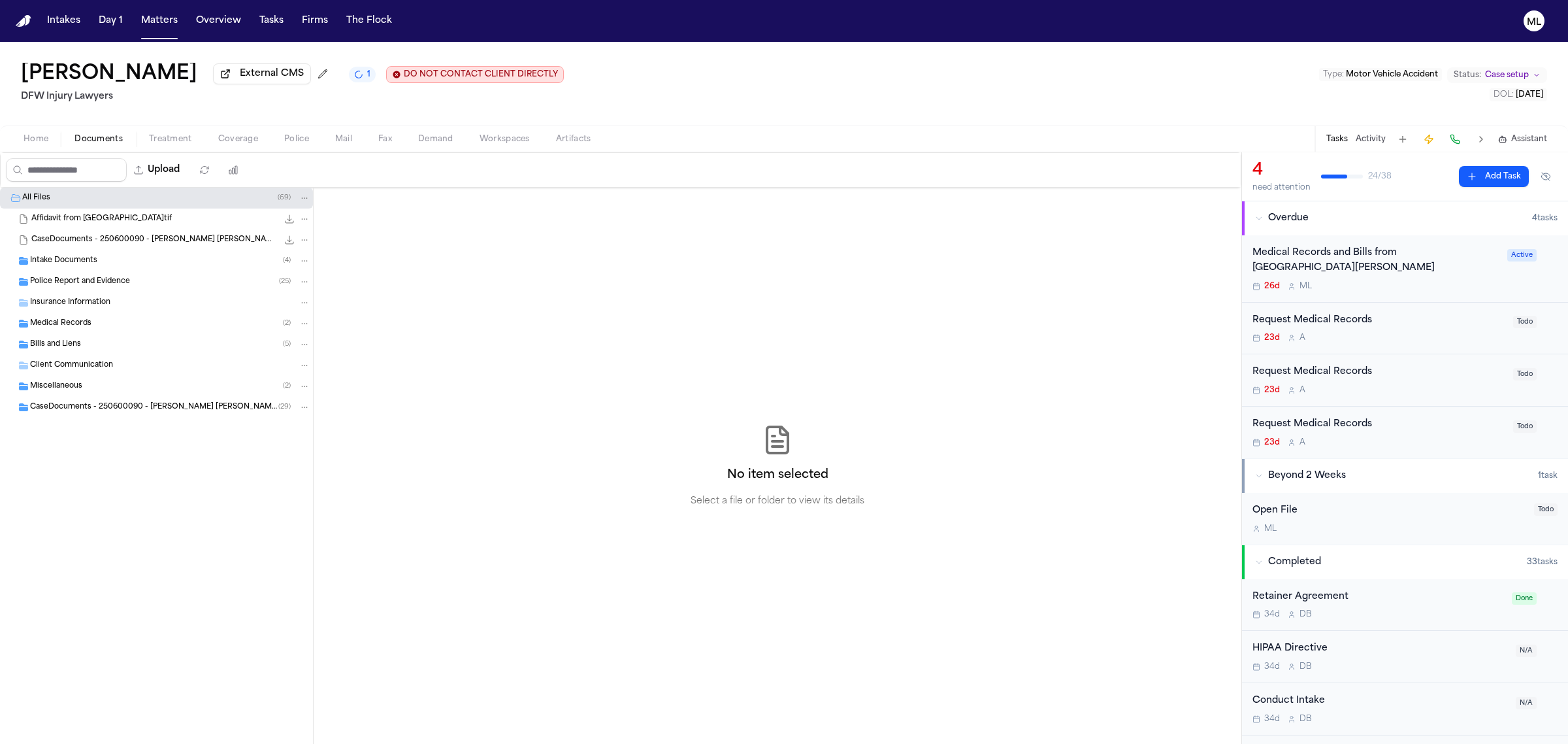
click at [1420, 331] on div "Request Medical Records 23d A" at bounding box center [1378, 328] width 253 height 31
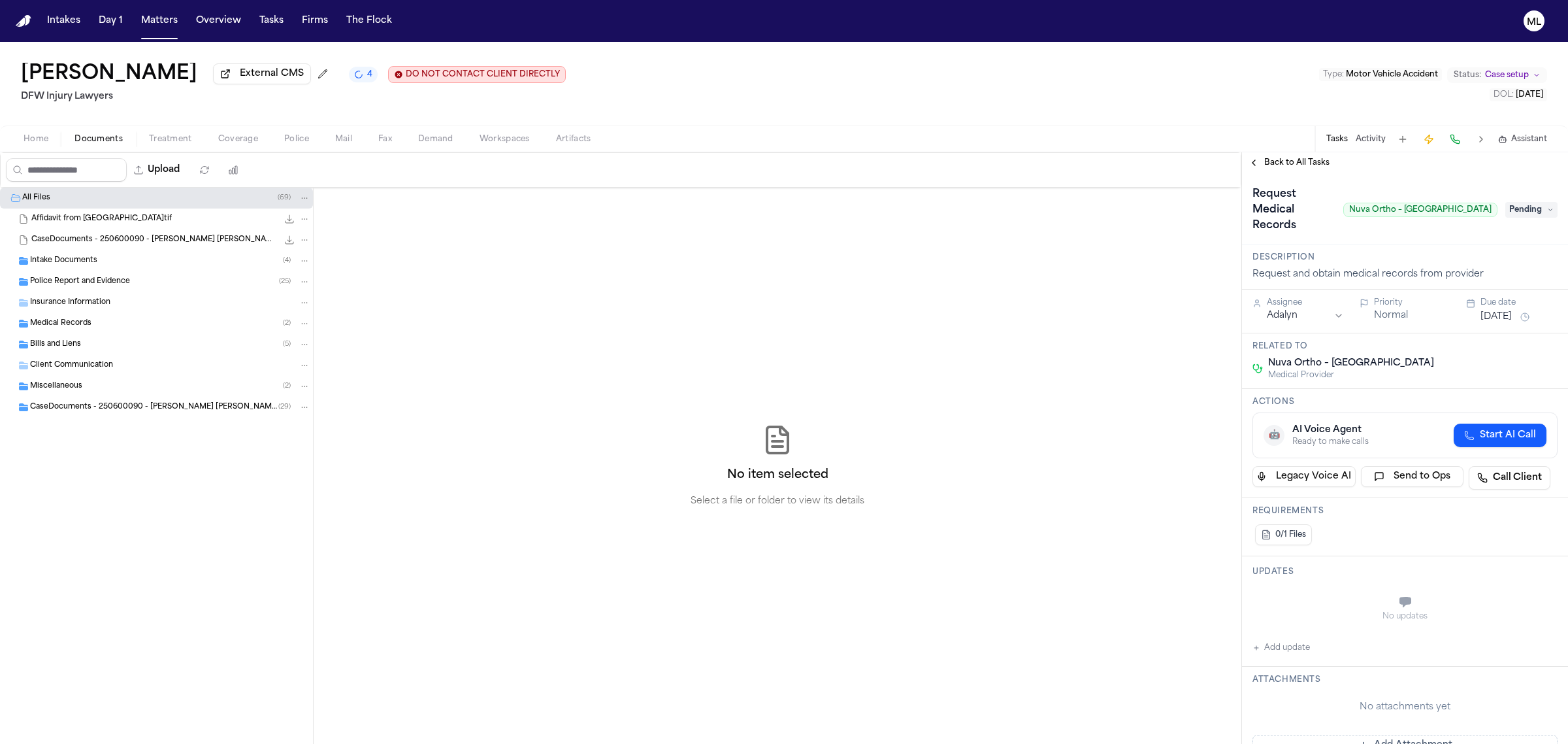
click at [1505, 202] on span "Pending" at bounding box center [1531, 210] width 52 height 15
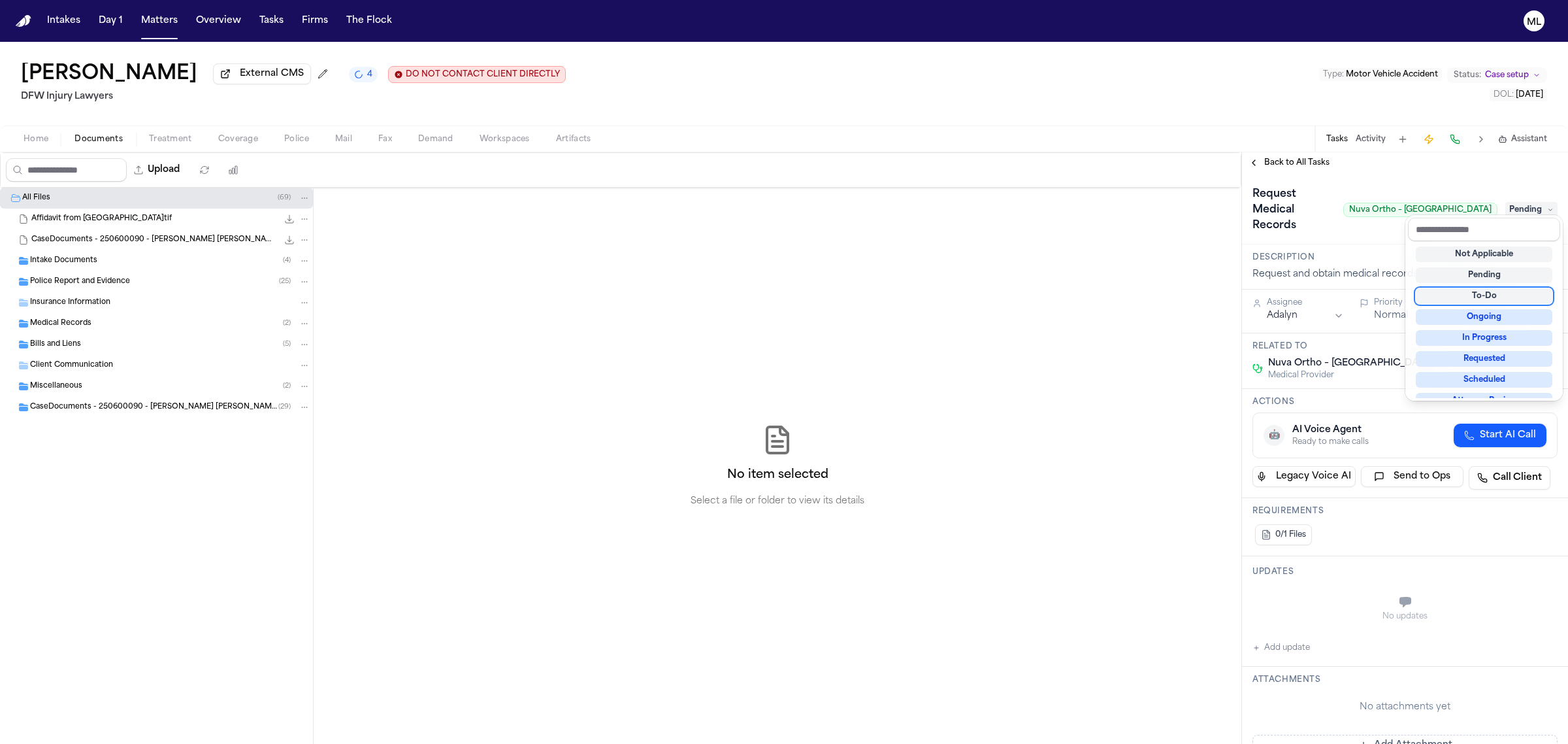
click at [1494, 291] on div "To-Do" at bounding box center [1484, 296] width 136 height 15
click at [1330, 216] on div "Request Medical Records Nuva Ortho – [GEOGRAPHIC_DATA] To-Do" at bounding box center [1405, 209] width 305 height 52
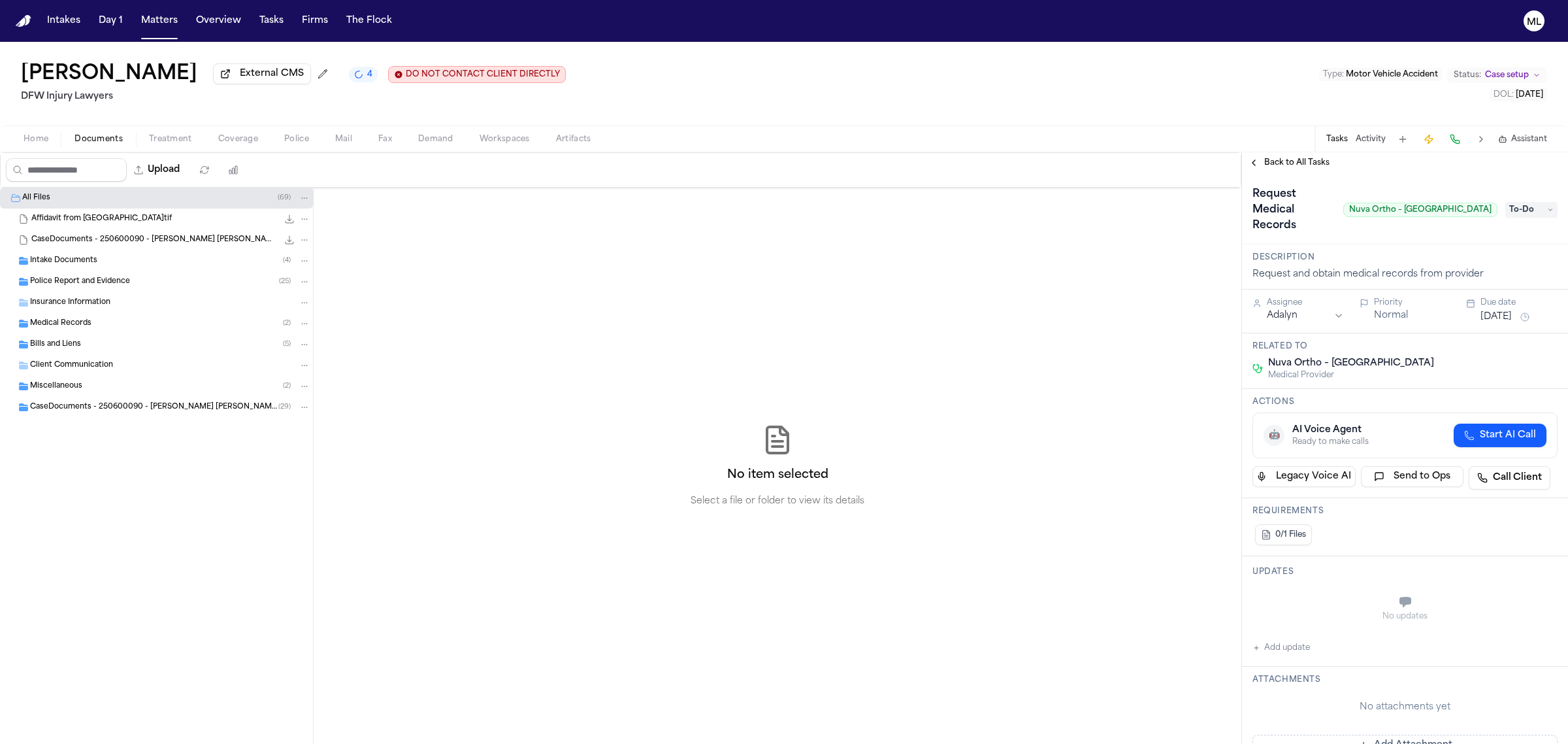
click at [1294, 158] on span "Back to All Tasks" at bounding box center [1297, 162] width 65 height 10
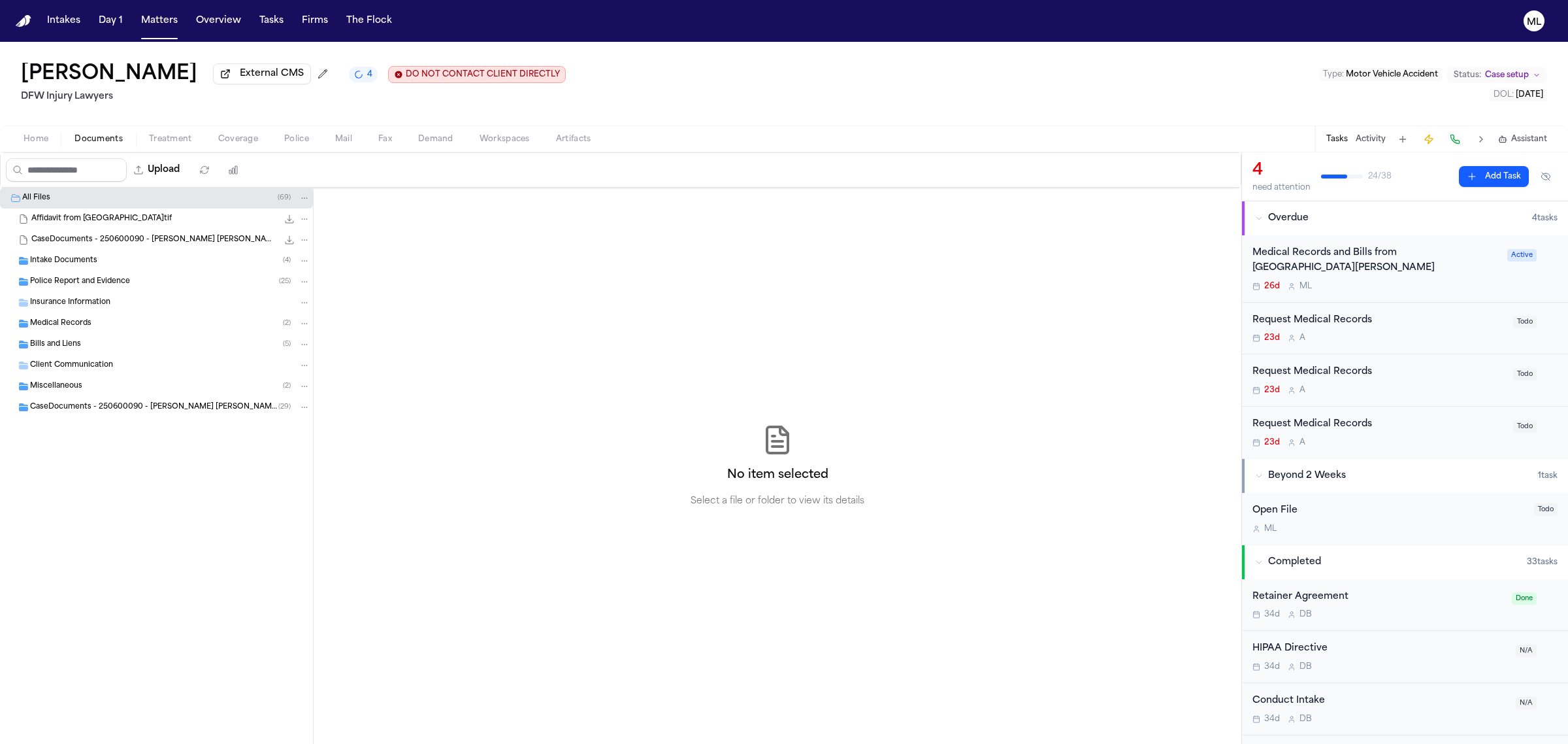
click at [1432, 380] on div "Request Medical Records 23d A" at bounding box center [1378, 380] width 253 height 31
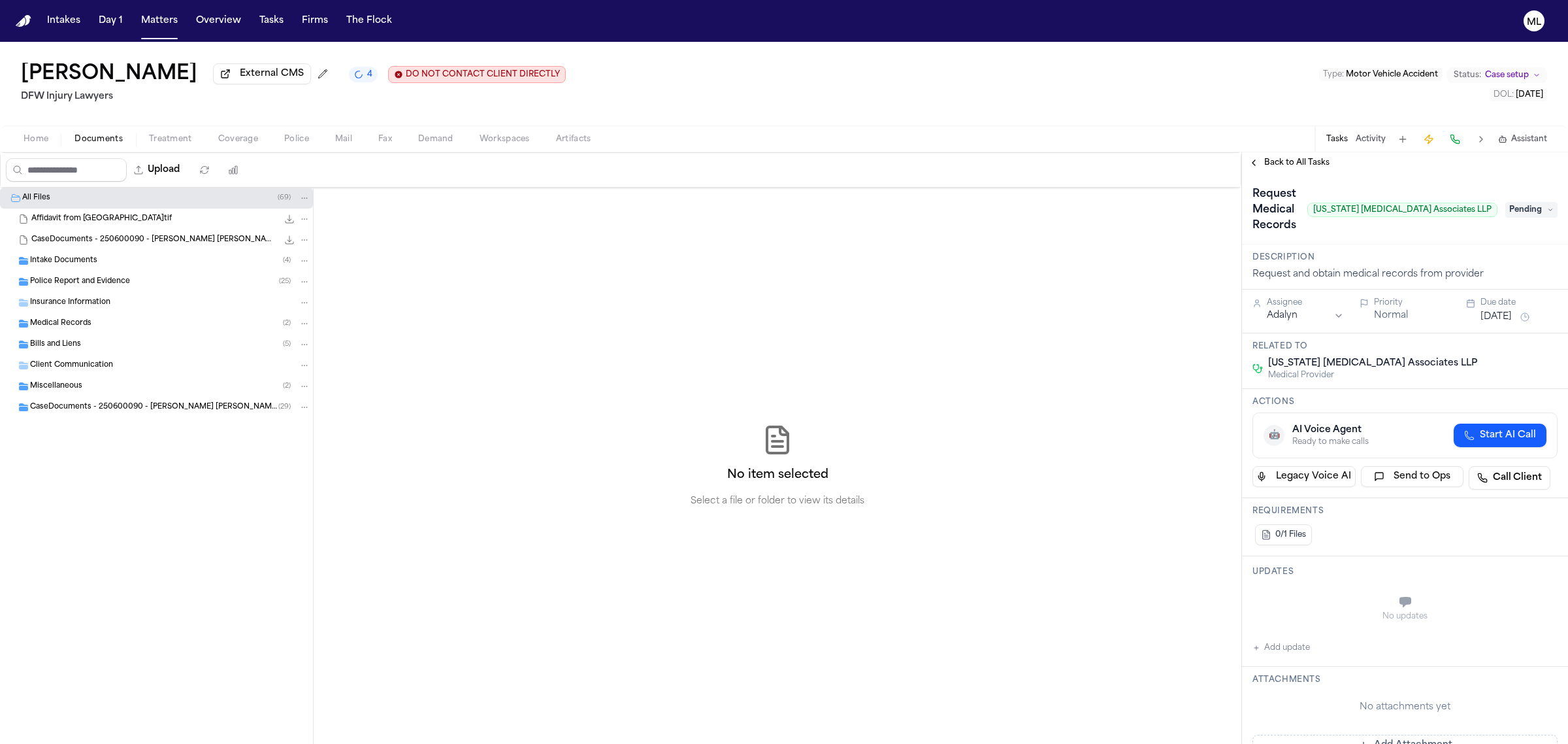
click at [1506, 210] on span "Pending" at bounding box center [1531, 210] width 52 height 15
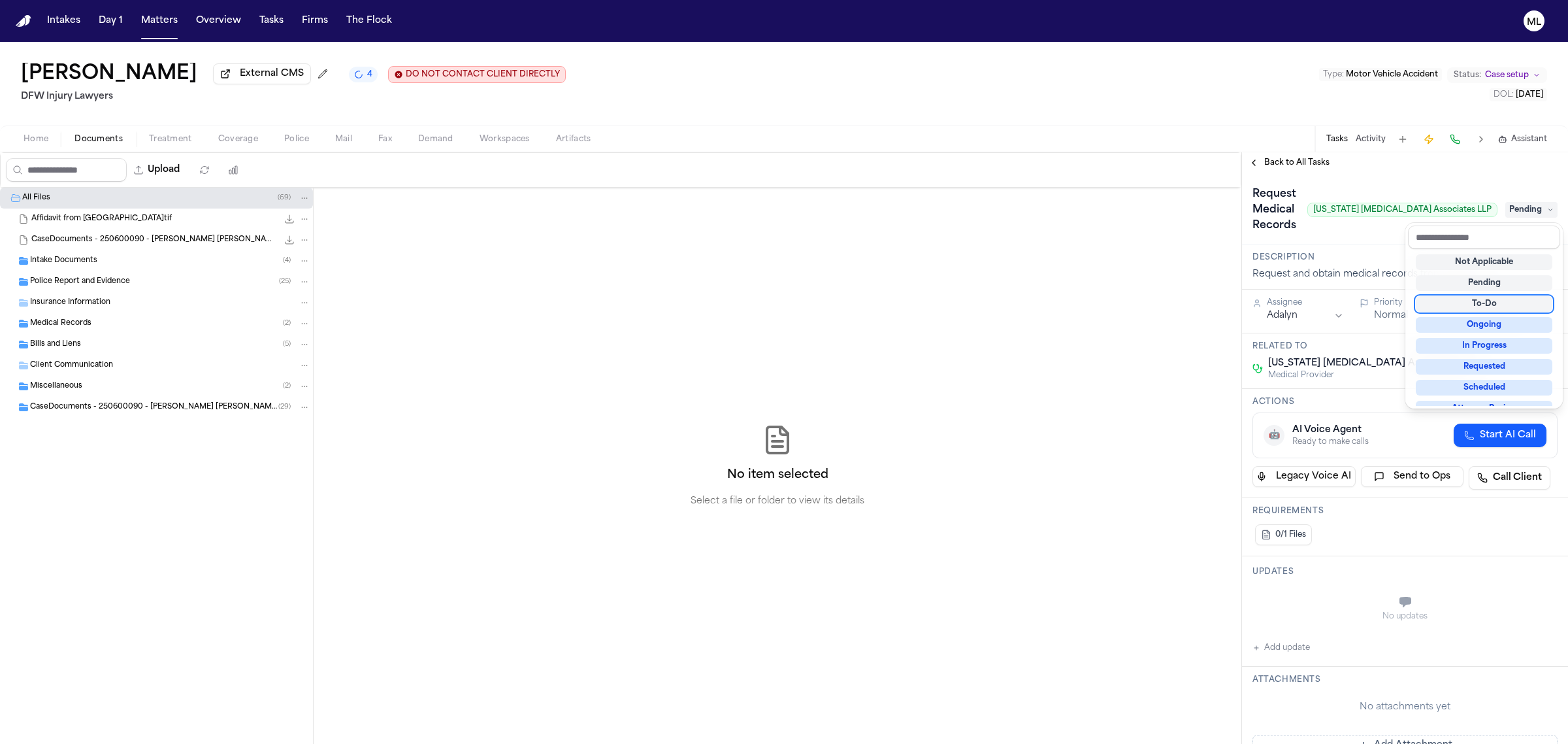
click at [1475, 302] on div "To-Do" at bounding box center [1484, 304] width 136 height 15
click at [1294, 158] on div "**********" at bounding box center [1405, 448] width 326 height 591
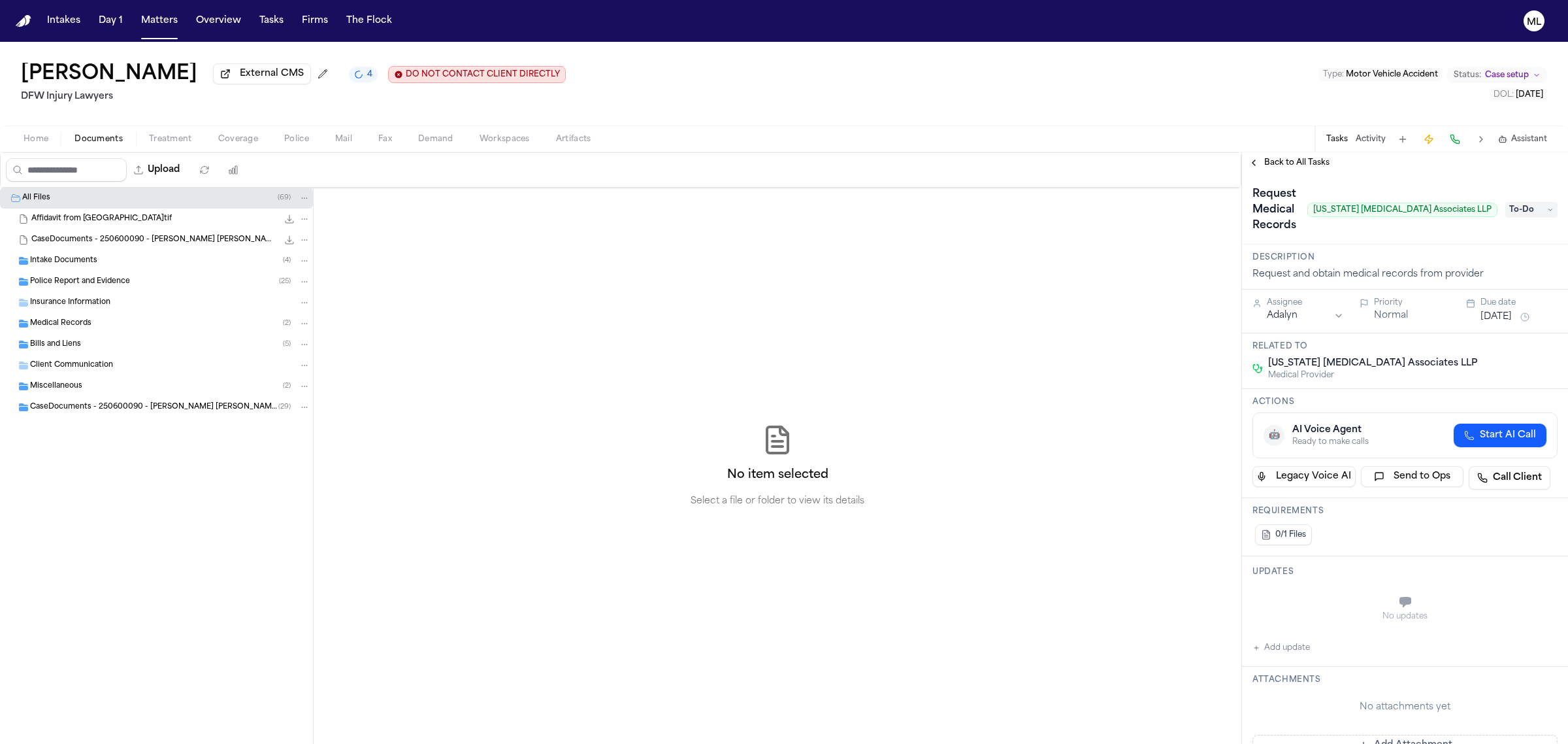
click at [1294, 158] on span "Back to All Tasks" at bounding box center [1297, 162] width 65 height 10
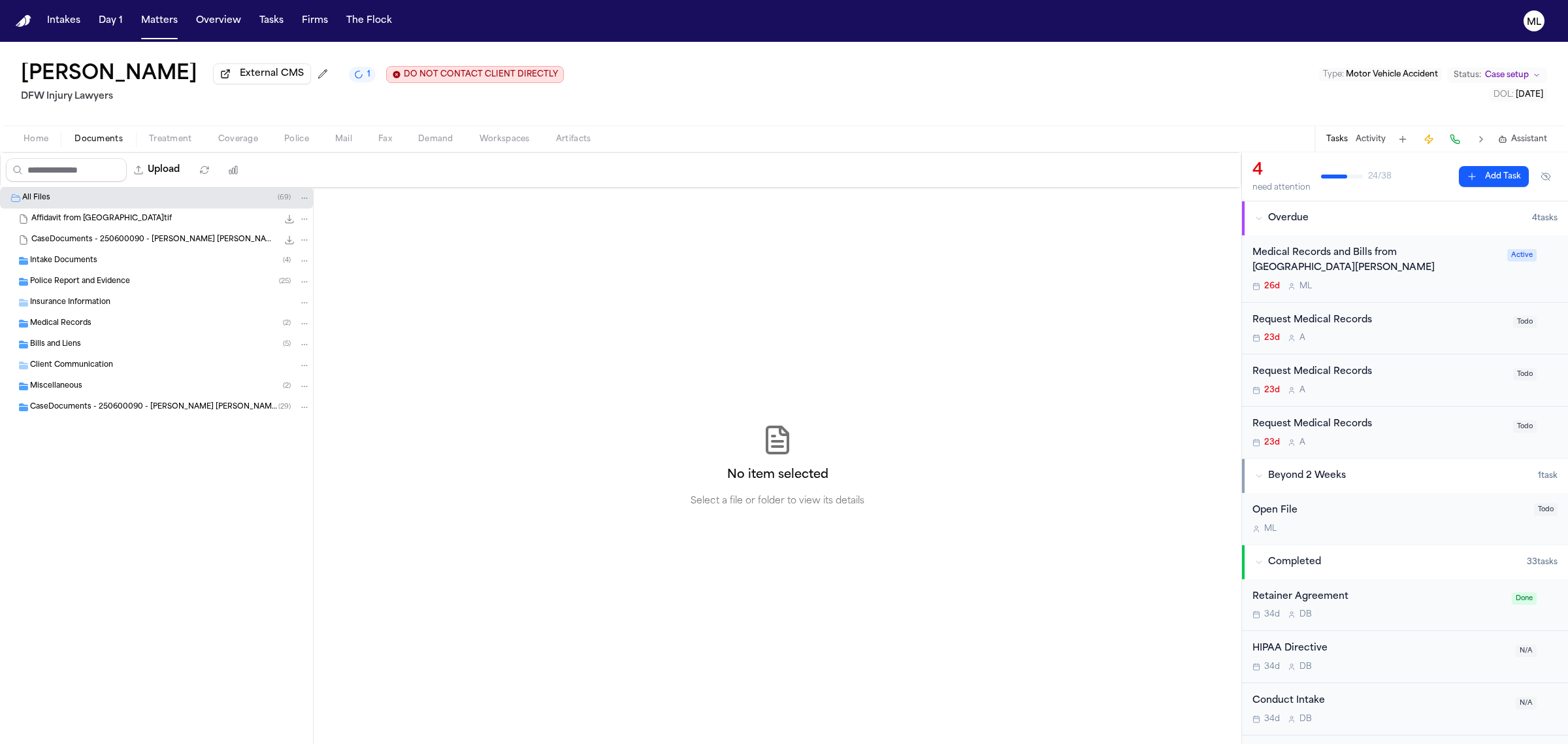
click at [1422, 419] on div "Request Medical Records" at bounding box center [1378, 424] width 253 height 15
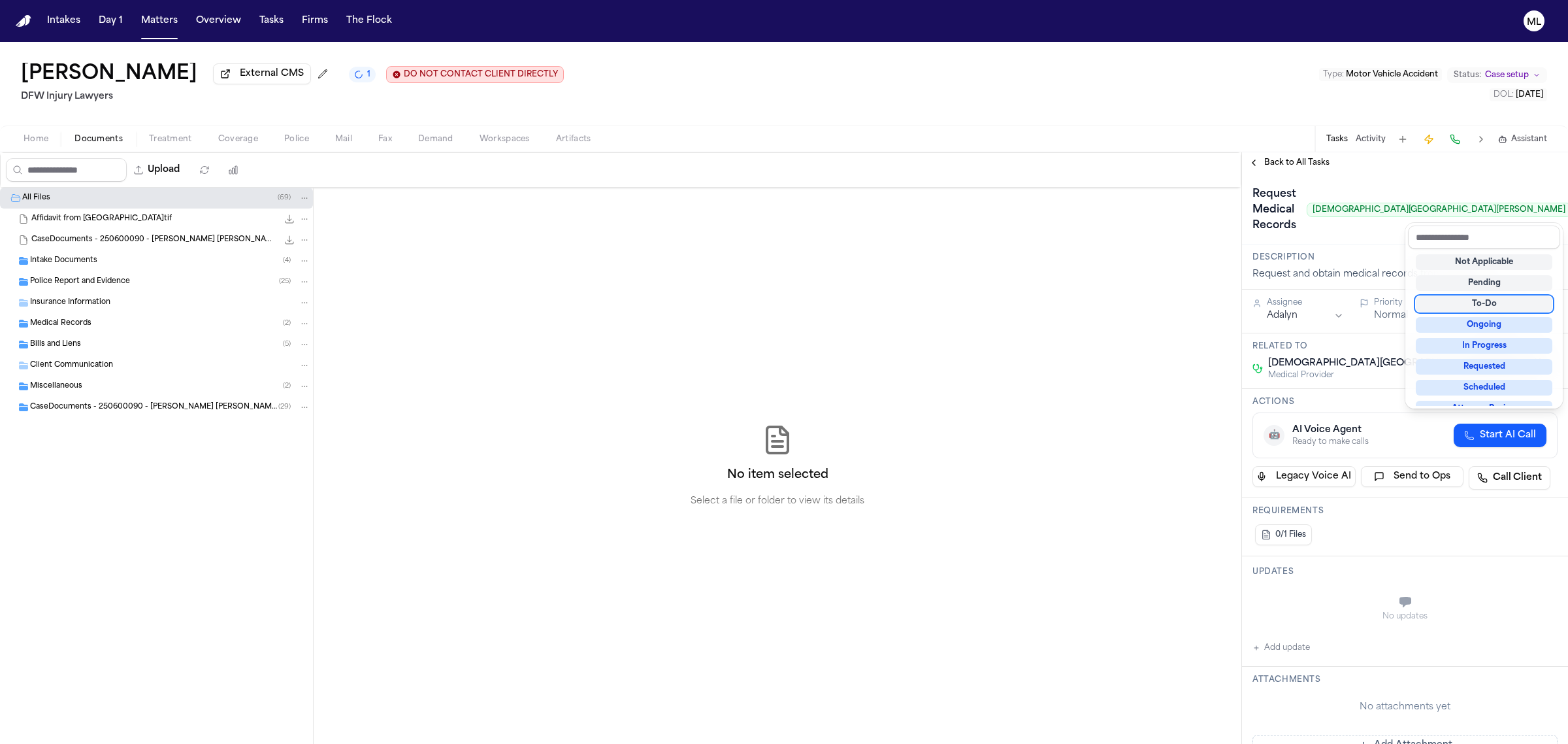
scroll to position [203, 0]
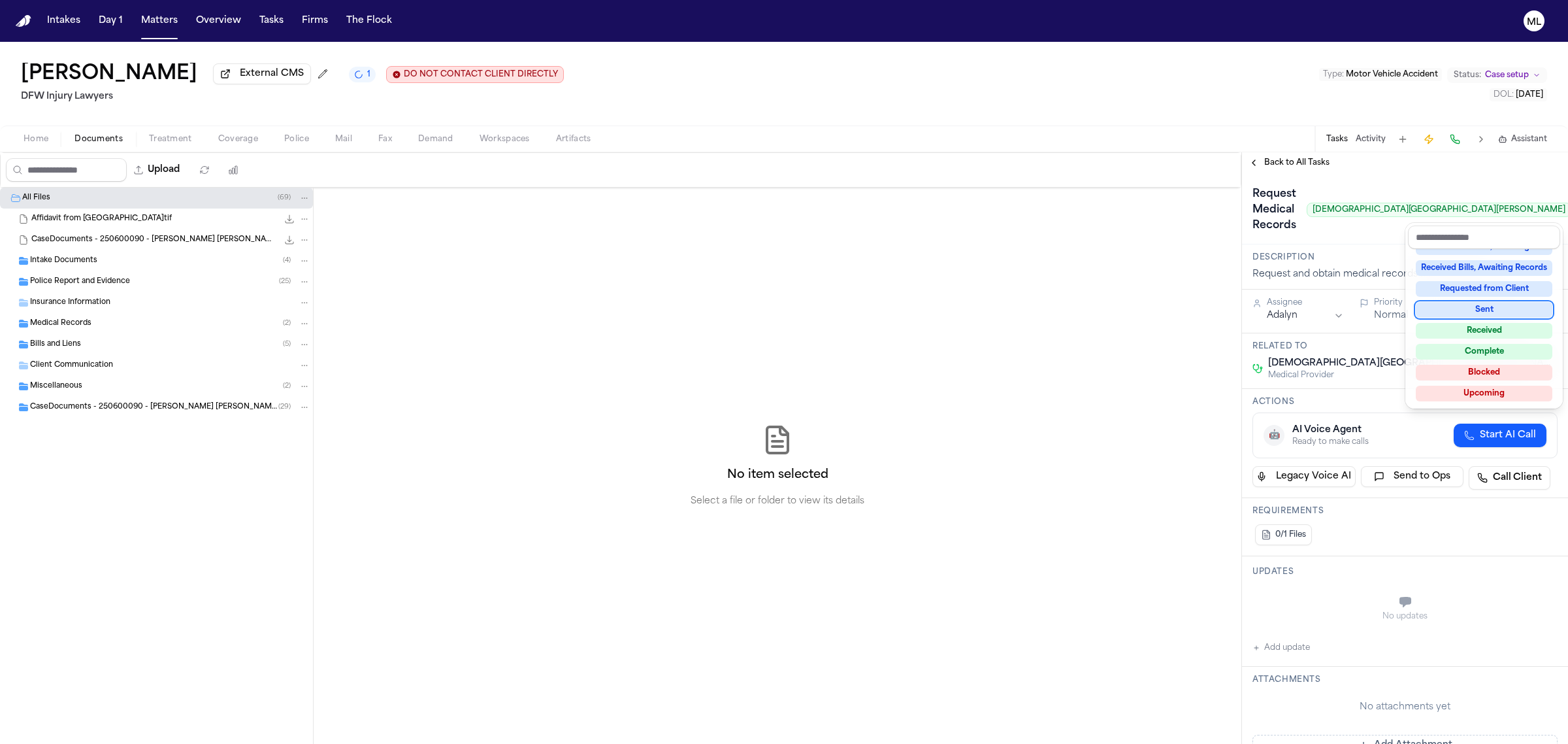
click at [1380, 167] on div "**********" at bounding box center [1405, 448] width 326 height 591
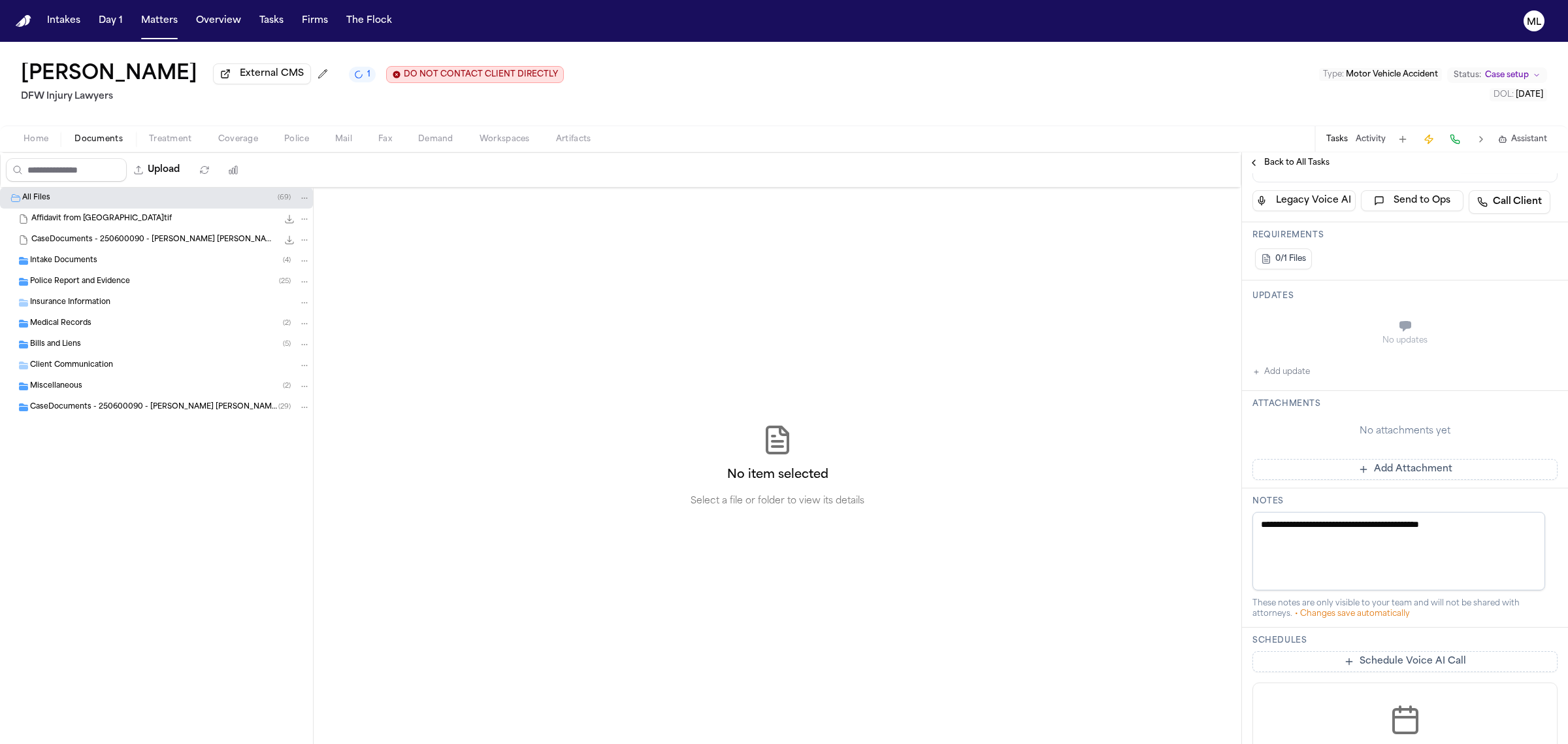
scroll to position [419, 0]
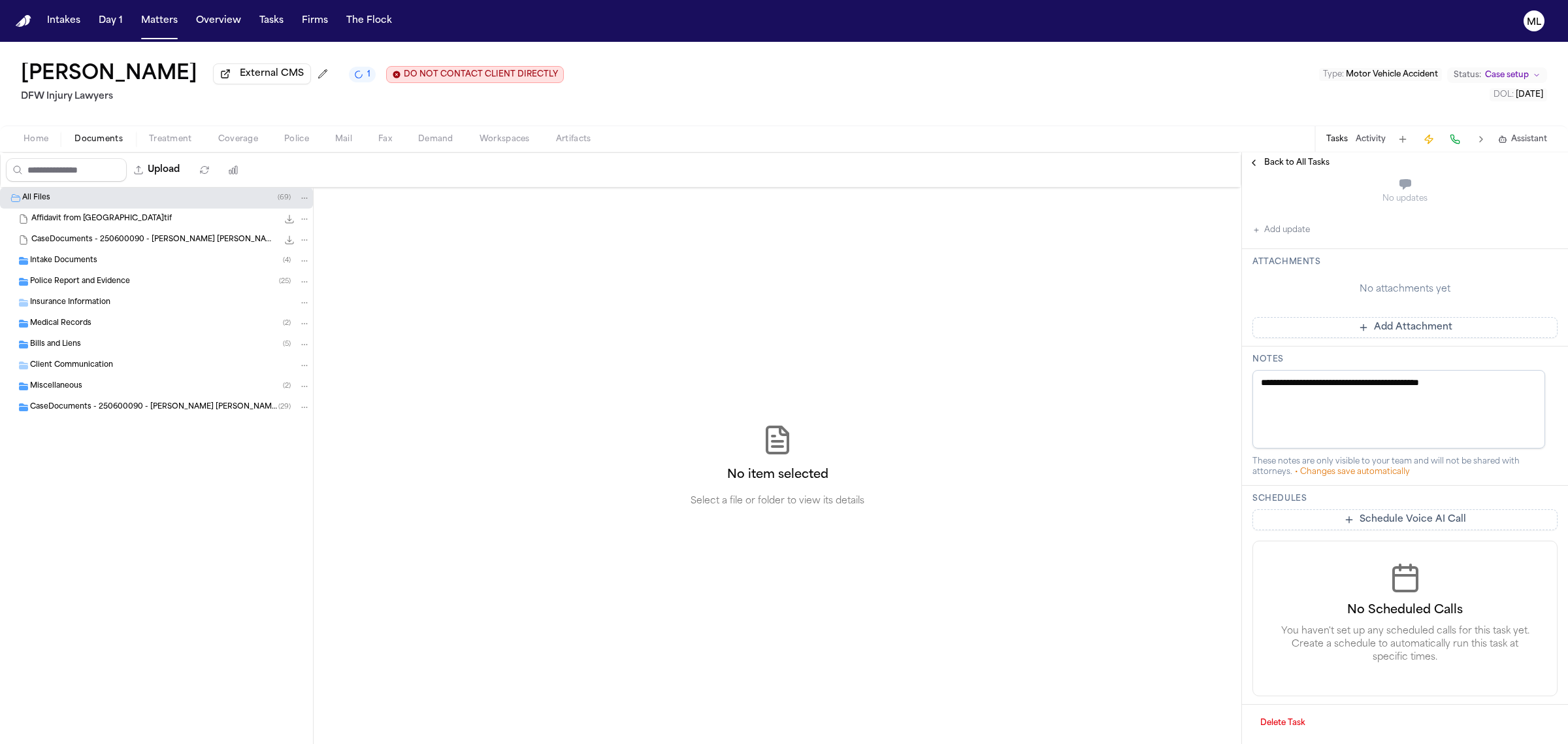
click at [1278, 724] on button "Delete Task" at bounding box center [1283, 723] width 61 height 21
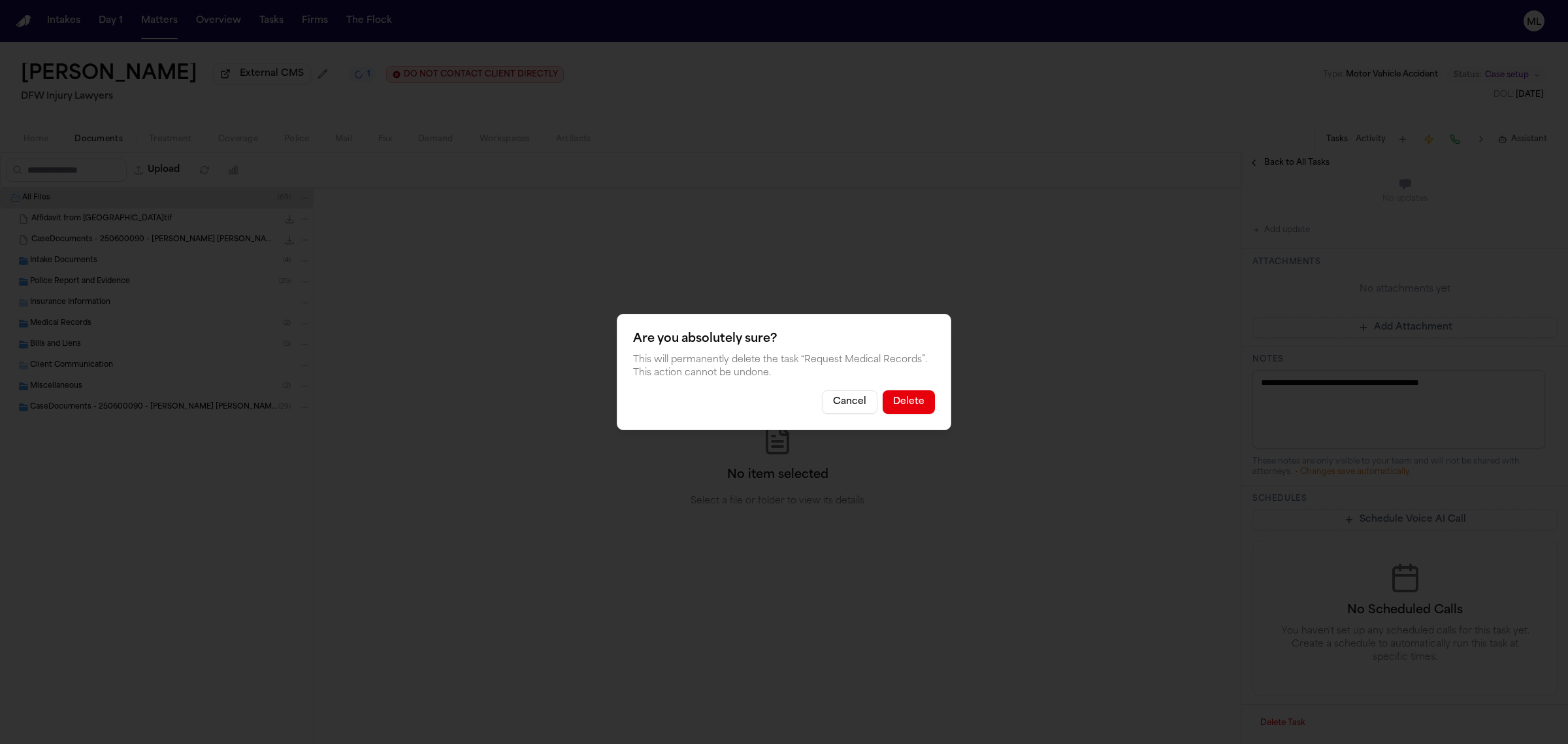
click at [915, 400] on button "Delete" at bounding box center [909, 402] width 52 height 24
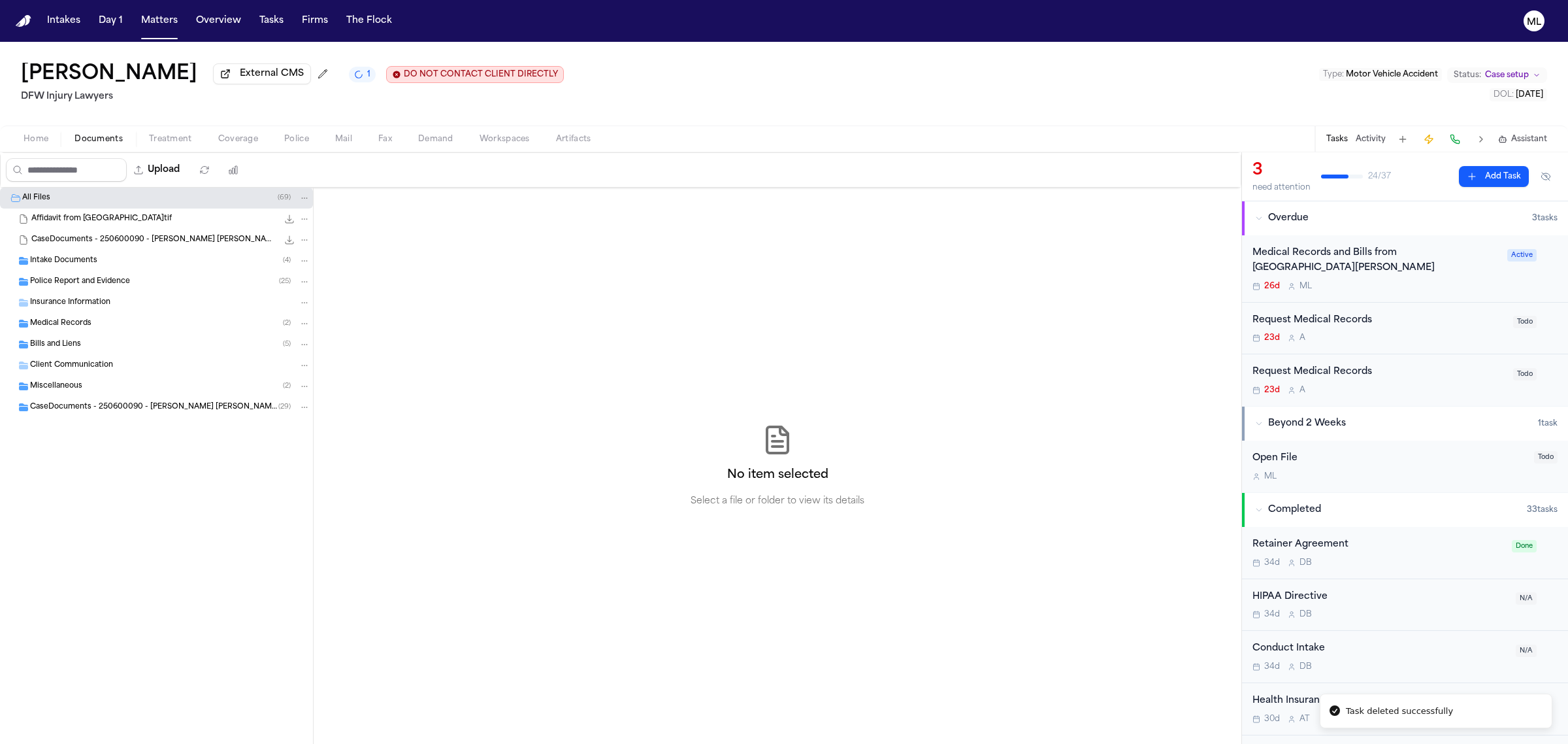
click at [1422, 327] on div "Request Medical Records" at bounding box center [1378, 320] width 253 height 15
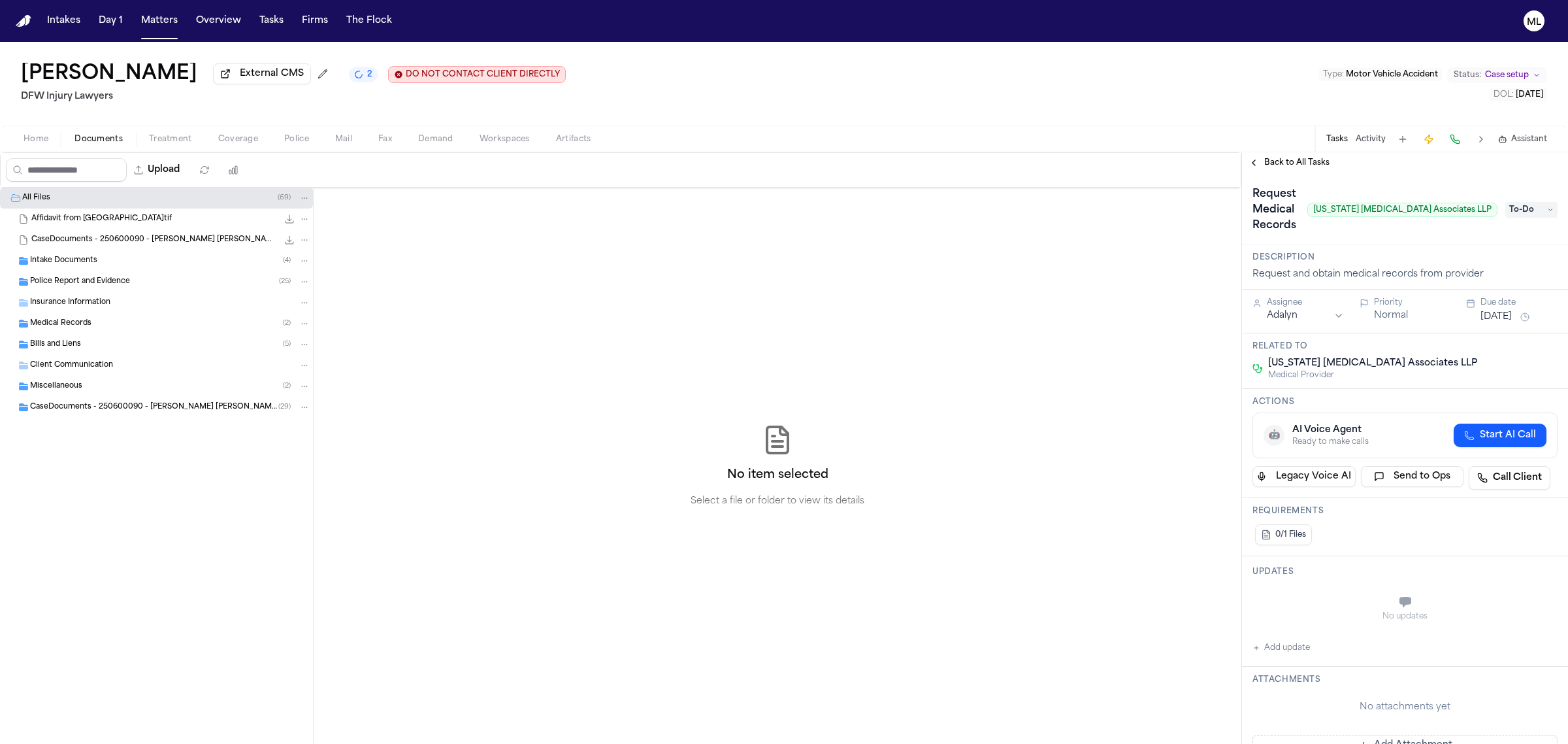
click at [1271, 163] on span "Back to All Tasks" at bounding box center [1297, 162] width 65 height 10
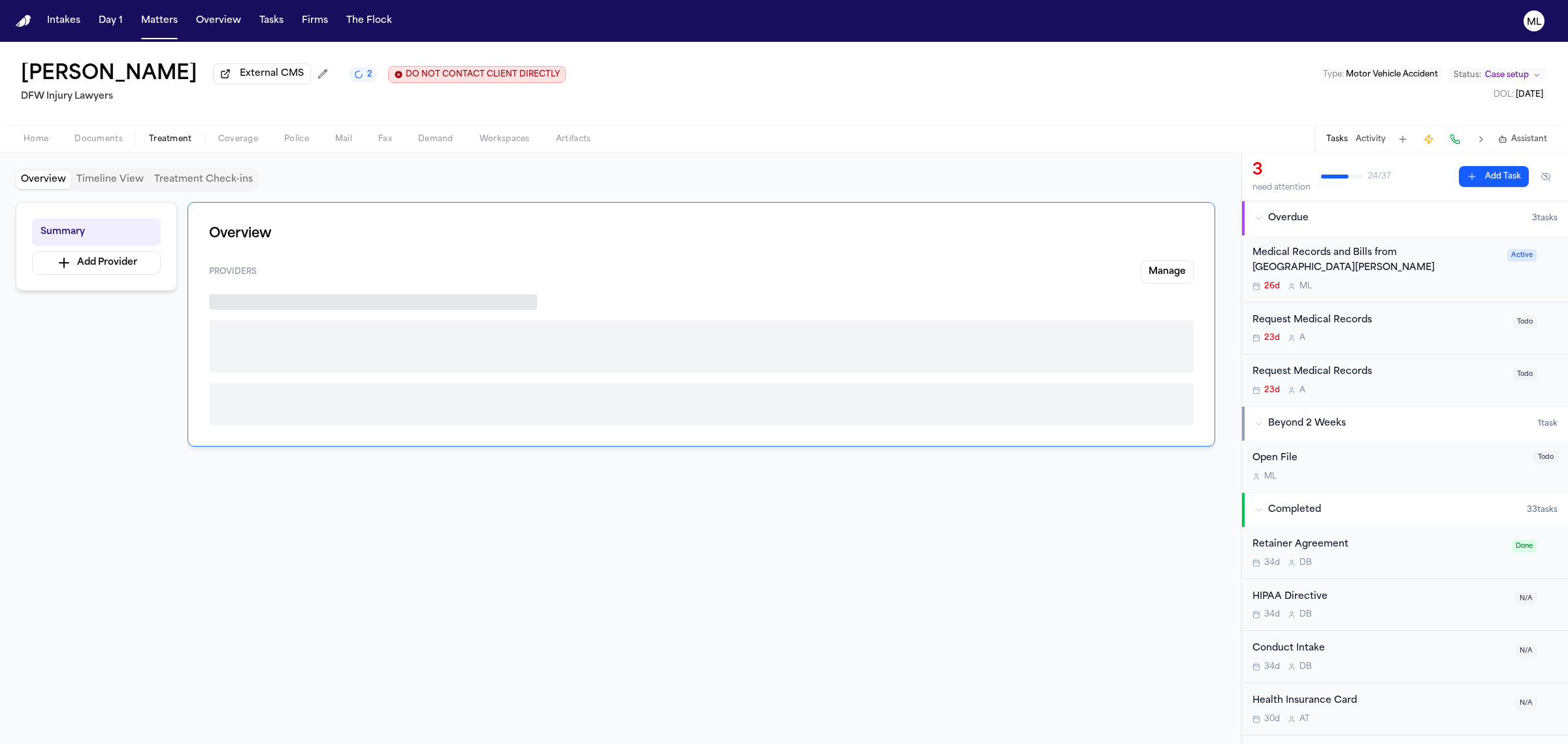
click at [171, 134] on span "Treatment" at bounding box center [171, 139] width 43 height 10
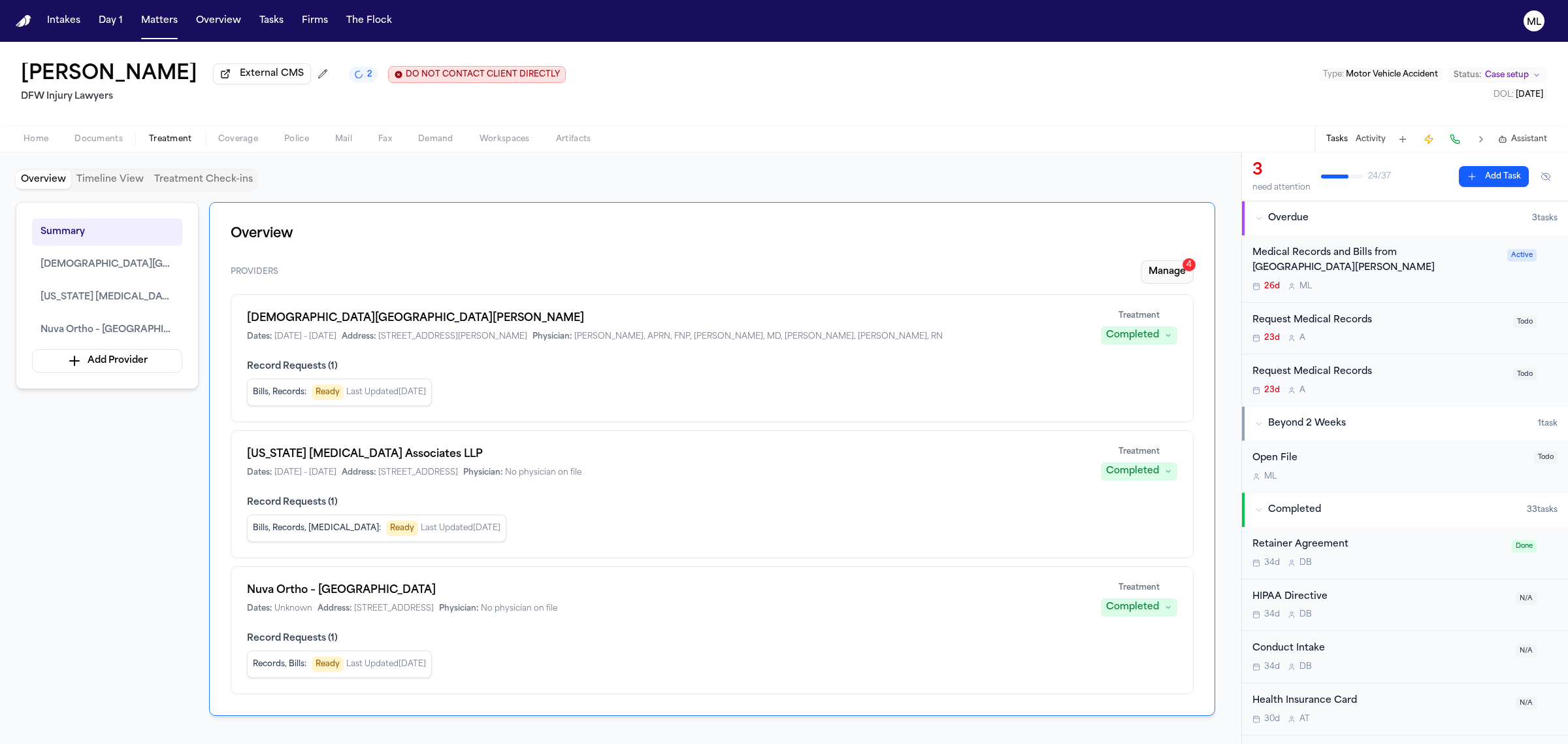
click at [1164, 272] on button "Manage 4" at bounding box center [1167, 272] width 53 height 24
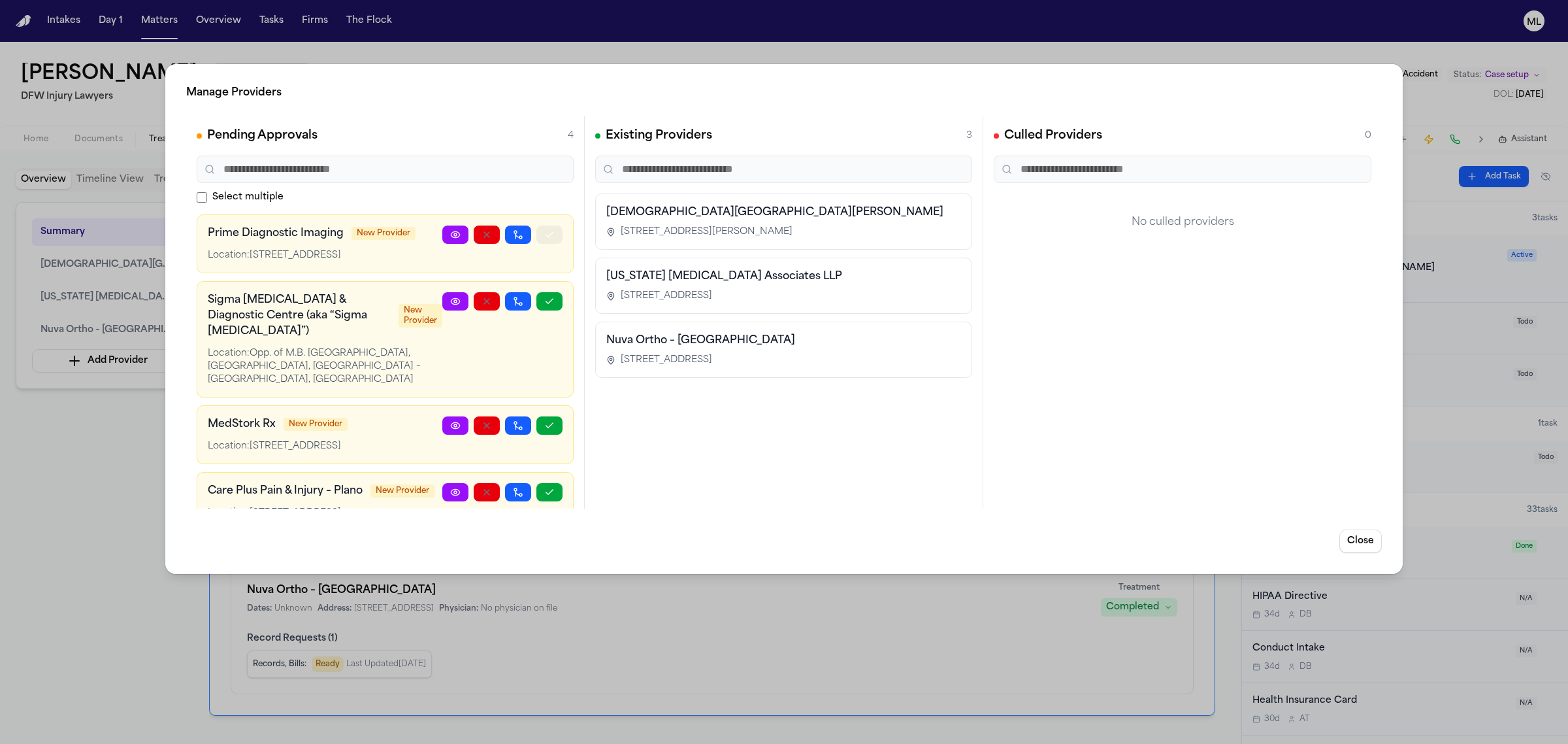
click at [542, 239] on button "button" at bounding box center [549, 234] width 26 height 18
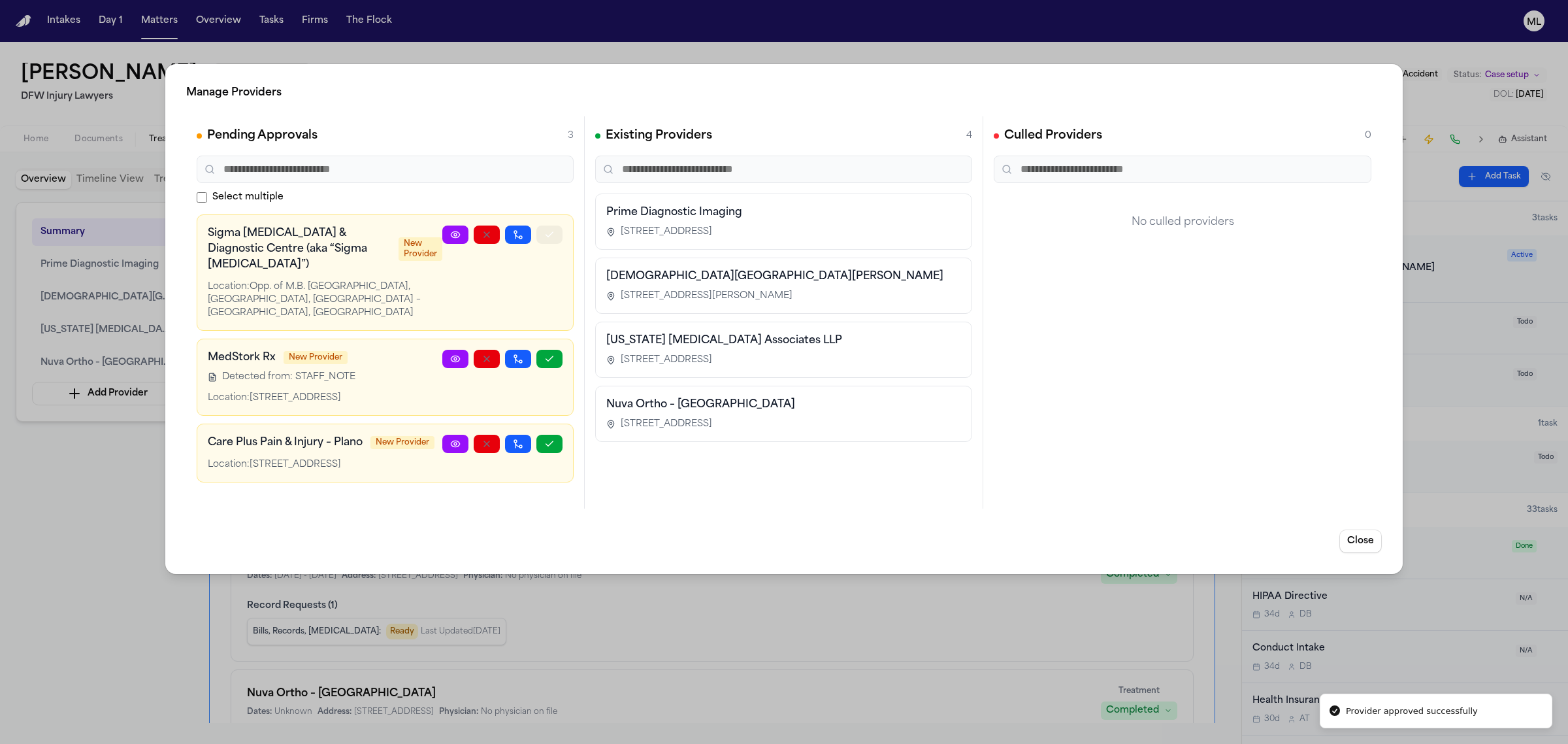
click at [542, 239] on button "button" at bounding box center [549, 234] width 26 height 18
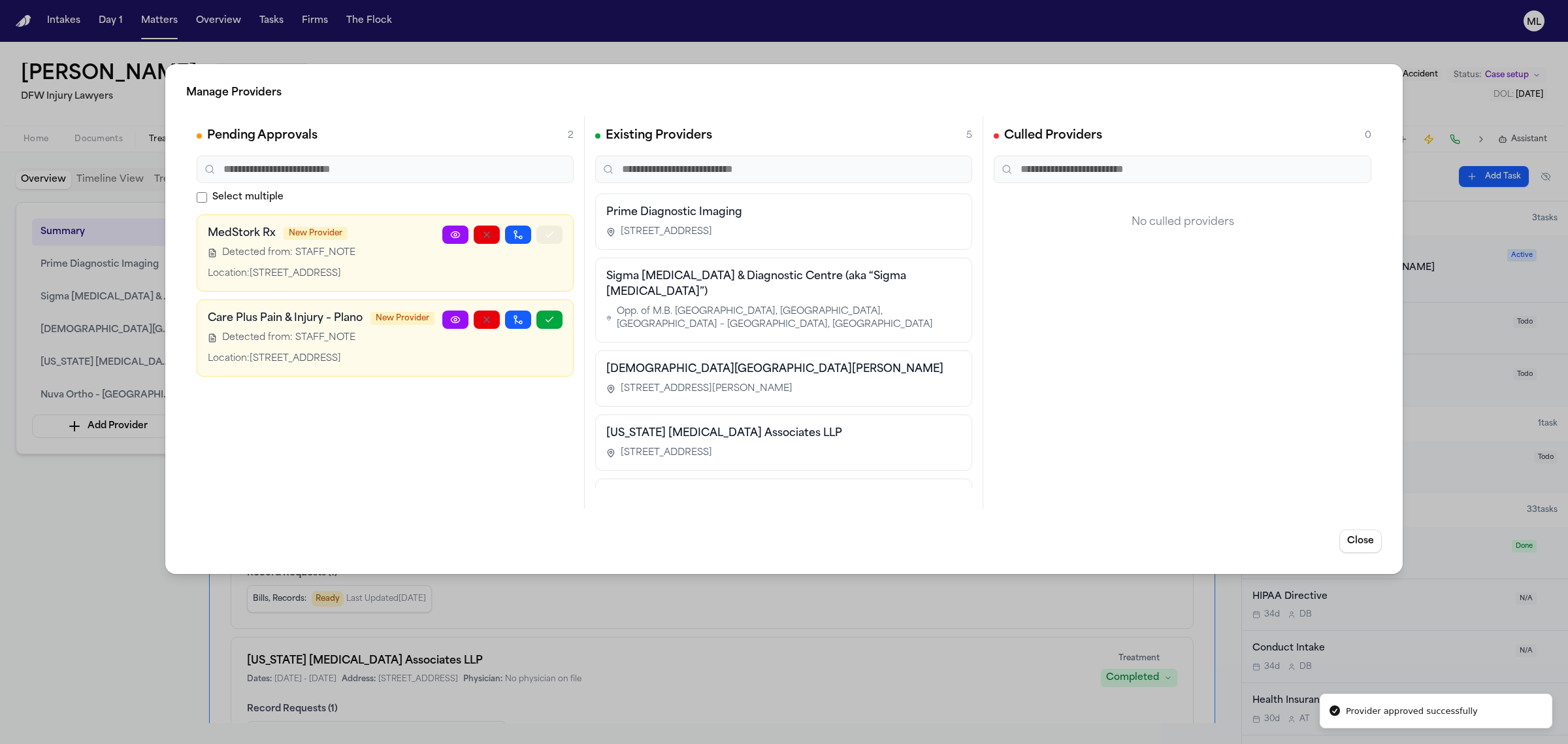
click at [542, 239] on button "button" at bounding box center [549, 234] width 26 height 18
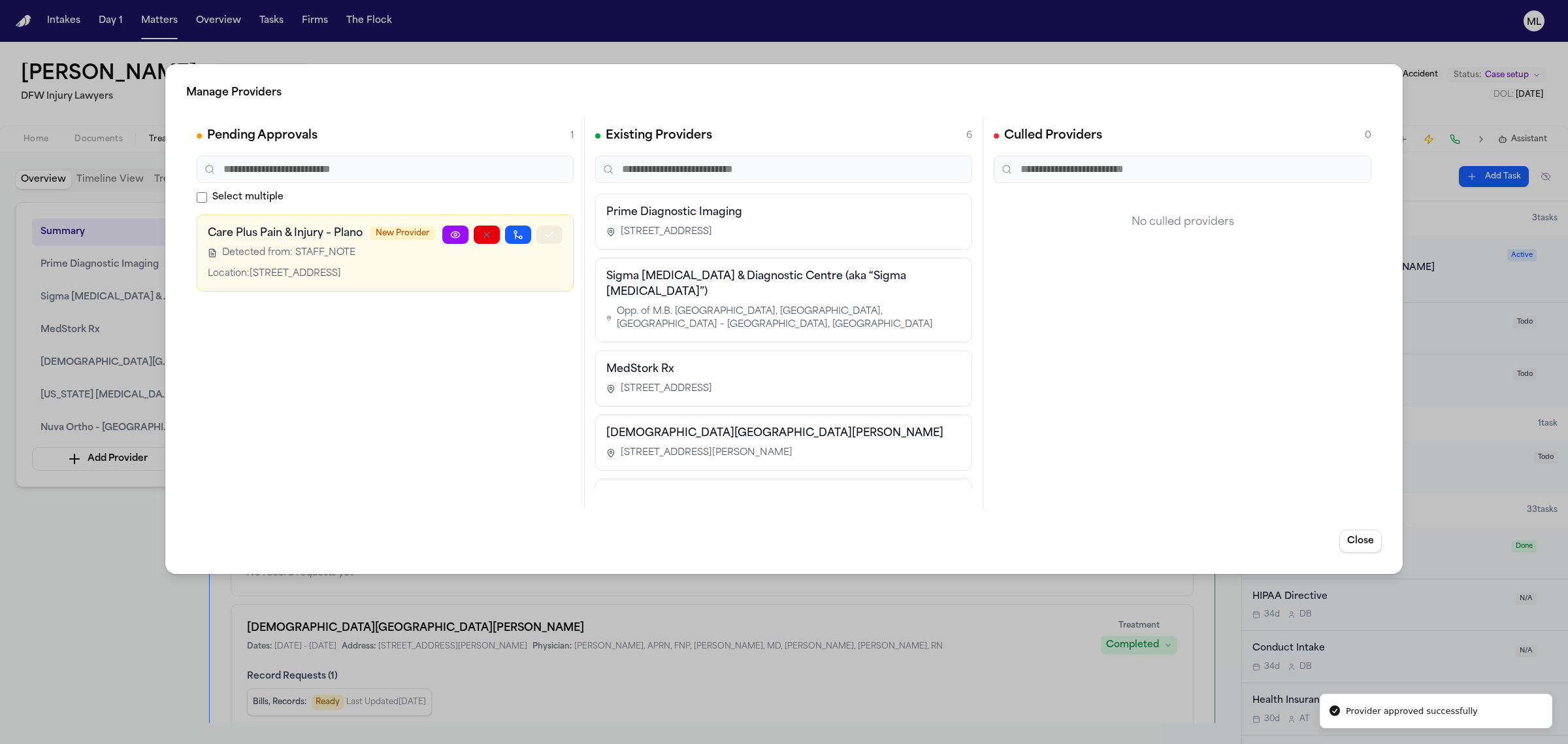
click at [542, 239] on button "button" at bounding box center [549, 234] width 26 height 18
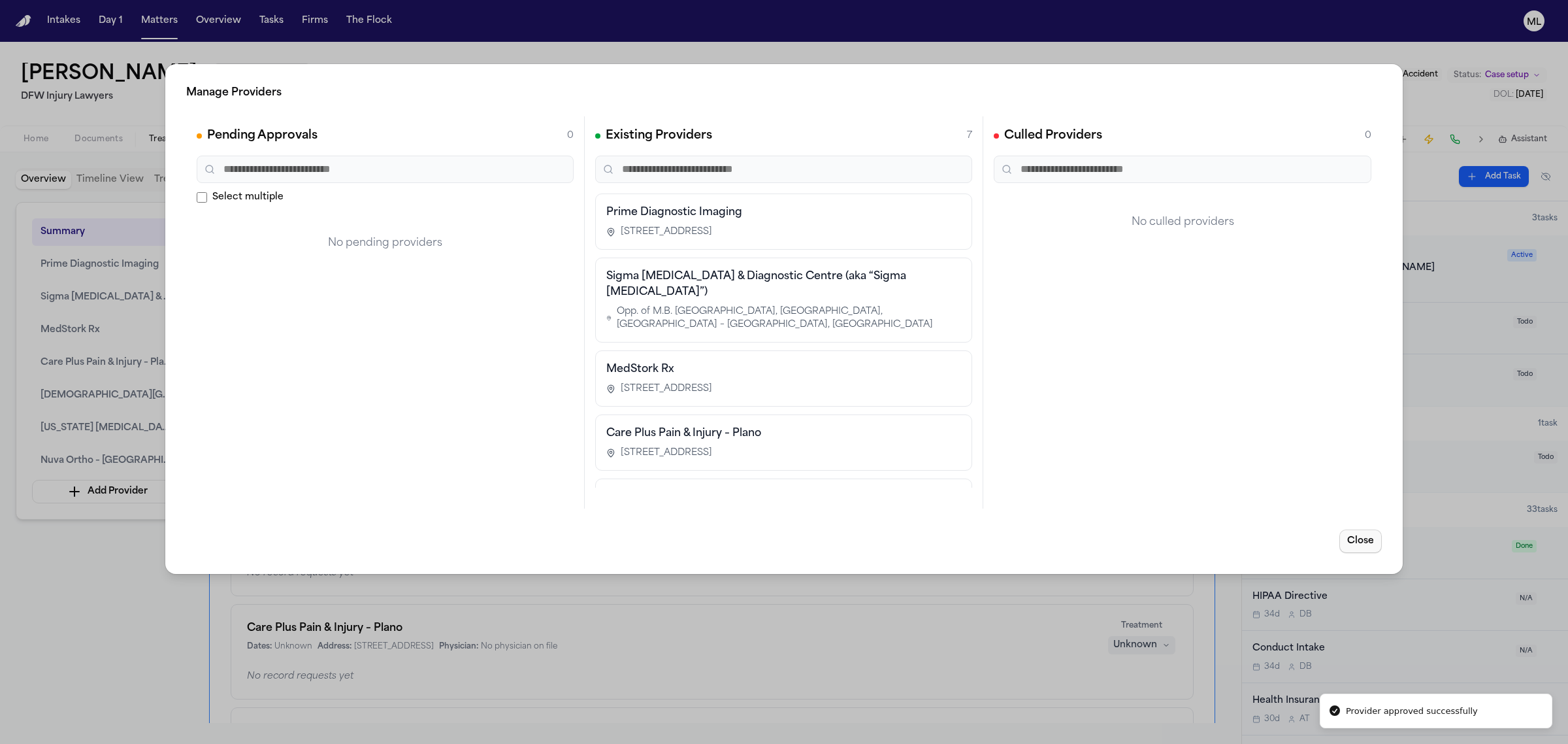
click at [1370, 541] on button "Close" at bounding box center [1360, 541] width 43 height 24
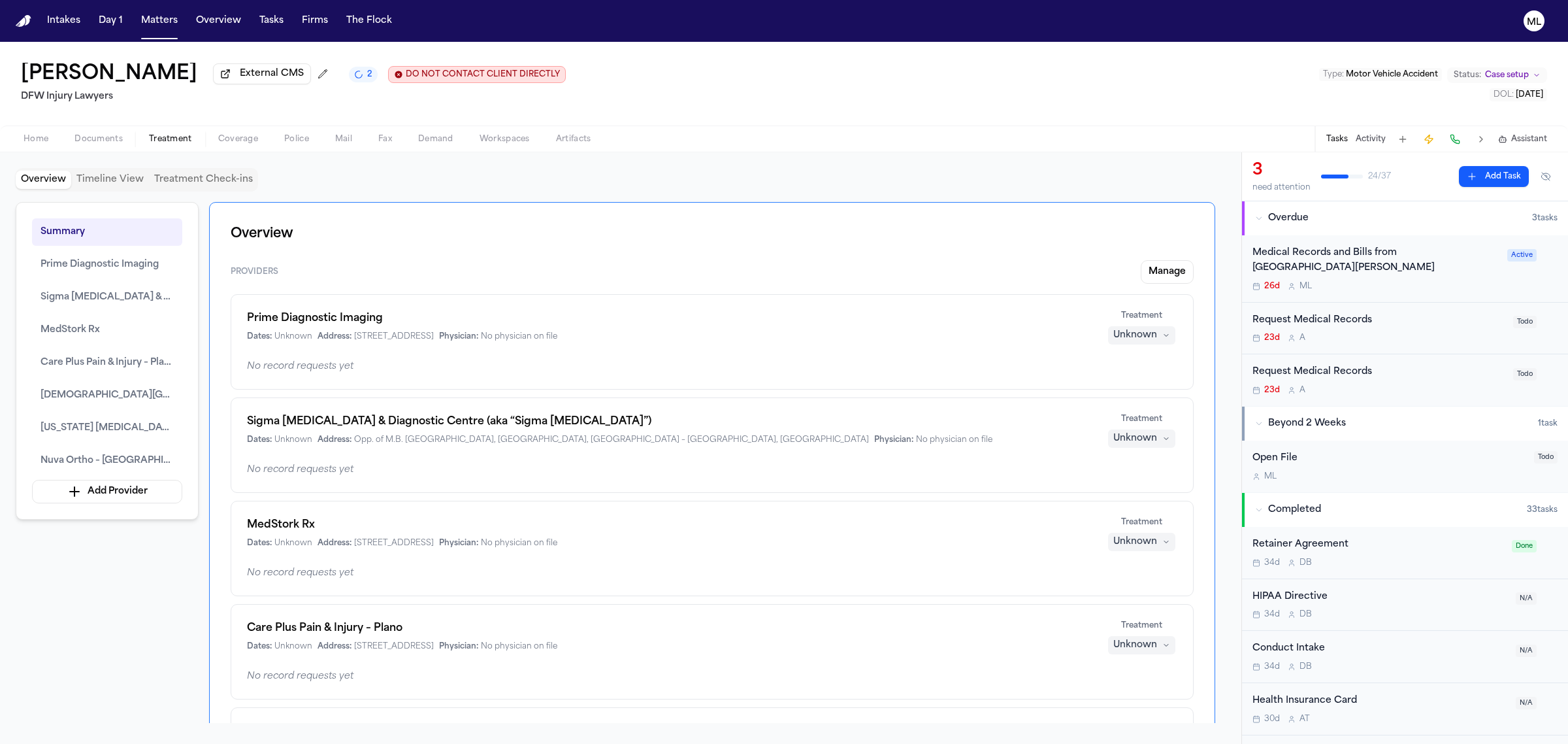
click at [1372, 143] on button "Activity" at bounding box center [1371, 139] width 30 height 10
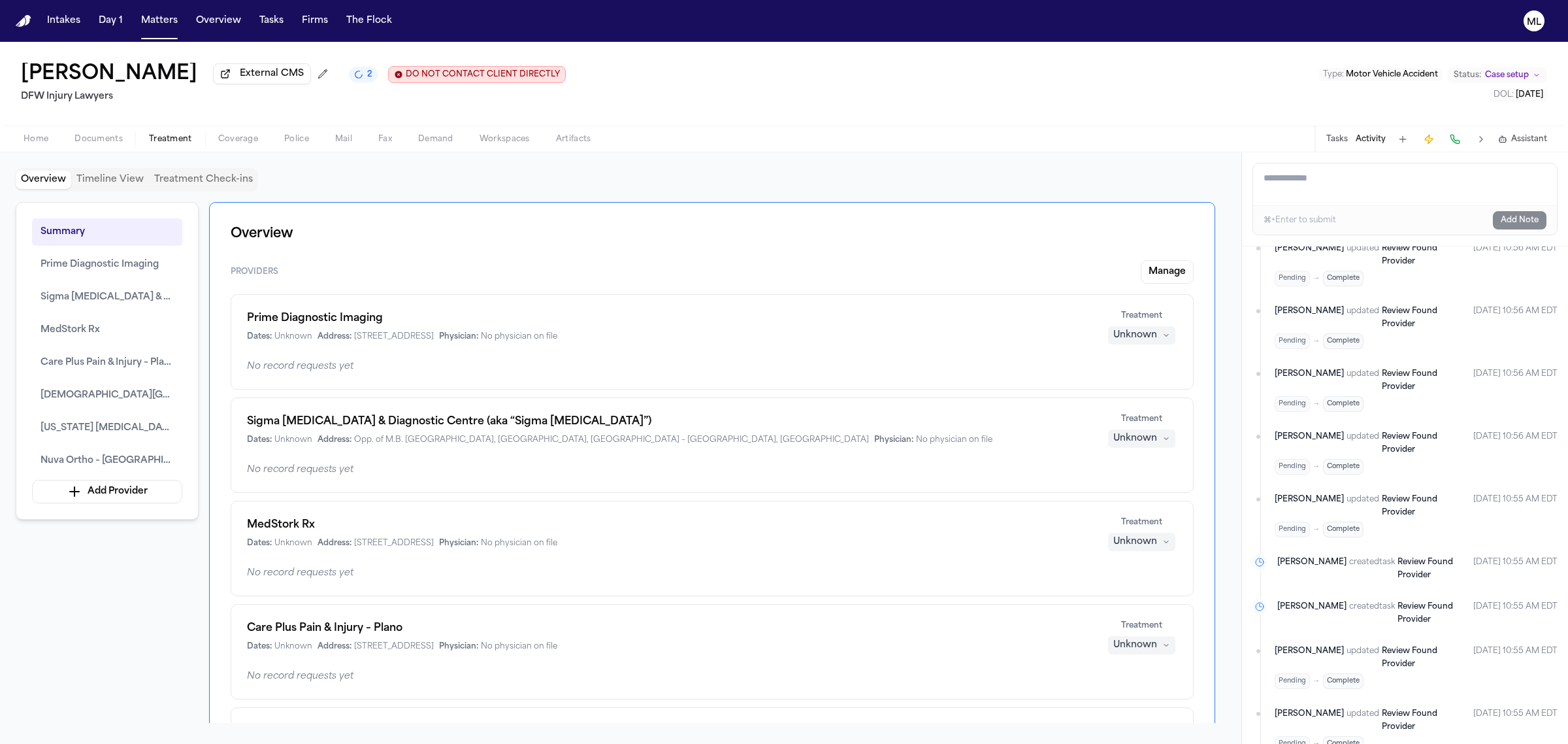
scroll to position [409, 0]
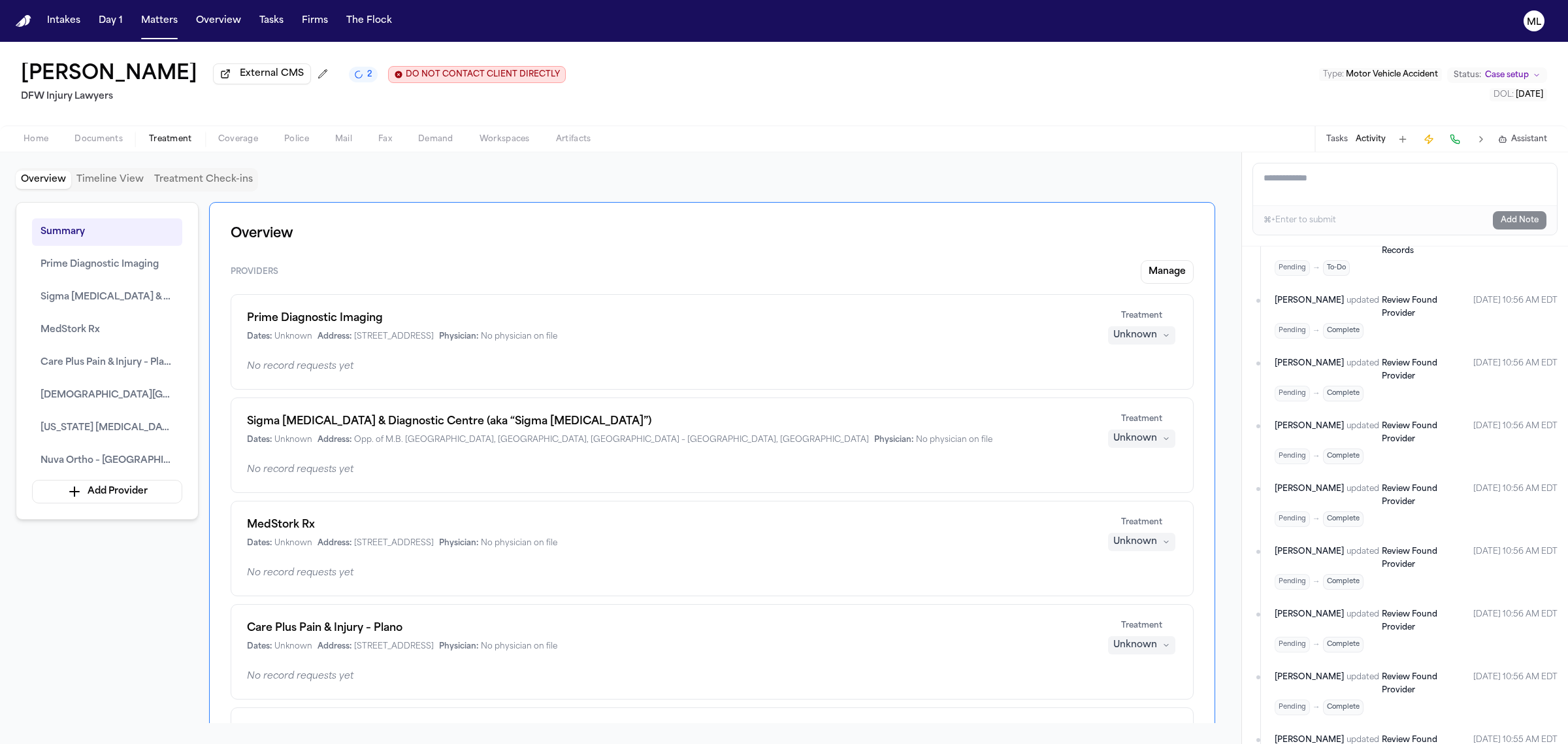
click at [700, 183] on div "Overview Timeline View Treatment Check-ins" at bounding box center [620, 180] width 1210 height 24
click at [113, 136] on span "Documents" at bounding box center [98, 139] width 48 height 10
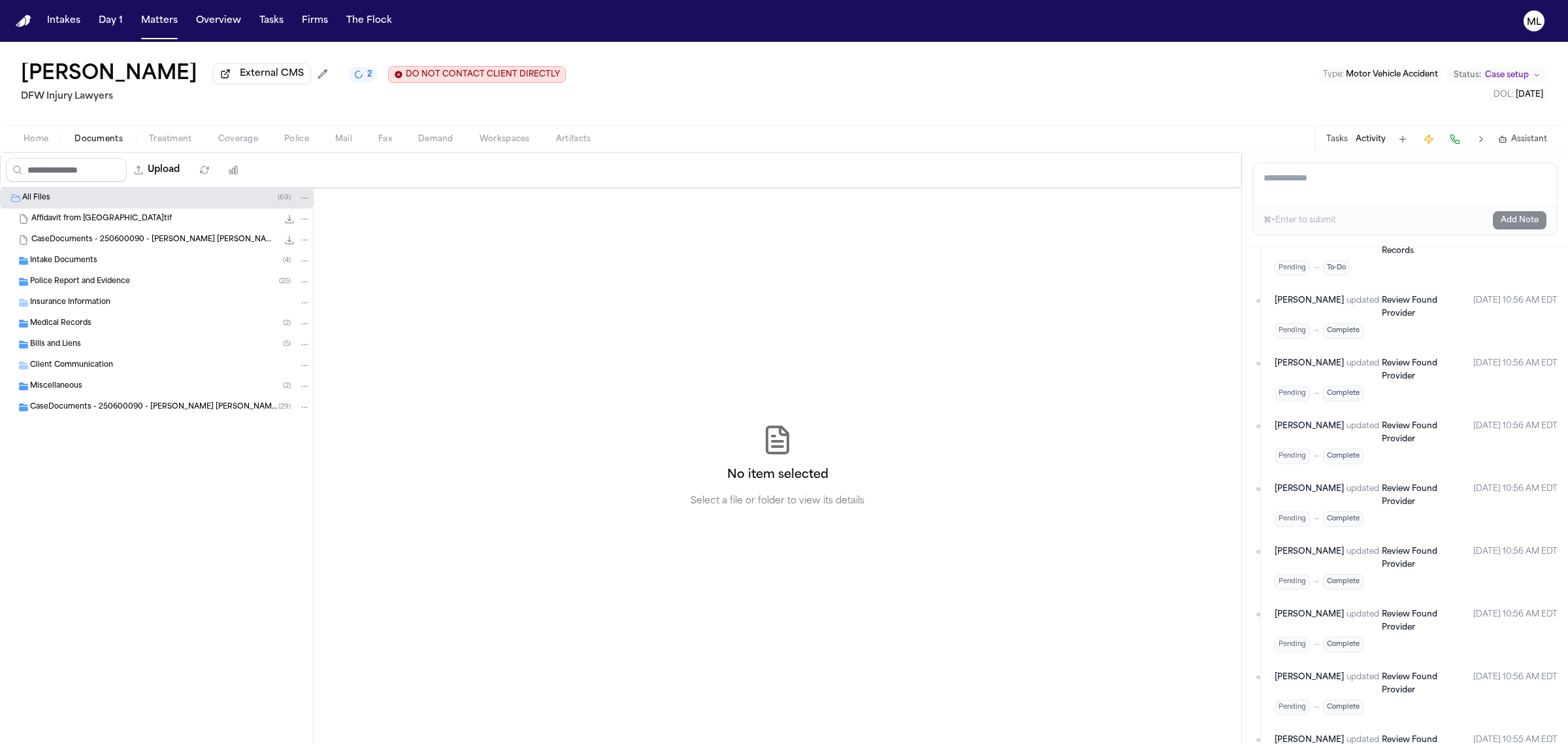
click at [1338, 147] on div "Tasks Activity Assistant" at bounding box center [1436, 139] width 243 height 25
click at [1339, 132] on div "Tasks Activity Assistant" at bounding box center [1436, 139] width 243 height 25
click at [1325, 137] on div "Tasks Activity Assistant" at bounding box center [1436, 139] width 243 height 25
click at [1334, 132] on div "Tasks Activity Assistant" at bounding box center [1436, 139] width 243 height 25
click at [1332, 138] on button "Tasks" at bounding box center [1337, 139] width 22 height 10
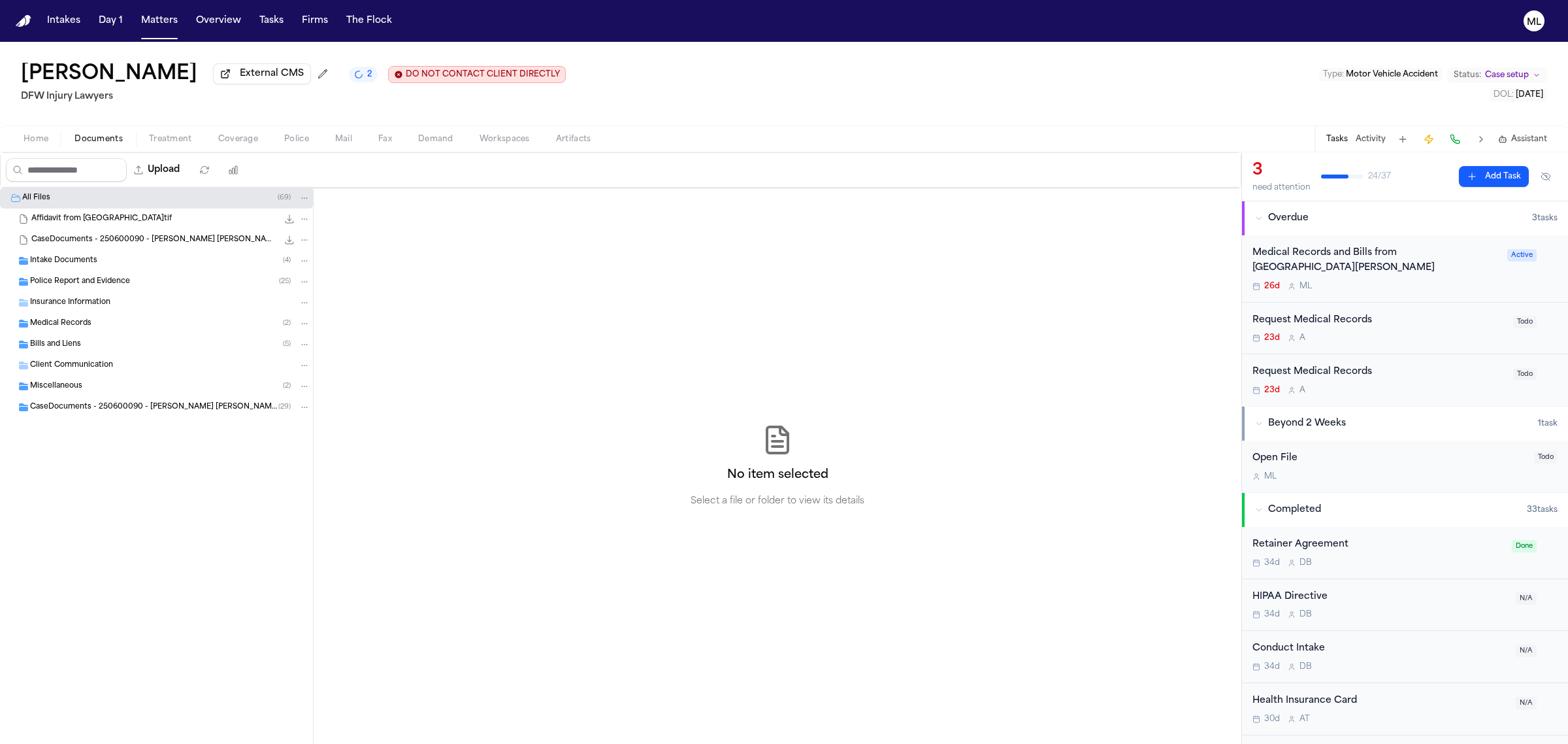
click at [1475, 177] on button "Add Task" at bounding box center [1494, 176] width 70 height 21
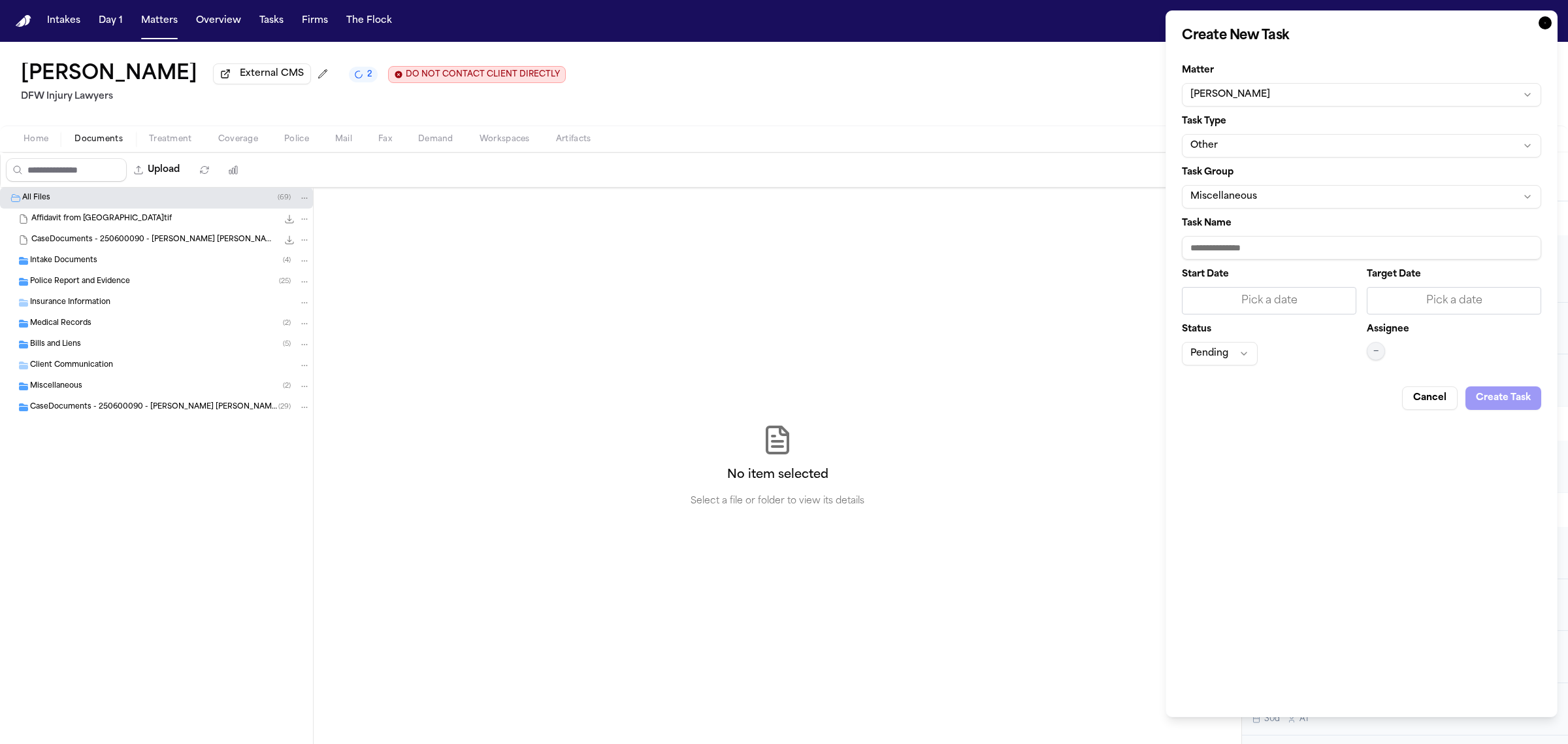
click at [1271, 143] on button "Other" at bounding box center [1362, 146] width 360 height 24
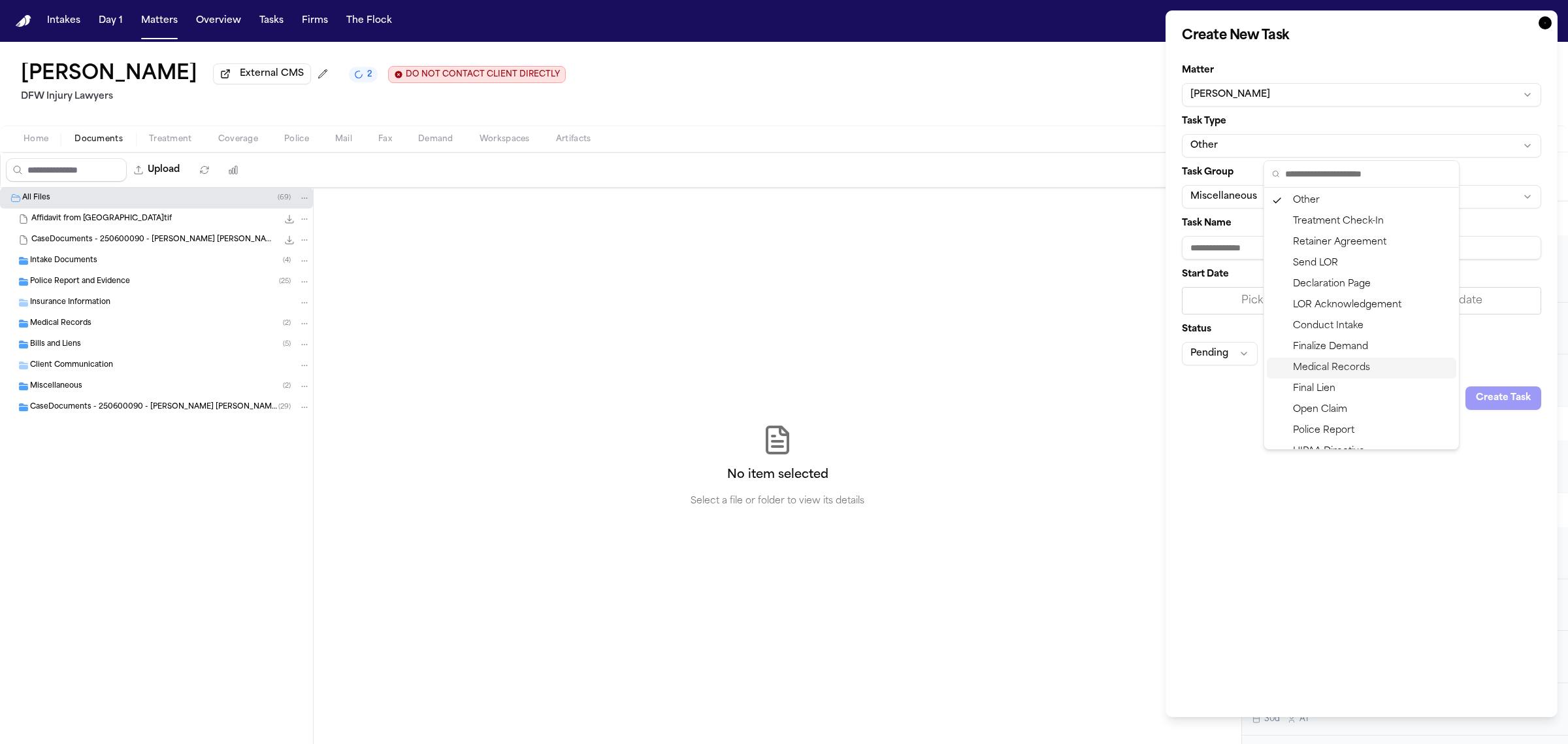
click at [1324, 363] on div "Medical Records" at bounding box center [1362, 368] width 190 height 21
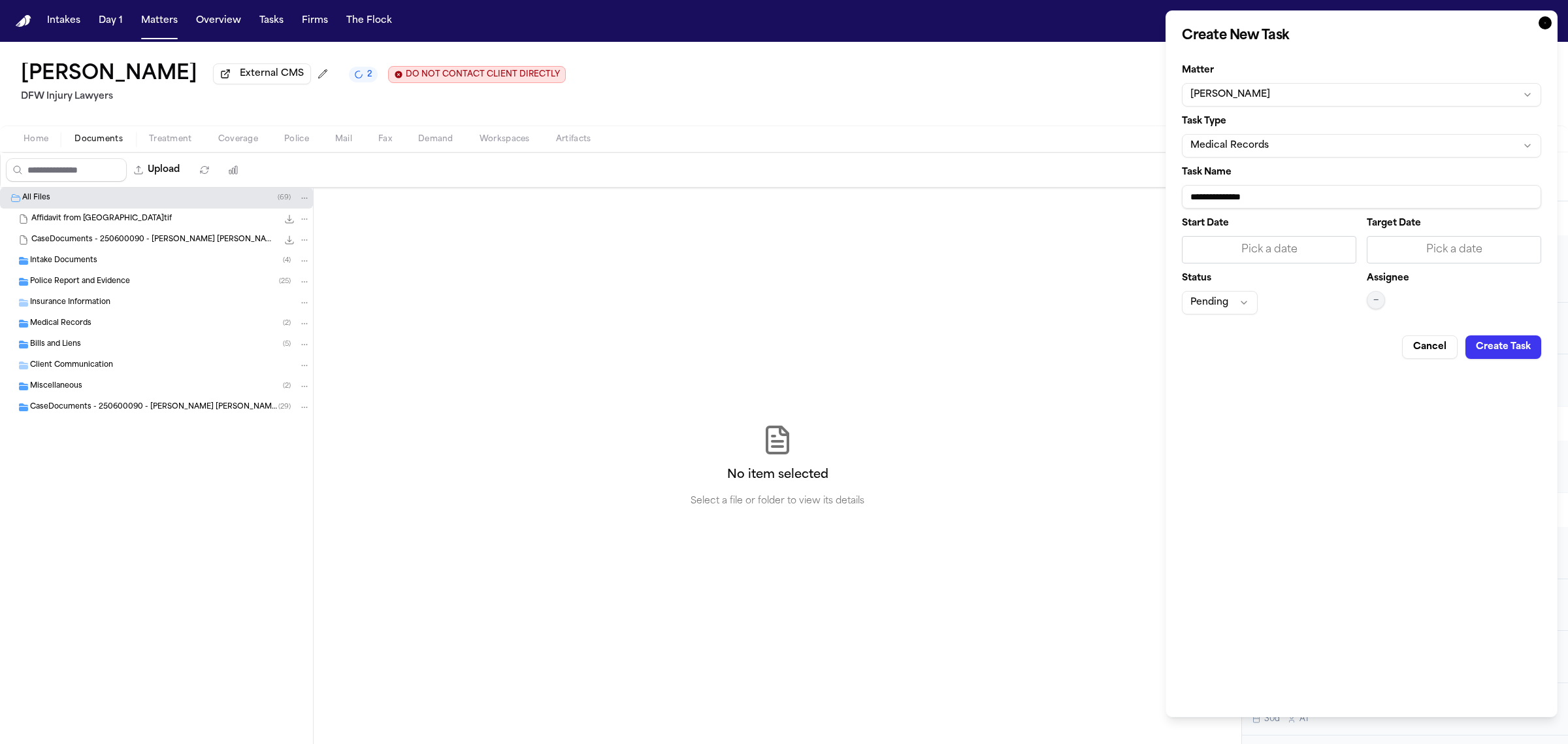
click at [1304, 192] on input "**********" at bounding box center [1362, 197] width 360 height 24
type input "**********"
click at [1422, 248] on div "Pick a date" at bounding box center [1454, 250] width 157 height 15
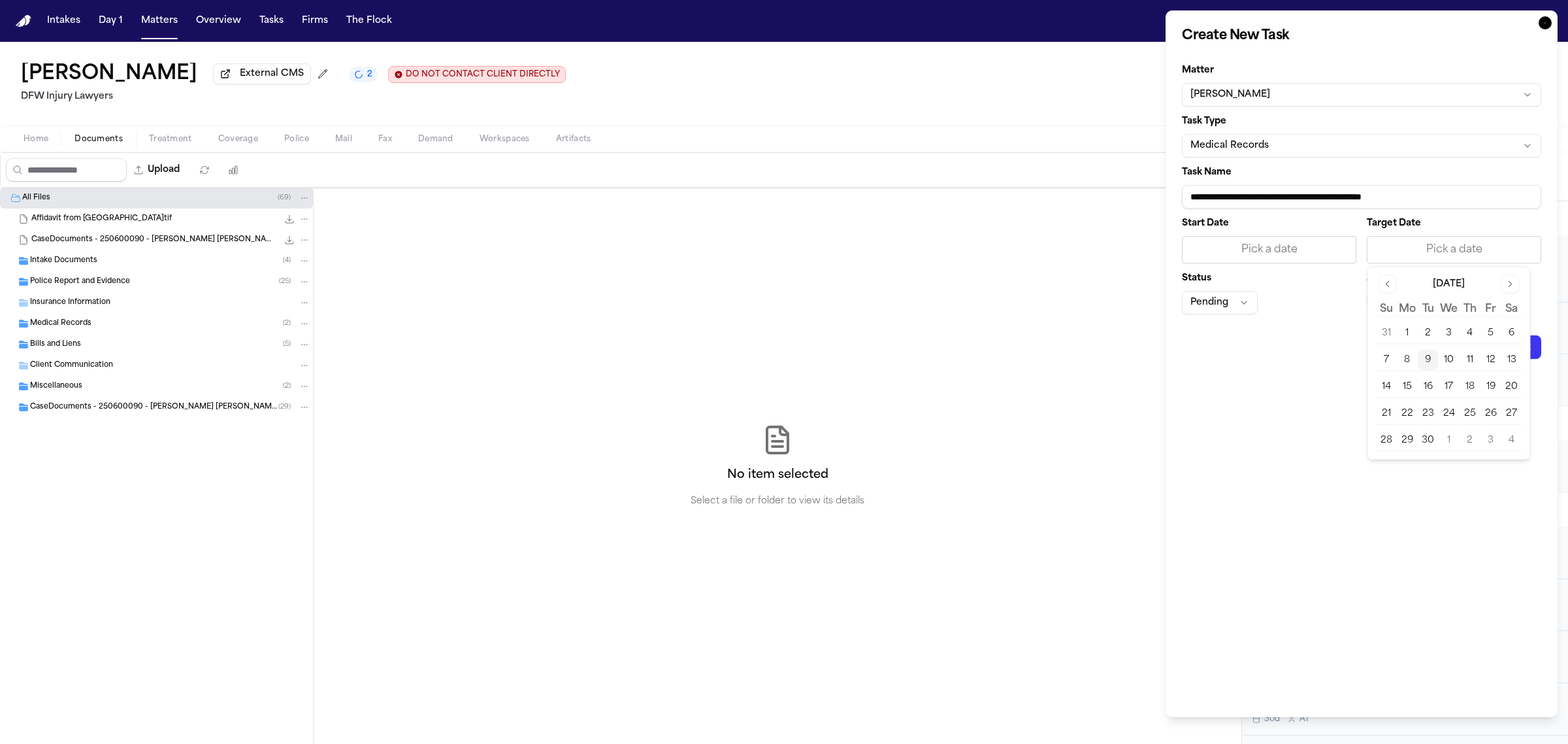
click at [1425, 353] on button "9" at bounding box center [1428, 360] width 21 height 21
click at [1388, 300] on div "Assignee —" at bounding box center [1453, 294] width 174 height 41
click at [1376, 300] on span "—" at bounding box center [1376, 300] width 5 height 10
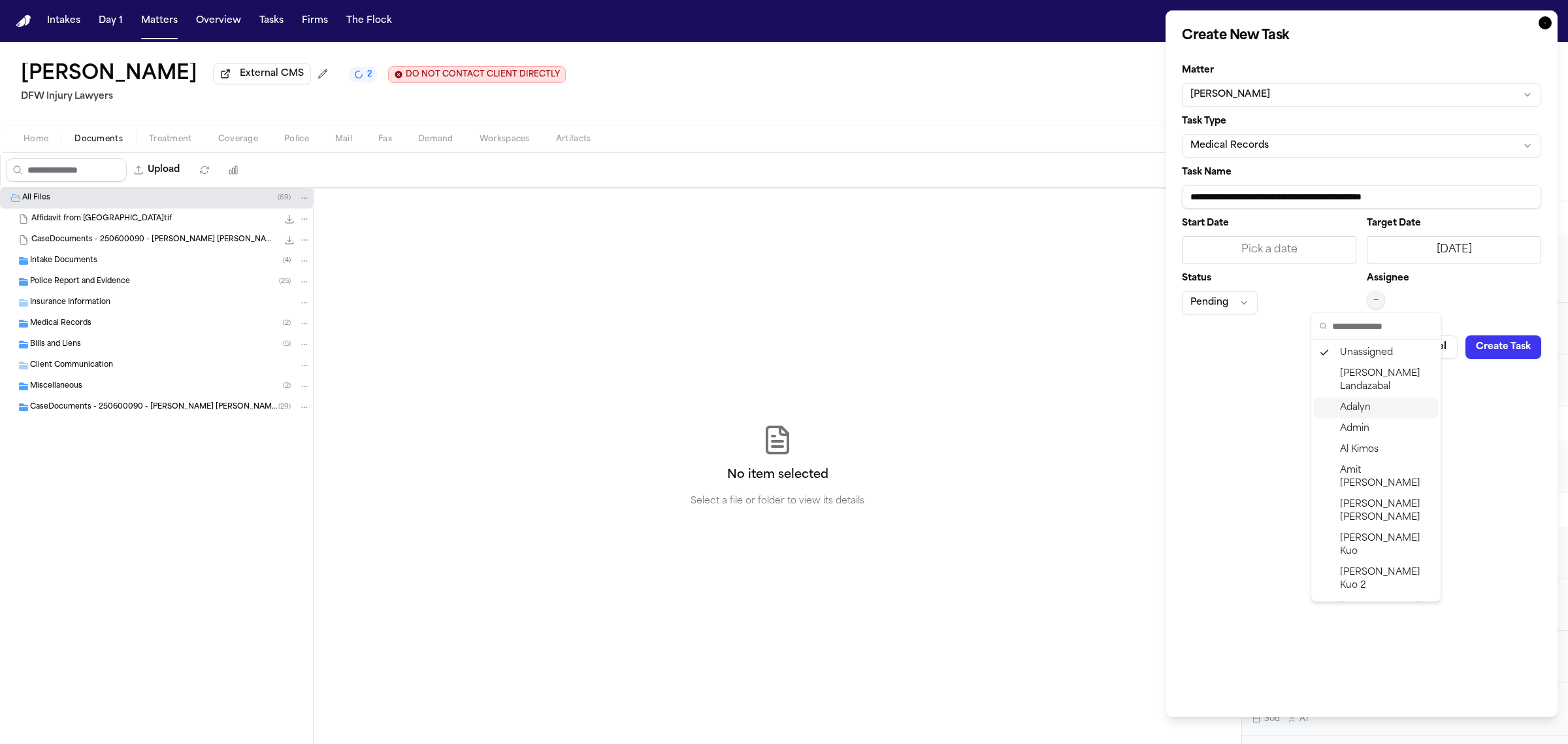
scroll to position [383, 0]
click at [1359, 470] on span "[PERSON_NAME]" at bounding box center [1386, 483] width 93 height 26
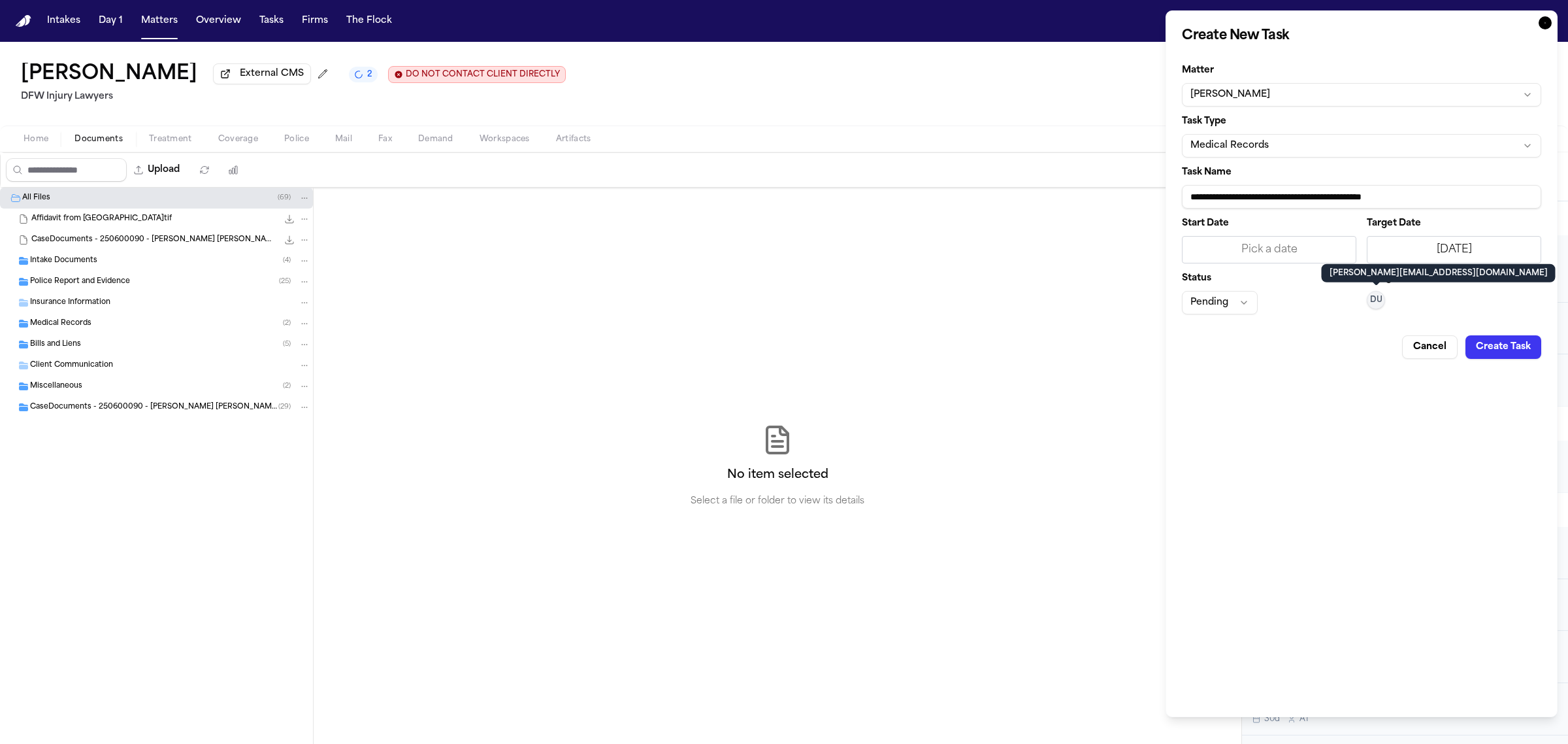
click at [1497, 351] on button "Create Task" at bounding box center [1503, 347] width 76 height 24
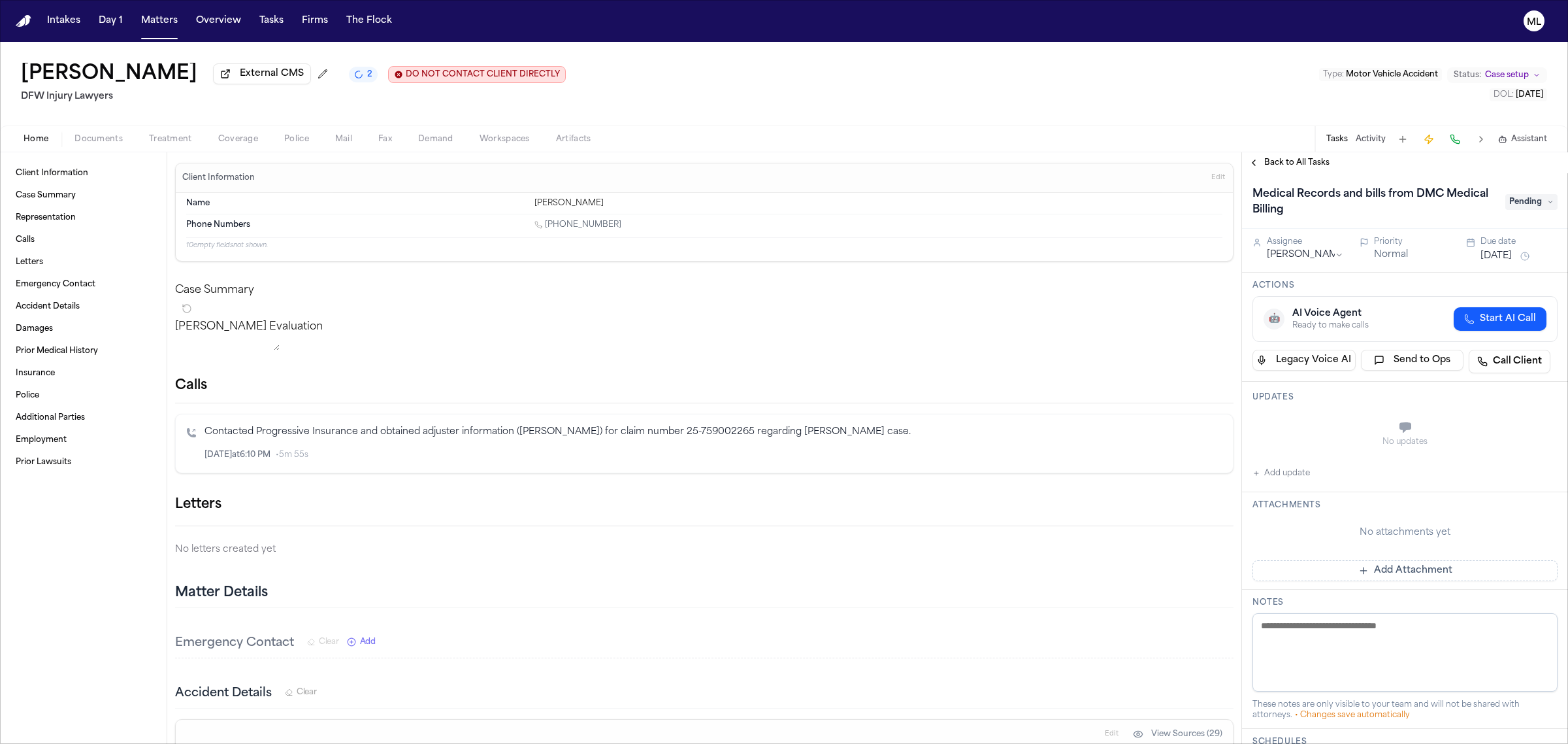
click at [1289, 164] on span "Back to All Tasks" at bounding box center [1297, 162] width 65 height 10
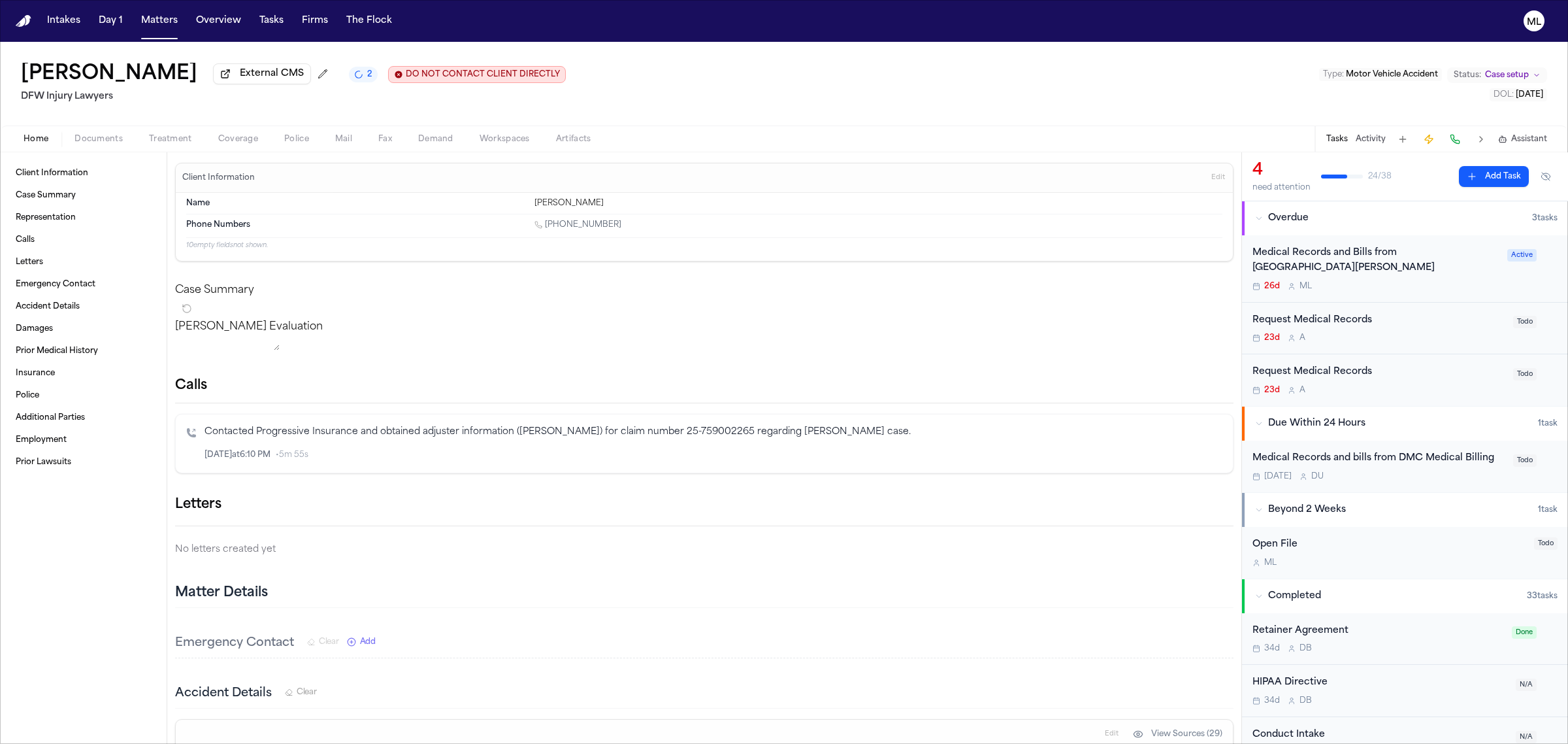
click at [1418, 384] on div "Request Medical Records 23d A" at bounding box center [1378, 380] width 253 height 31
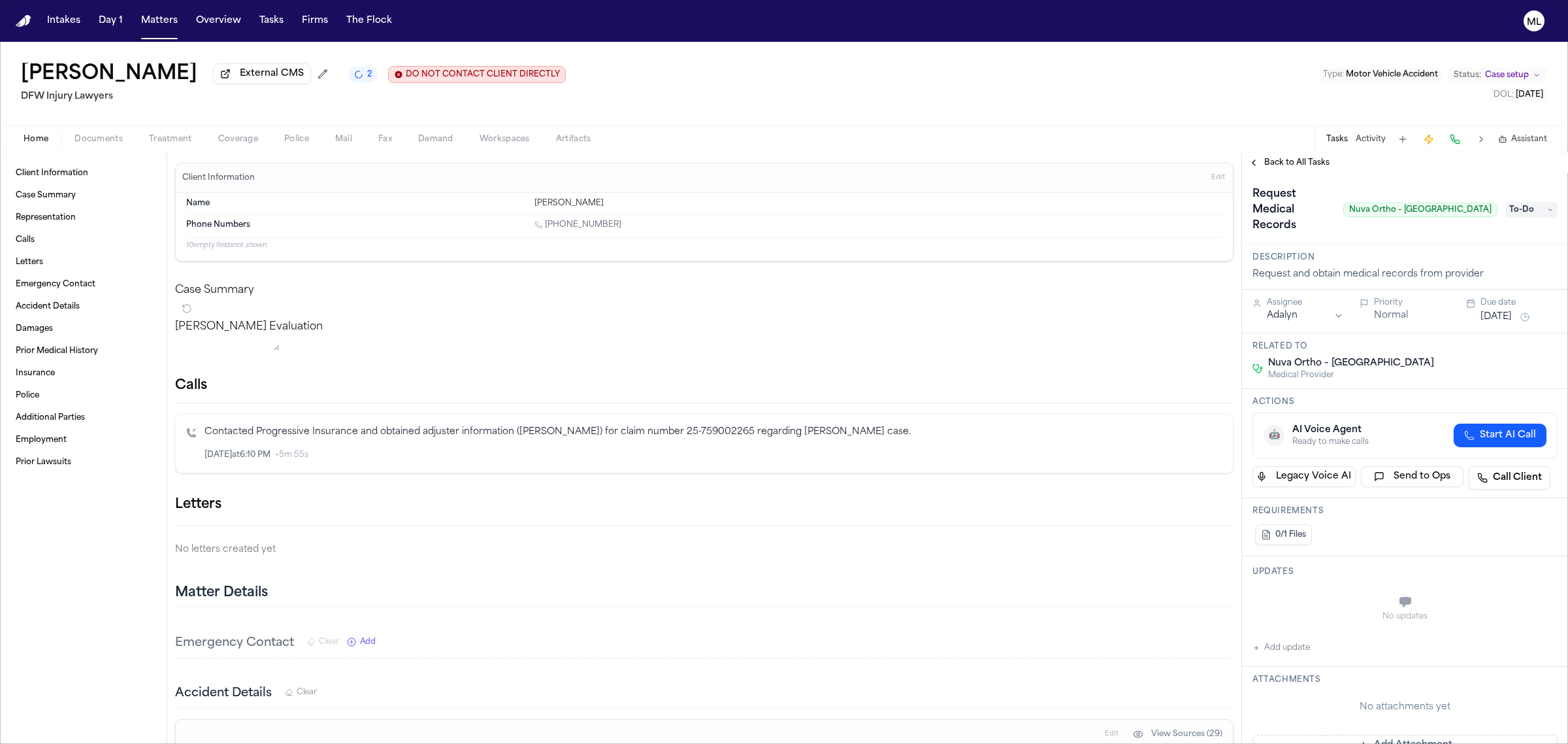
click at [1487, 311] on button "[DATE]" at bounding box center [1496, 317] width 31 height 13
click at [1467, 400] on button "9" at bounding box center [1466, 404] width 21 height 21
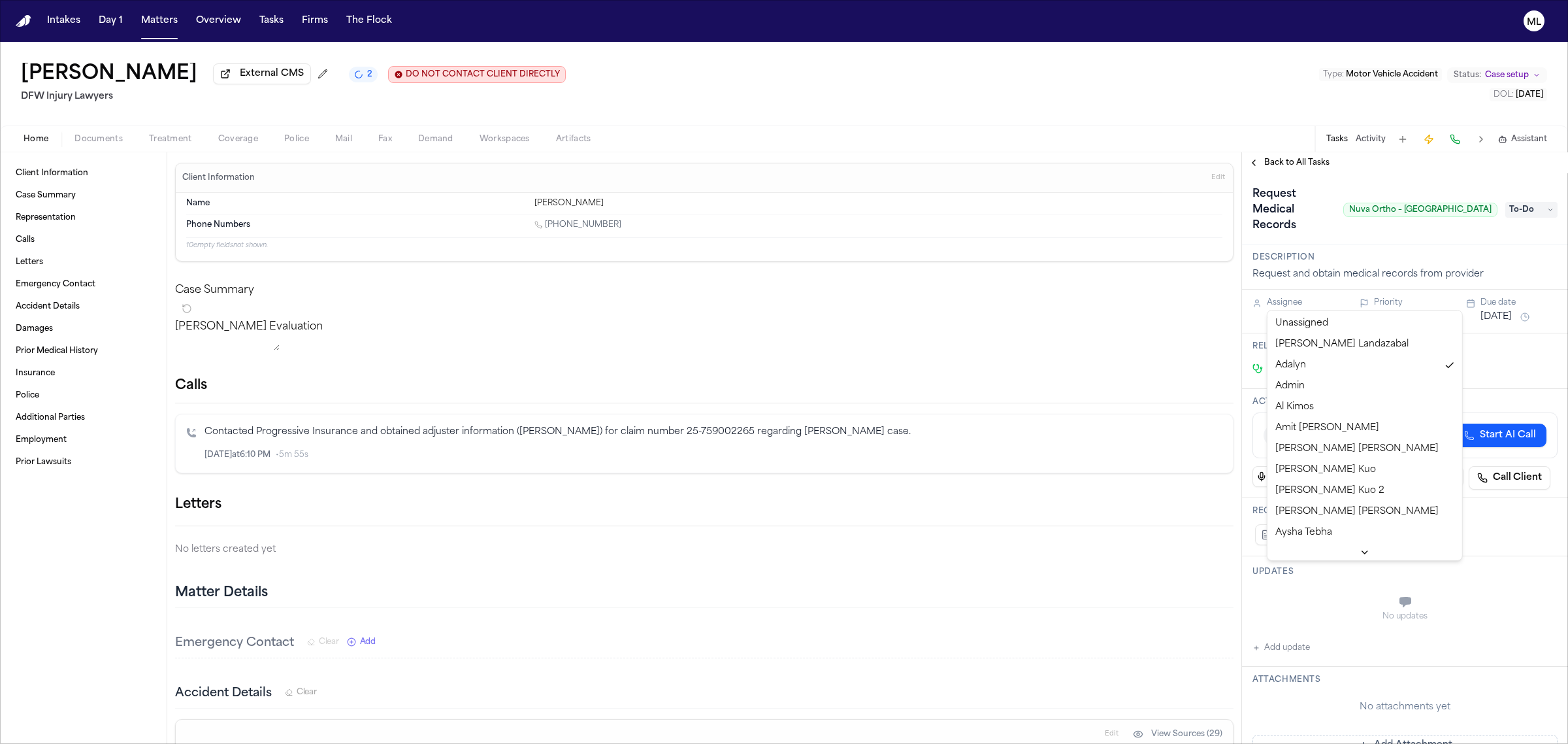
click at [1300, 301] on html "Intakes Day 1 Matters Overview Tasks Firms The Flock ML [PERSON_NAME] External …" at bounding box center [784, 372] width 1568 height 744
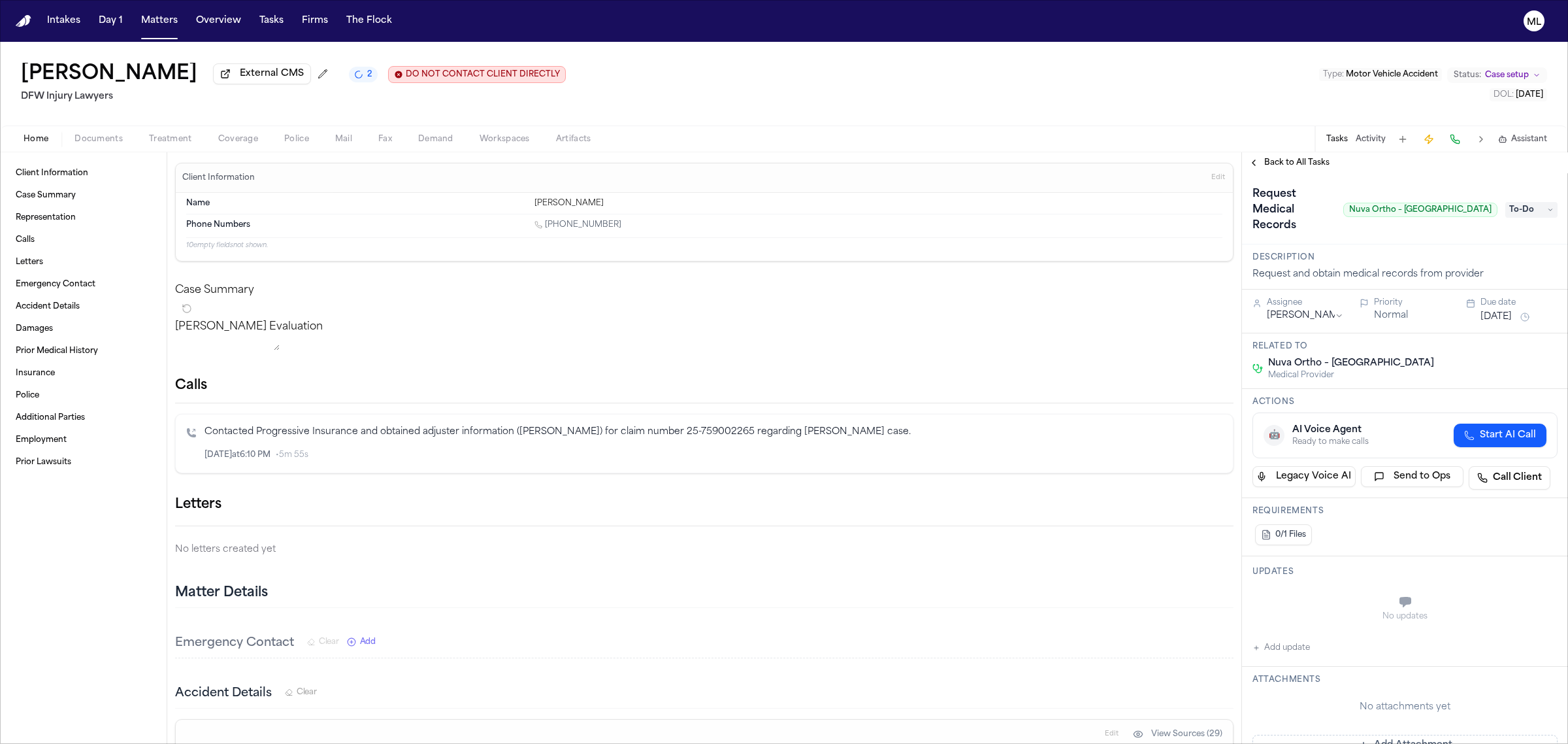
click at [1284, 164] on span "Back to All Tasks" at bounding box center [1297, 162] width 65 height 10
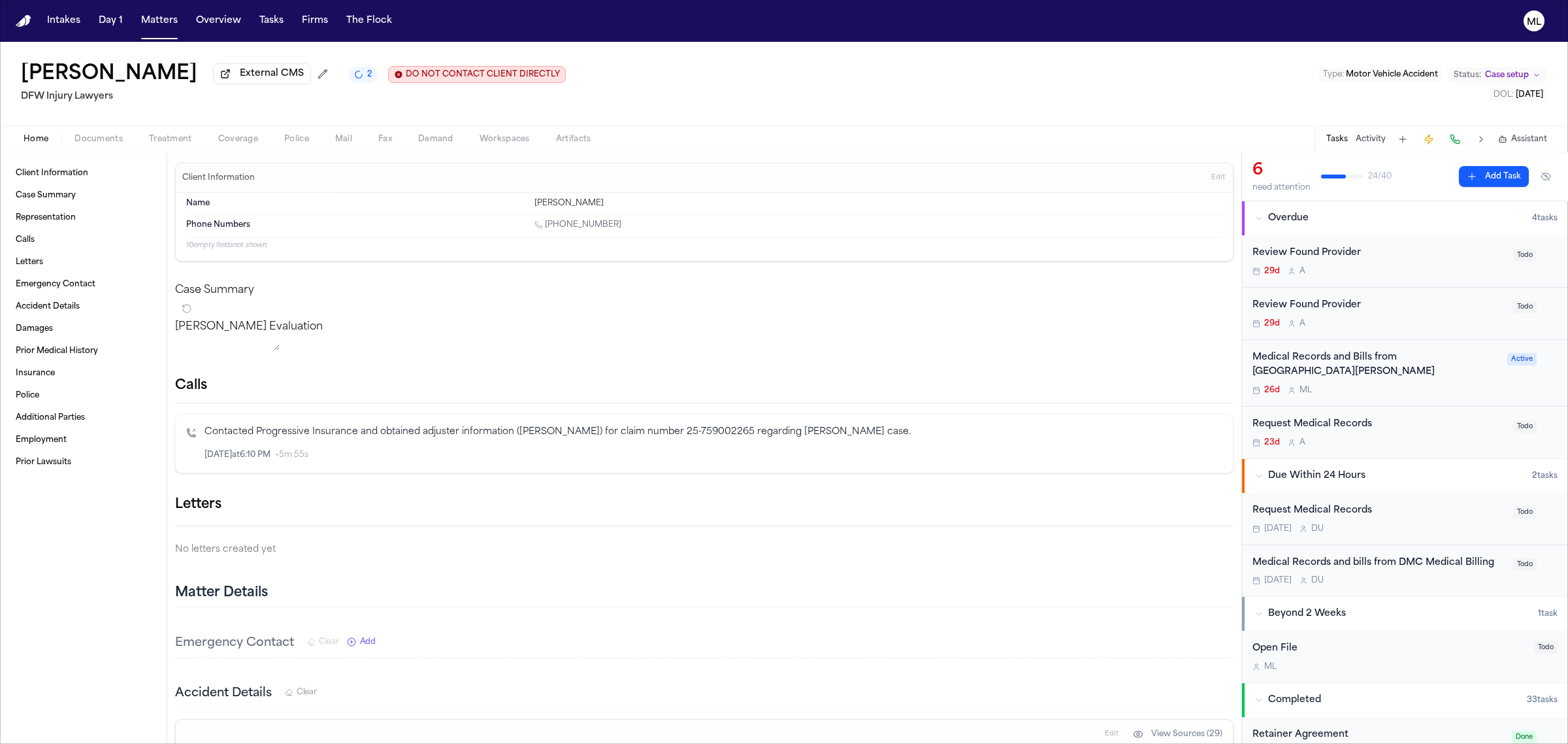
click at [1435, 390] on div "26d M L" at bounding box center [1376, 390] width 247 height 10
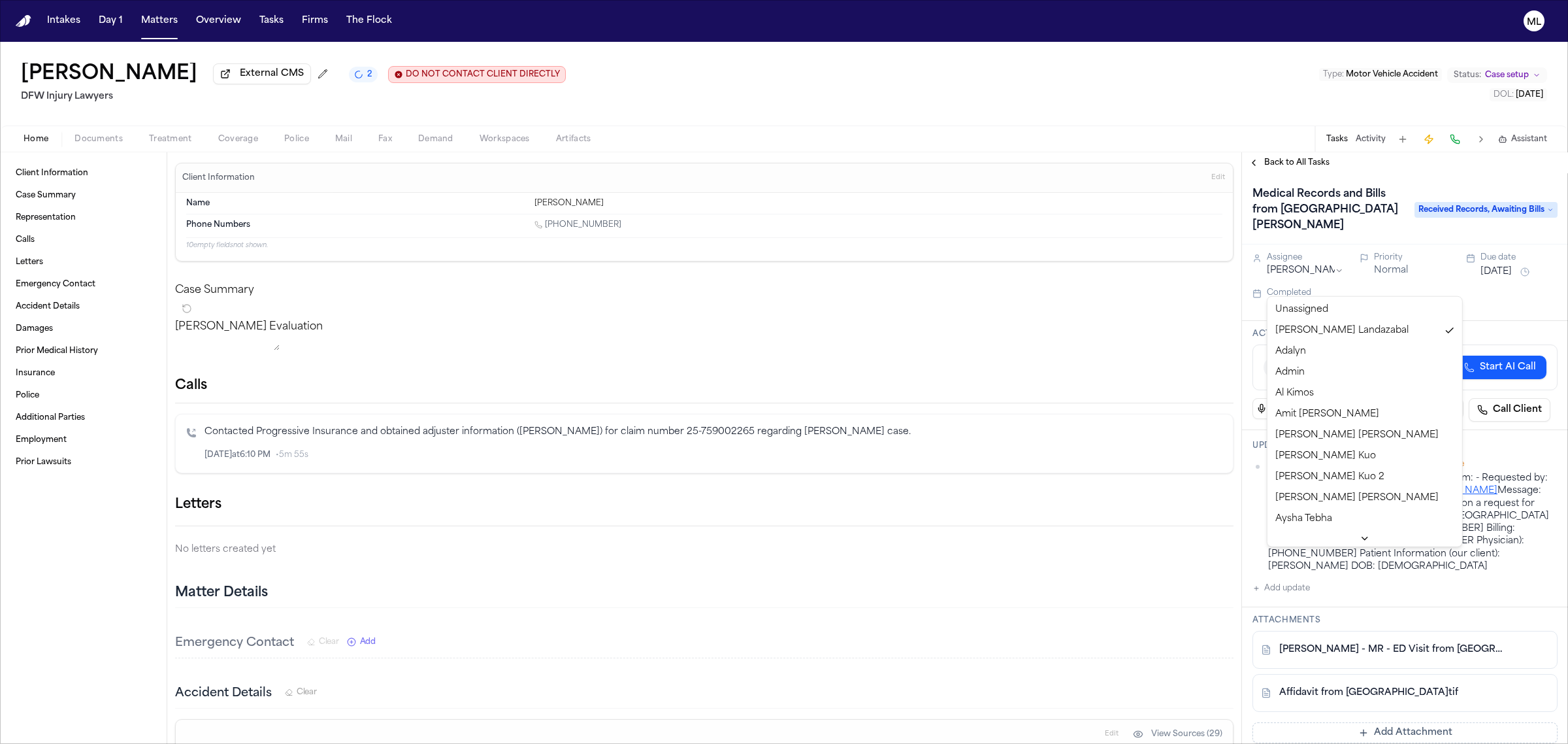
click at [1318, 281] on html "Intakes Day 1 Matters Overview Tasks Firms The Flock ML [PERSON_NAME] External …" at bounding box center [784, 372] width 1568 height 744
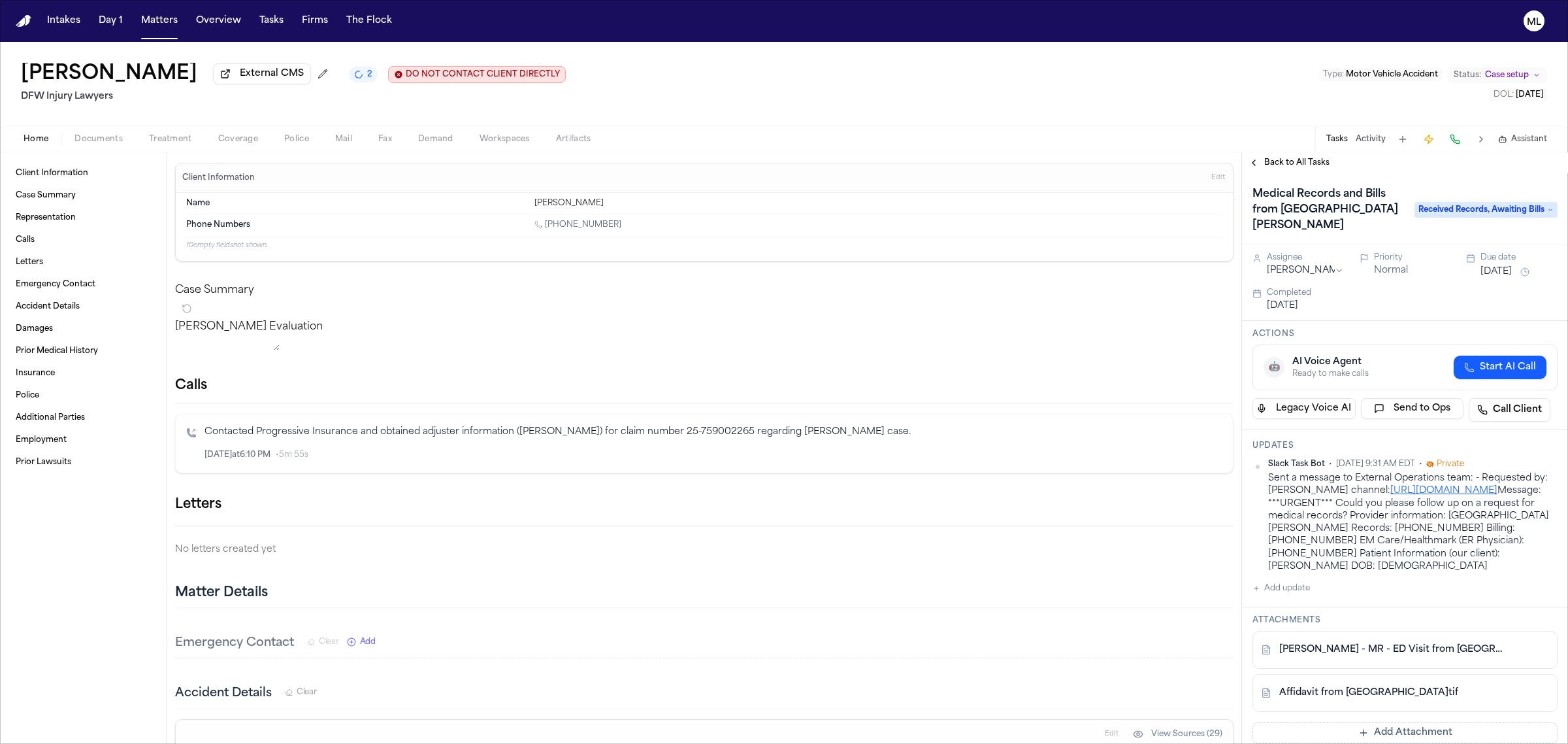
click at [1496, 279] on button "[DATE]" at bounding box center [1496, 272] width 31 height 13
click at [1465, 391] on button "9" at bounding box center [1466, 391] width 21 height 21
click at [1287, 163] on span "Back to All Tasks" at bounding box center [1297, 162] width 65 height 10
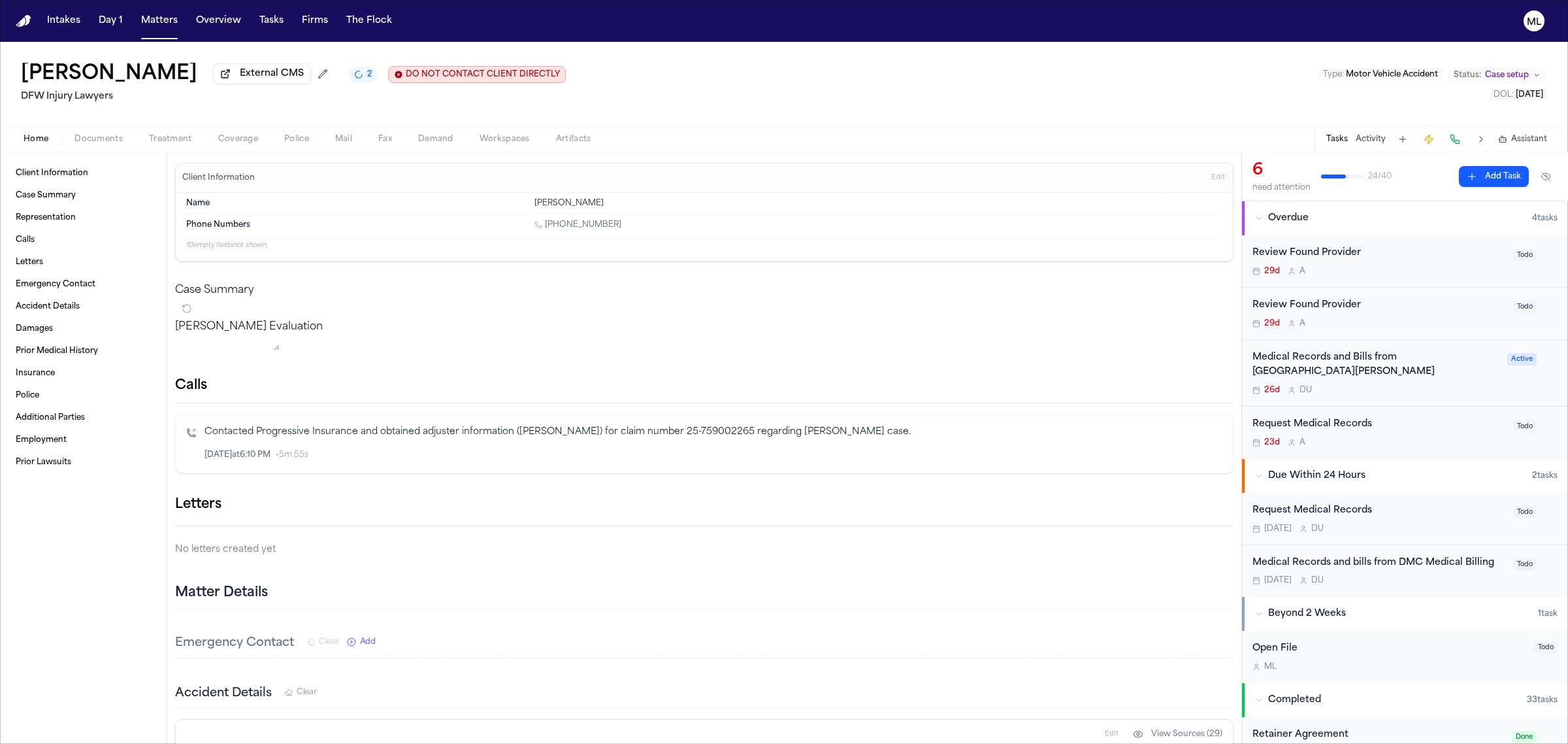
click at [1429, 307] on div "Review Found Provider" at bounding box center [1378, 305] width 253 height 15
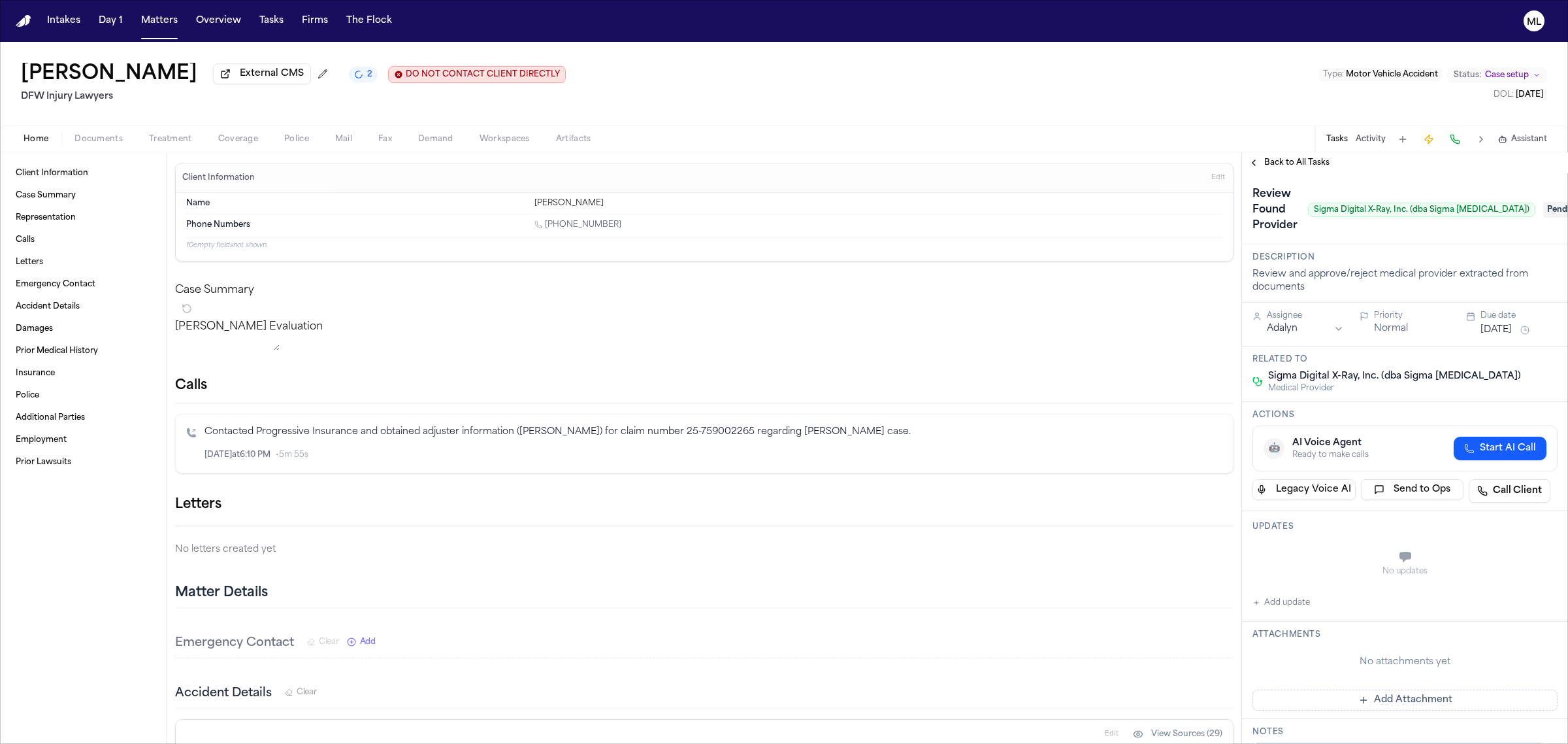
click at [1544, 206] on span "Pending" at bounding box center [1569, 210] width 52 height 15
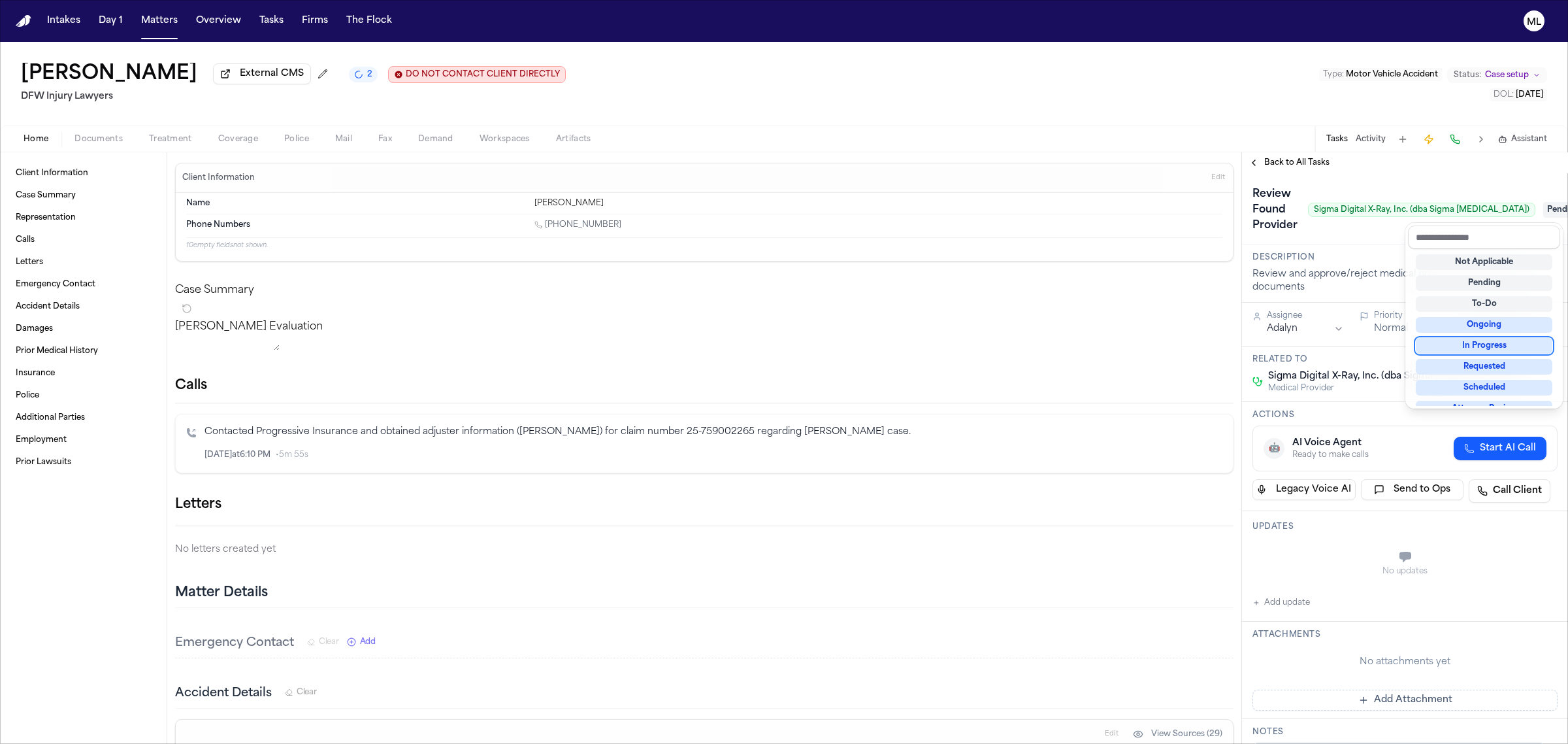
scroll to position [203, 0]
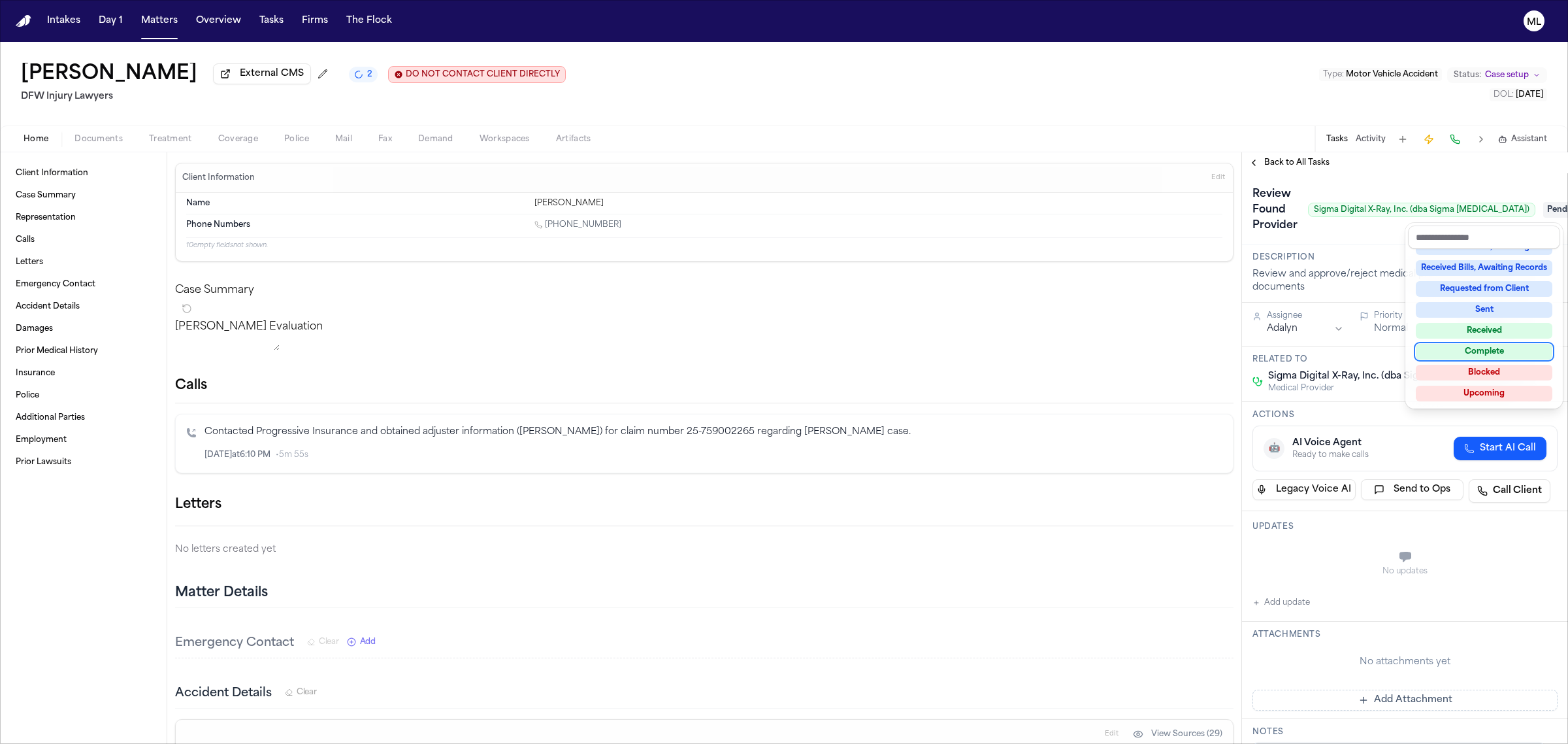
click at [1485, 353] on div "Complete" at bounding box center [1484, 351] width 136 height 15
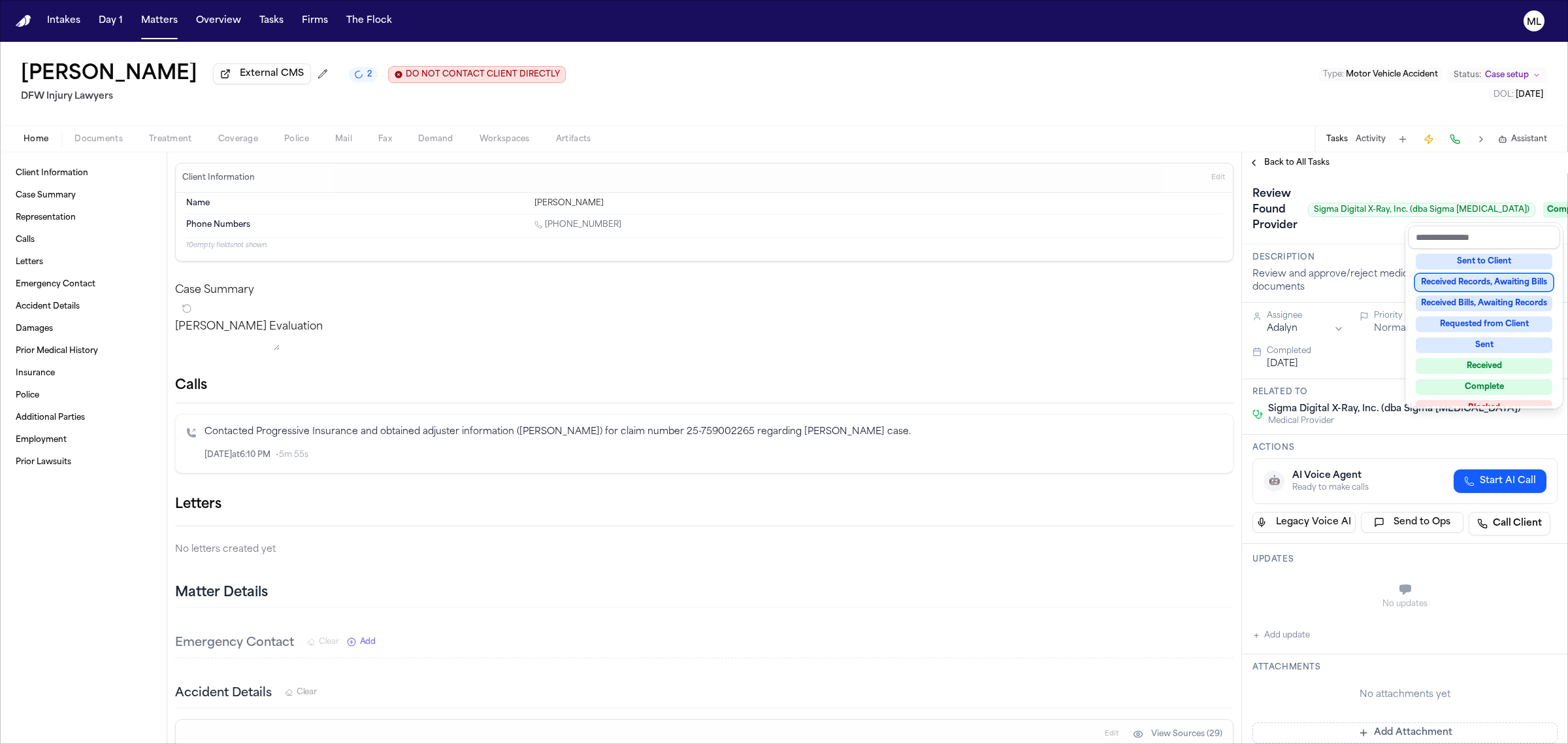
click at [1289, 157] on div "**********" at bounding box center [1405, 448] width 326 height 591
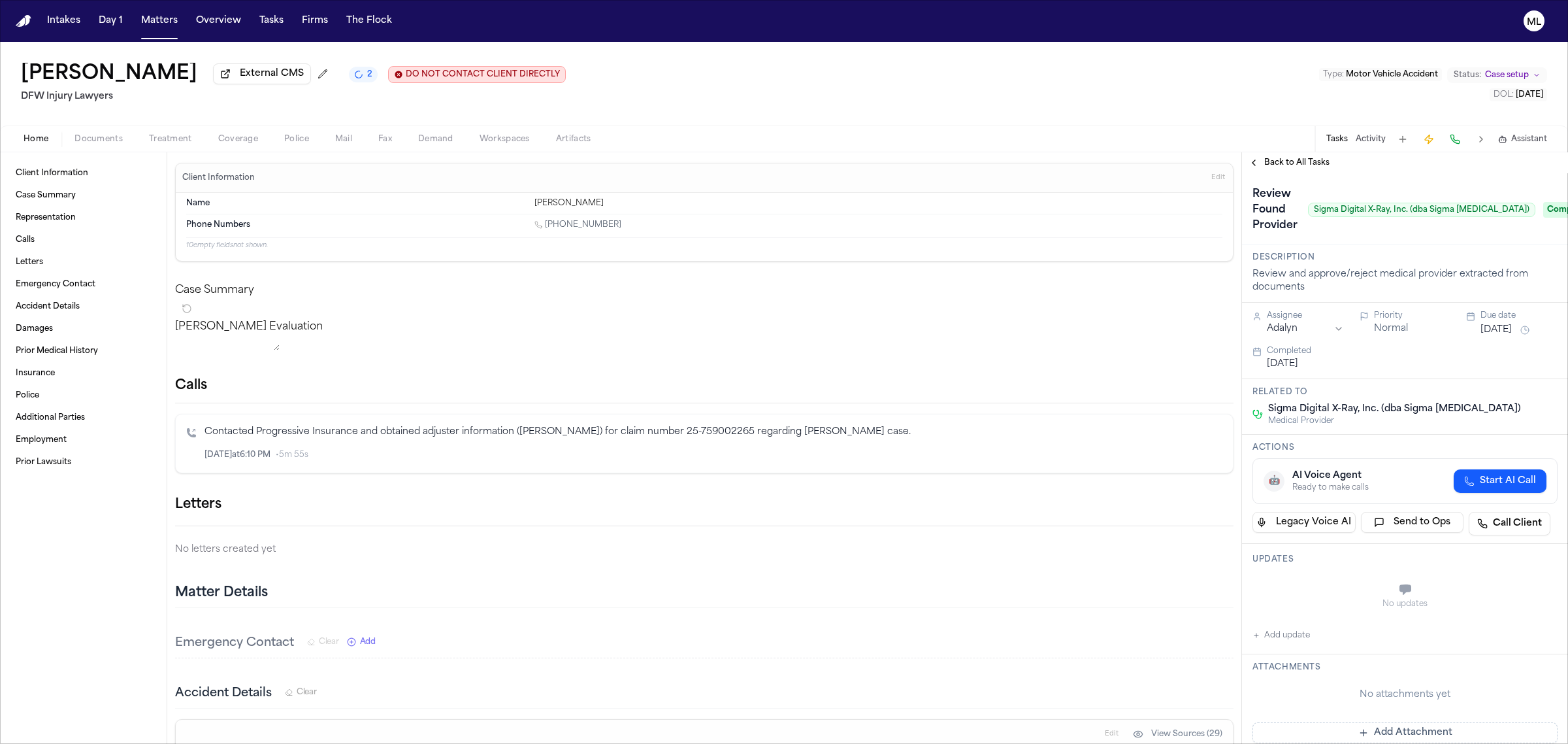
click at [1289, 157] on span "Back to All Tasks" at bounding box center [1297, 162] width 65 height 10
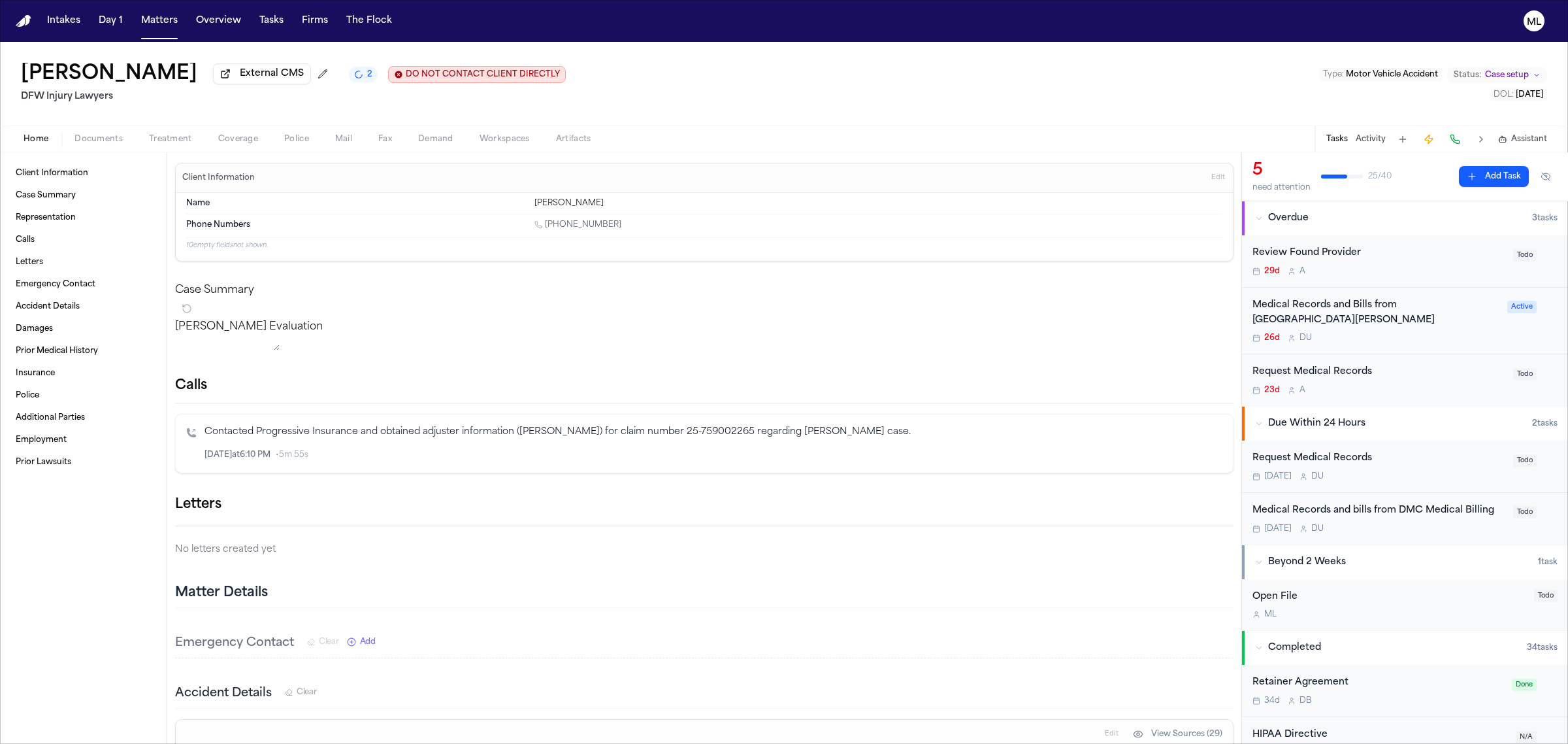
click at [1450, 255] on div "Review Found Provider" at bounding box center [1378, 253] width 253 height 15
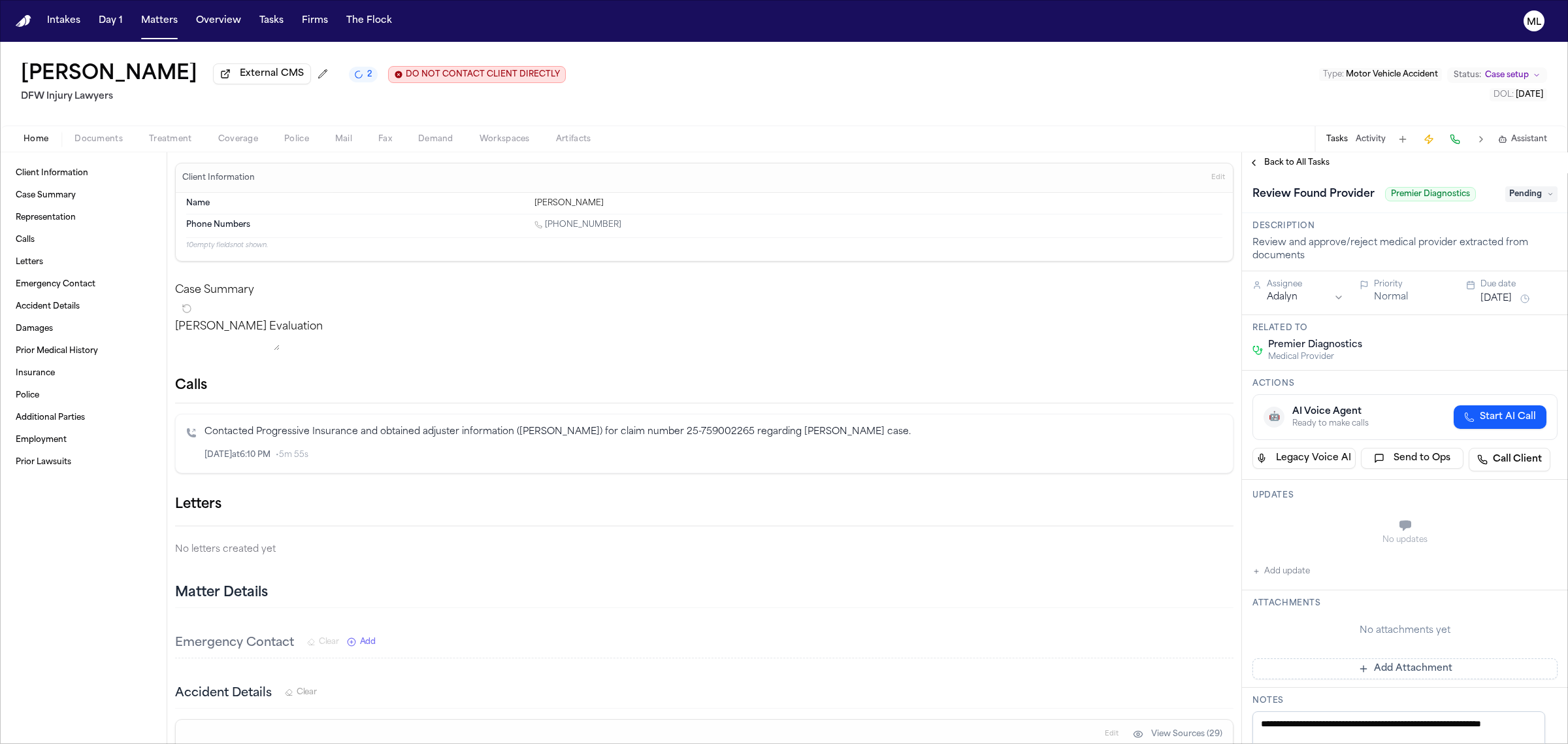
click at [1516, 192] on span "Pending" at bounding box center [1531, 194] width 52 height 15
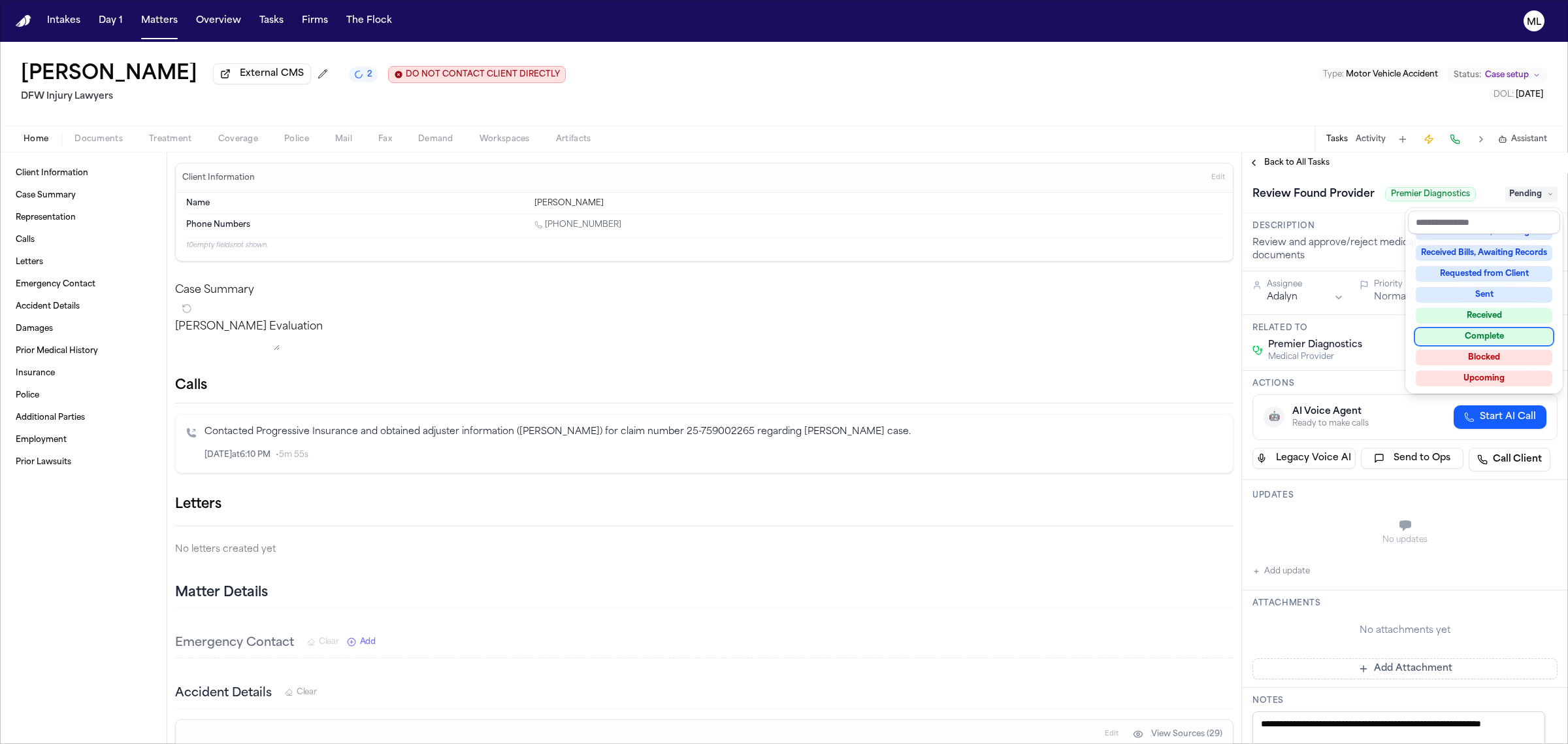
click at [1485, 330] on div "Complete" at bounding box center [1484, 337] width 136 height 15
click at [1305, 162] on div "**********" at bounding box center [1405, 448] width 326 height 591
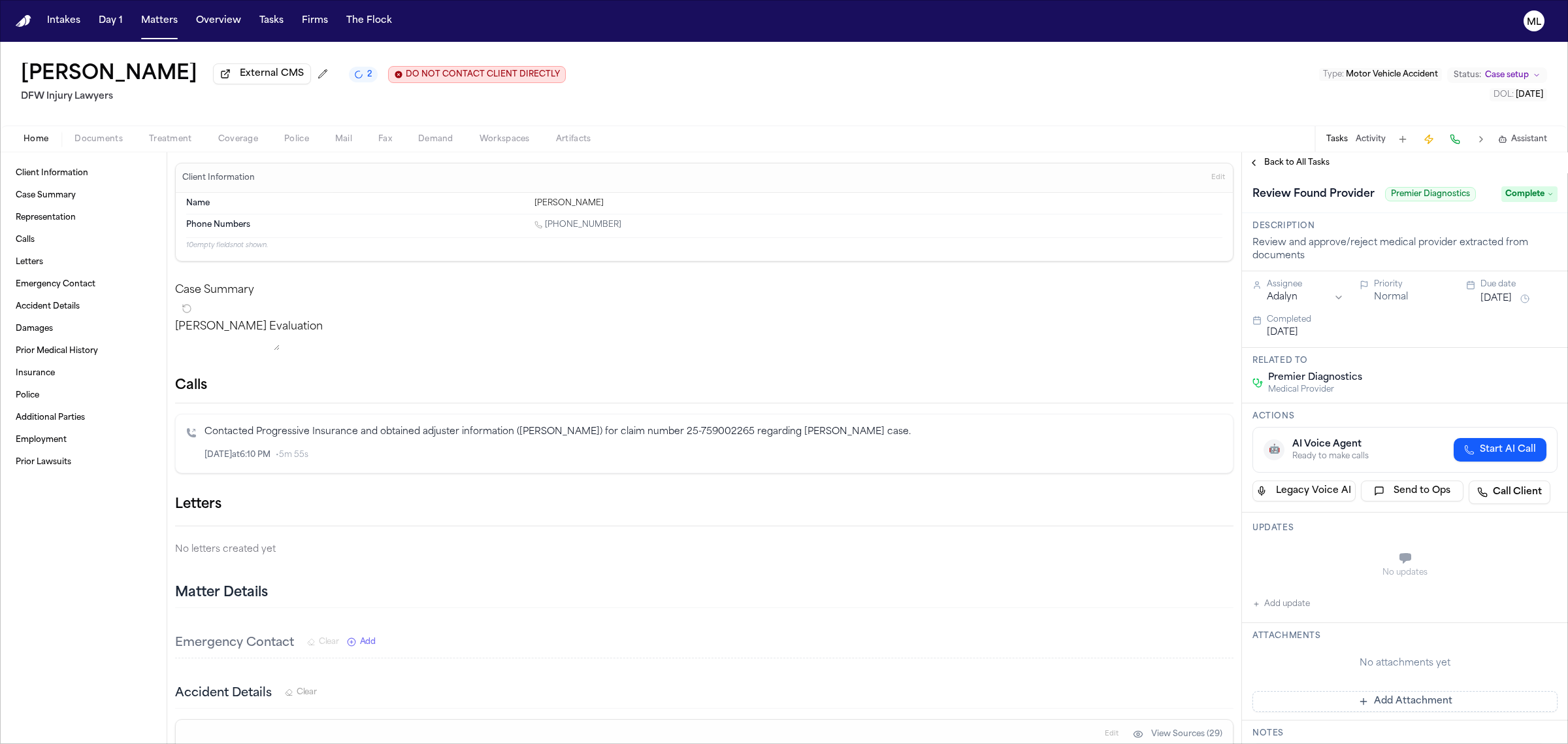
click at [1305, 162] on span "Back to All Tasks" at bounding box center [1297, 162] width 65 height 10
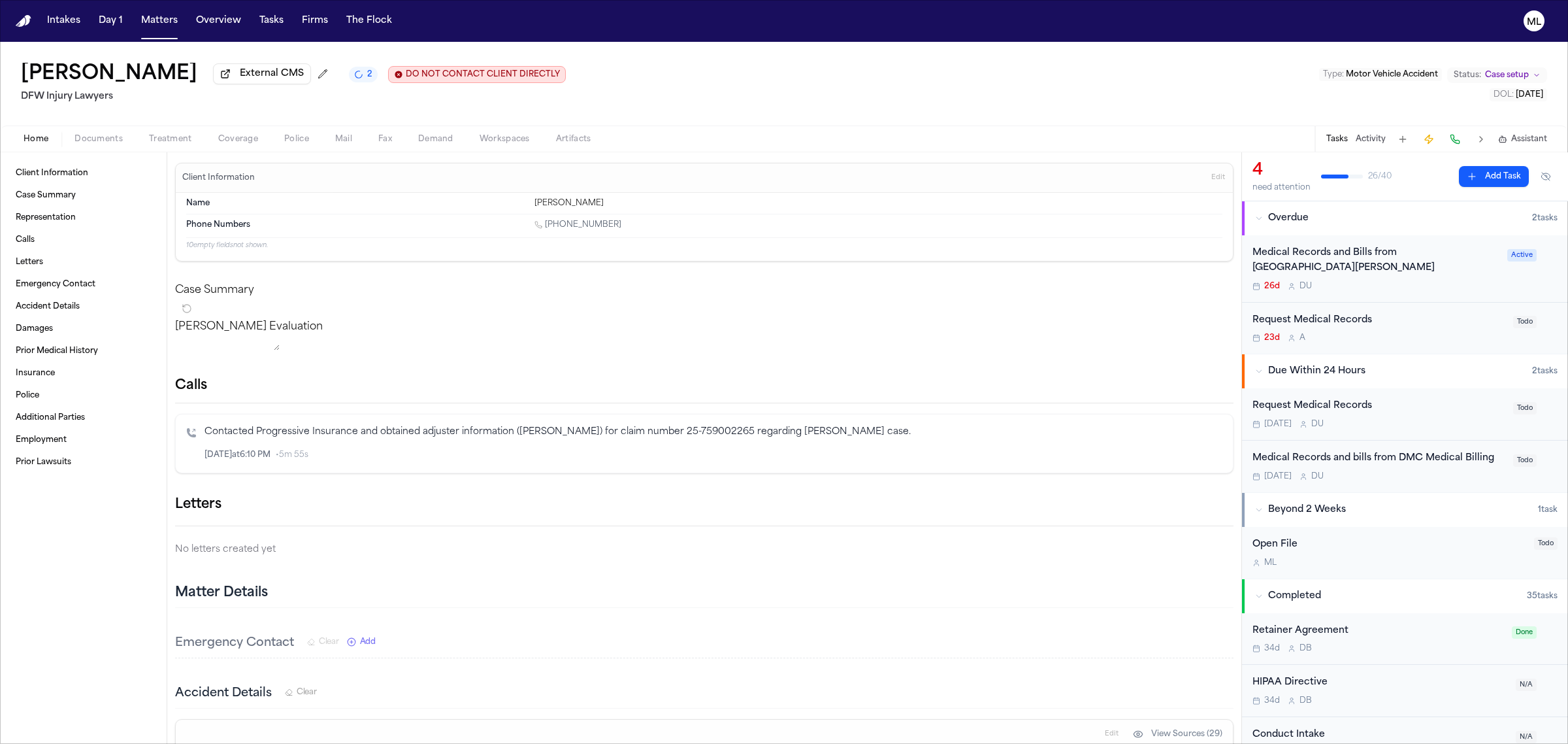
click at [1454, 337] on div "23d A" at bounding box center [1378, 337] width 253 height 10
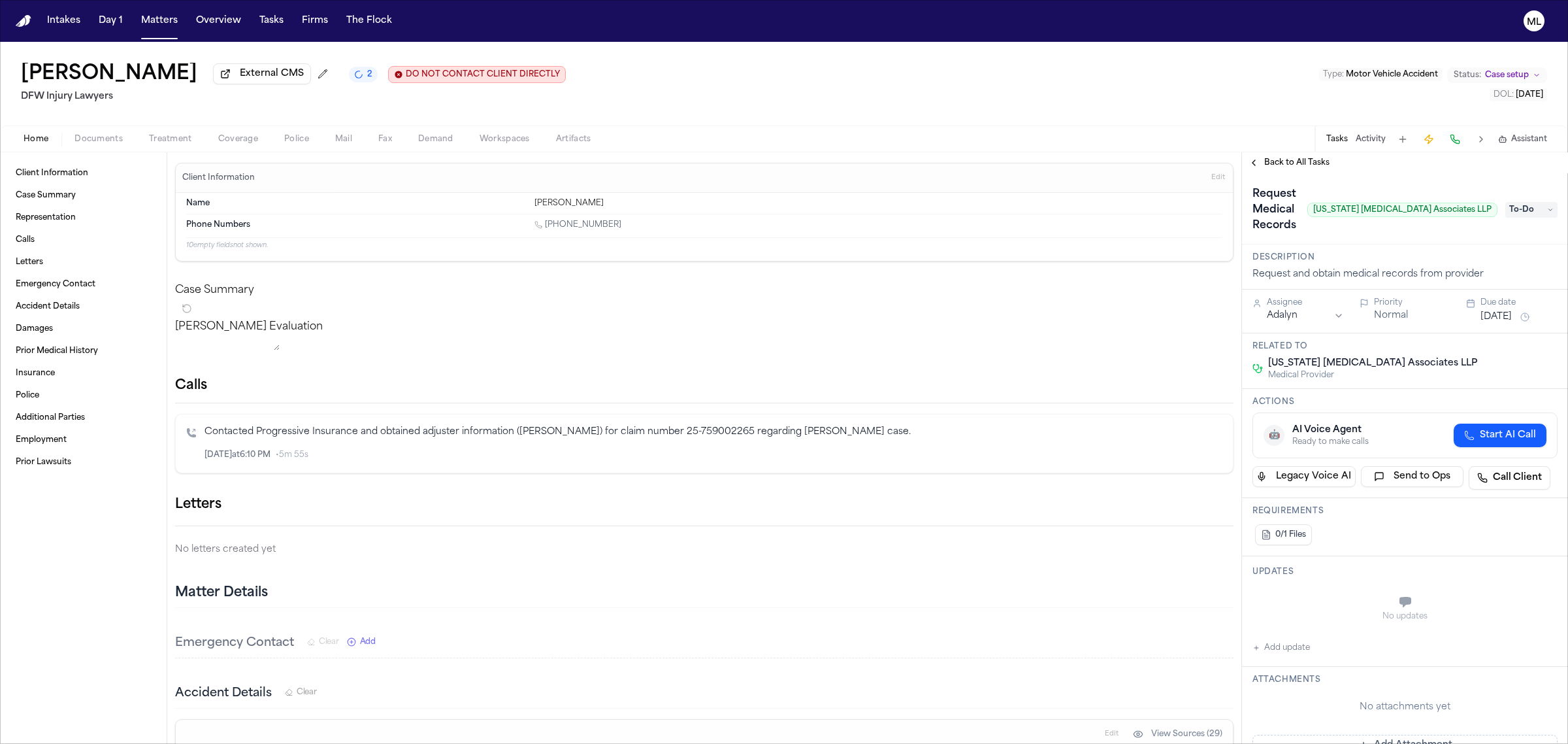
click at [1494, 314] on button "[DATE]" at bounding box center [1496, 317] width 31 height 13
click at [1471, 420] on button "9" at bounding box center [1466, 420] width 21 height 21
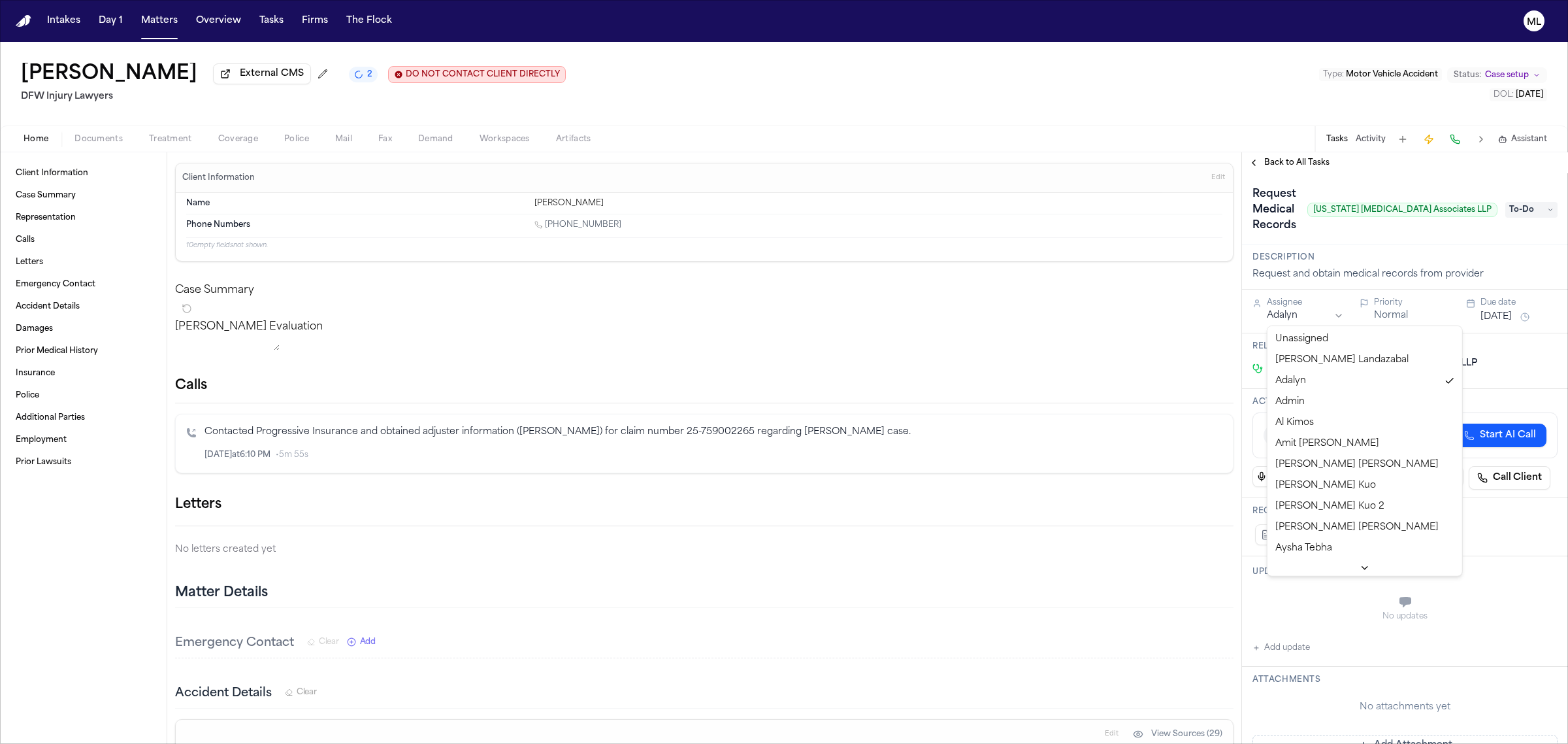
click at [1290, 315] on html "Intakes Day 1 Matters Overview Tasks Firms The Flock ML [PERSON_NAME] External …" at bounding box center [784, 372] width 1568 height 744
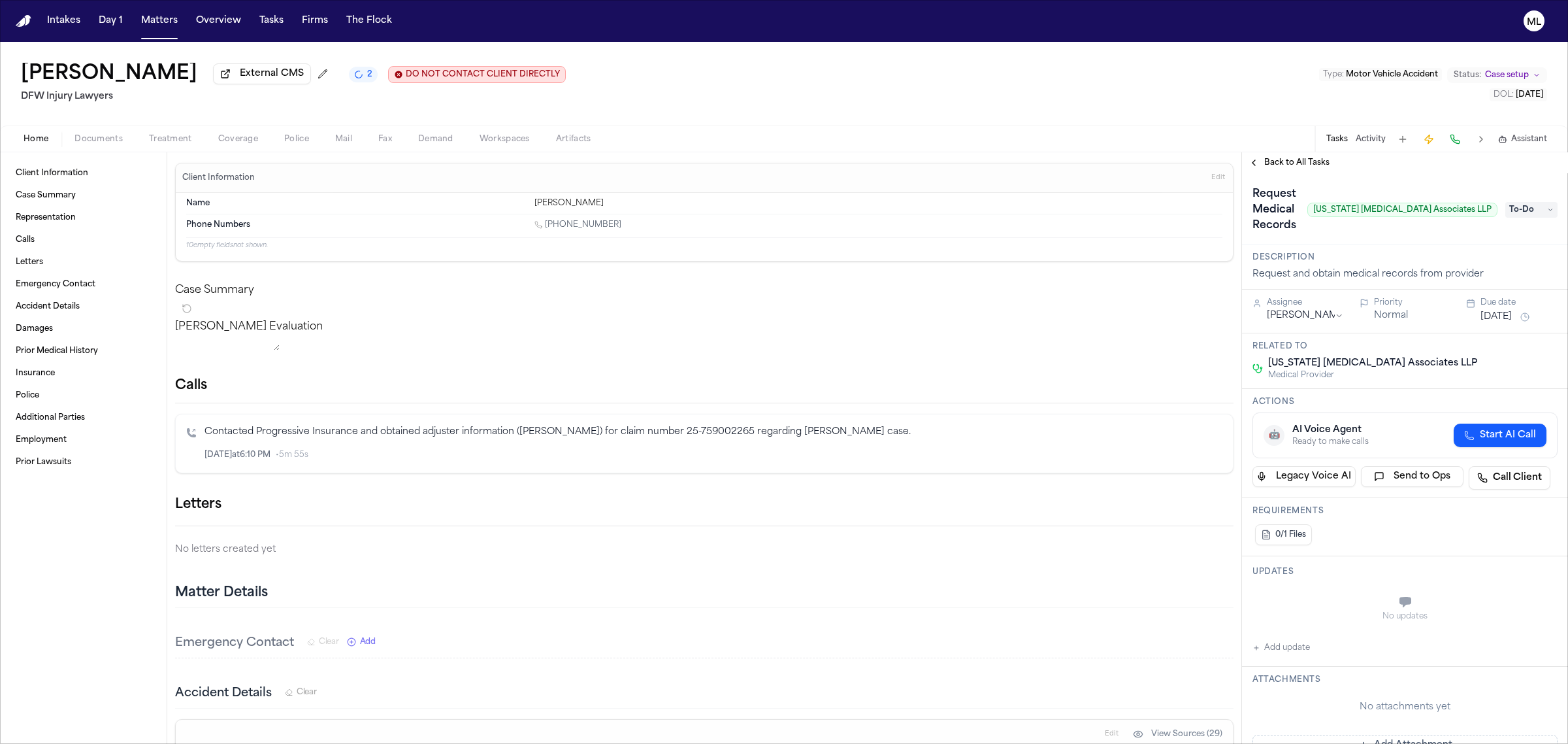
click at [1281, 160] on span "Back to All Tasks" at bounding box center [1297, 162] width 65 height 10
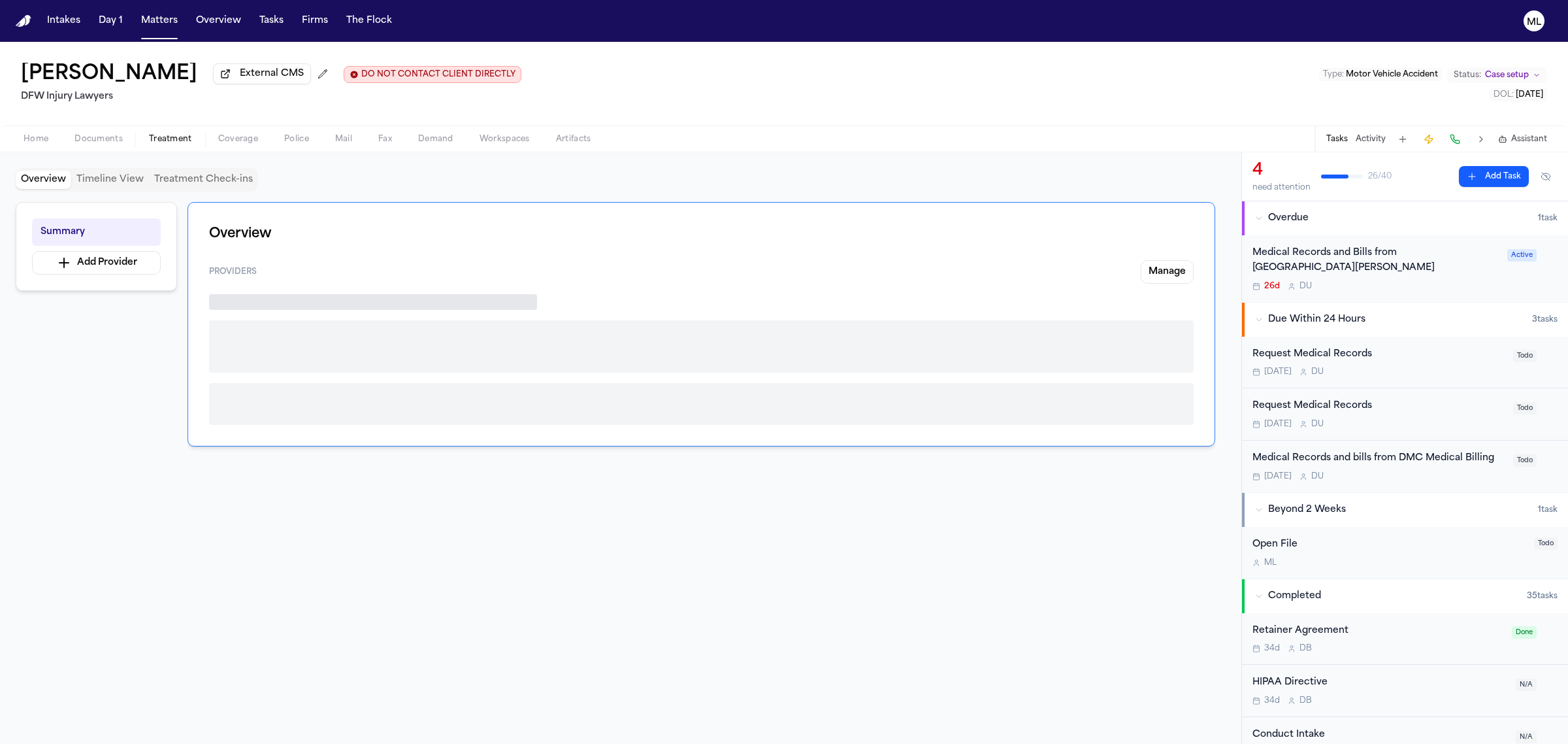
click at [185, 138] on span "Treatment" at bounding box center [171, 139] width 43 height 10
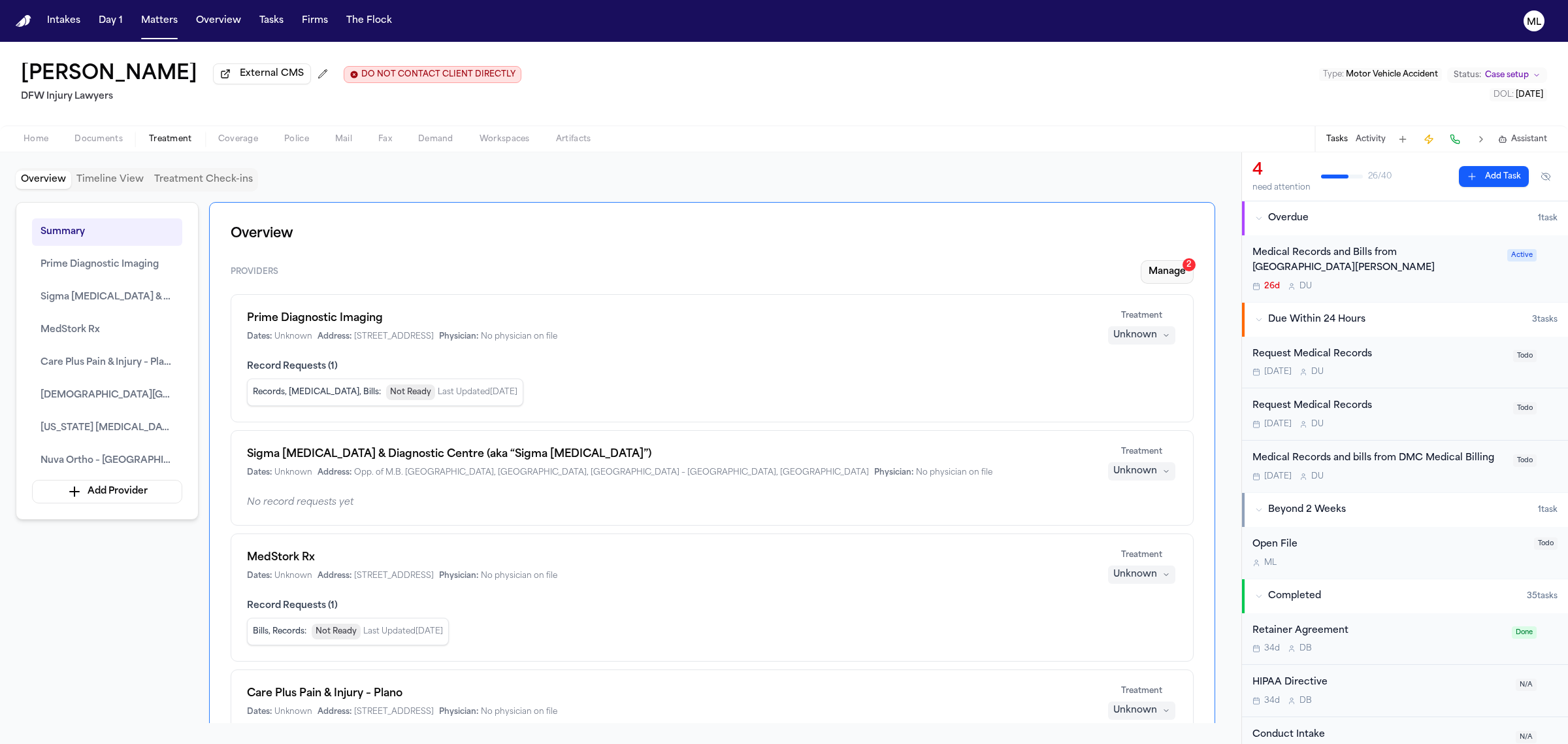
click at [1153, 269] on button "Manage 2" at bounding box center [1167, 272] width 53 height 24
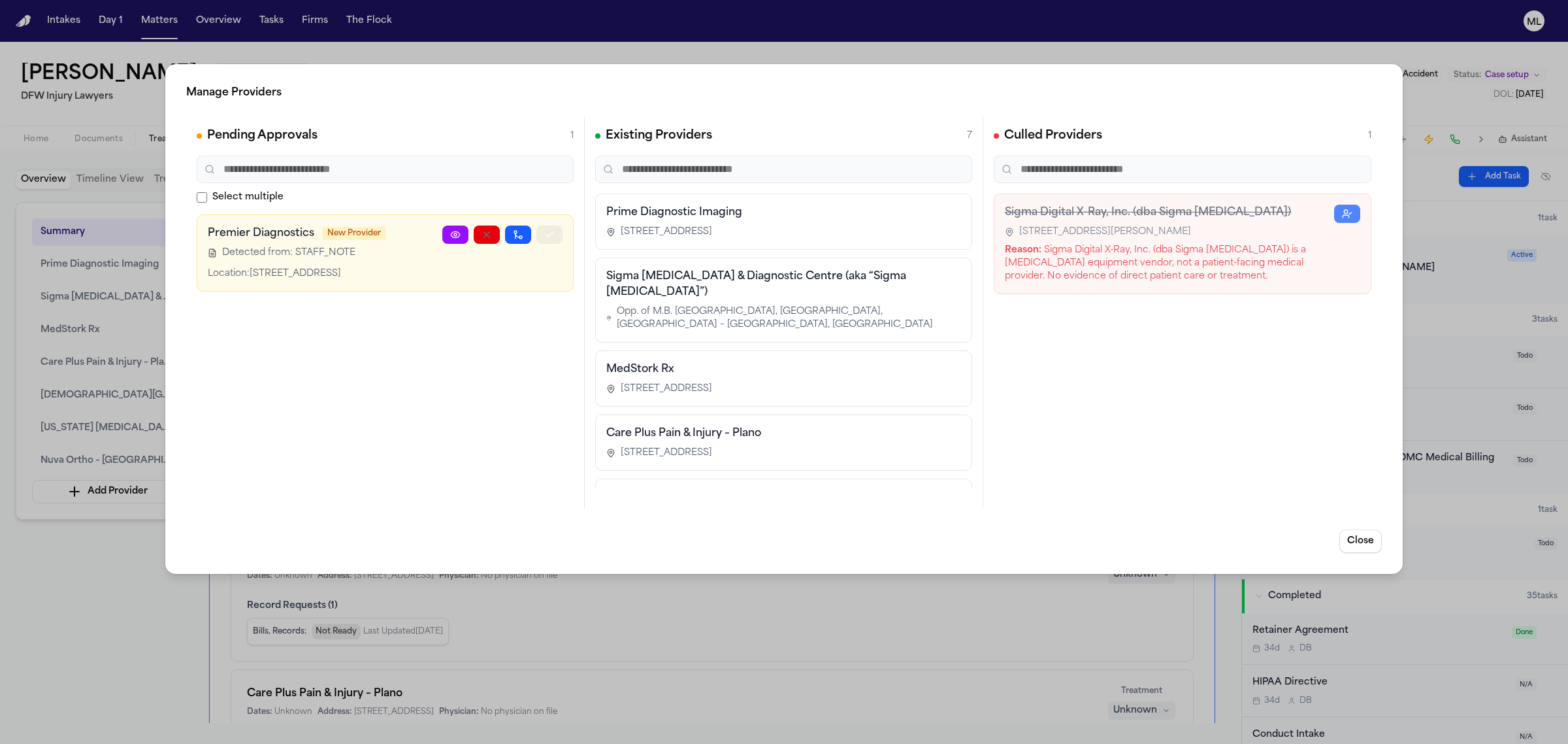
click at [543, 232] on button "button" at bounding box center [549, 234] width 26 height 18
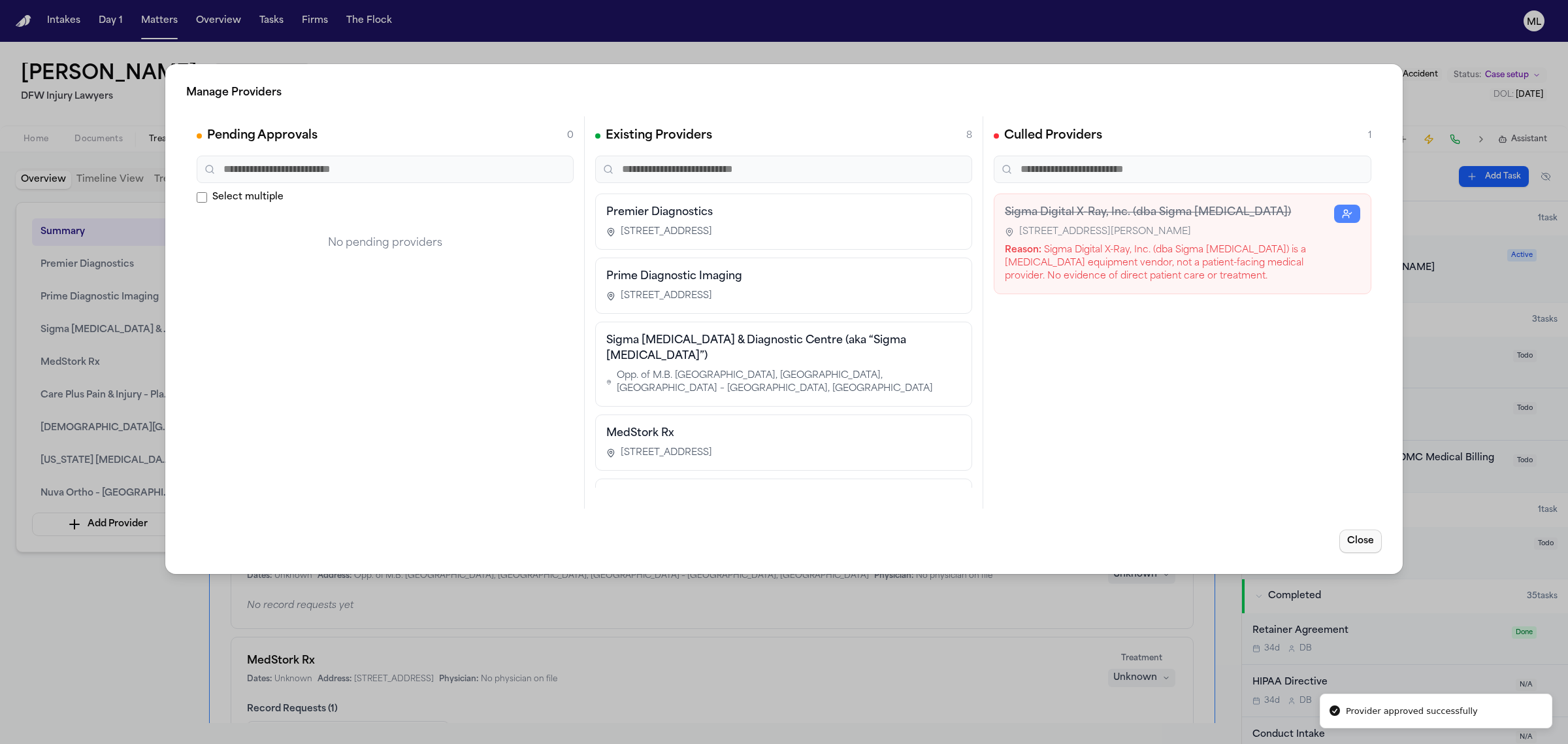
click at [1354, 538] on button "Close" at bounding box center [1360, 541] width 43 height 24
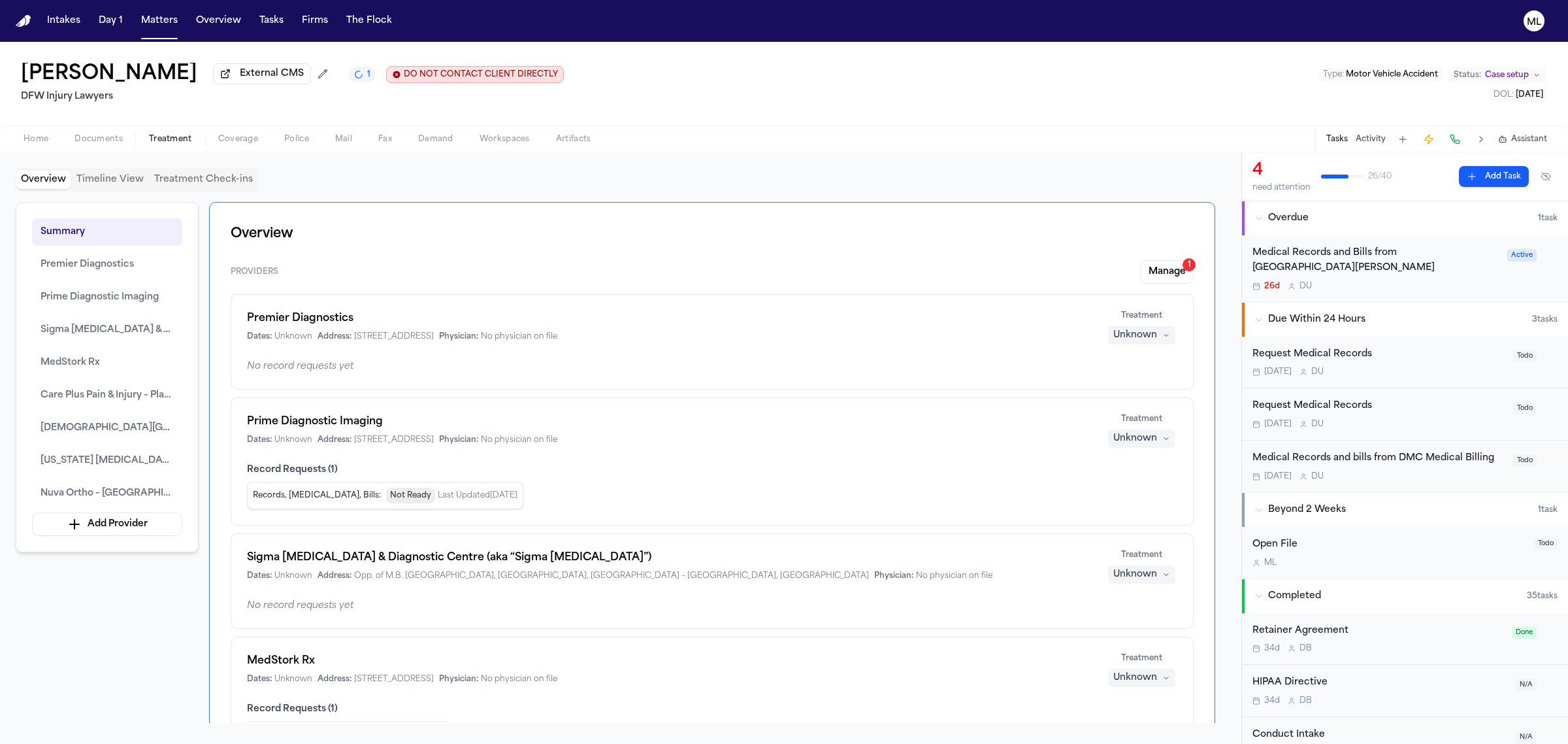
click at [1405, 354] on div "Request Medical Records" at bounding box center [1378, 354] width 253 height 15
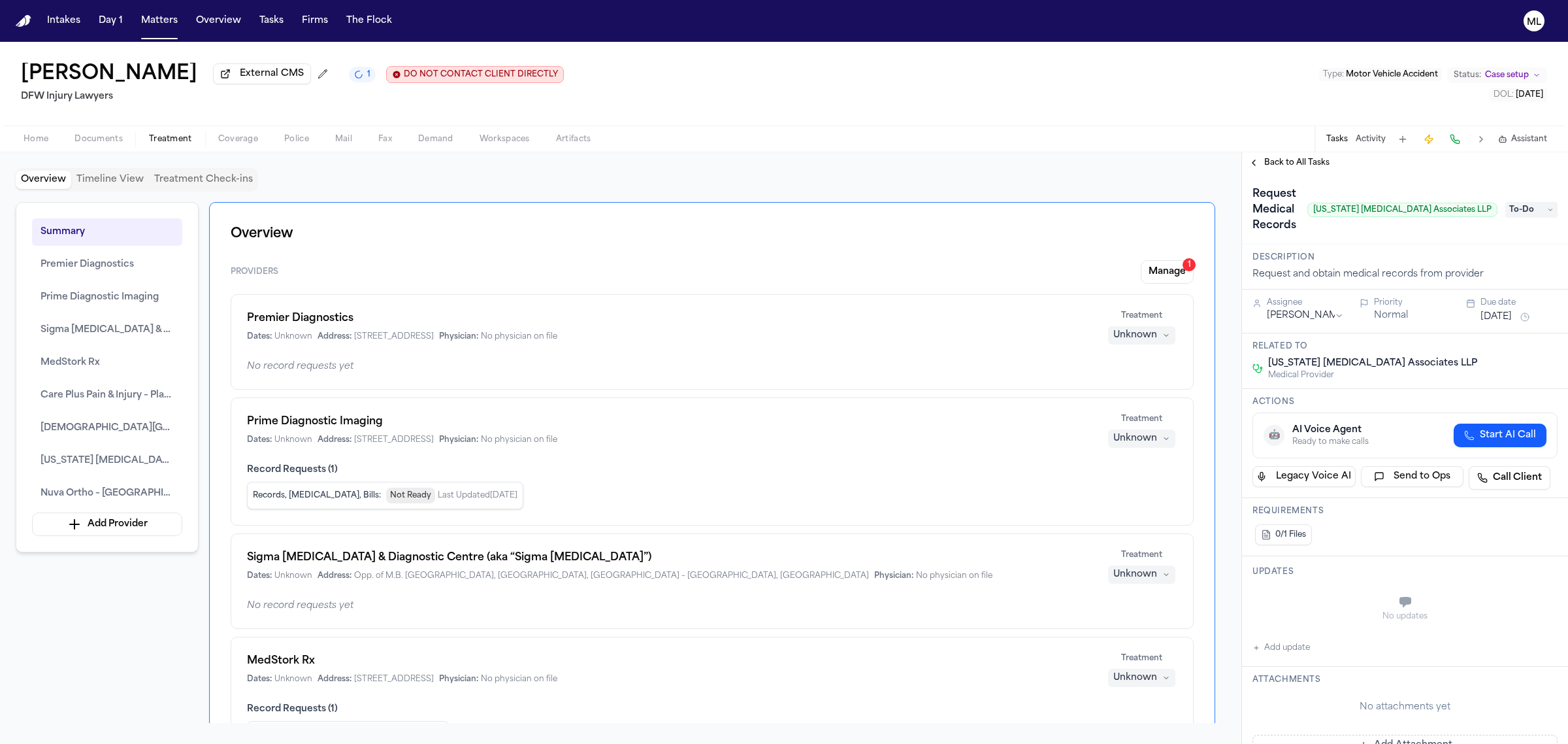
click at [1283, 157] on span "Back to All Tasks" at bounding box center [1297, 162] width 65 height 10
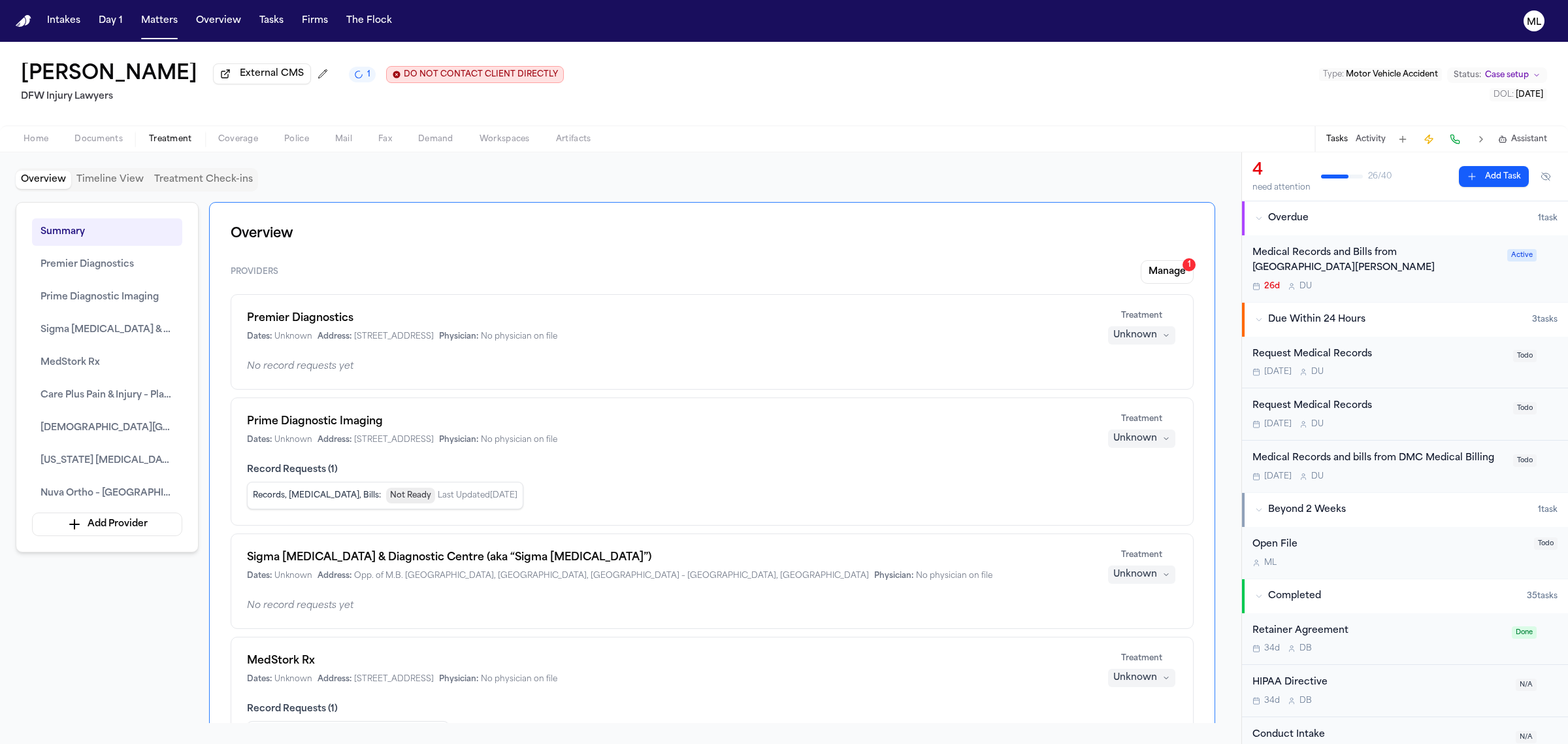
click at [1402, 410] on div "Request Medical Records" at bounding box center [1378, 406] width 253 height 15
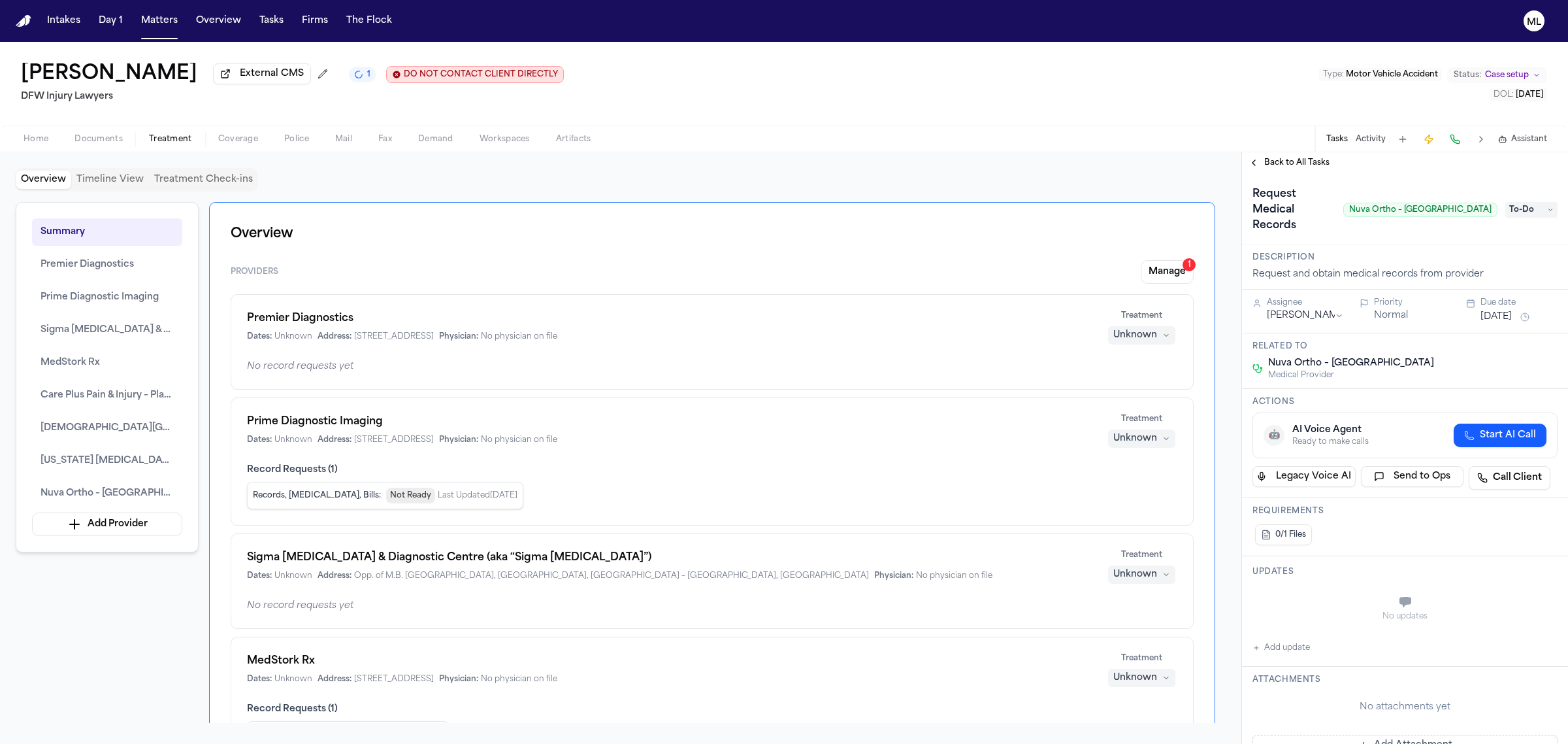
click at [1294, 162] on span "Back to All Tasks" at bounding box center [1297, 162] width 65 height 10
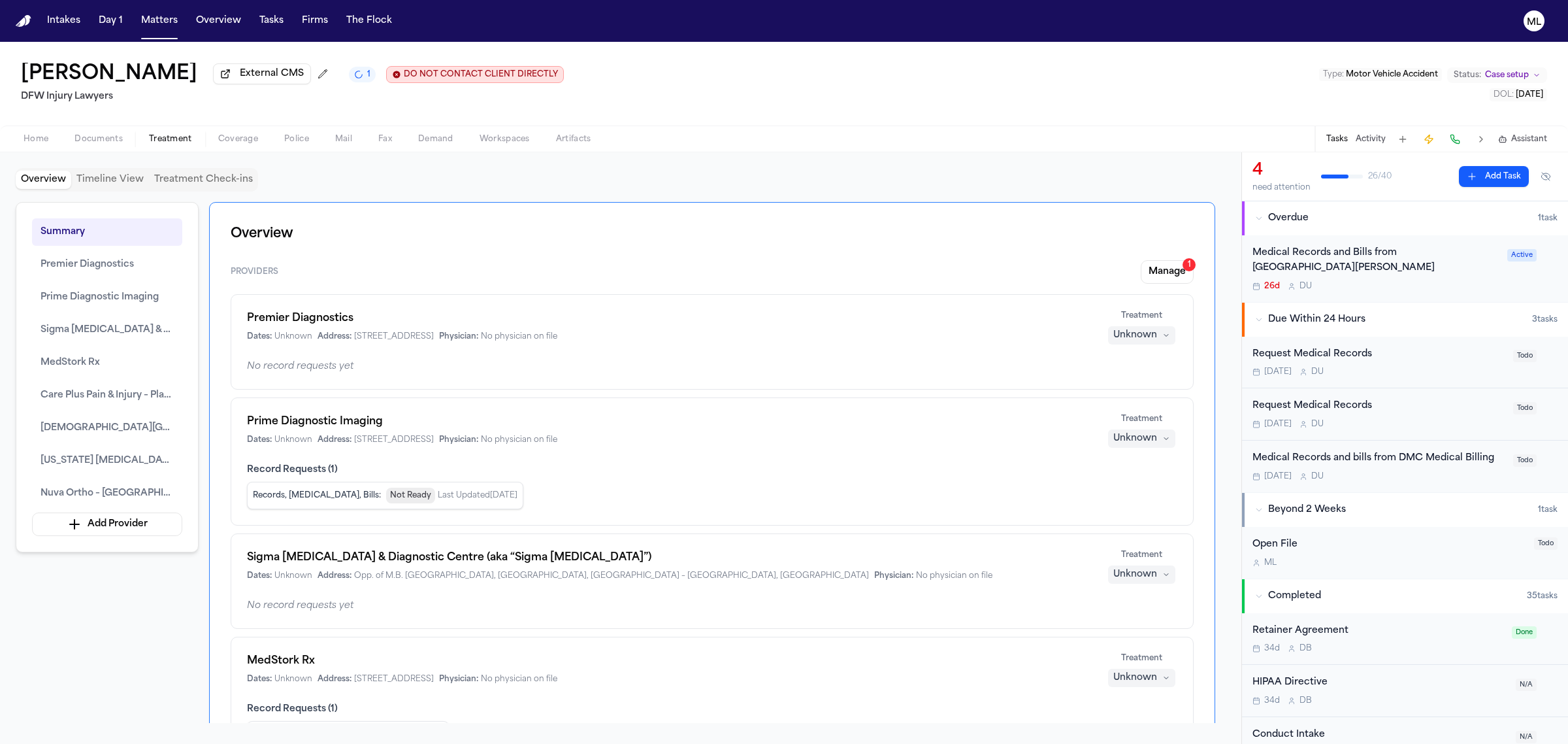
click at [1496, 171] on button "Add Task" at bounding box center [1494, 176] width 70 height 21
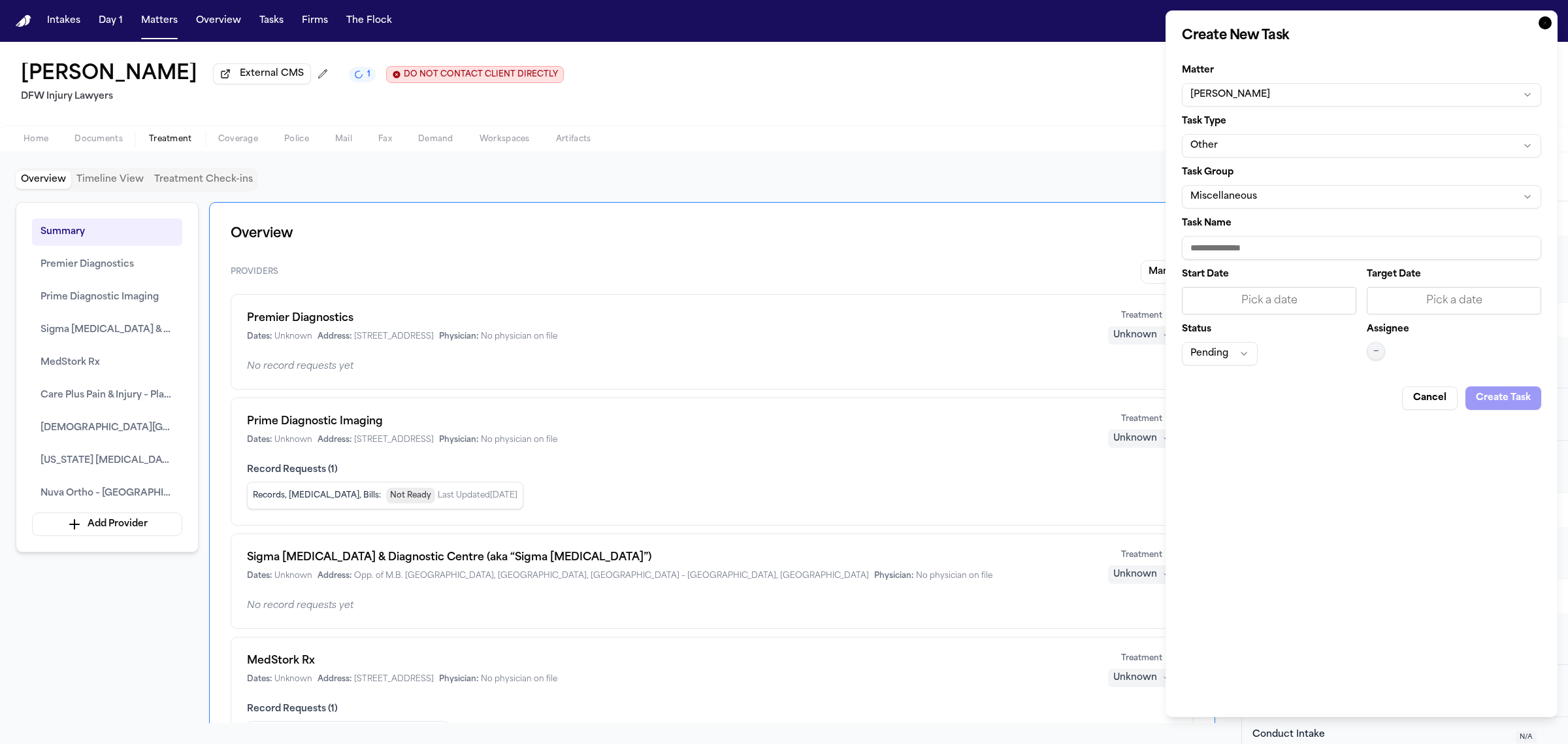
click at [1271, 143] on button "Other" at bounding box center [1362, 146] width 360 height 24
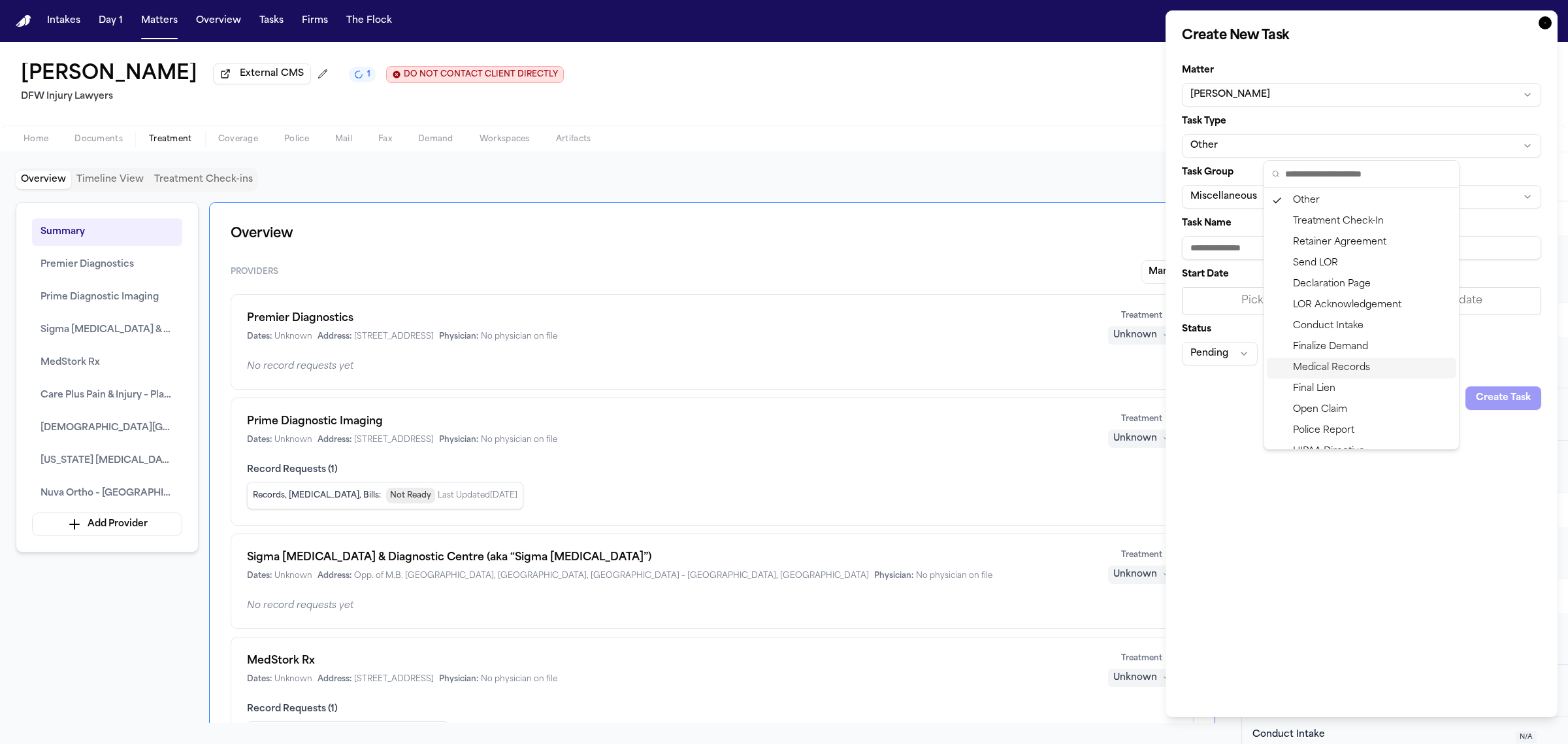
click at [1337, 364] on div "Medical Records" at bounding box center [1362, 368] width 190 height 21
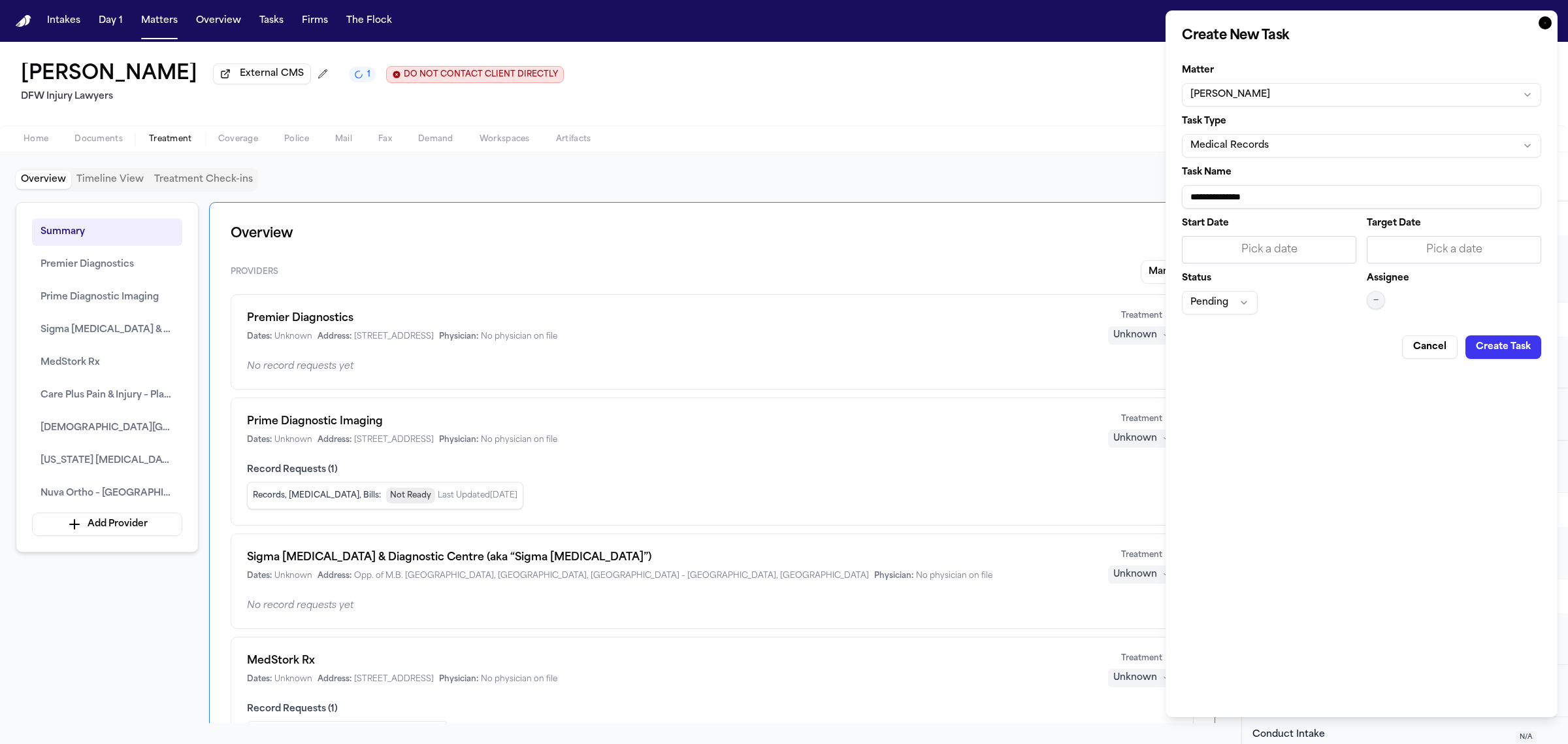
click at [1291, 197] on input "**********" at bounding box center [1362, 197] width 360 height 24
type input "**********"
click at [1447, 248] on div "Pick a date" at bounding box center [1454, 250] width 157 height 15
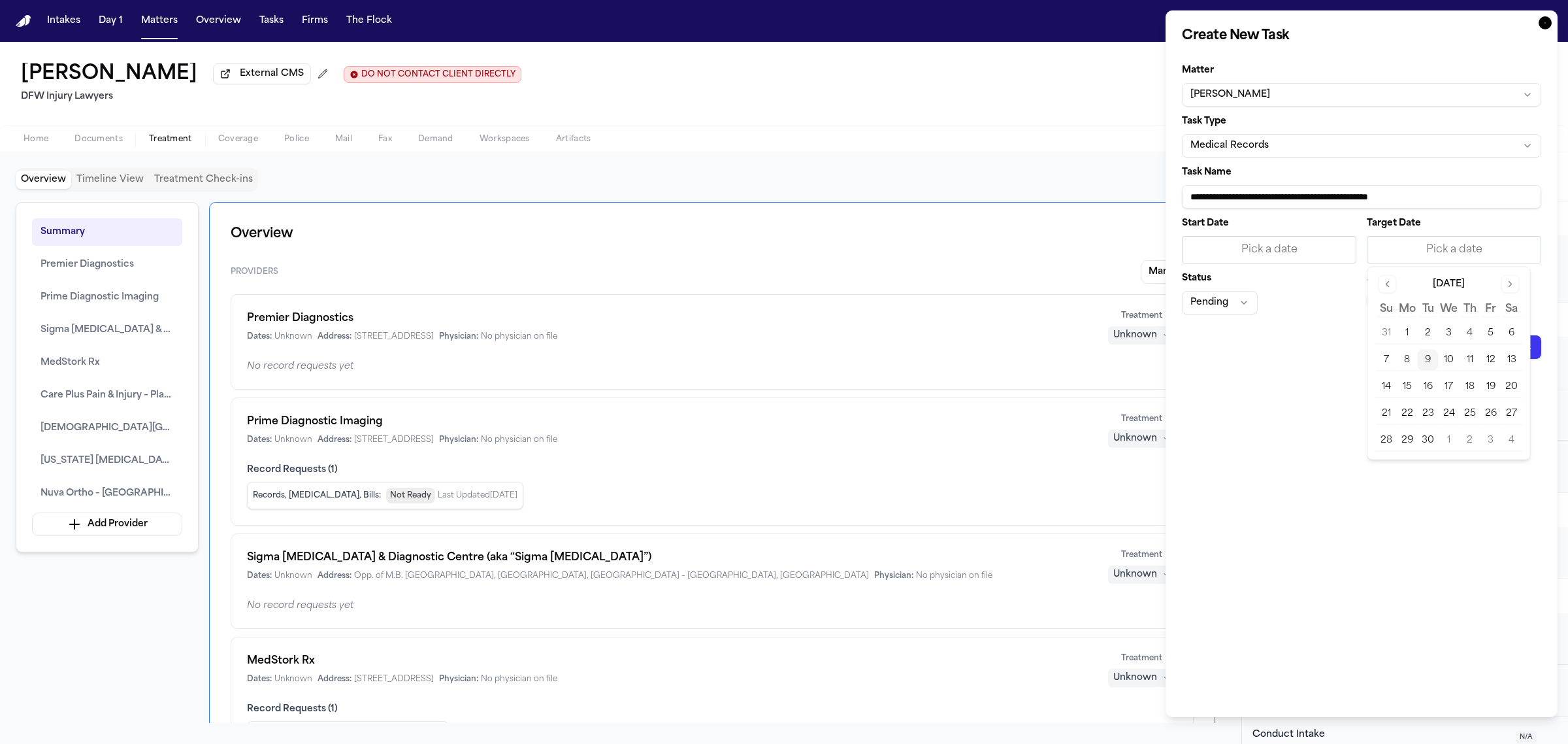
click at [1429, 360] on button "9" at bounding box center [1428, 360] width 21 height 21
click at [1357, 296] on div "Start Date Pick a date Target Date [DATE] Status Pending Assignee —" at bounding box center [1362, 267] width 360 height 95
click at [1370, 301] on button "—" at bounding box center [1376, 300] width 18 height 18
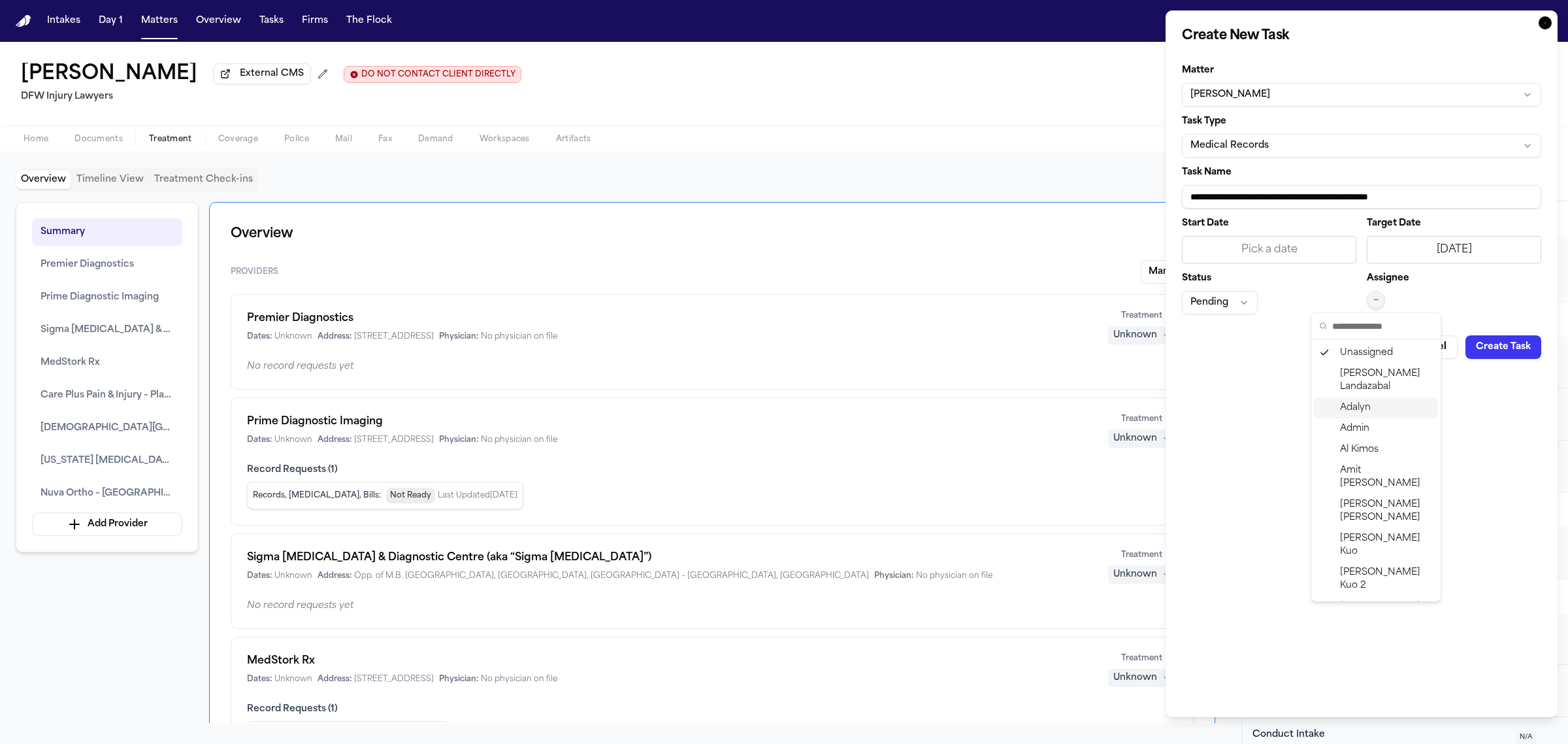
scroll to position [222, 0]
click at [1393, 631] on span "[PERSON_NAME]" at bounding box center [1386, 644] width 93 height 26
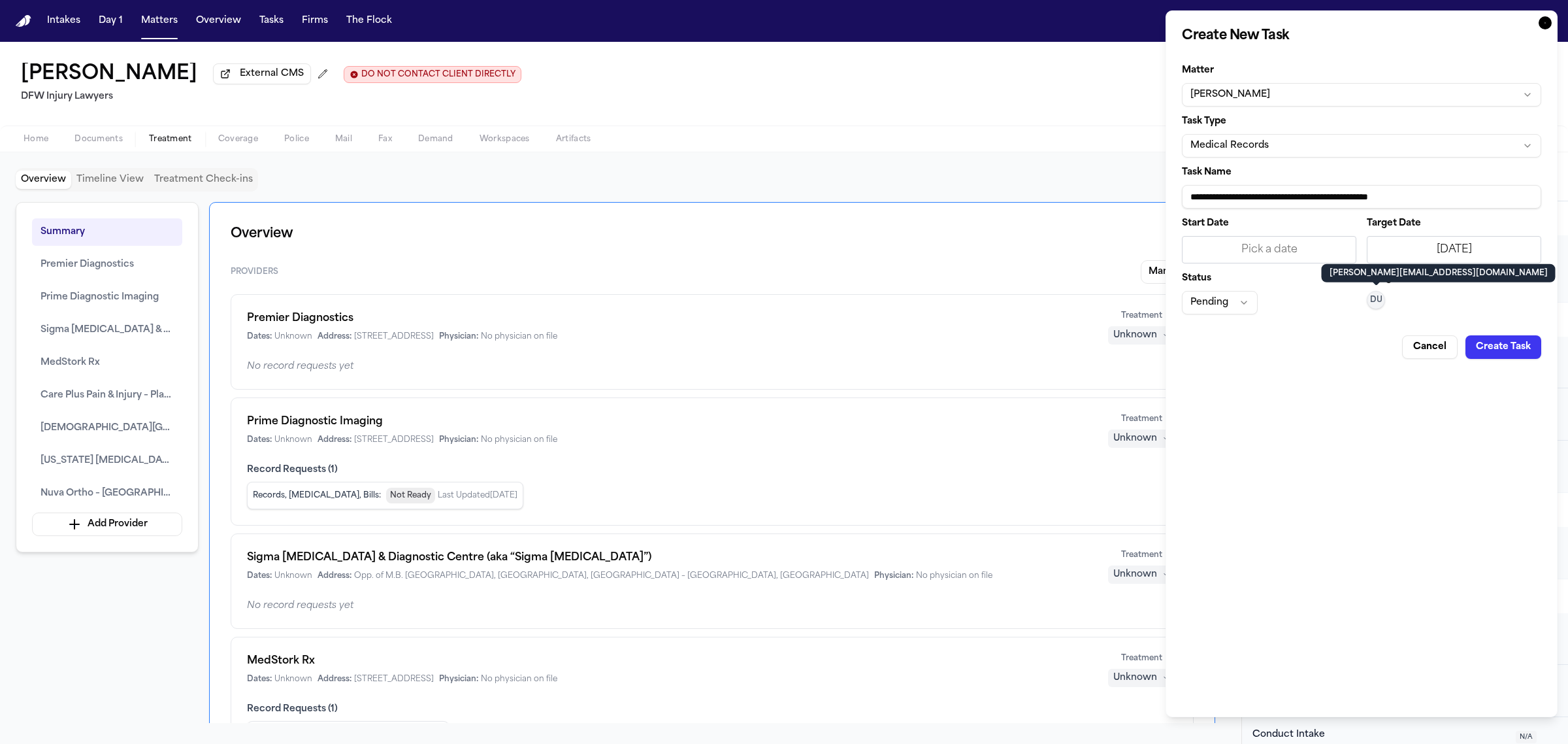
click at [1497, 353] on button "Create Task" at bounding box center [1503, 347] width 76 height 24
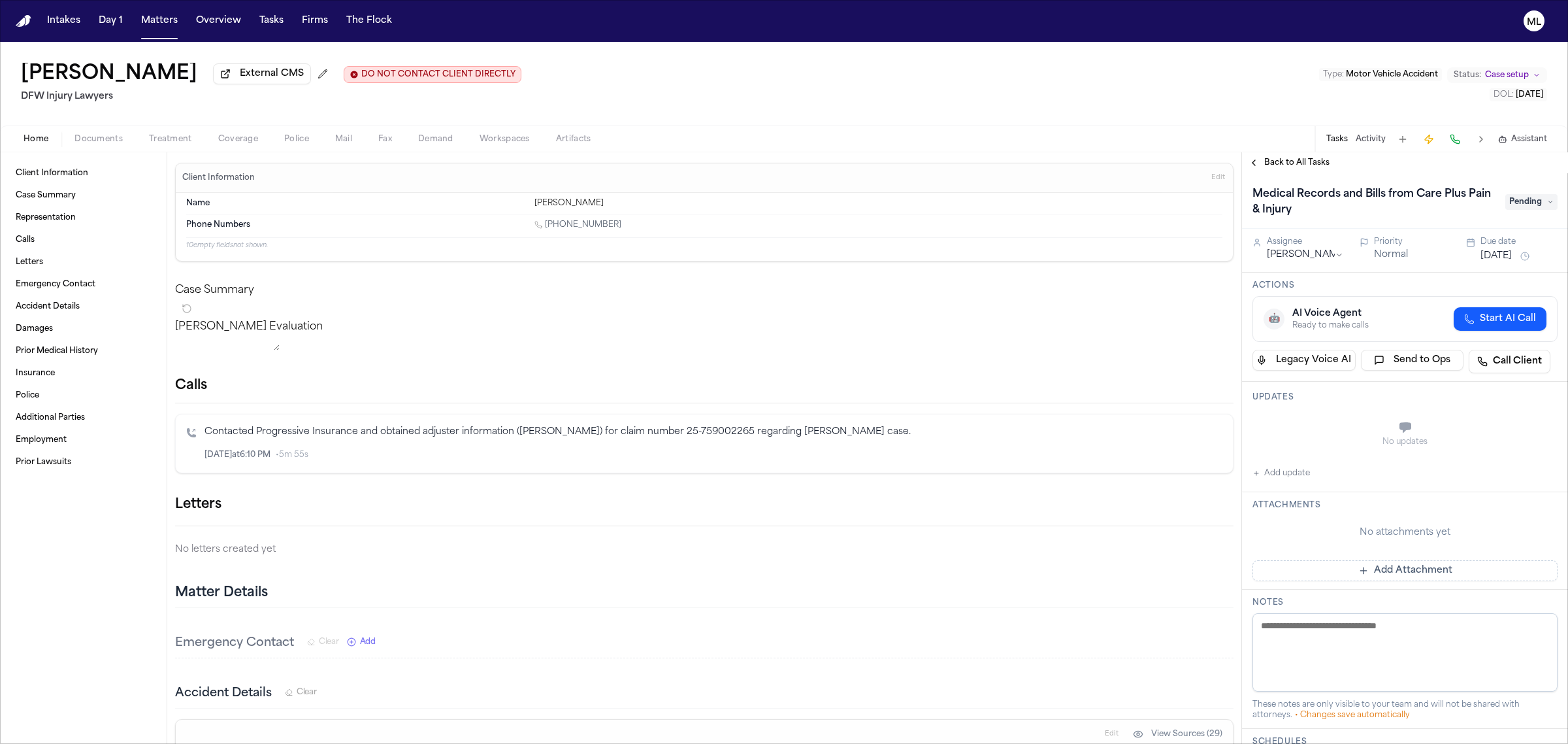
click at [1307, 160] on span "Back to All Tasks" at bounding box center [1297, 162] width 65 height 10
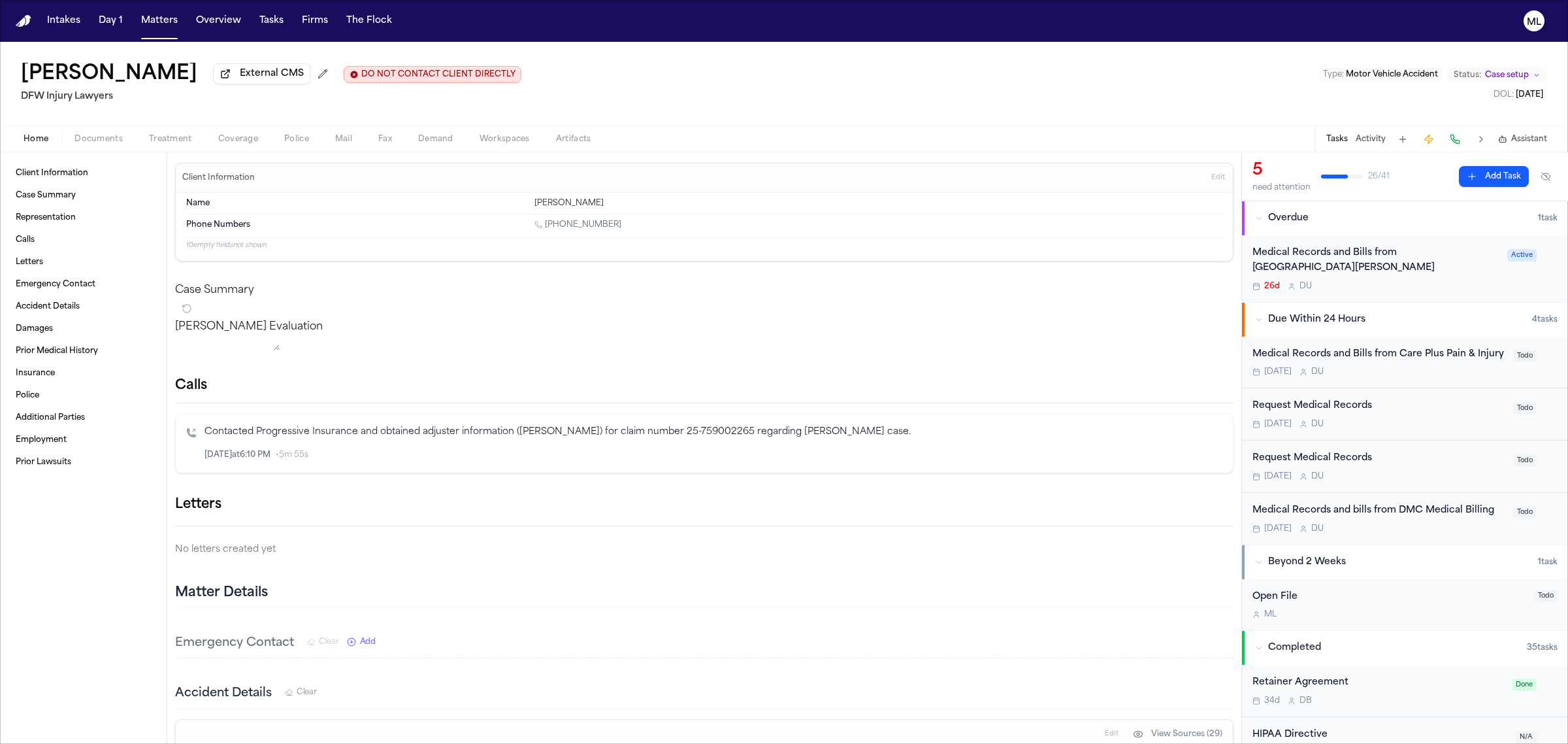
click at [1481, 175] on button "Add Task" at bounding box center [1494, 176] width 70 height 21
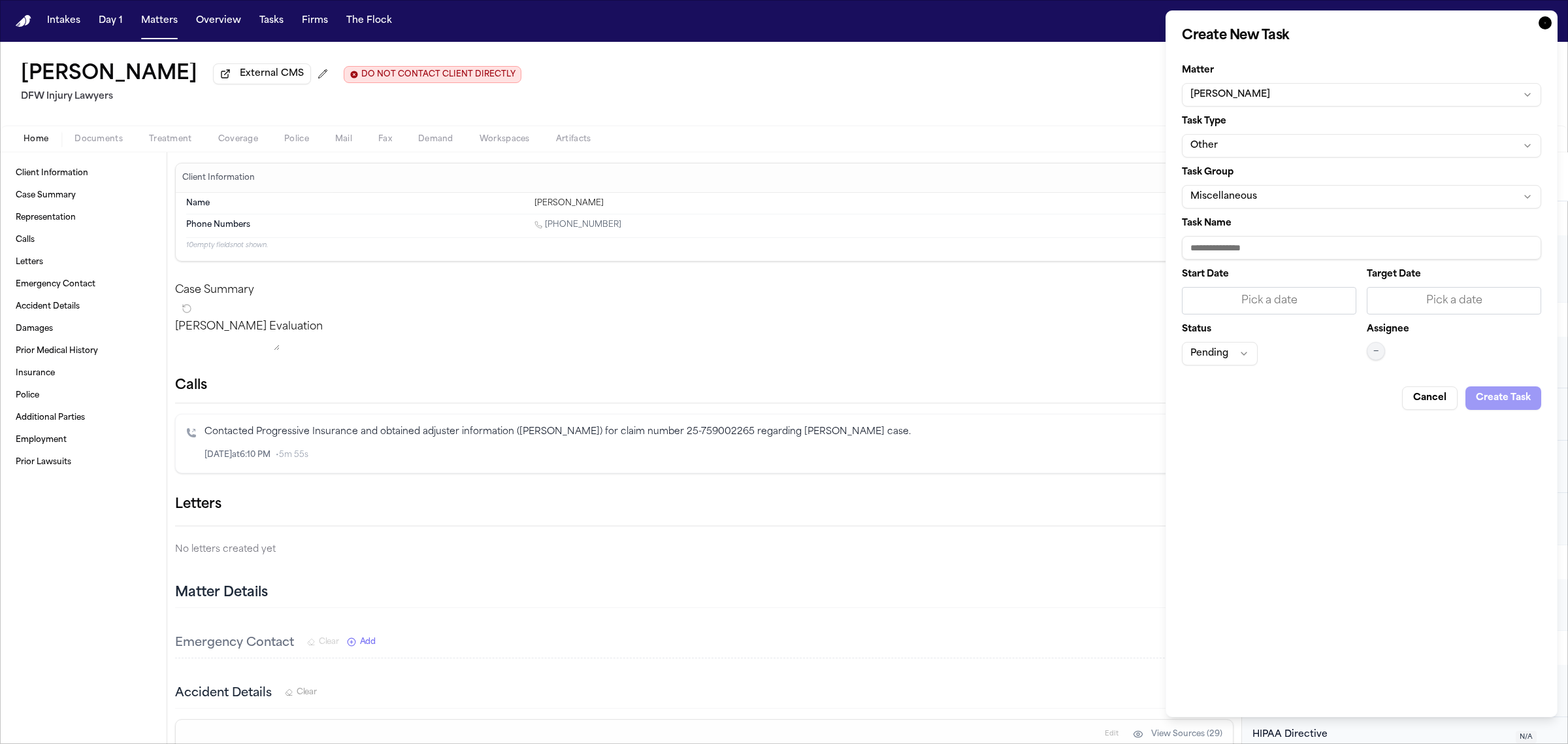
click at [1262, 158] on form "Matter [PERSON_NAME] Task Type Other Task Group Miscellaneous Task Name Start D…" at bounding box center [1362, 232] width 360 height 354
click at [1262, 151] on button "Other" at bounding box center [1362, 146] width 360 height 24
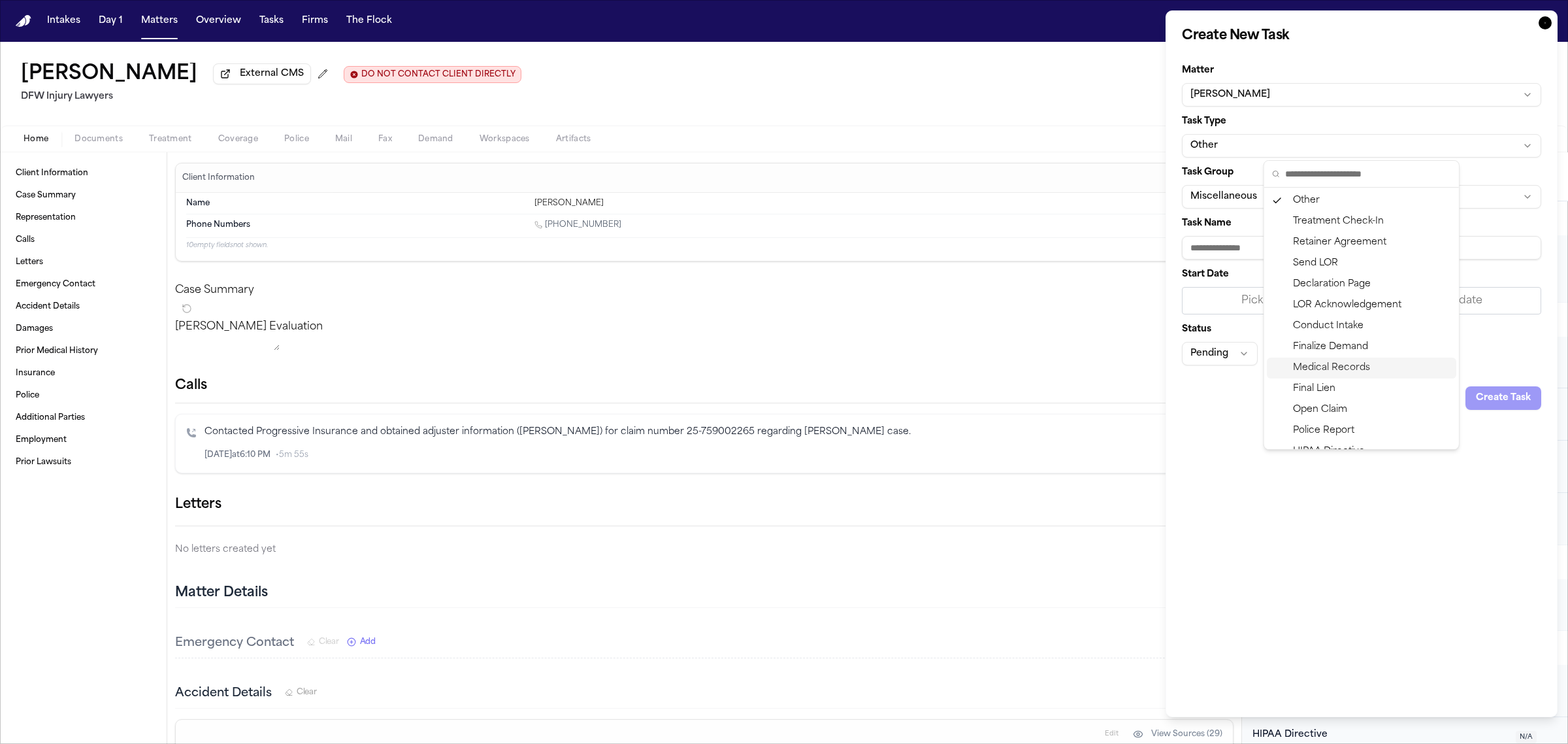
click at [1332, 366] on div "Medical Records" at bounding box center [1362, 368] width 190 height 21
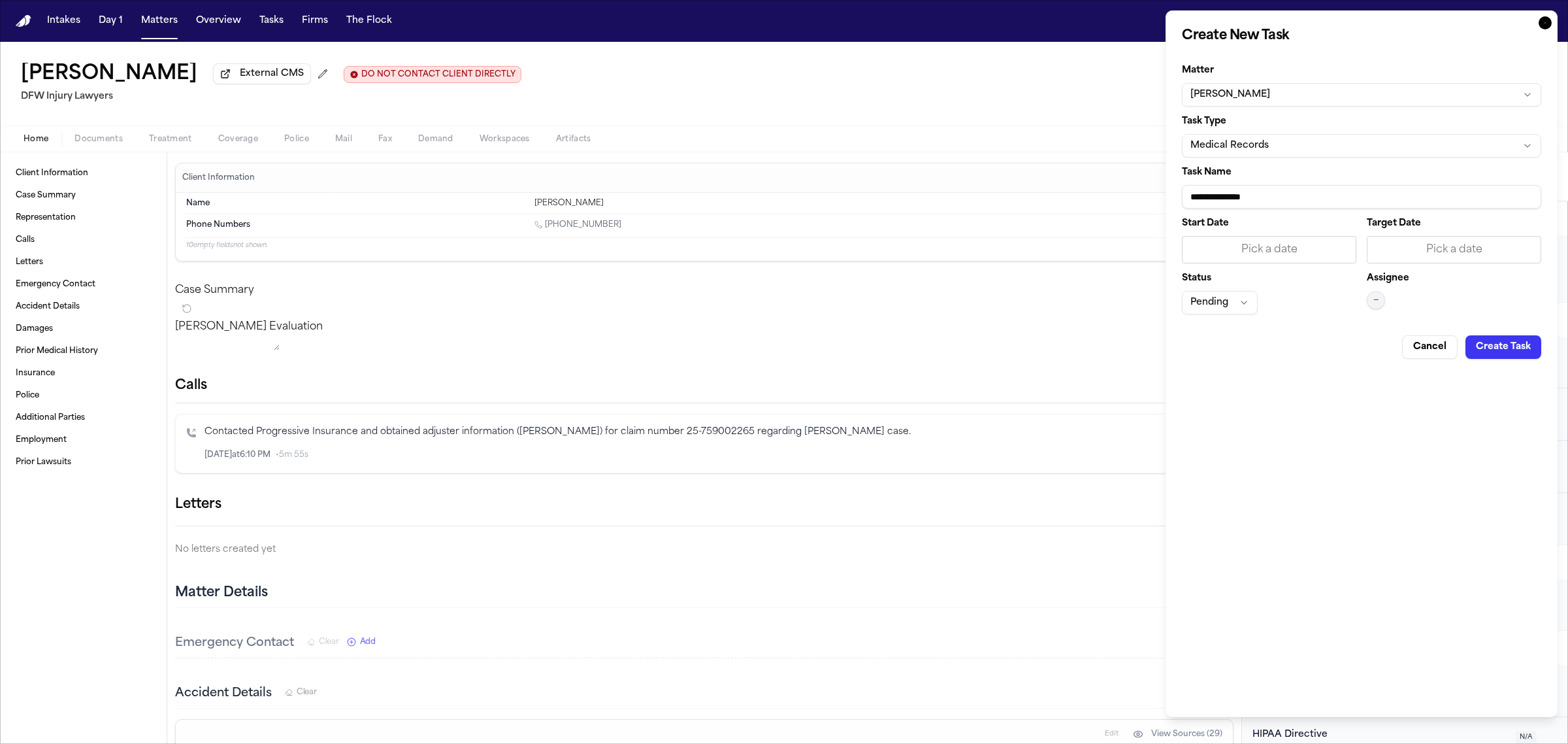
click at [1315, 192] on input "**********" at bounding box center [1362, 197] width 360 height 24
type input "**********"
click at [1406, 242] on div "Pick a date" at bounding box center [1454, 250] width 157 height 15
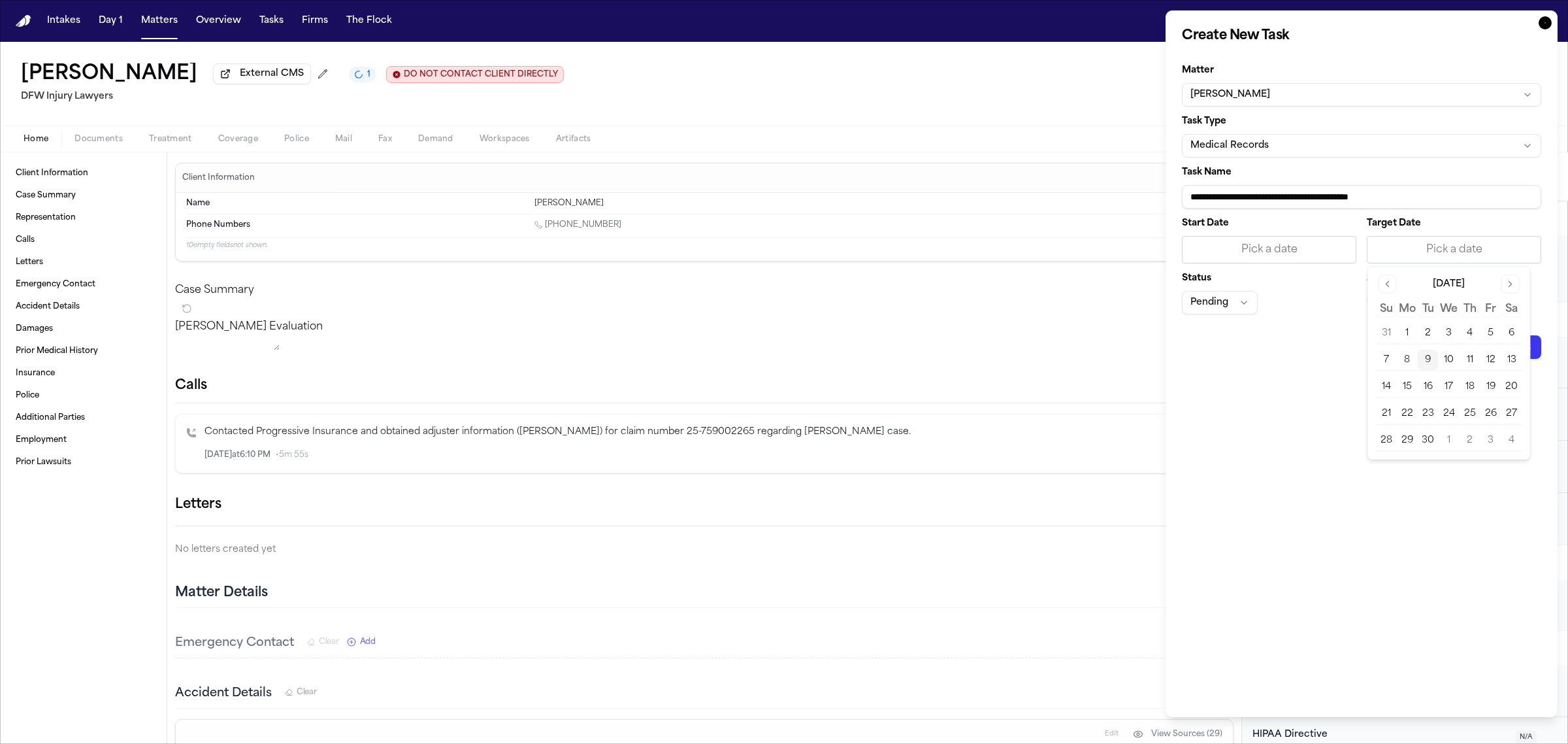
click at [1434, 360] on button "9" at bounding box center [1428, 360] width 21 height 21
click at [1378, 301] on span "—" at bounding box center [1376, 300] width 5 height 10
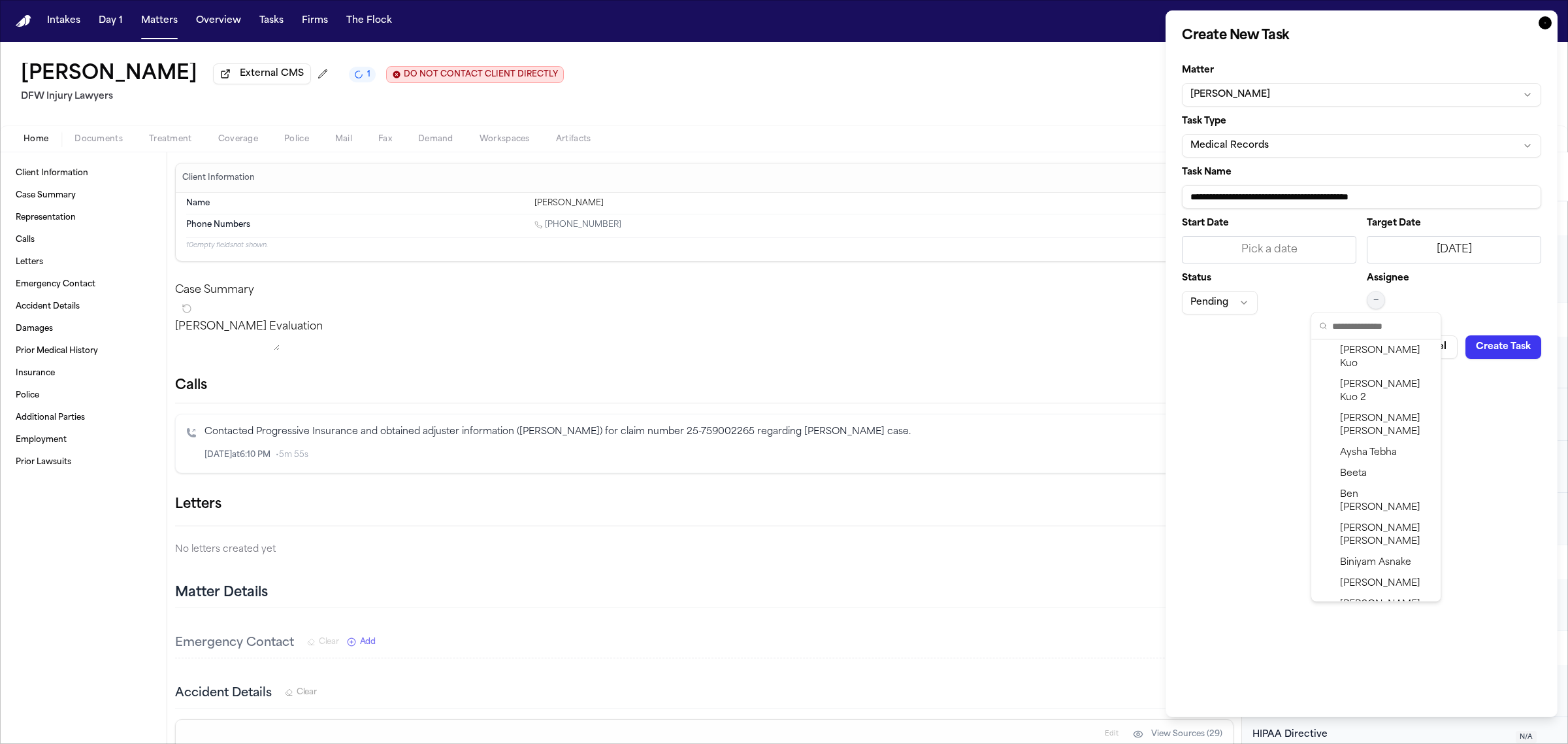
scroll to position [335, 0]
click at [1382, 519] on span "[PERSON_NAME]" at bounding box center [1386, 531] width 93 height 26
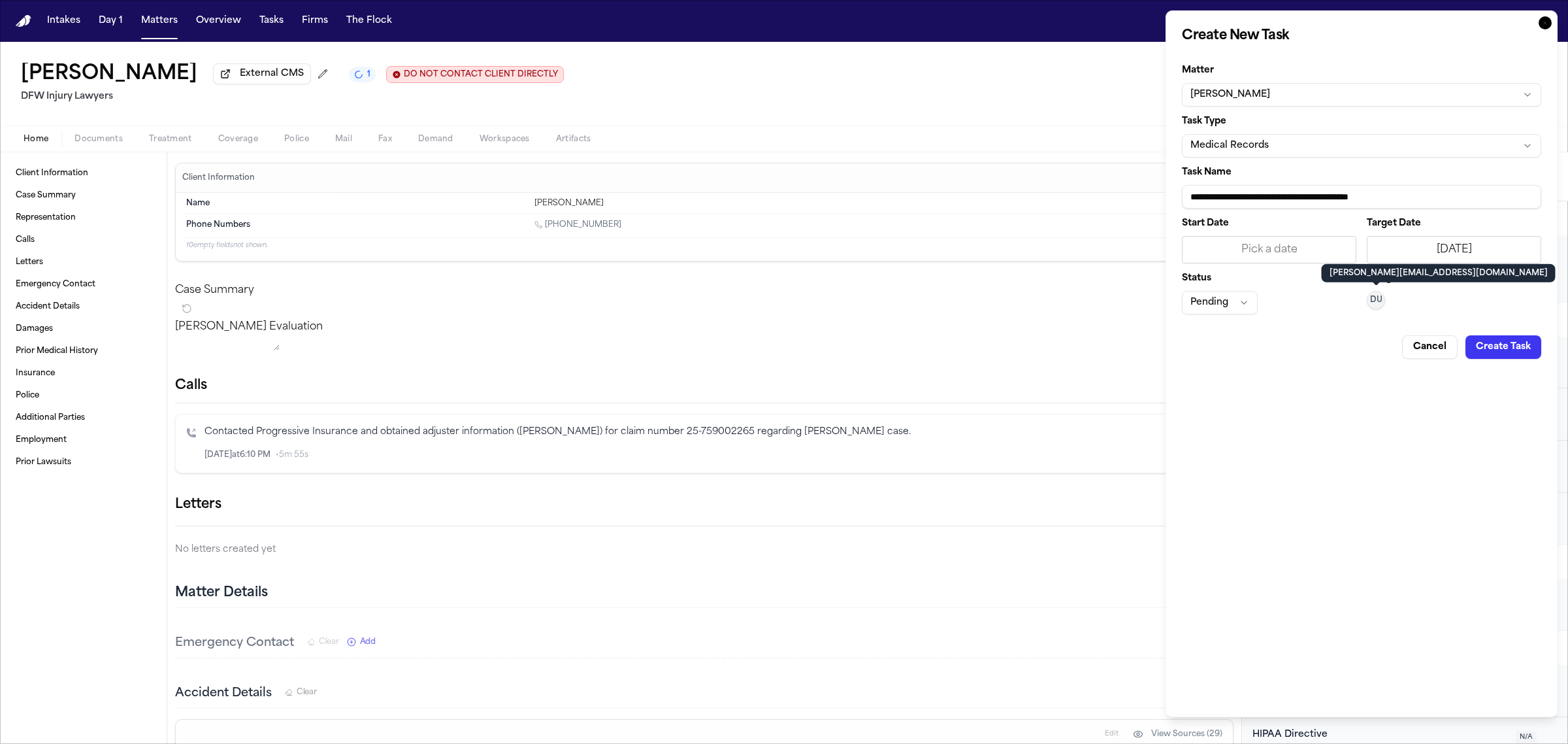
click at [1511, 351] on button "Create Task" at bounding box center [1503, 347] width 76 height 24
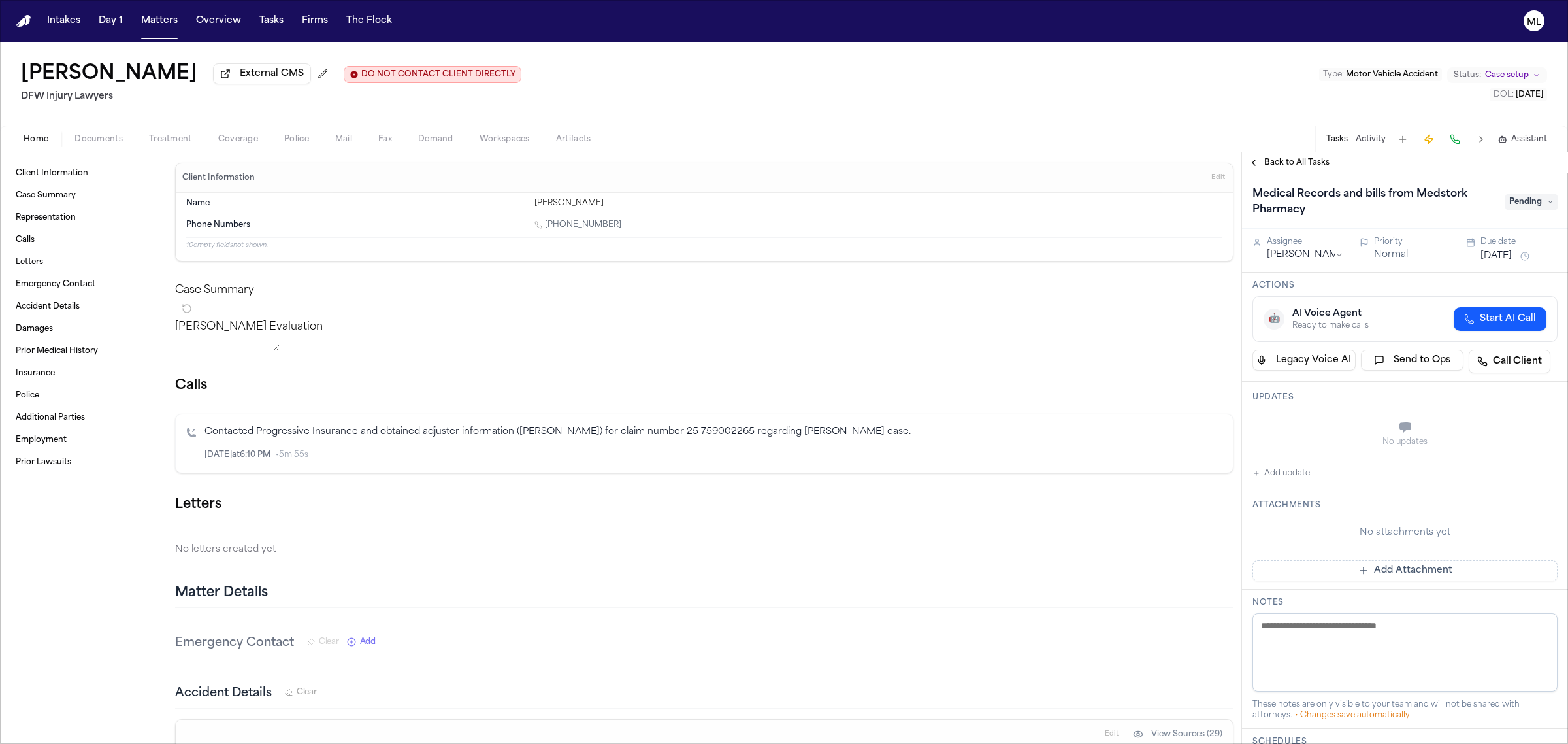
click at [1292, 153] on div "Back to All Tasks" at bounding box center [1405, 163] width 326 height 21
click at [1281, 157] on span "Back to All Tasks" at bounding box center [1297, 162] width 65 height 10
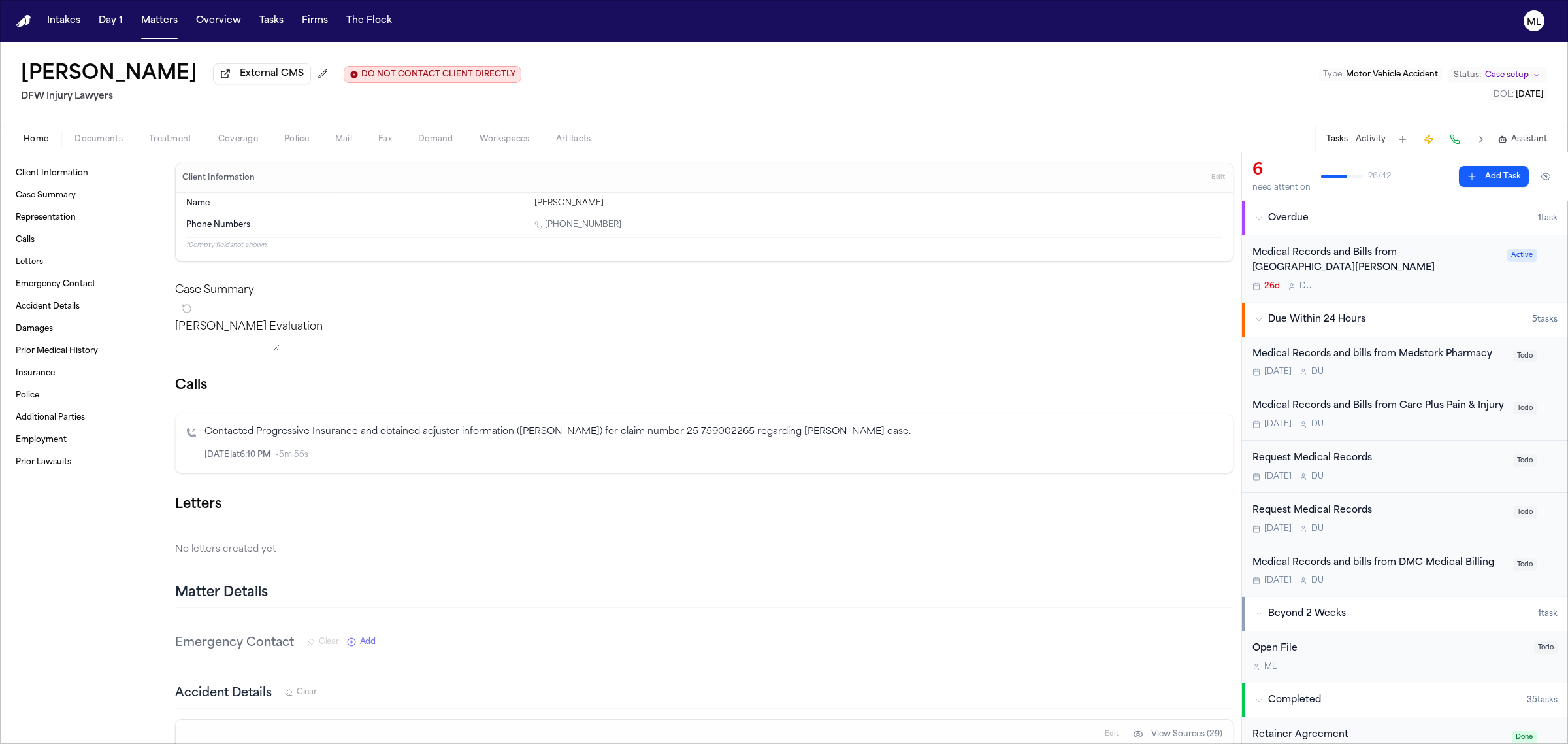
click at [1468, 172] on button "Add Task" at bounding box center [1494, 176] width 70 height 21
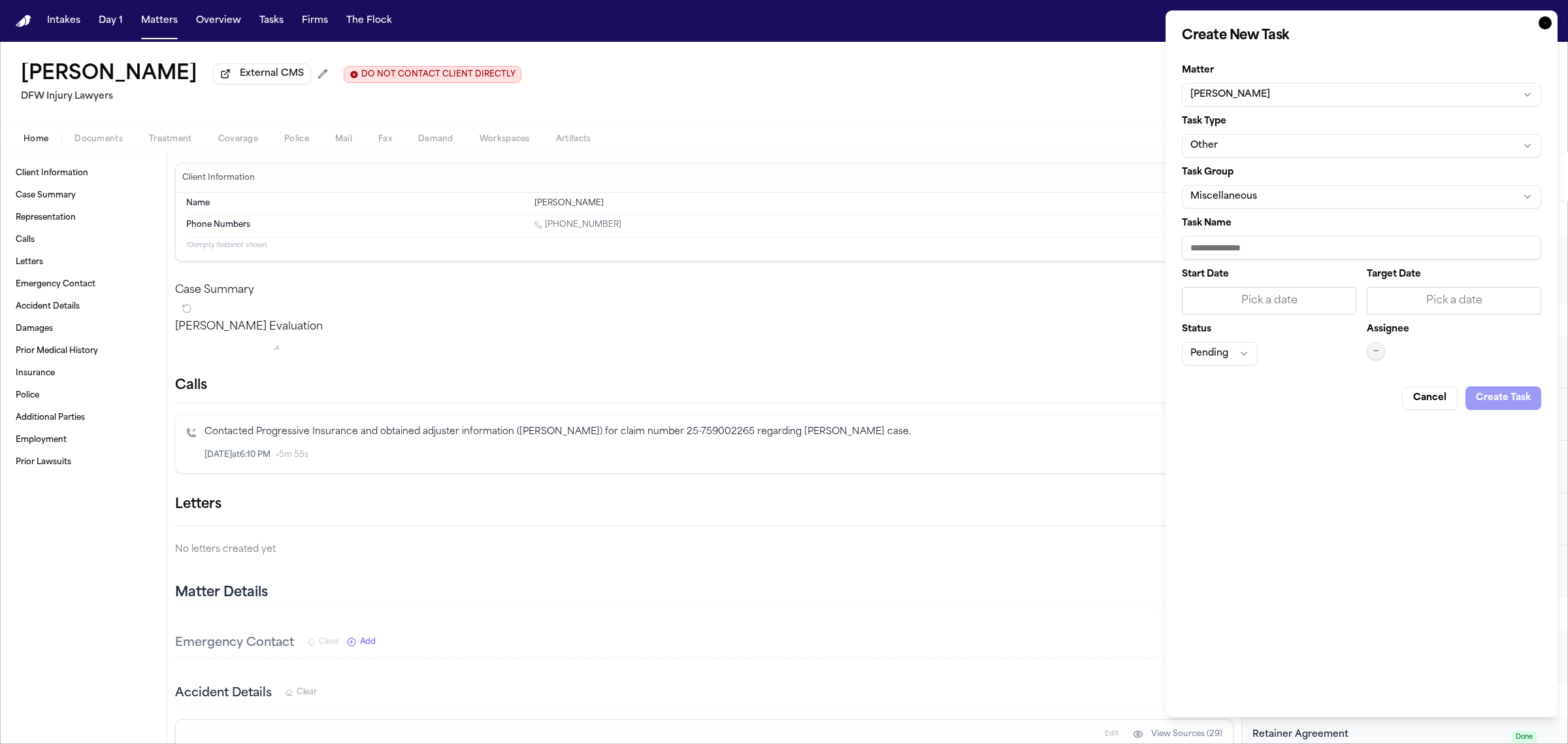
click at [1268, 141] on button "Other" at bounding box center [1362, 146] width 360 height 24
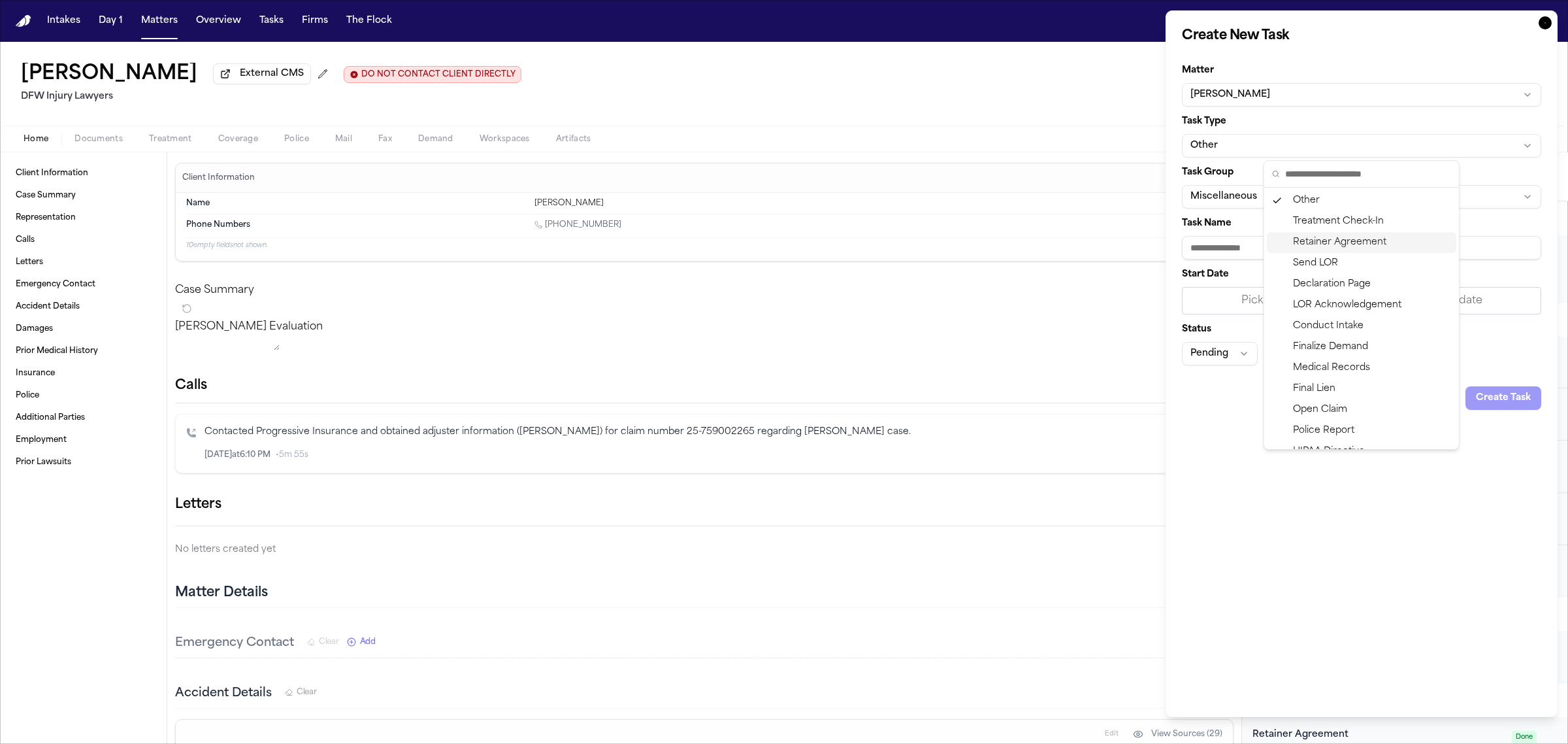
scroll to position [82, 0]
click at [1332, 285] on div "Medical Records" at bounding box center [1362, 286] width 190 height 21
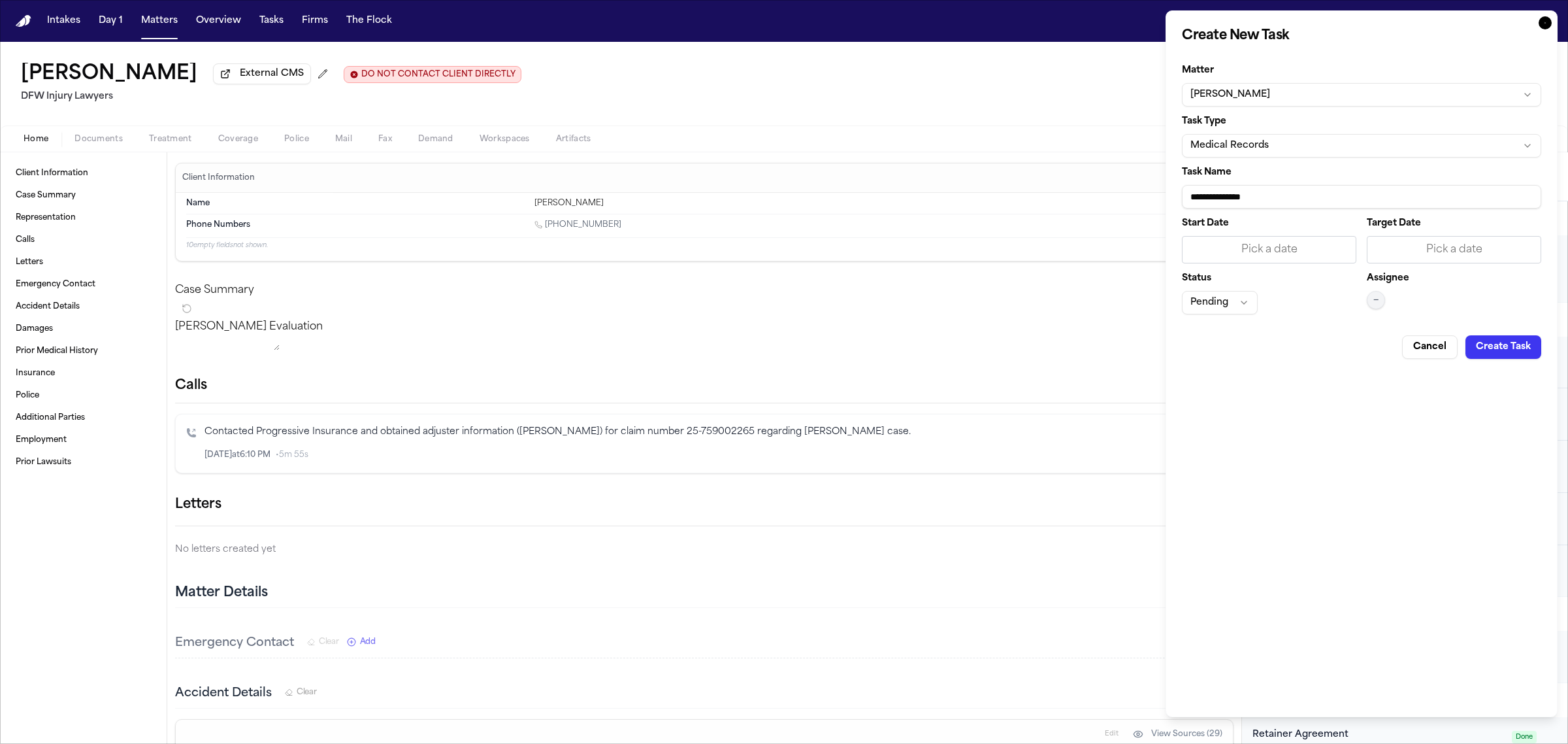
click at [1308, 197] on input "**********" at bounding box center [1362, 197] width 360 height 24
type input "**********"
click at [1445, 256] on div "Pick a date" at bounding box center [1454, 250] width 157 height 15
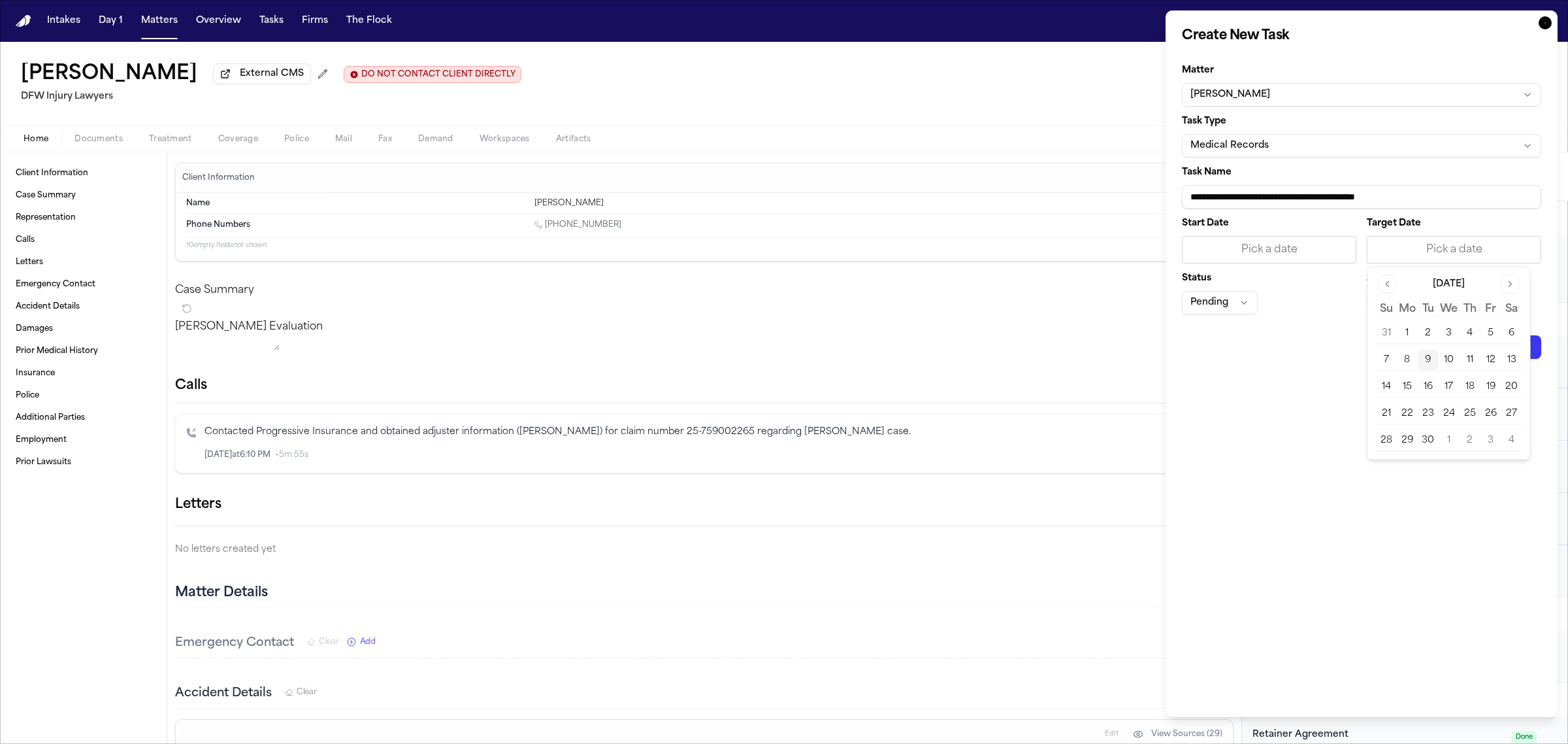
click at [1425, 358] on button "9" at bounding box center [1428, 360] width 21 height 21
click at [1377, 305] on span "—" at bounding box center [1376, 300] width 5 height 10
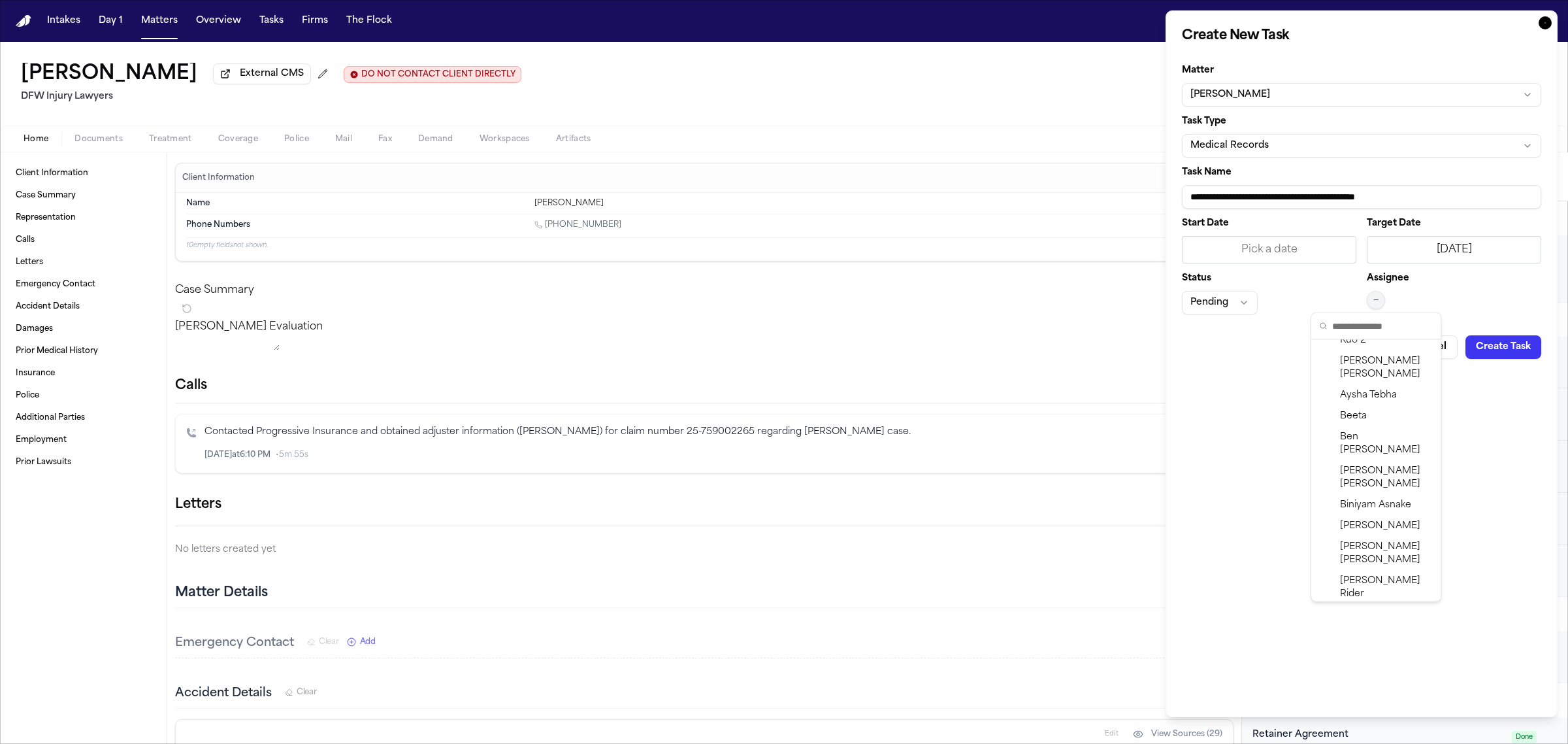
scroll to position [286, 0]
click at [1378, 568] on span "[PERSON_NAME]" at bounding box center [1386, 580] width 93 height 26
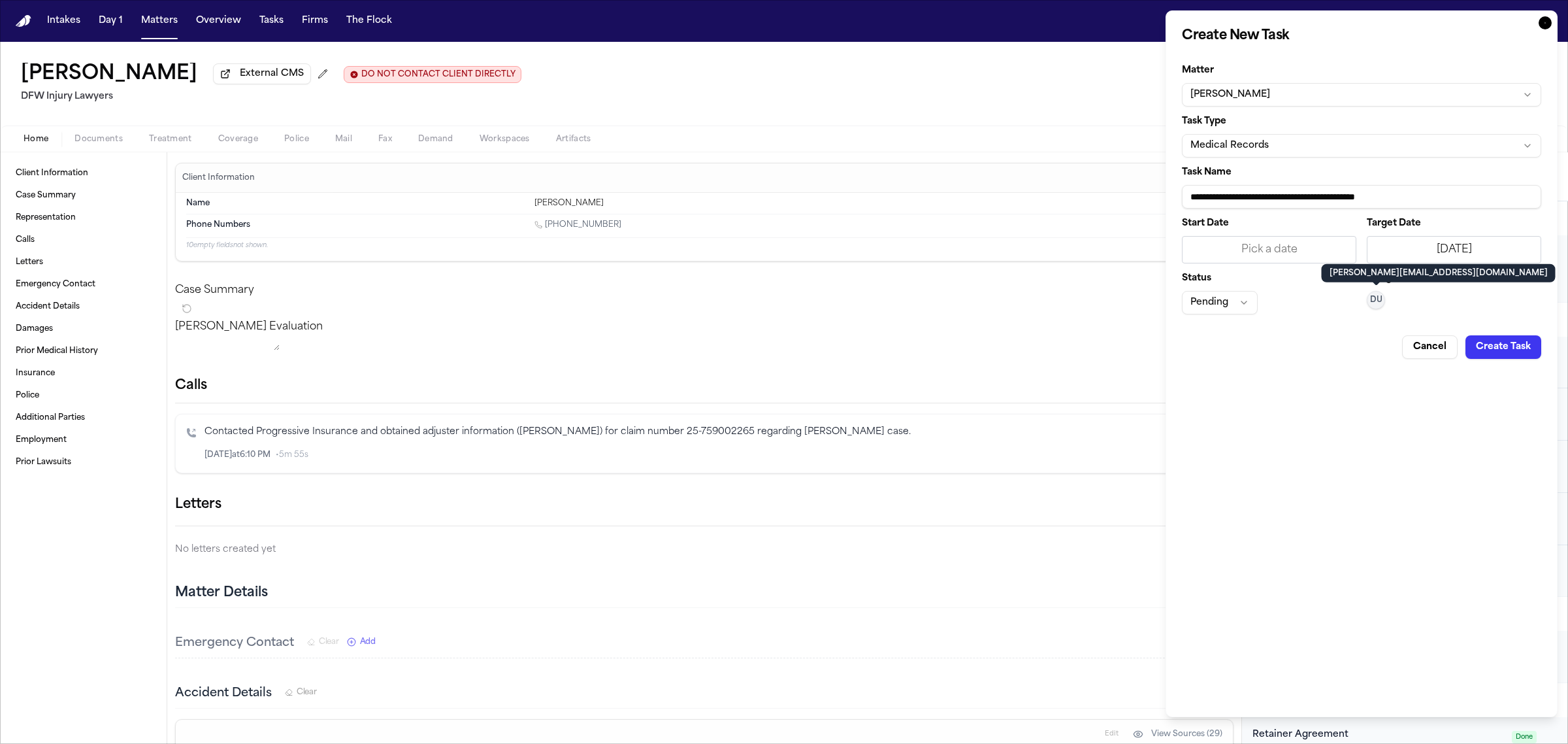
click at [1513, 353] on button "Create Task" at bounding box center [1503, 347] width 76 height 24
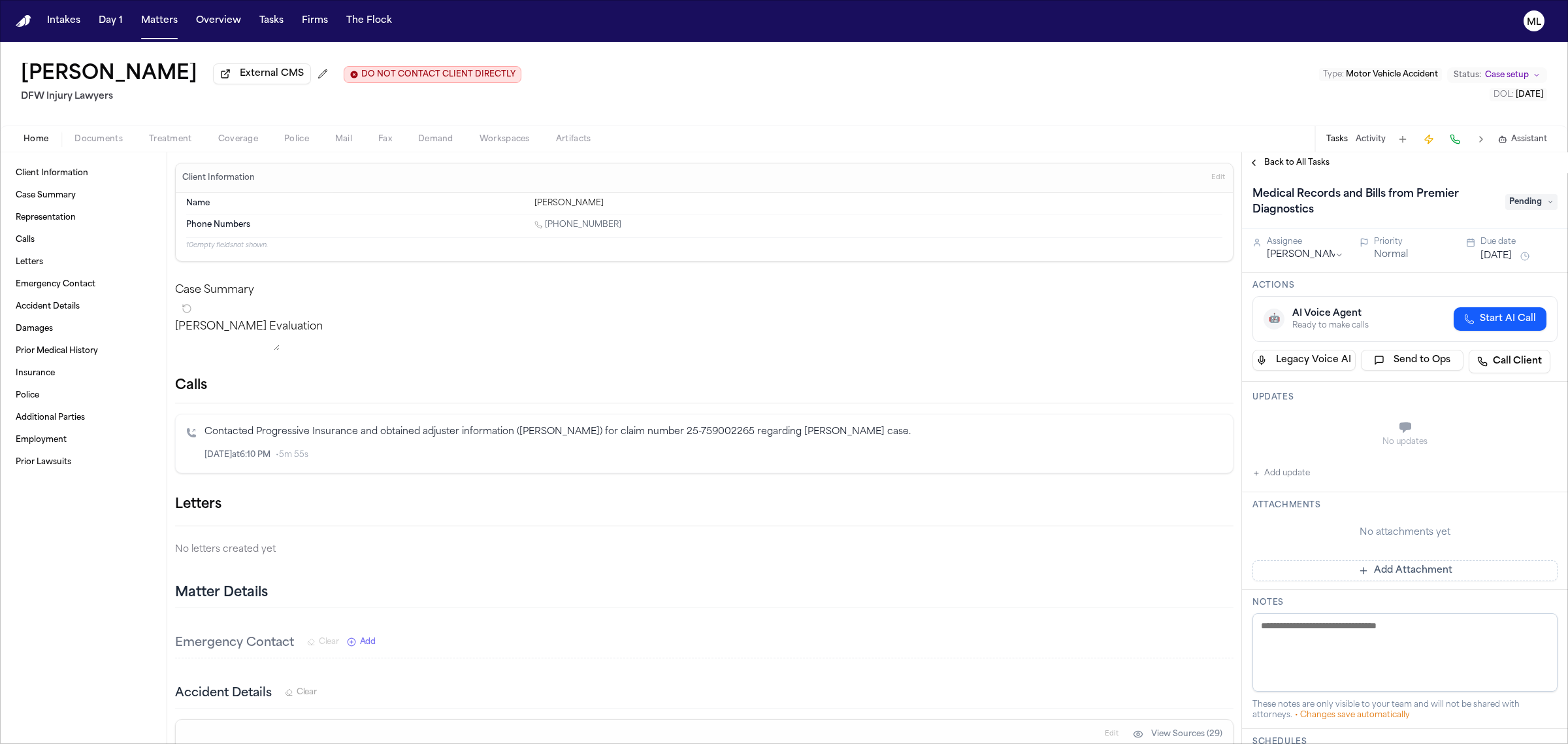
click at [1278, 160] on span "Back to All Tasks" at bounding box center [1297, 162] width 65 height 10
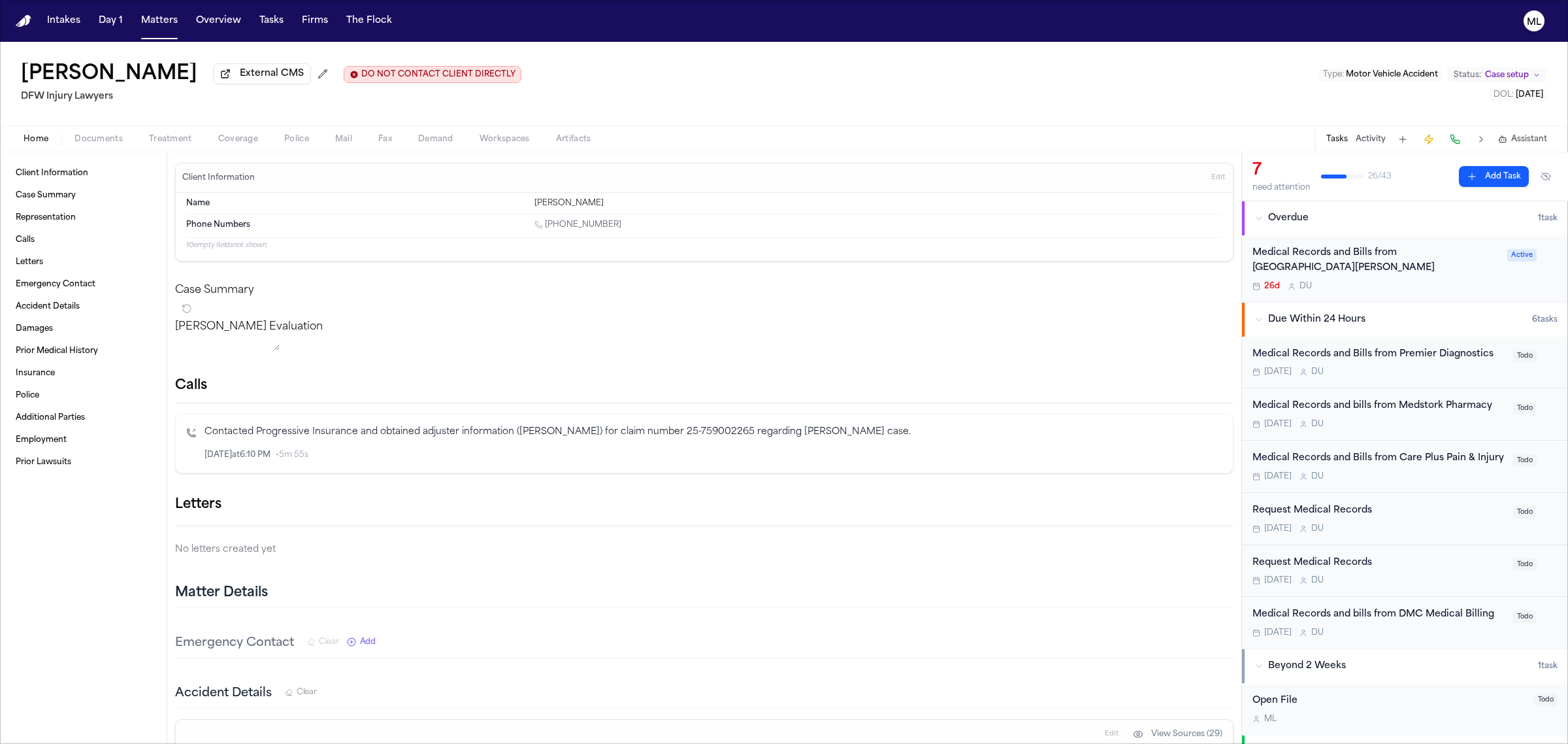
click at [1488, 171] on button "Add Task" at bounding box center [1494, 176] width 70 height 21
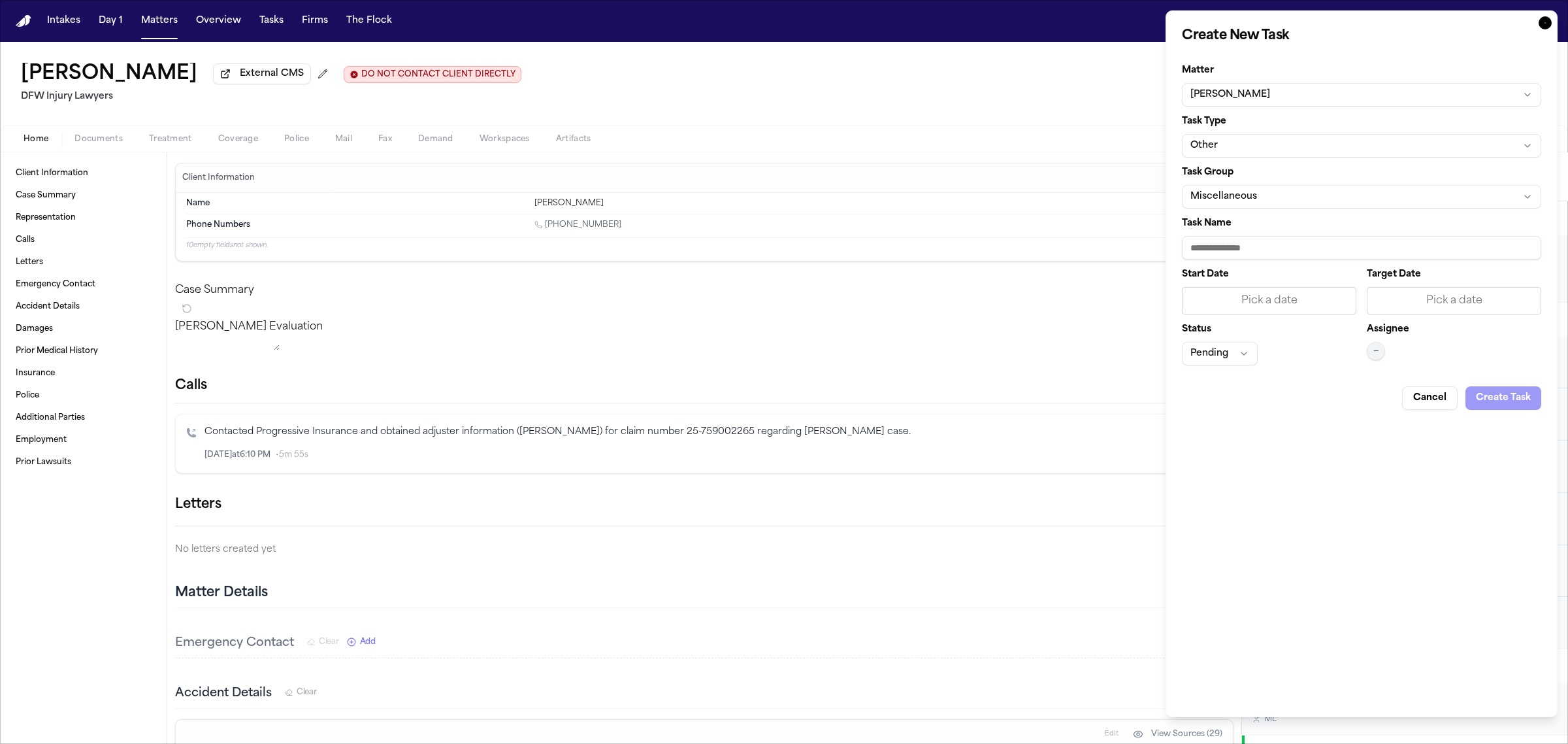
click at [1249, 146] on button "Other" at bounding box center [1362, 146] width 360 height 24
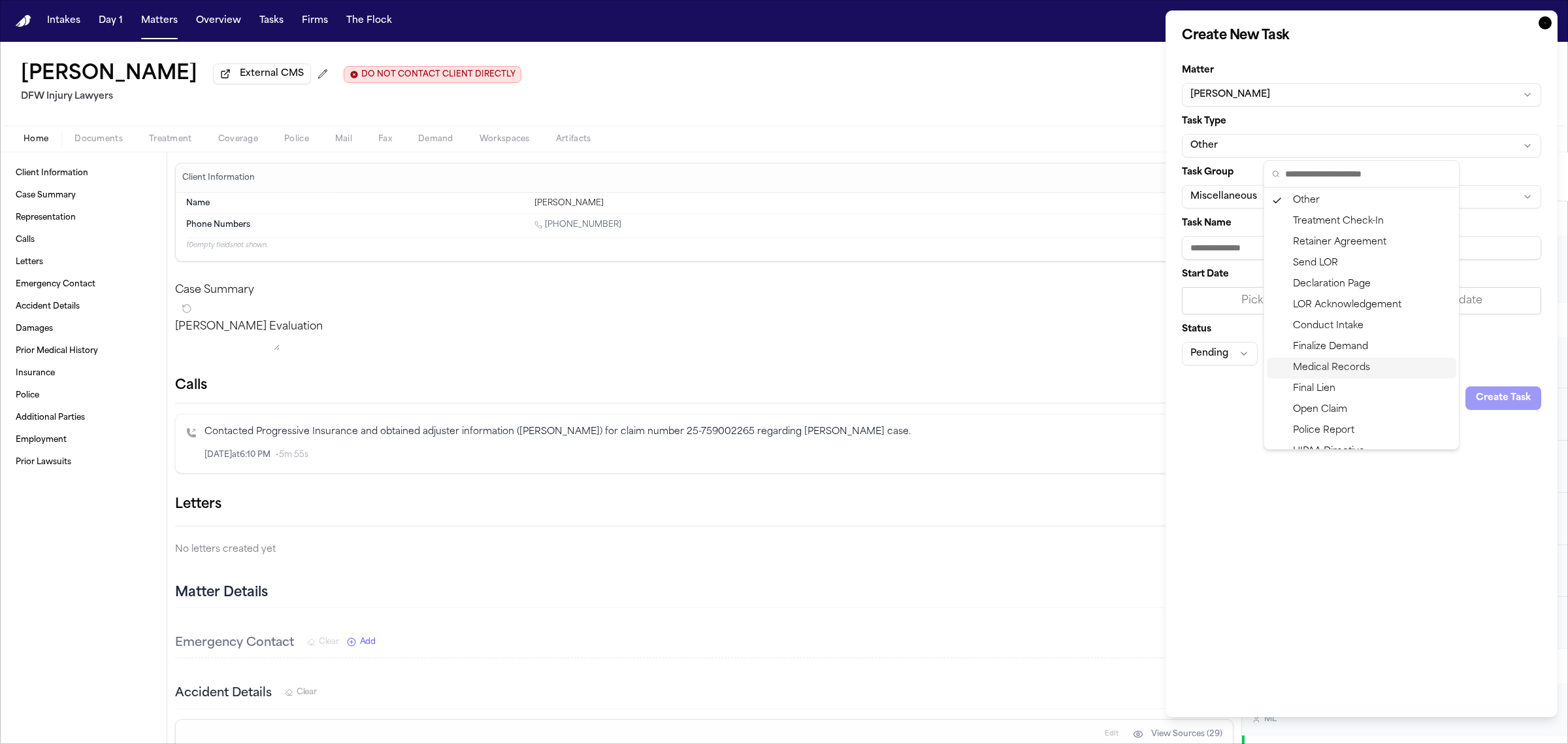
click at [1324, 370] on div "Medical Records" at bounding box center [1362, 368] width 190 height 21
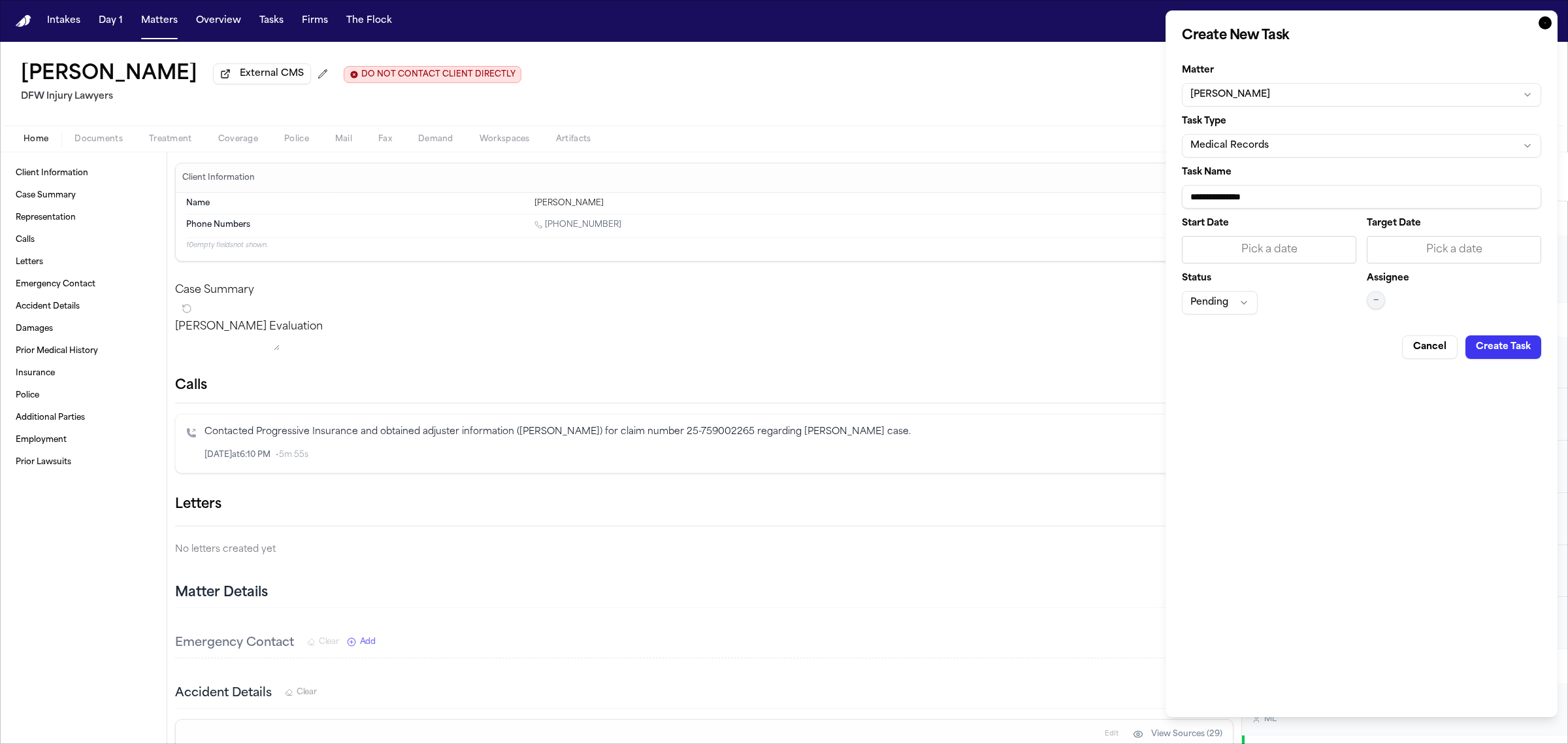
click at [1322, 197] on input "**********" at bounding box center [1362, 197] width 360 height 24
type input "**********"
click at [1439, 253] on div "Pick a date" at bounding box center [1454, 250] width 157 height 15
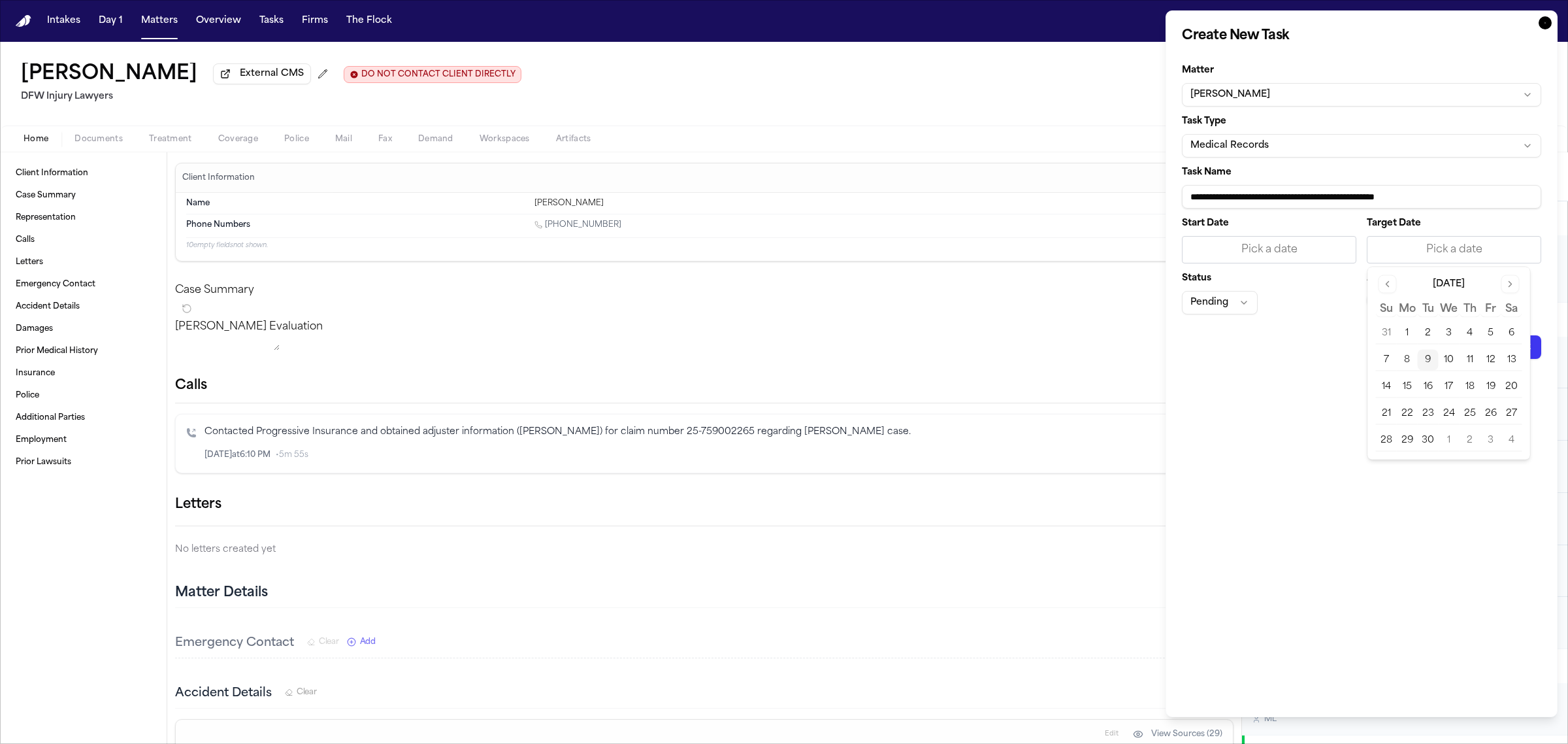
click at [1428, 358] on button "9" at bounding box center [1428, 360] width 21 height 21
click at [1377, 300] on span "—" at bounding box center [1376, 300] width 5 height 10
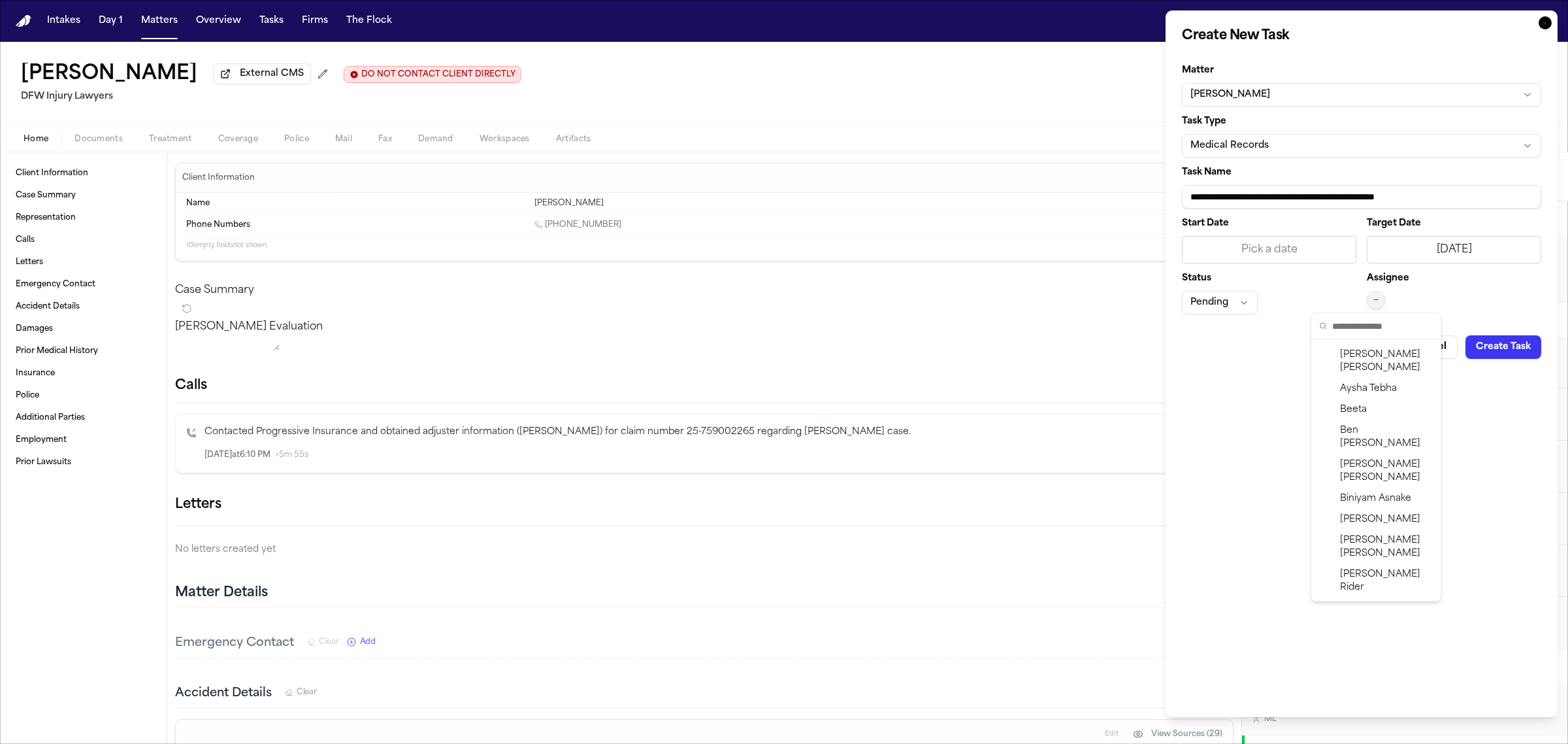
scroll to position [368, 0]
click at [1376, 486] on span "[PERSON_NAME]" at bounding box center [1386, 498] width 93 height 26
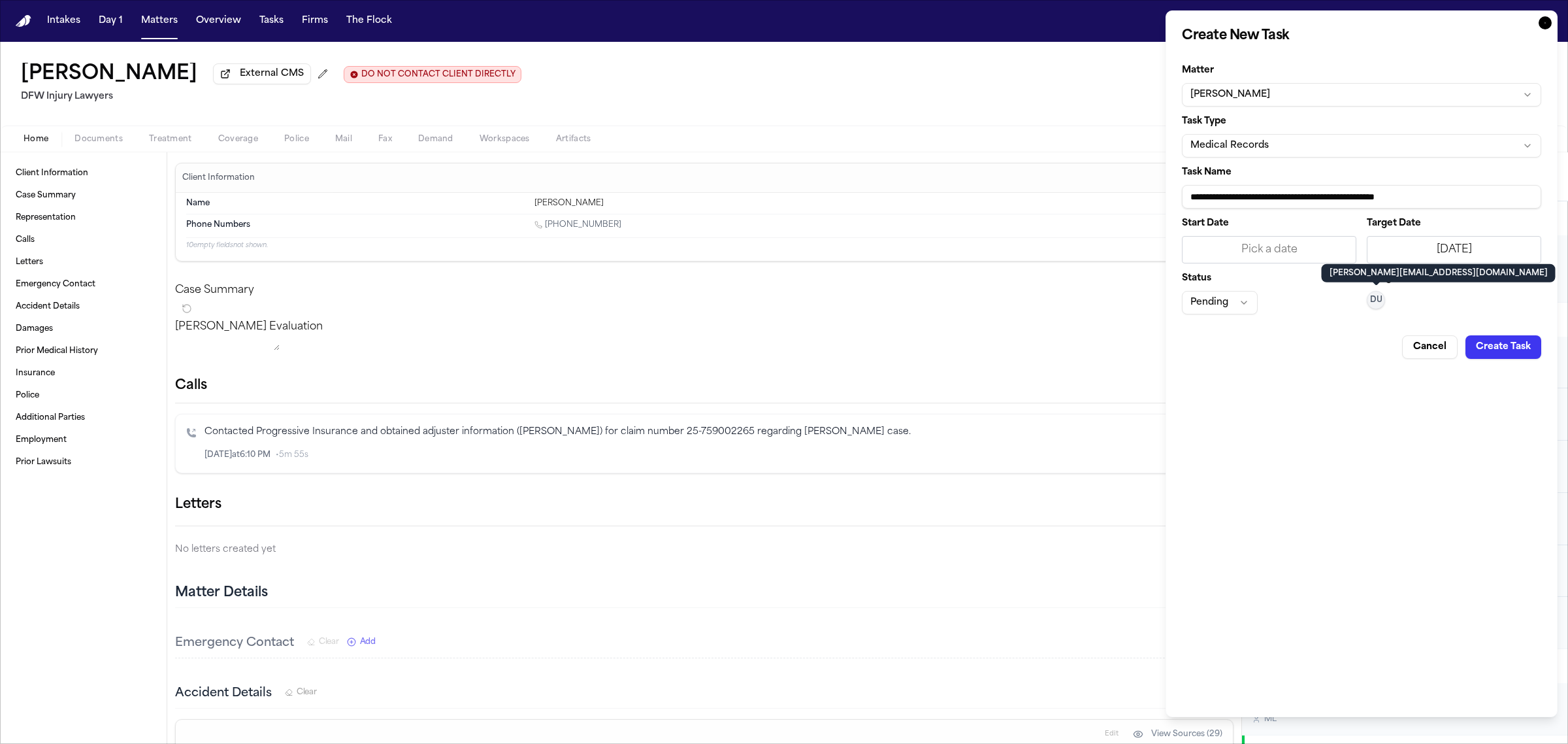
click at [1523, 341] on button "Create Task" at bounding box center [1503, 347] width 76 height 24
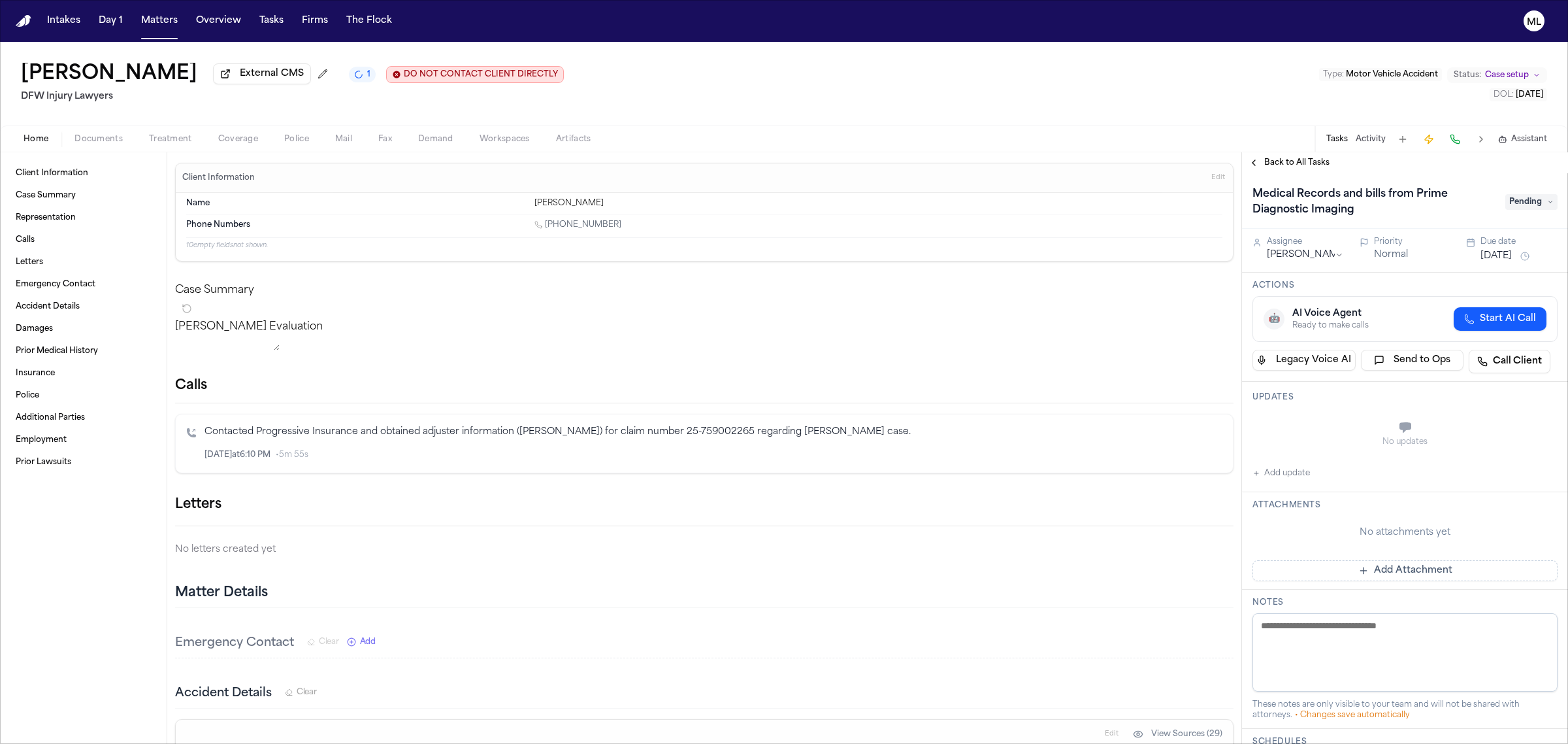
click at [1275, 169] on div "Back to All Tasks" at bounding box center [1405, 163] width 326 height 21
drag, startPoint x: 1275, startPoint y: 169, endPoint x: 1273, endPoint y: 162, distance: 7.3
click at [1274, 168] on div "Back to All Tasks" at bounding box center [1405, 163] width 326 height 21
click at [1273, 162] on span "Back to All Tasks" at bounding box center [1297, 162] width 65 height 10
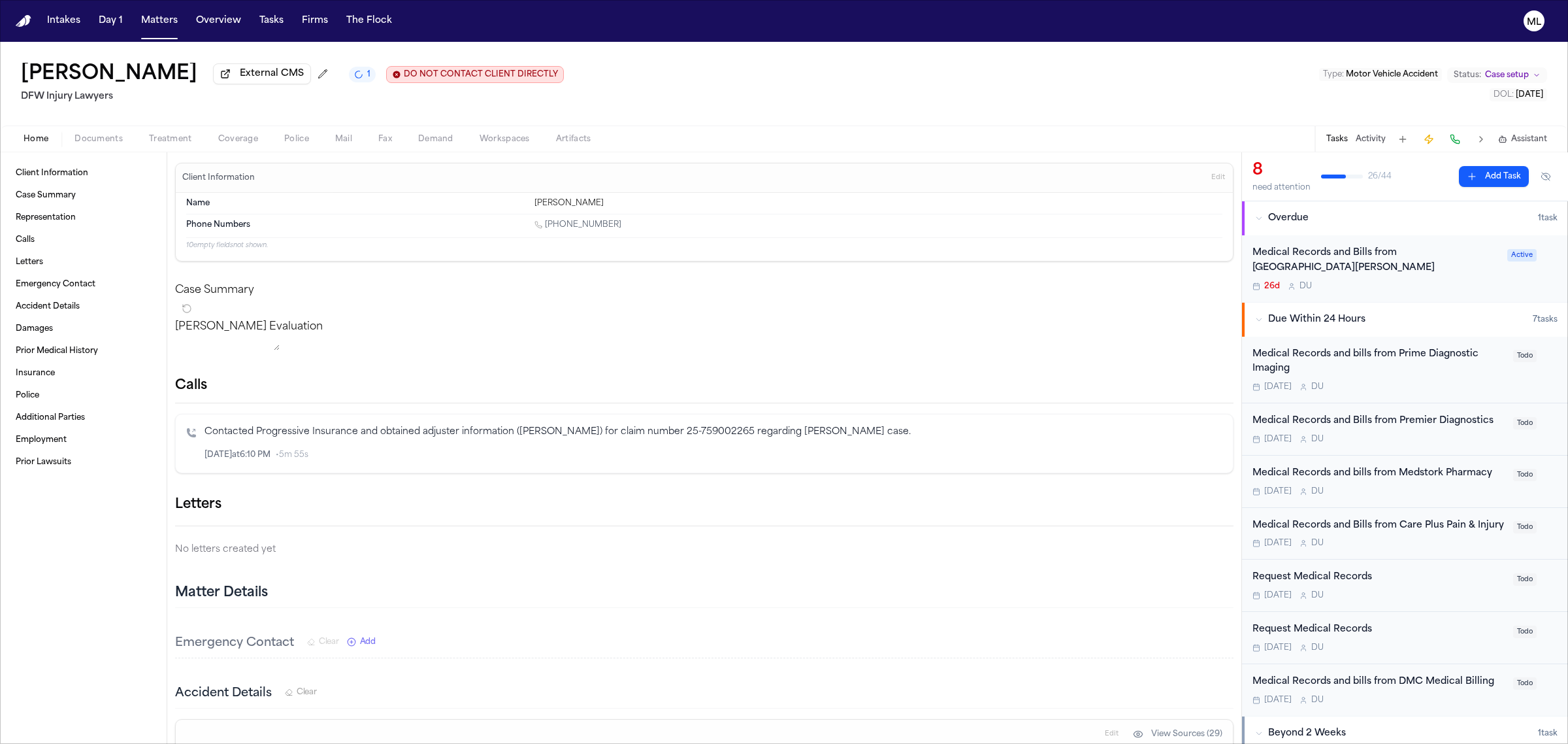
click at [1476, 172] on button "Add Task" at bounding box center [1494, 176] width 70 height 21
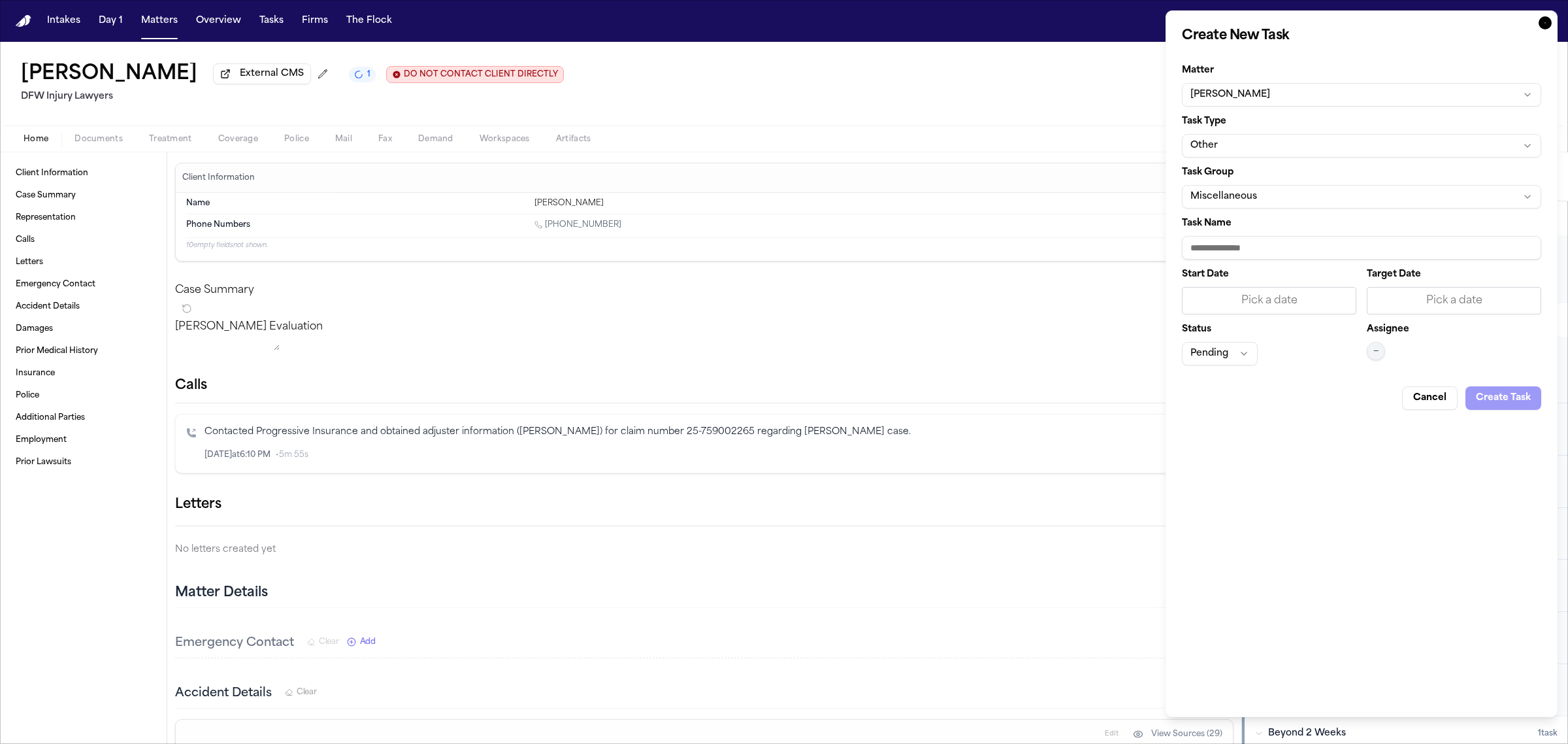
click at [1258, 148] on button "Other" at bounding box center [1362, 146] width 360 height 24
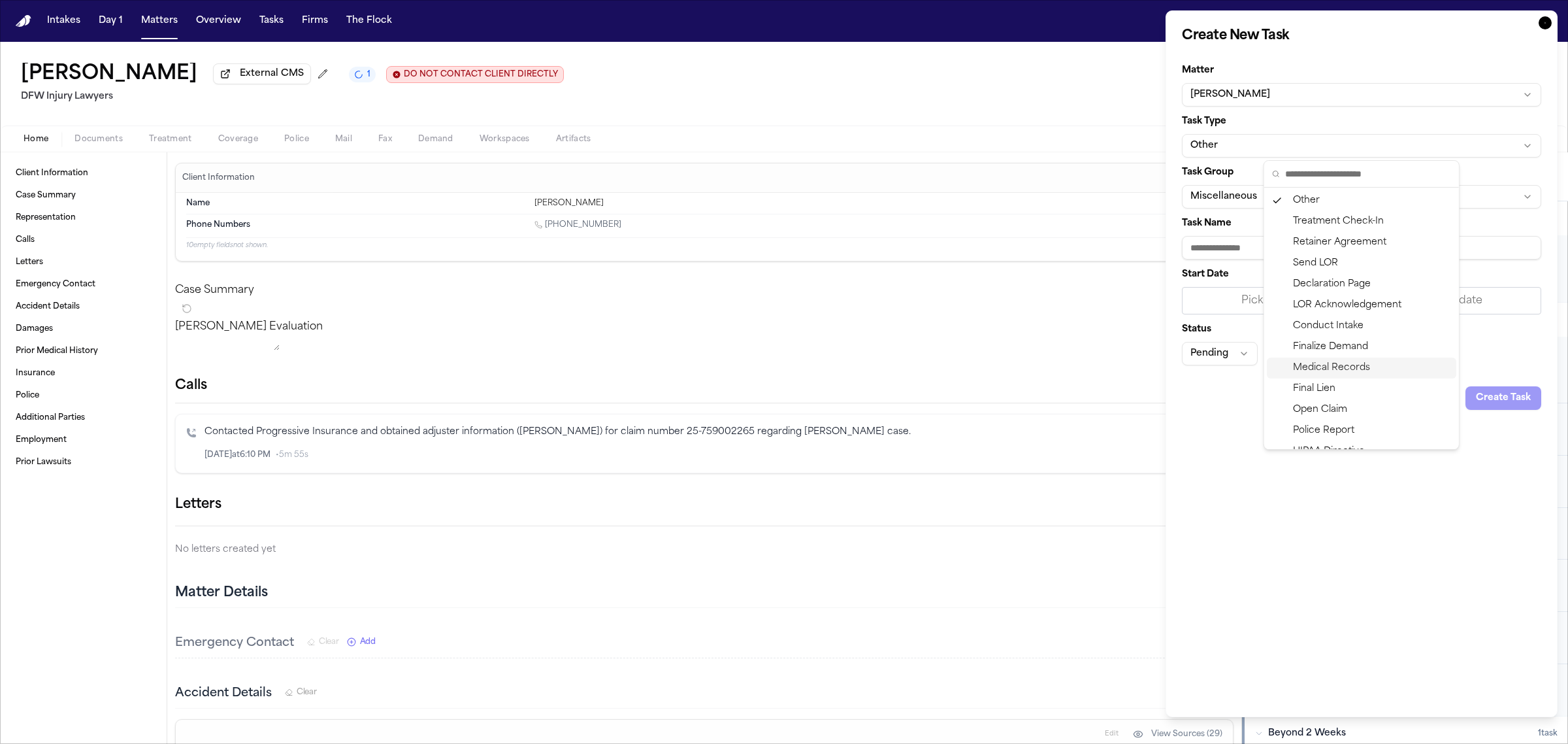
click at [1335, 363] on div "Medical Records" at bounding box center [1362, 368] width 190 height 21
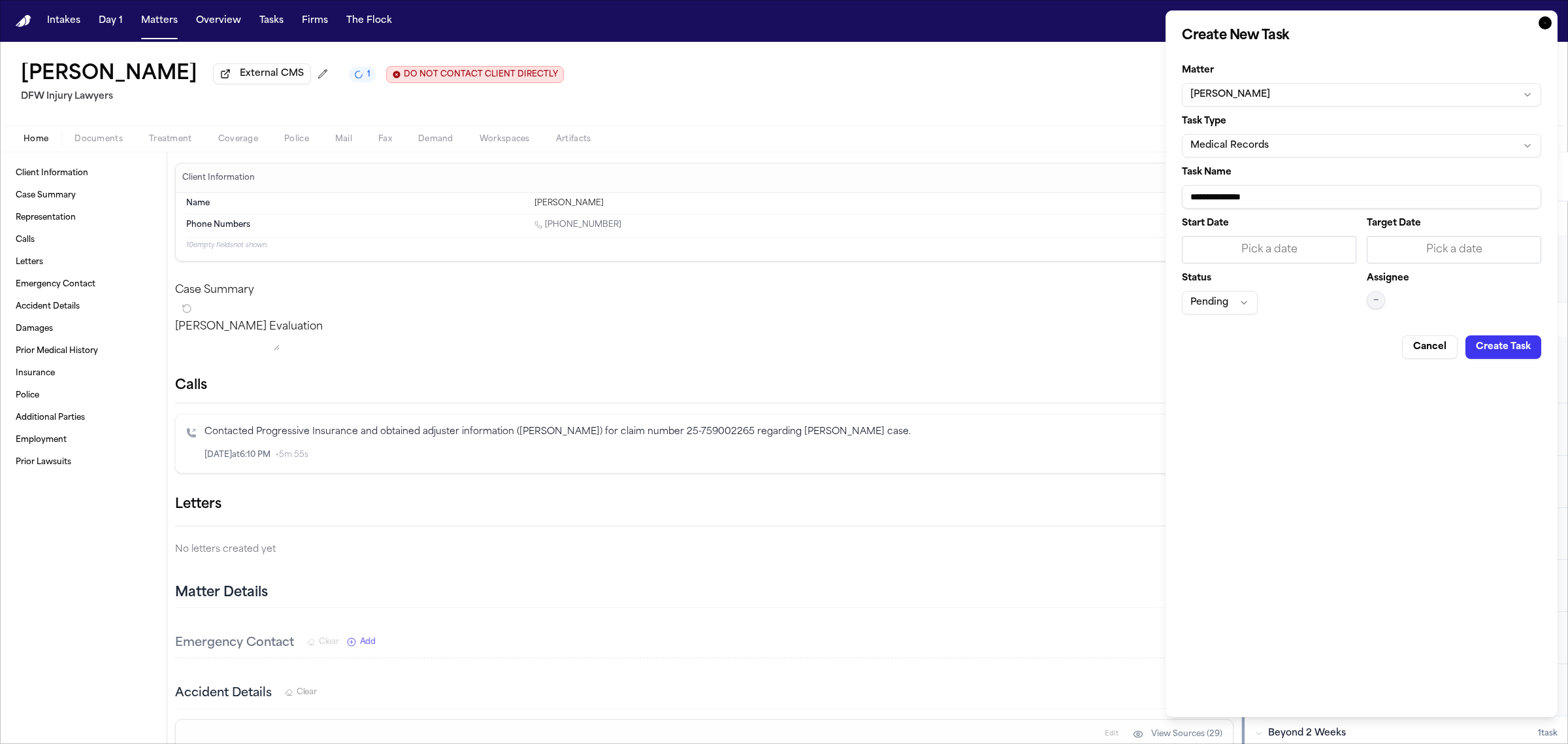
click at [1298, 191] on input "**********" at bounding box center [1362, 197] width 360 height 24
type input "**********"
click at [1406, 246] on div "Pick a date" at bounding box center [1454, 250] width 157 height 15
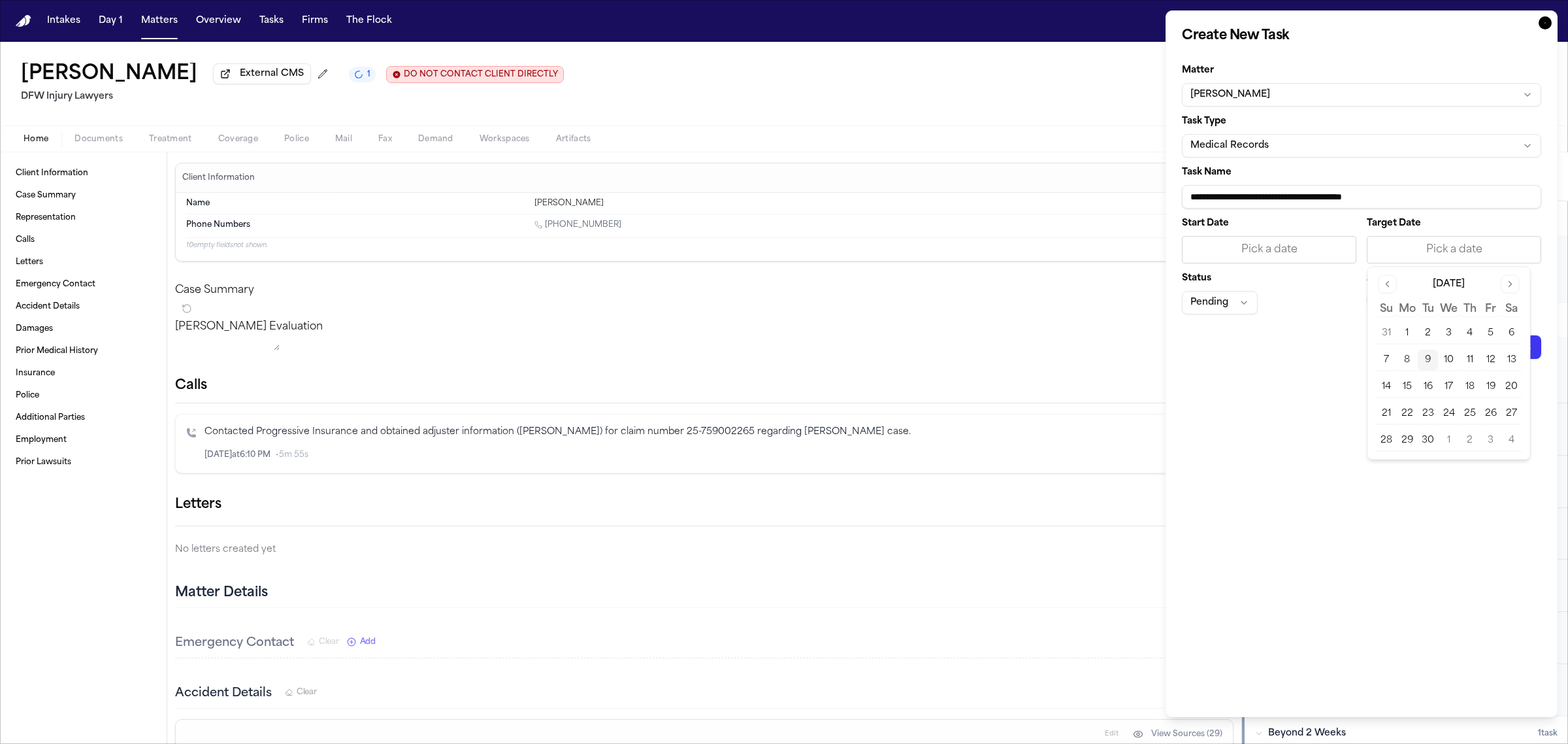
click at [1419, 354] on button "9" at bounding box center [1428, 360] width 21 height 21
click at [1383, 306] on button "—" at bounding box center [1376, 300] width 18 height 18
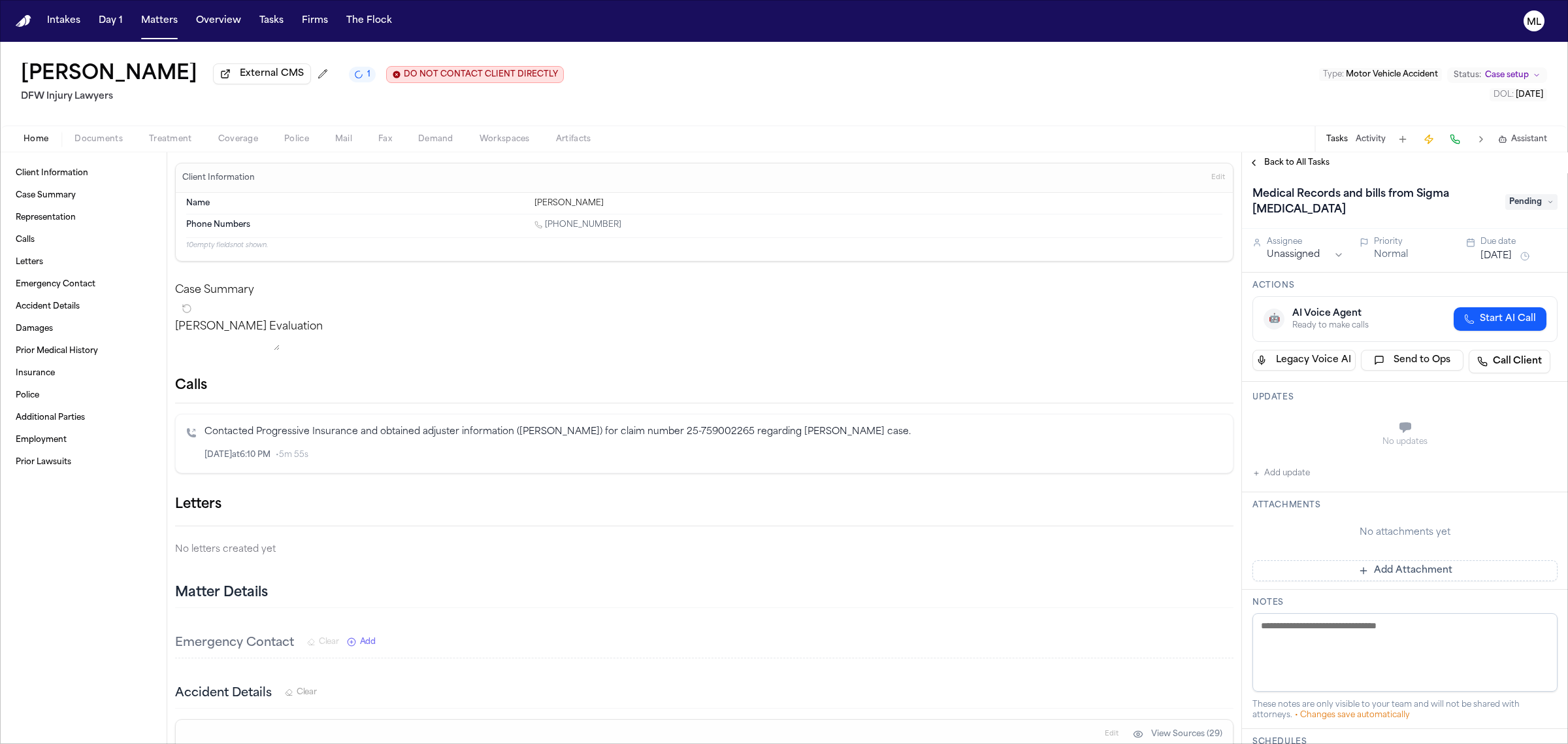
click at [1503, 256] on button "[DATE]" at bounding box center [1496, 256] width 31 height 13
click at [1470, 358] on button "9" at bounding box center [1466, 359] width 21 height 21
click at [1328, 279] on div "Actions 🤖 AI Voice Agent Ready to make calls Start AI Call Legacy Voice AI Send…" at bounding box center [1405, 327] width 326 height 109
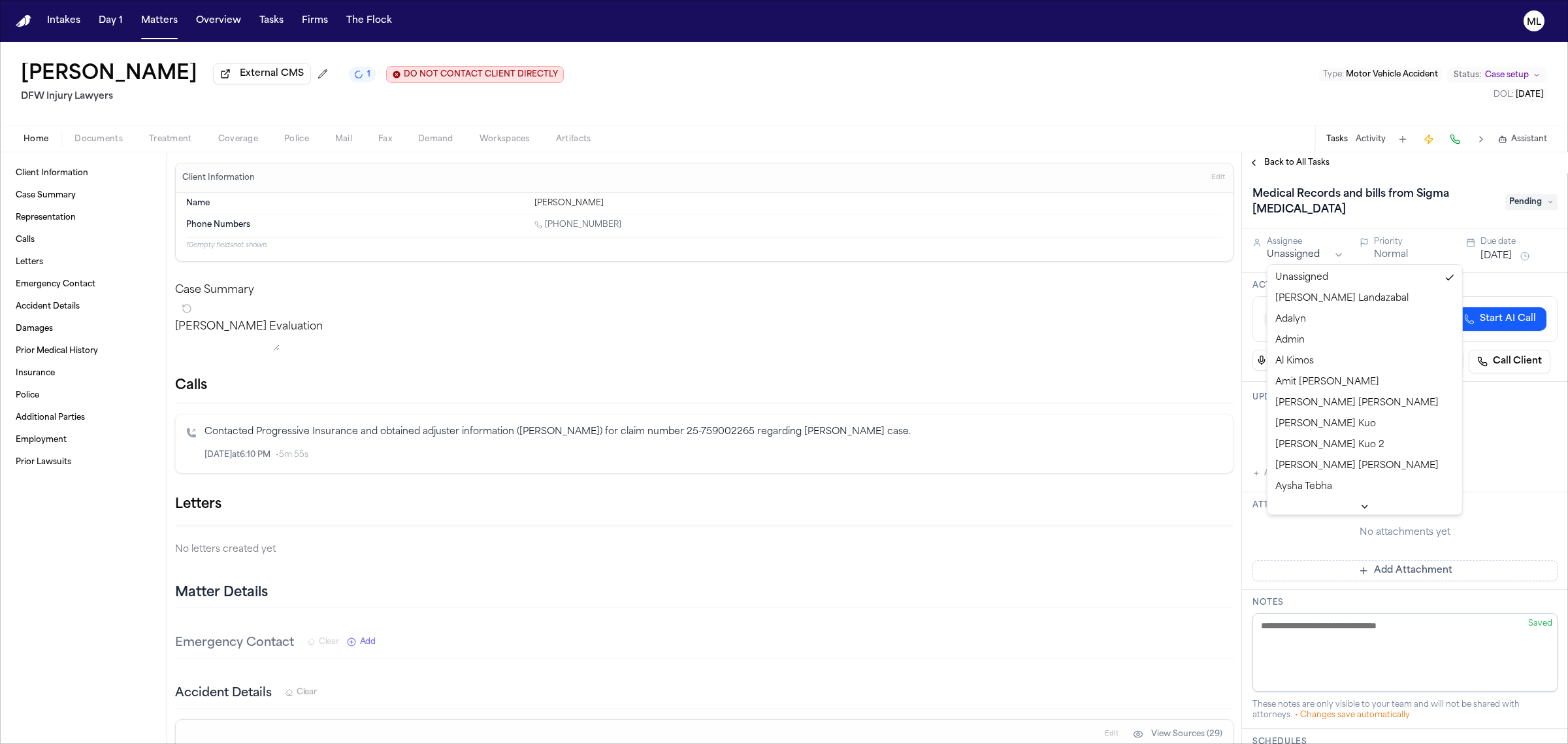
click at [1321, 255] on html "Intakes Day 1 Matters Overview Tasks Firms The Flock ML [PERSON_NAME] External …" at bounding box center [784, 372] width 1568 height 744
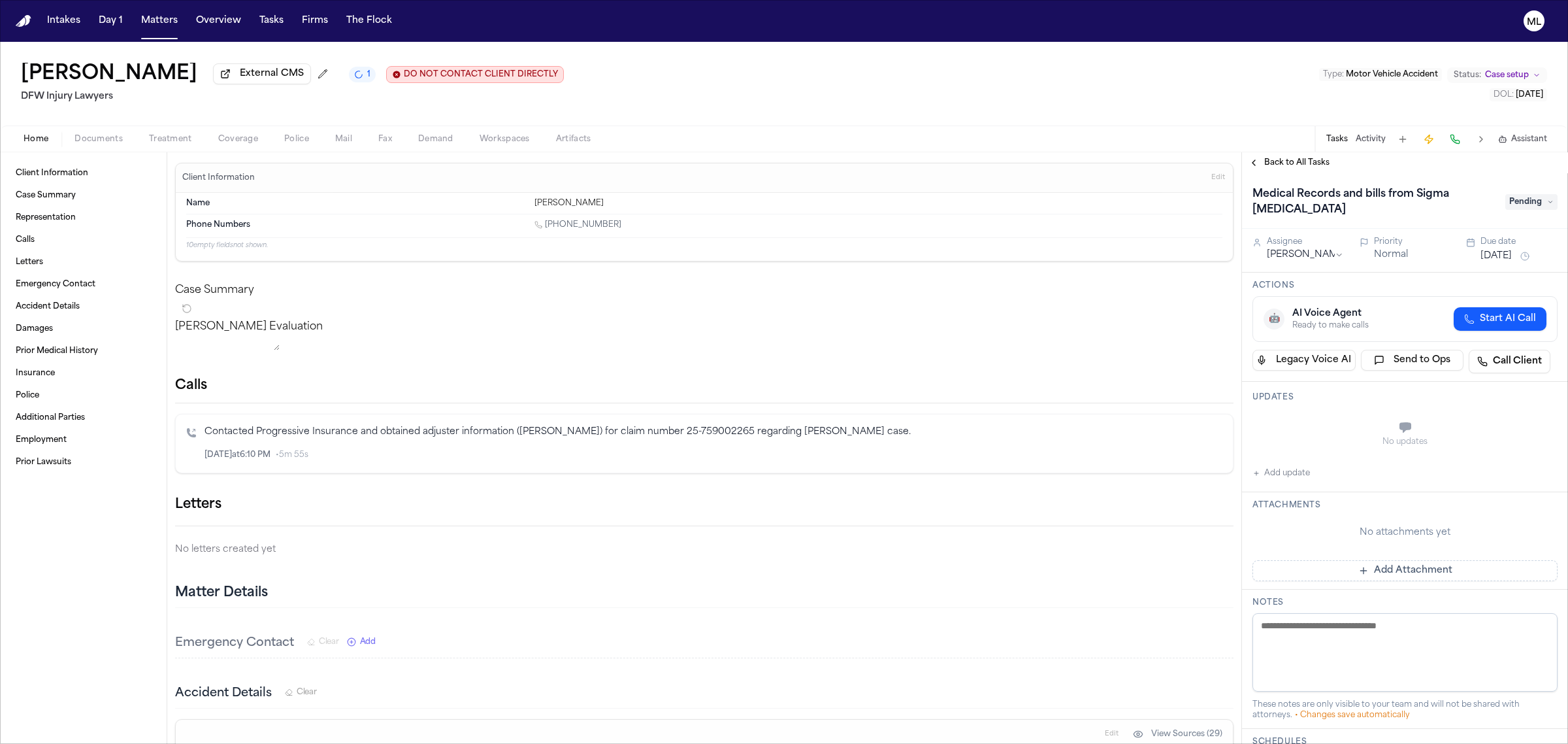
click at [1288, 162] on span "Back to All Tasks" at bounding box center [1297, 162] width 65 height 10
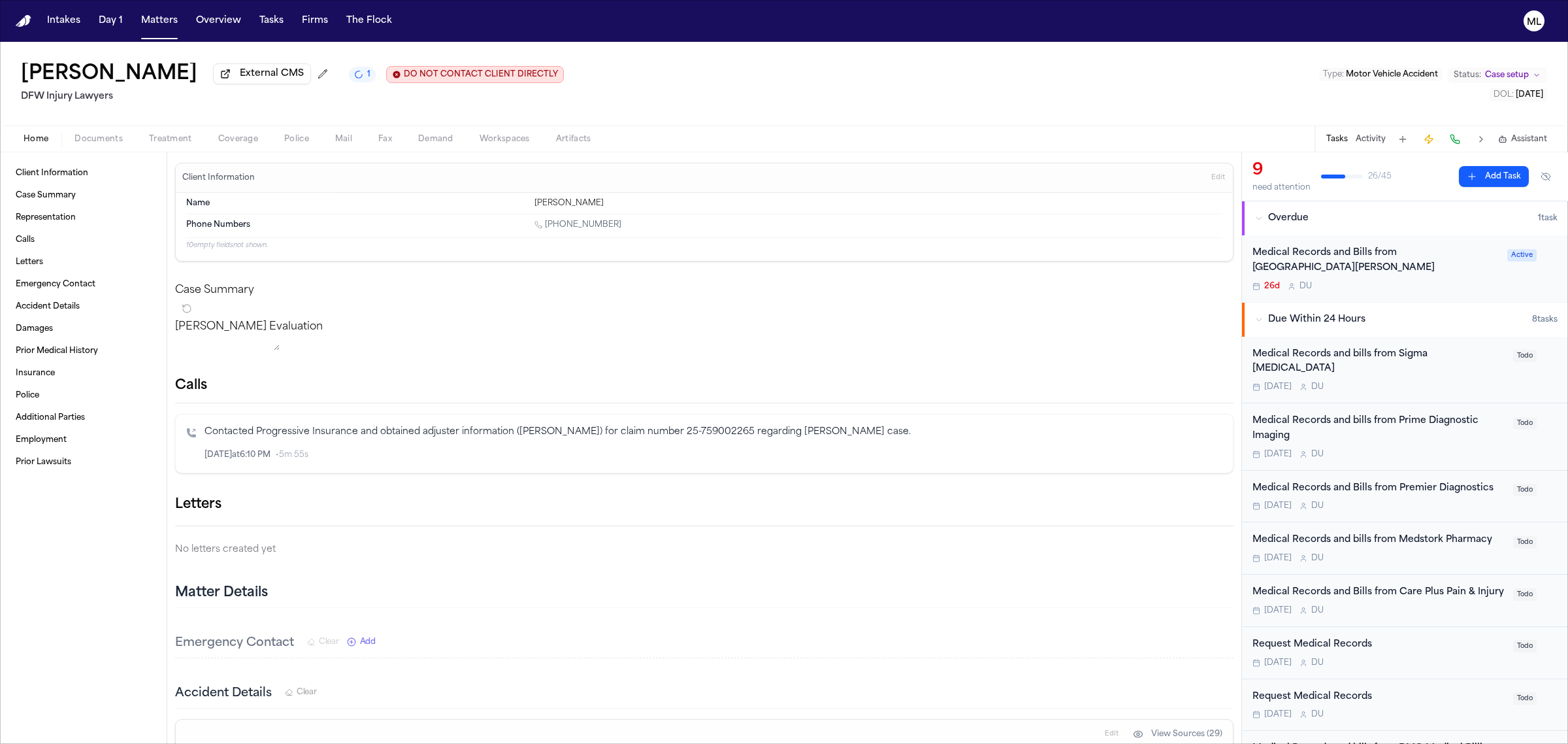
click at [1478, 175] on button "Add Task" at bounding box center [1494, 176] width 70 height 21
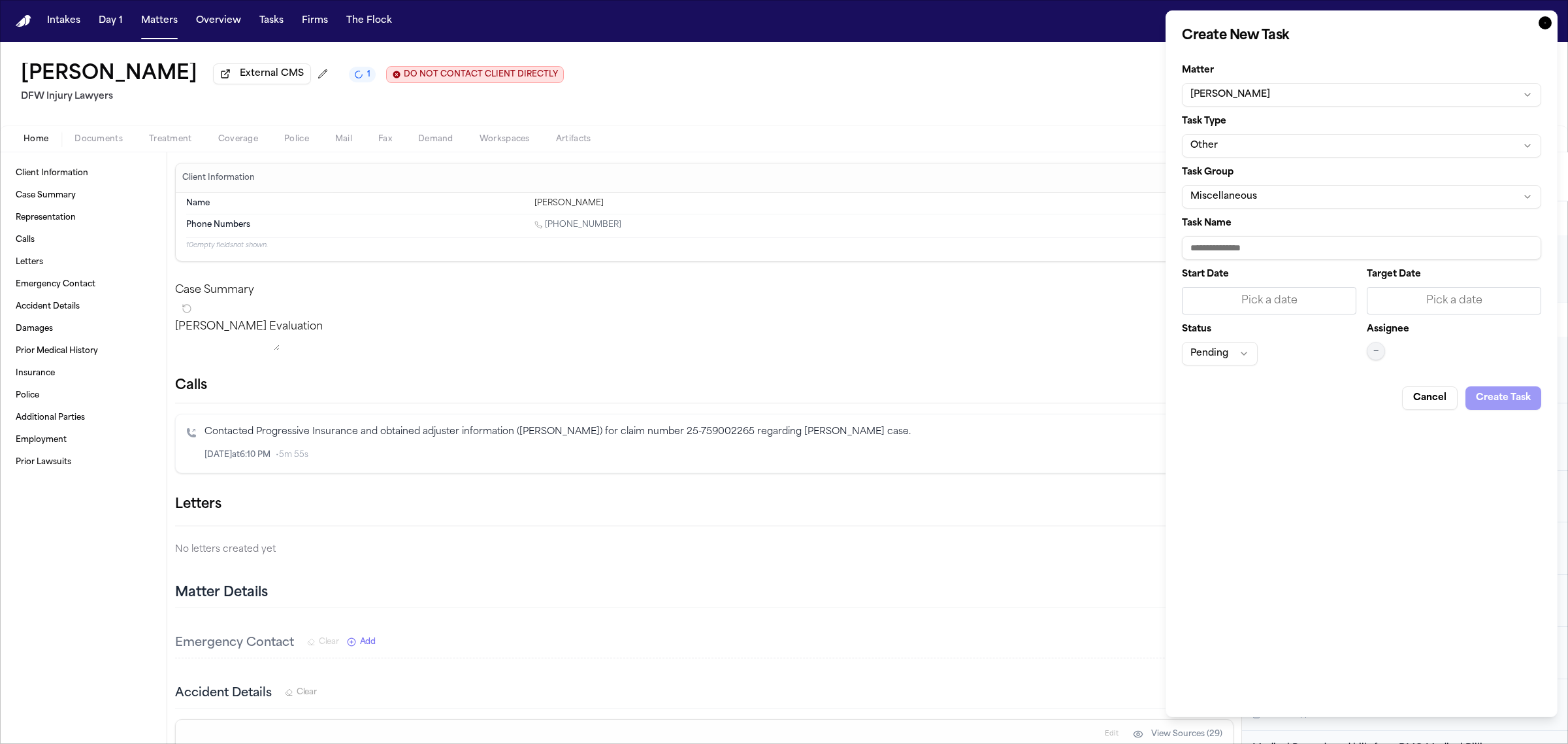
click at [1263, 147] on button "Other" at bounding box center [1362, 146] width 360 height 24
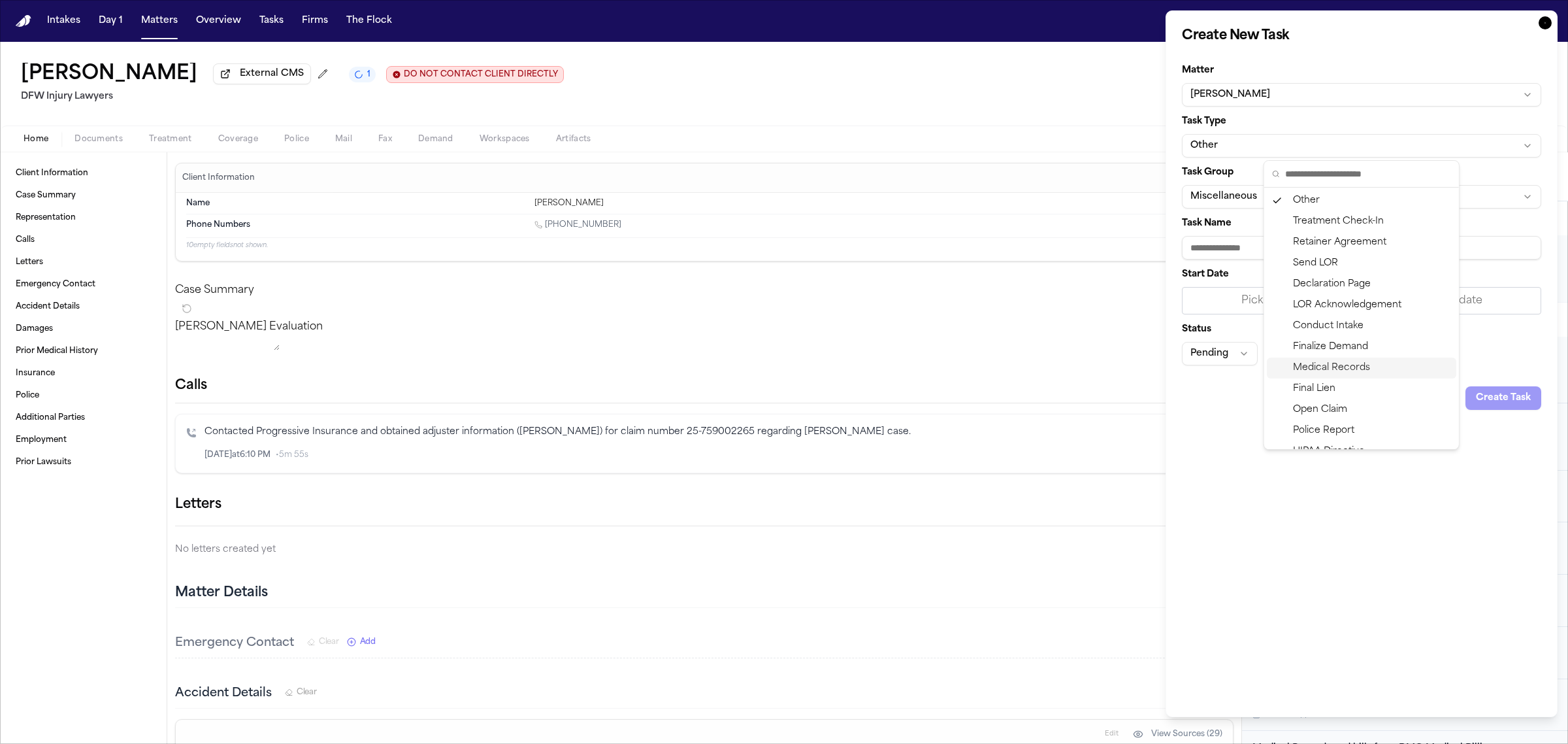
click at [1323, 363] on div "Medical Records" at bounding box center [1362, 368] width 190 height 21
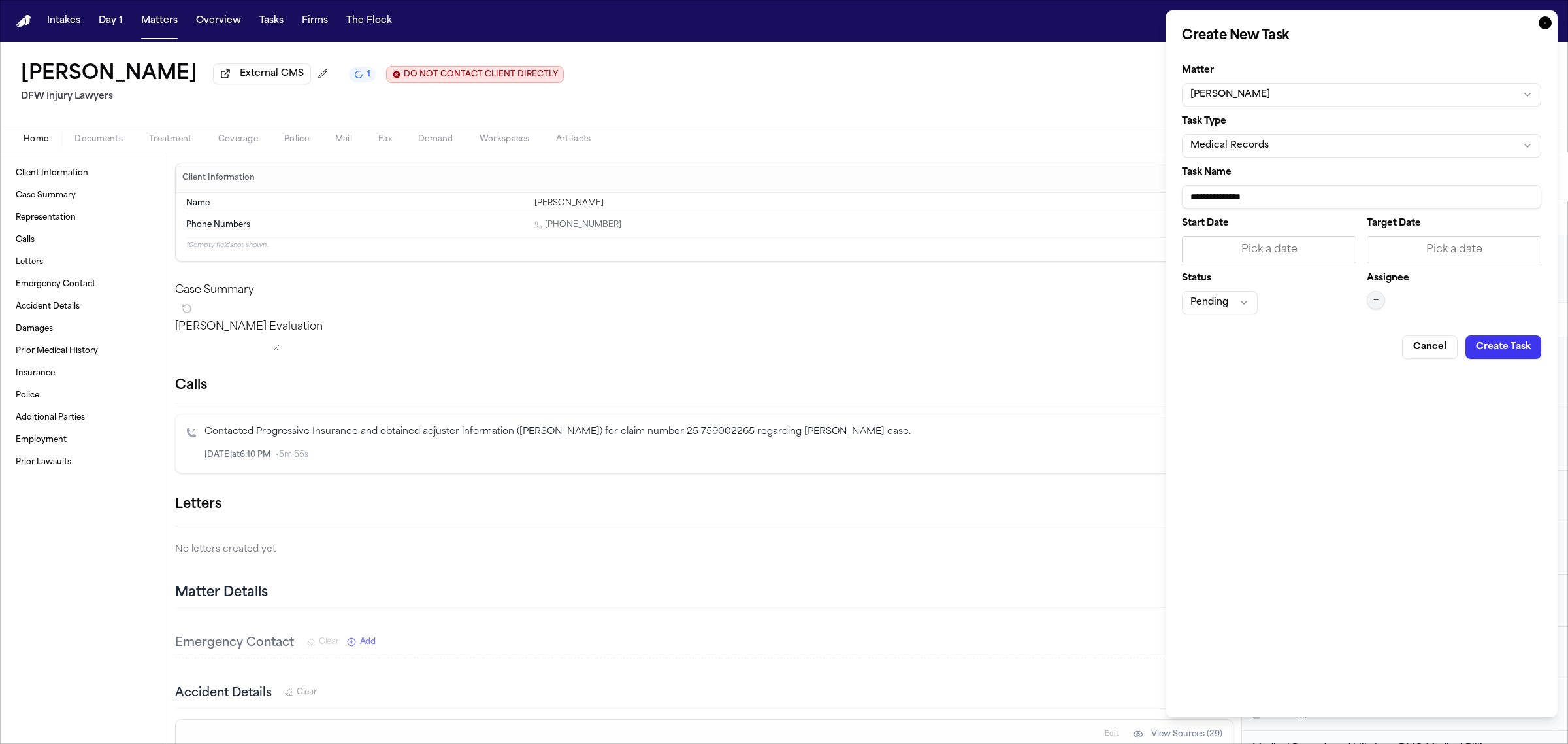
drag, startPoint x: 1289, startPoint y: 192, endPoint x: 1153, endPoint y: 188, distance: 136.1
click at [1145, 199] on body "Intakes Day 1 Matters Overview Tasks Firms The Flock ML [PERSON_NAME] External …" at bounding box center [784, 372] width 1568 height 744
type input "**********"
click at [1465, 242] on div "Pick a date" at bounding box center [1454, 250] width 157 height 15
click at [1425, 353] on button "9" at bounding box center [1428, 360] width 21 height 21
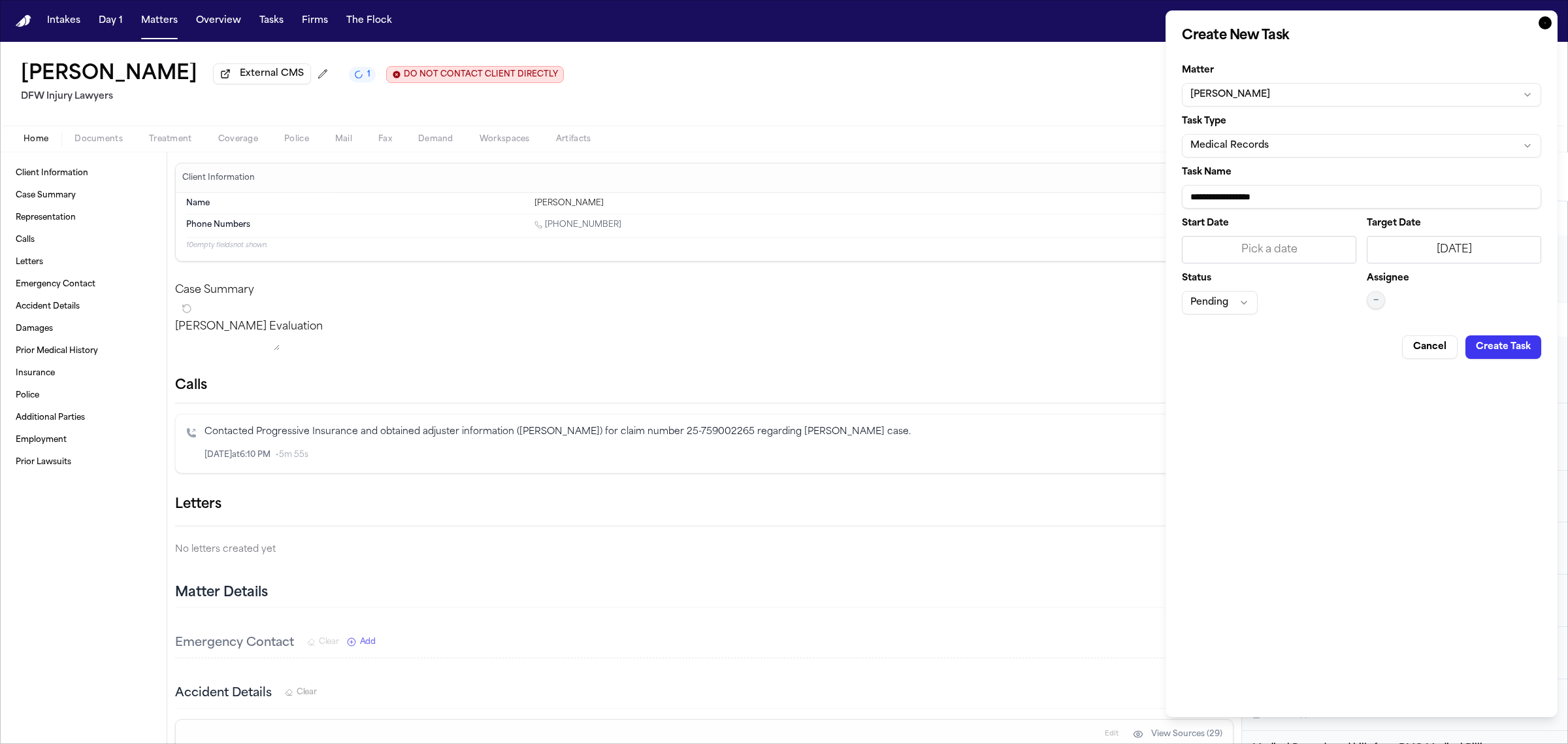
click at [1367, 301] on button "—" at bounding box center [1376, 300] width 18 height 18
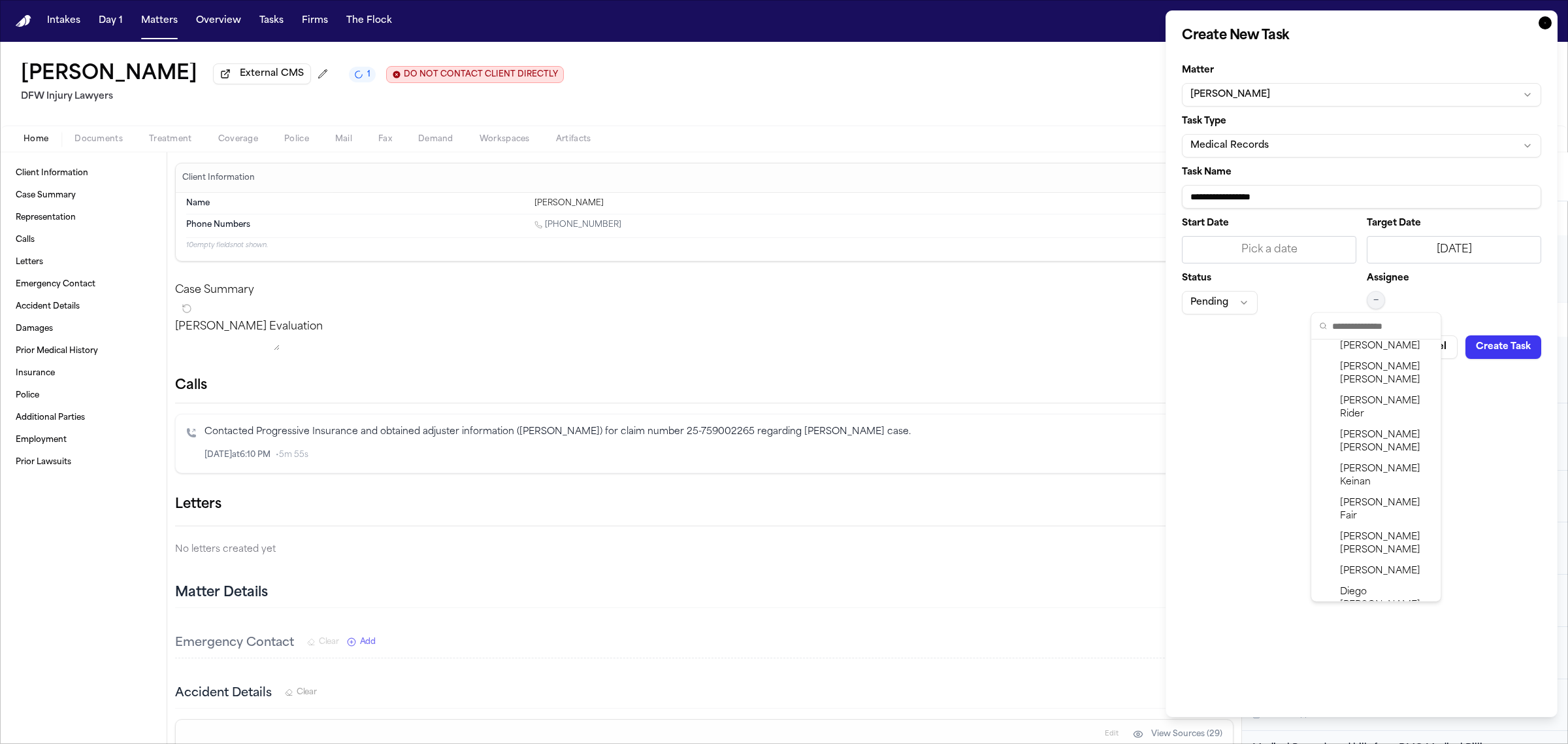
scroll to position [371, 0]
click at [1363, 482] on span "[PERSON_NAME]" at bounding box center [1386, 495] width 93 height 26
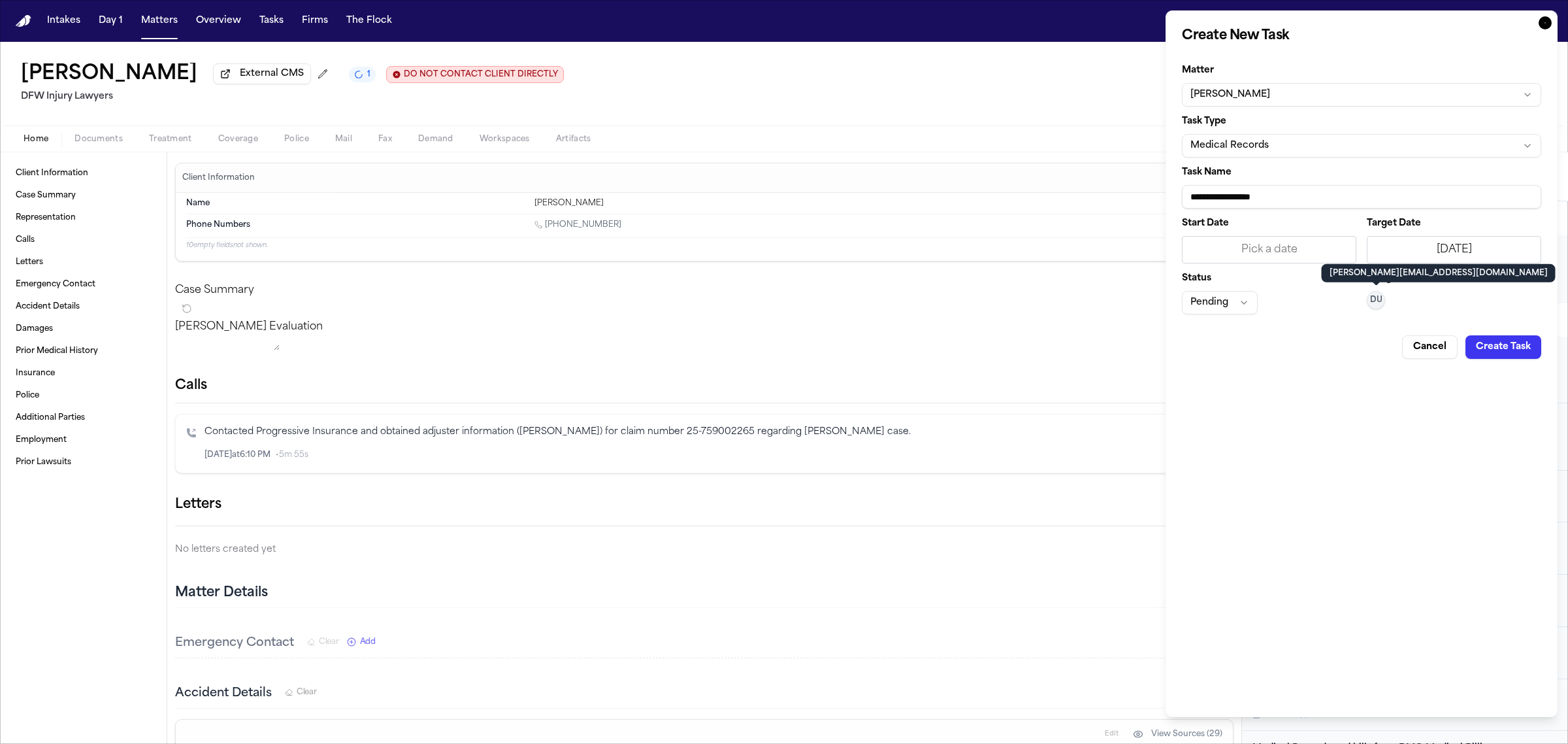
click at [1499, 353] on button "Create Task" at bounding box center [1503, 347] width 76 height 24
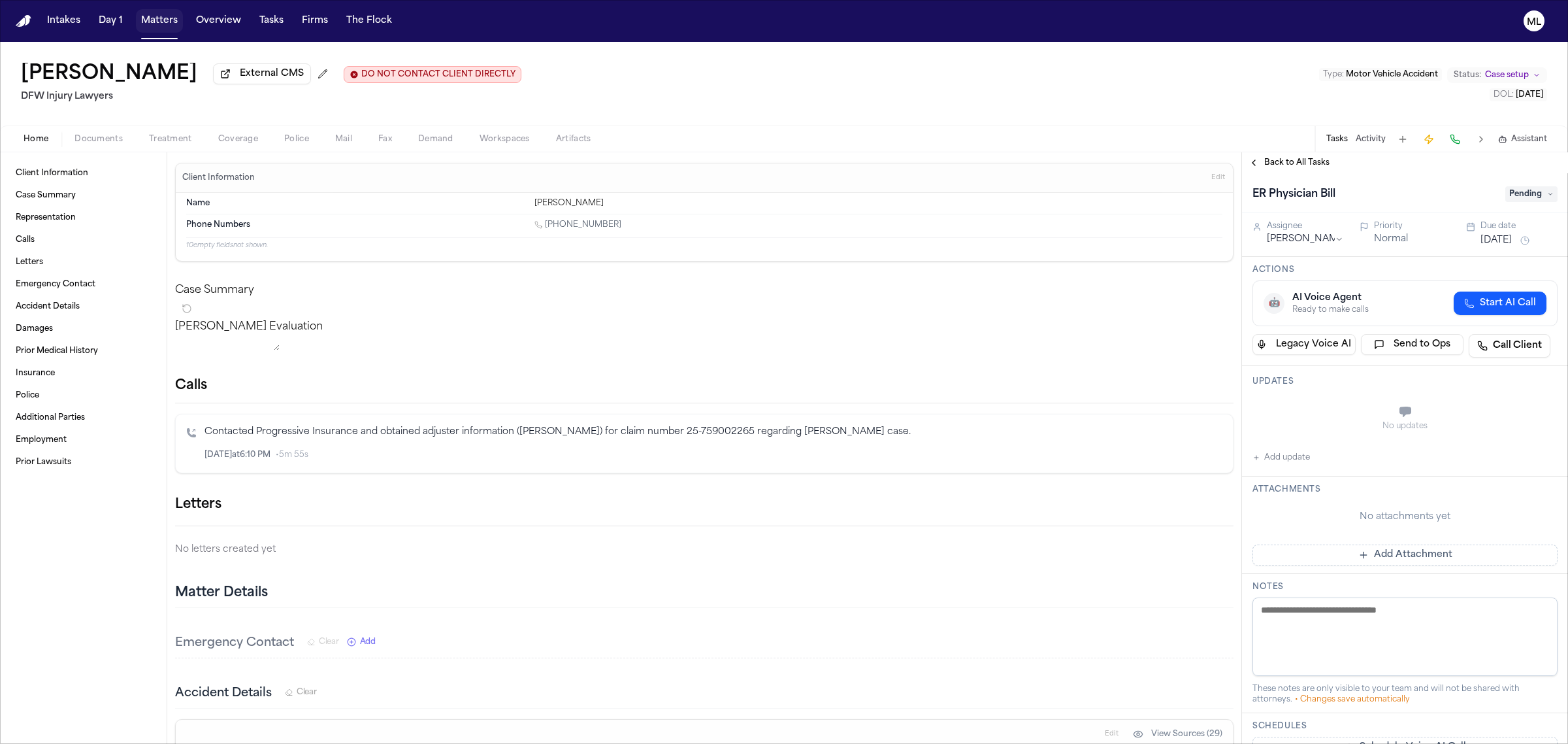
click at [163, 15] on button "Matters" at bounding box center [159, 21] width 47 height 24
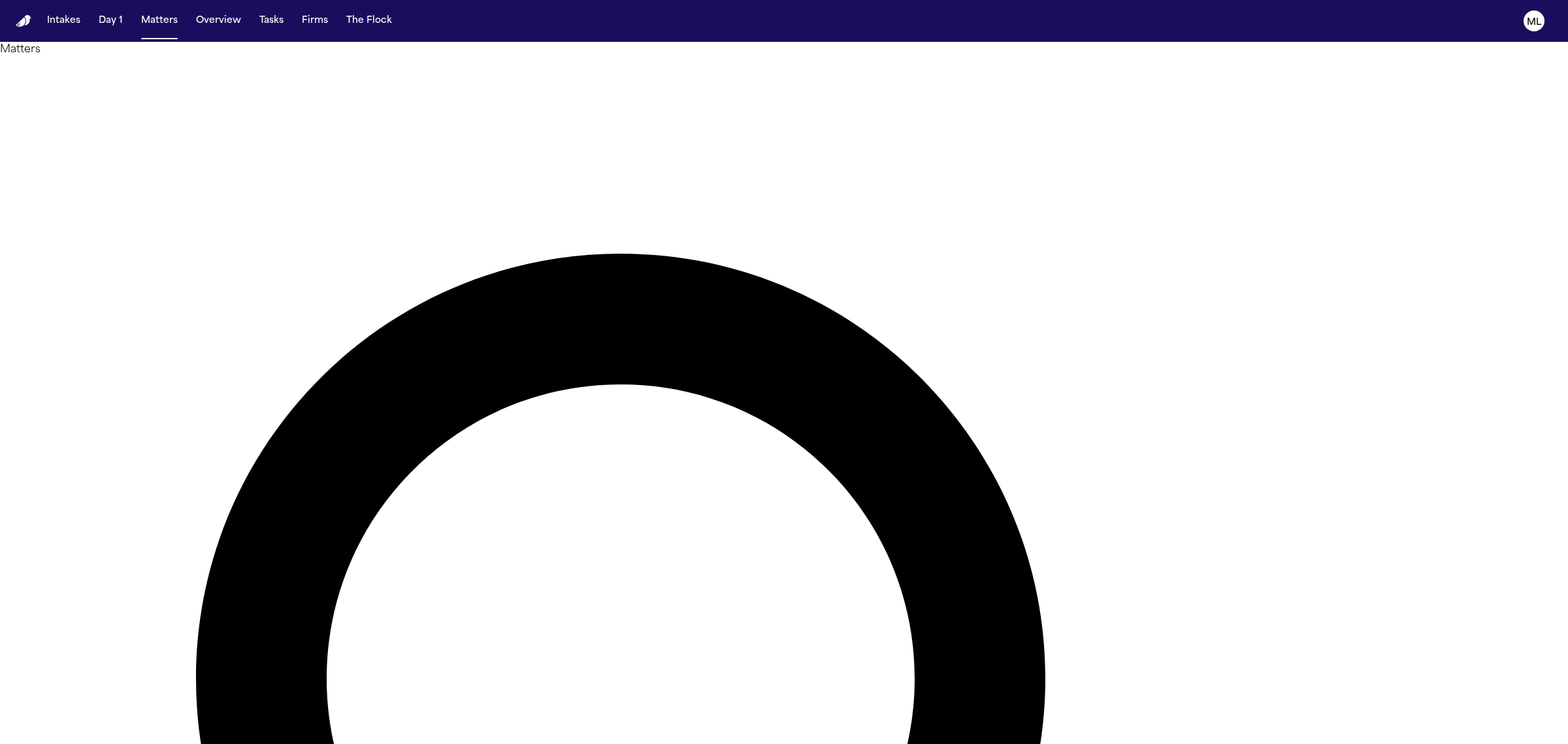
type input "******"
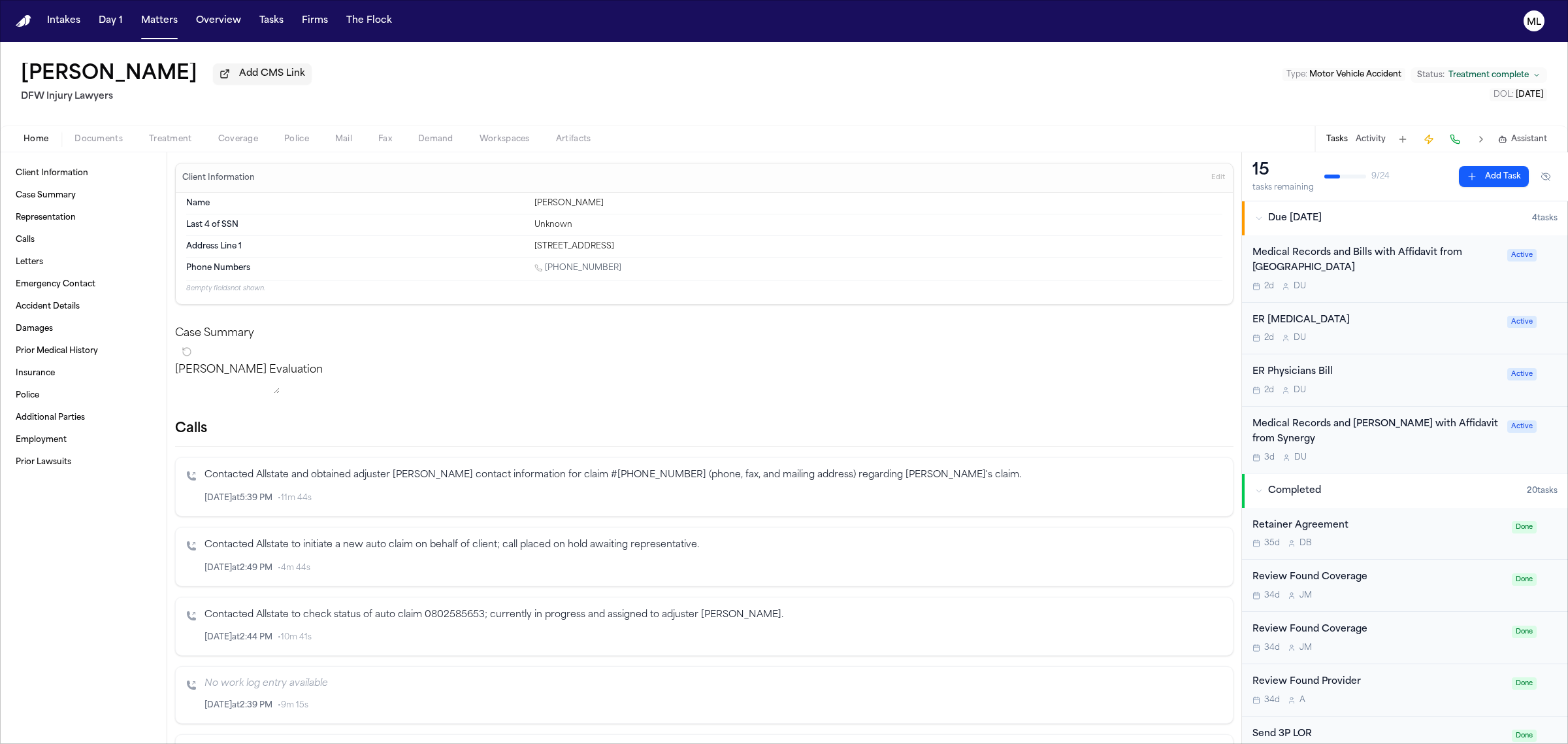
click at [1436, 289] on div "2d D U" at bounding box center [1376, 286] width 247 height 10
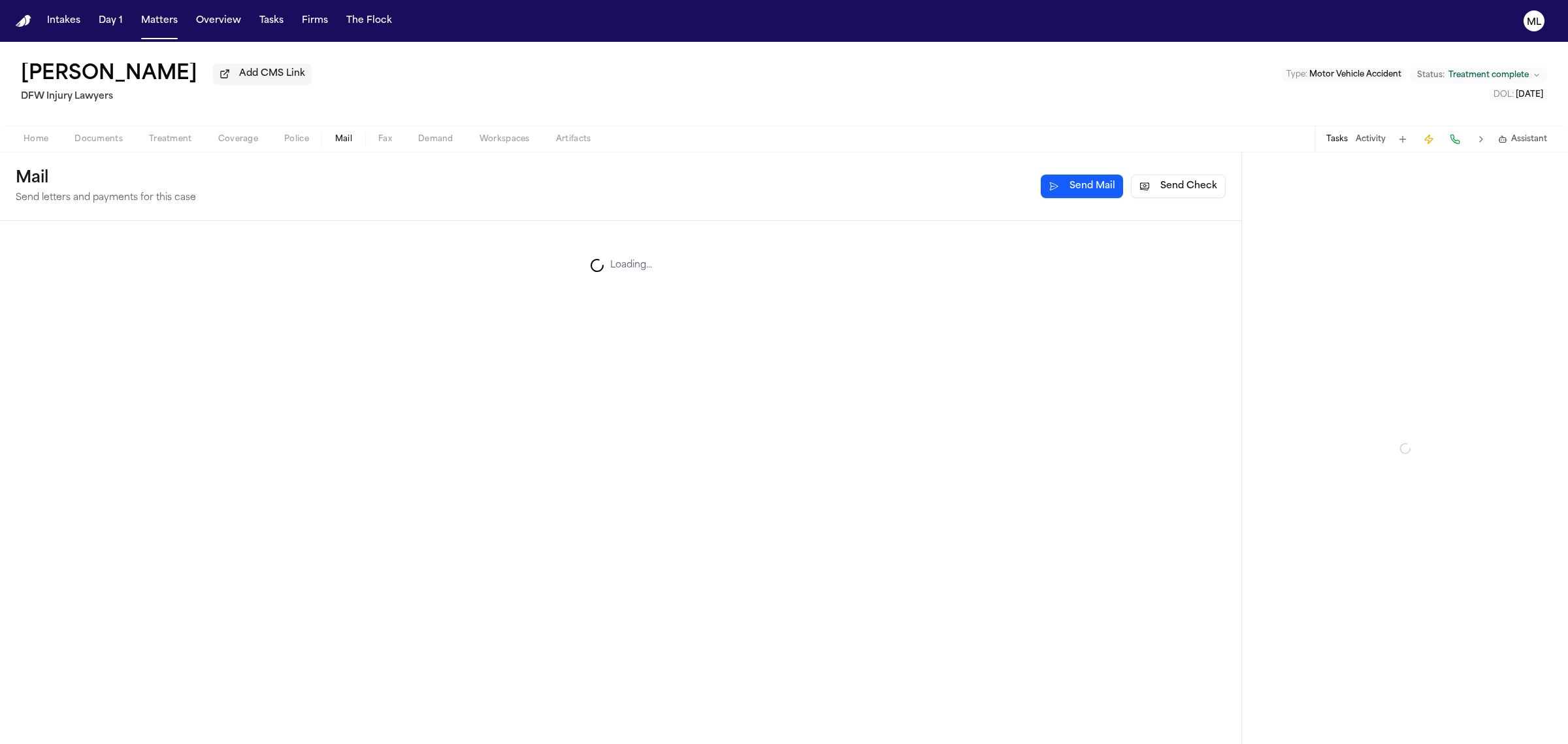
click at [346, 136] on span "Mail" at bounding box center [344, 139] width 17 height 10
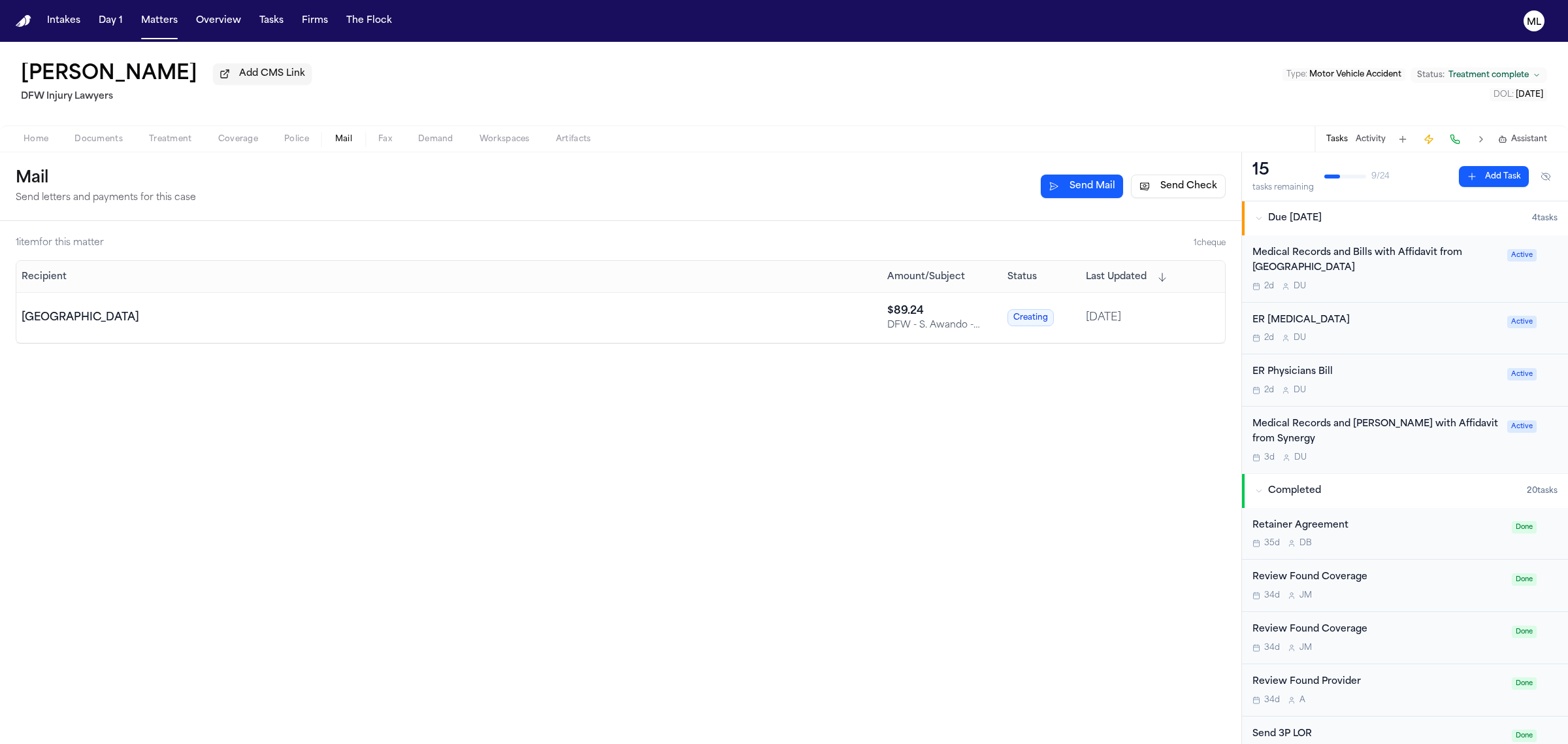
click at [103, 141] on span "Documents" at bounding box center [98, 139] width 48 height 10
